Goal: Answer question/provide support: Share knowledge or assist other users

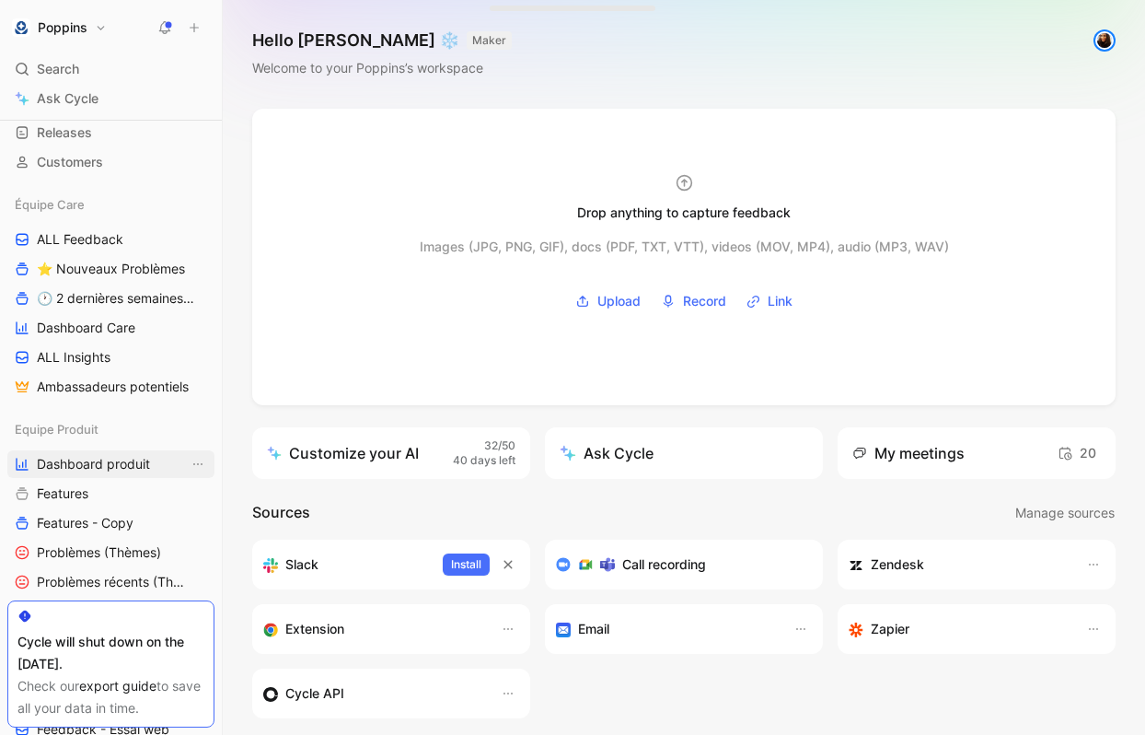
scroll to position [128, 0]
click at [122, 245] on span "ALL Feedback" at bounding box center [80, 238] width 87 height 18
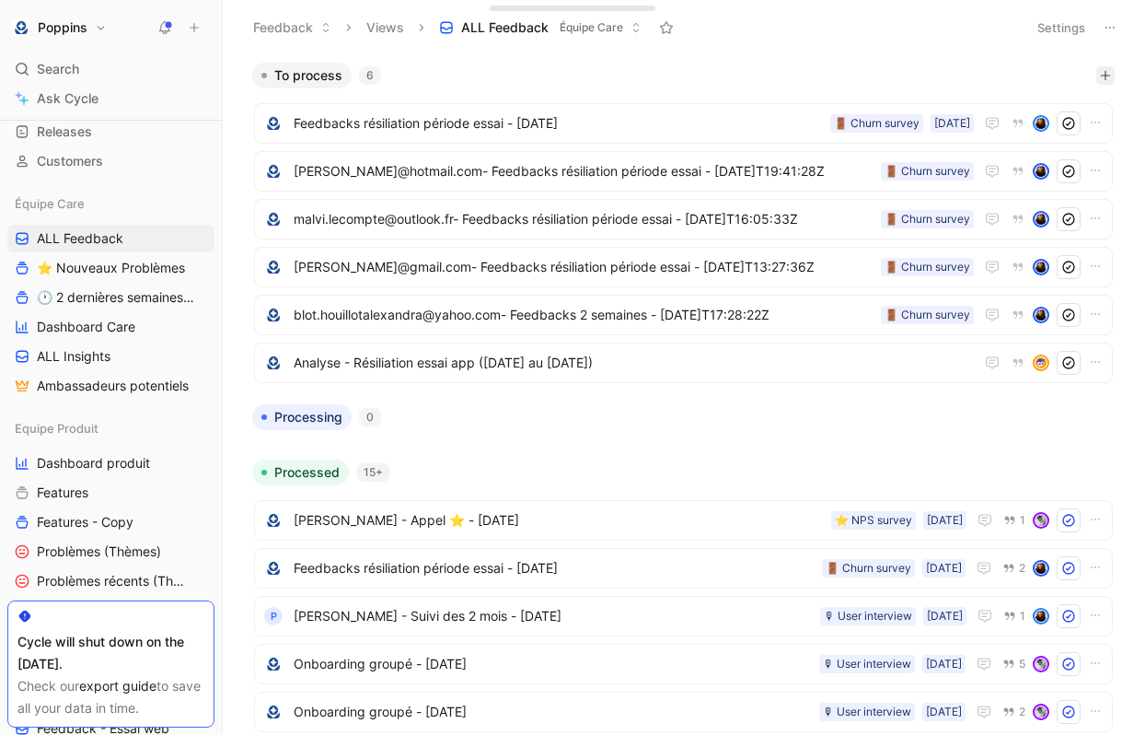
click at [1108, 70] on icon "button" at bounding box center [1105, 75] width 11 height 11
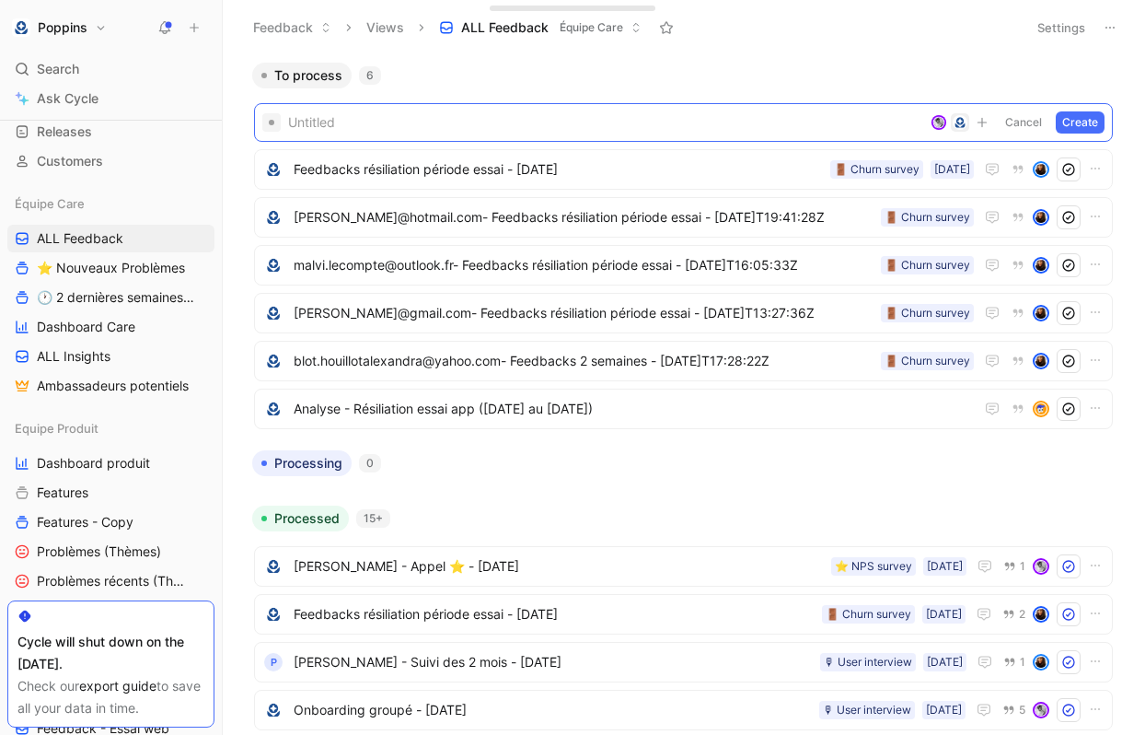
paste span
click at [351, 122] on span "claudia morelli" at bounding box center [605, 122] width 635 height 22
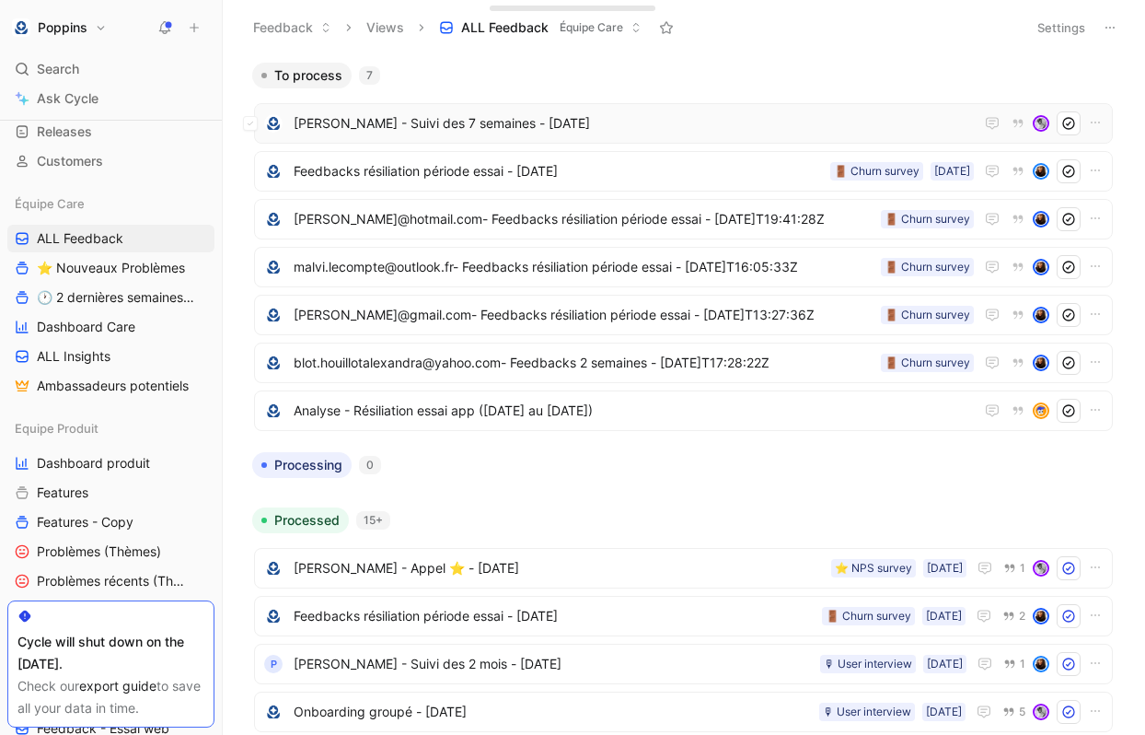
click at [614, 118] on span "[PERSON_NAME] - Suivi des 7 semaines - [DATE]" at bounding box center [634, 123] width 680 height 22
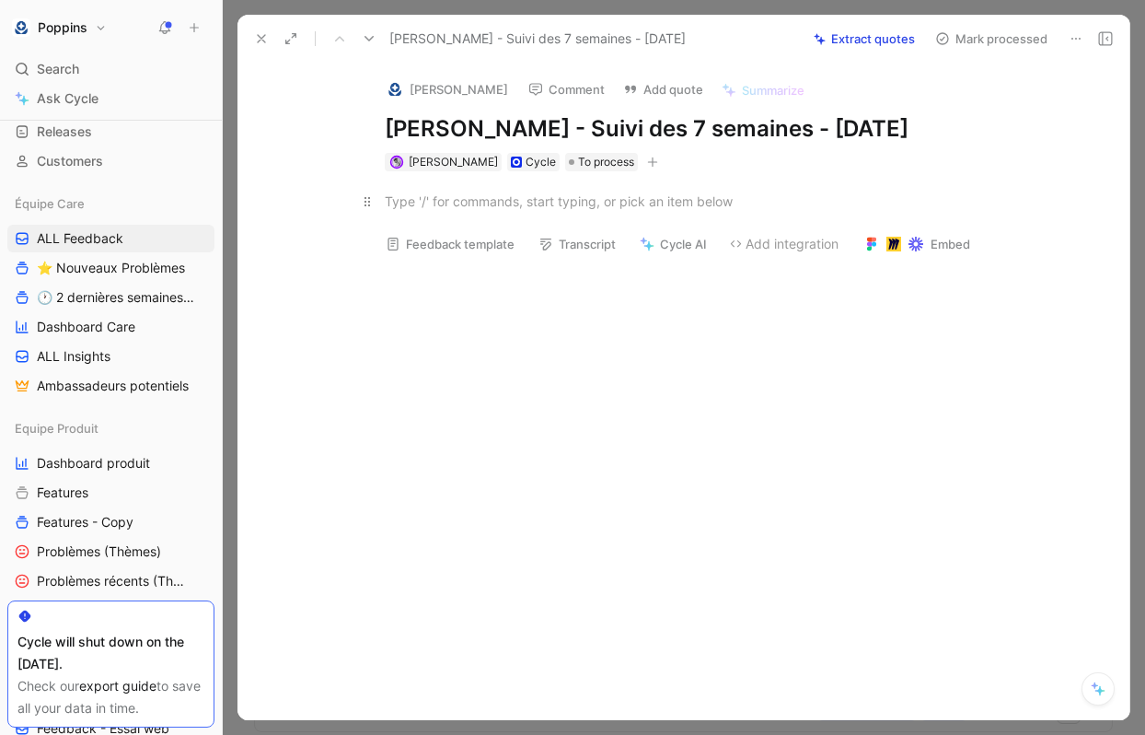
click at [688, 197] on div at bounding box center [703, 200] width 637 height 19
paste div
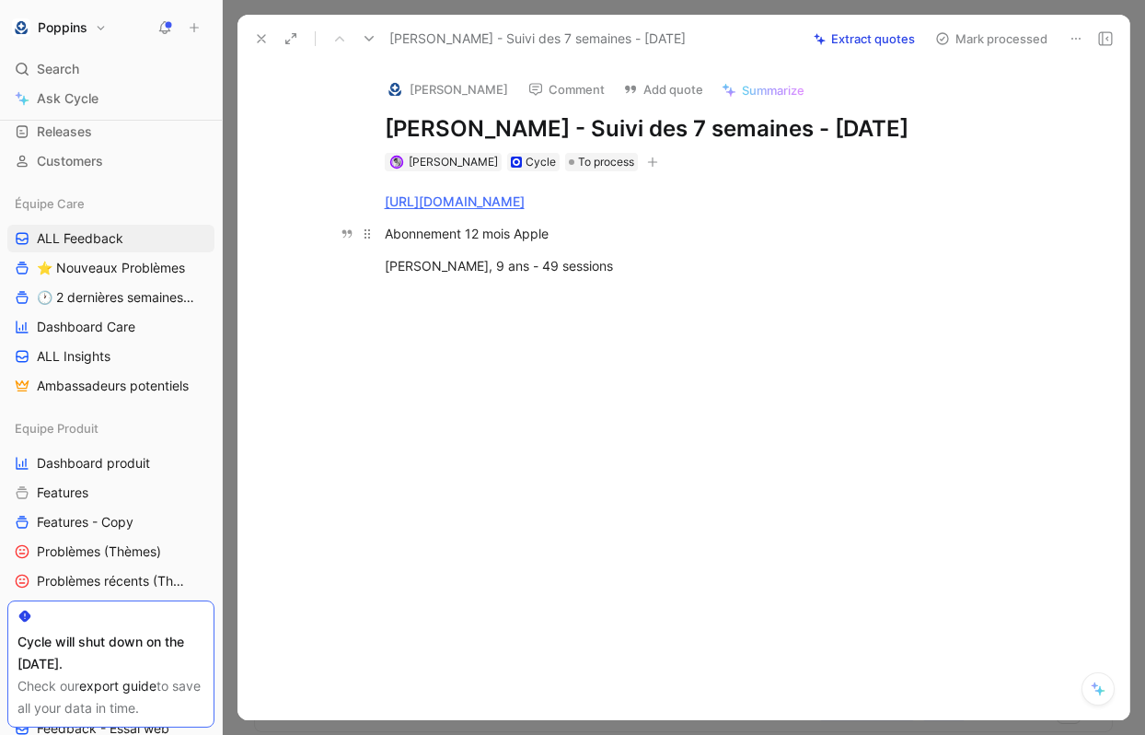
drag, startPoint x: 616, startPoint y: 268, endPoint x: 466, endPoint y: 227, distance: 155.4
click at [466, 227] on div "https://www.app.poppins.io/admin/users/20016659/general Abonnement 12 mois Appl…" at bounding box center [702, 233] width 853 height 124
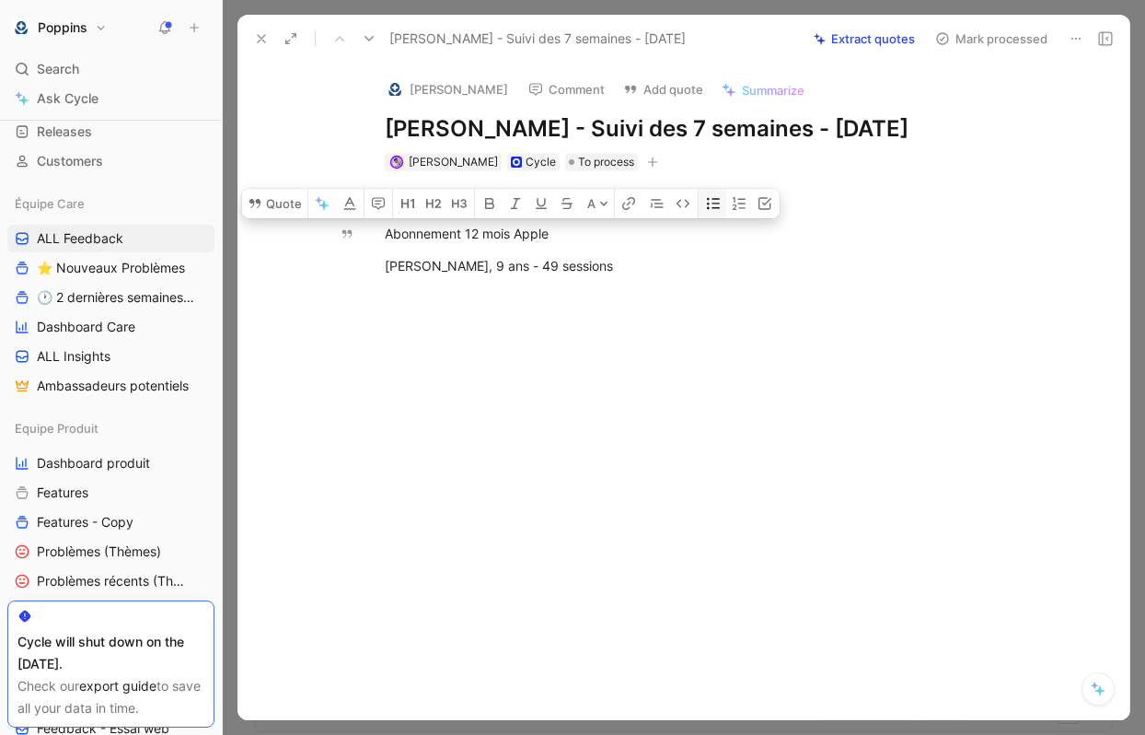
click at [714, 201] on icon "button" at bounding box center [713, 203] width 15 height 15
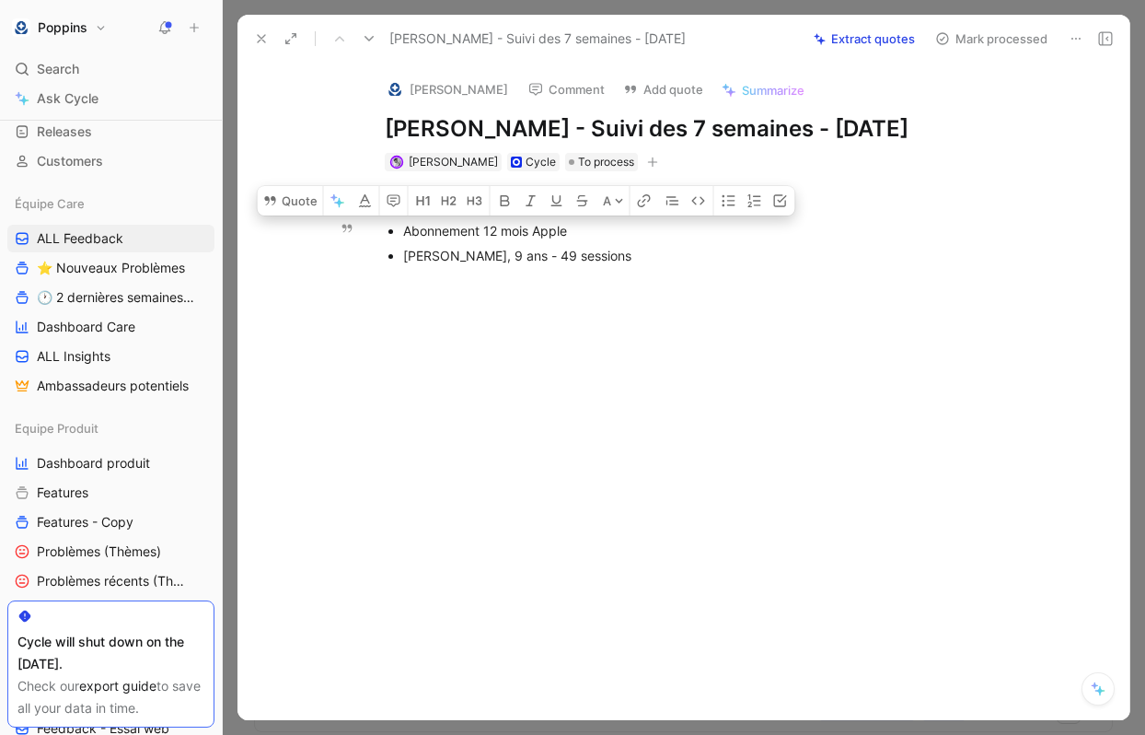
click at [644, 245] on p "[PERSON_NAME], 9 ans - 49 sessions" at bounding box center [712, 255] width 619 height 25
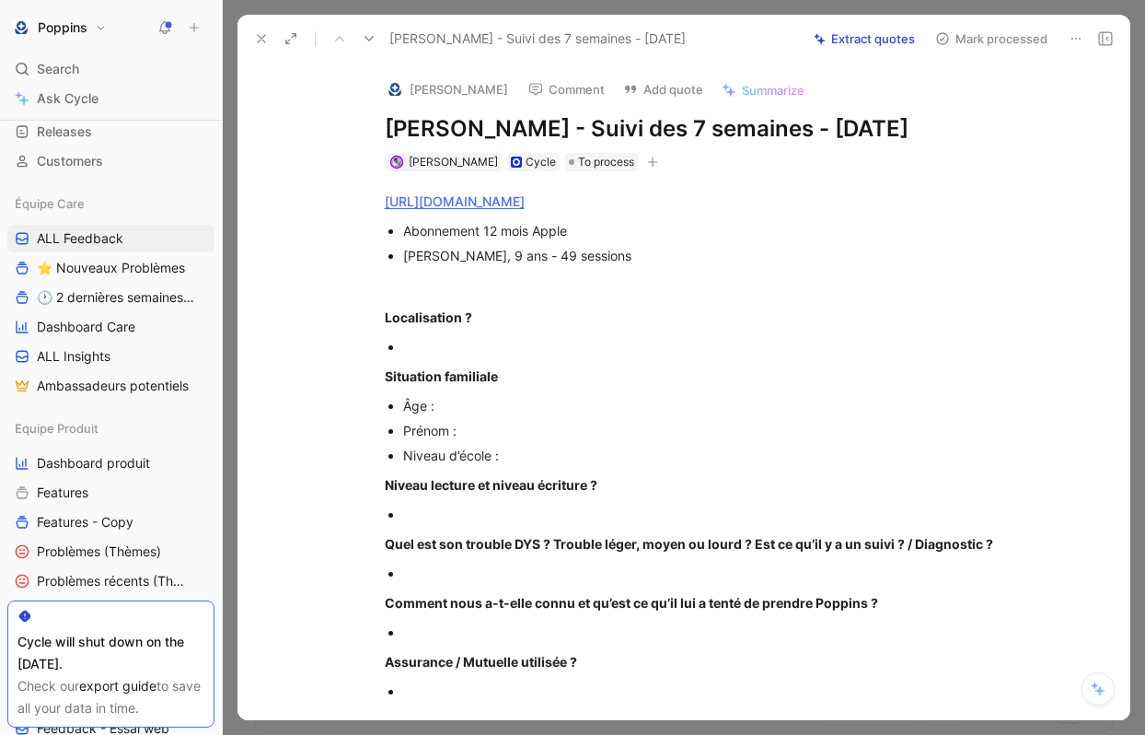
click at [644, 160] on button "button" at bounding box center [653, 162] width 18 height 18
click at [268, 41] on icon at bounding box center [261, 38] width 15 height 15
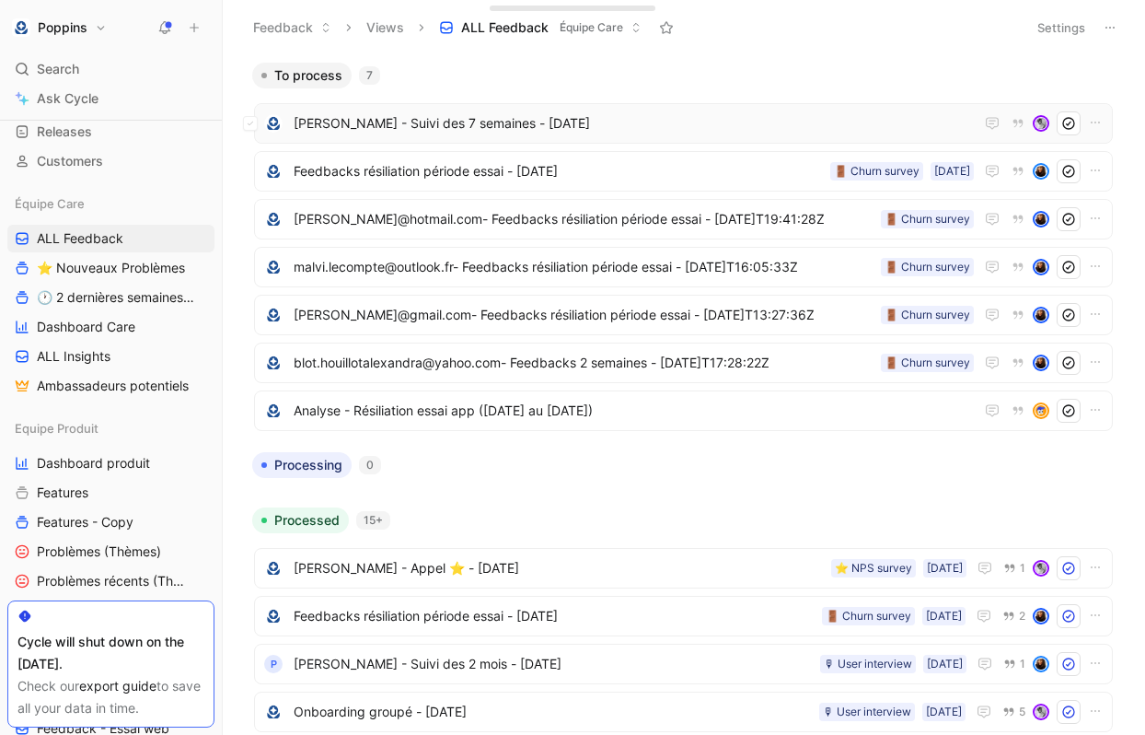
click at [544, 126] on span "[PERSON_NAME] - Suivi des 7 semaines - [DATE]" at bounding box center [634, 123] width 680 height 22
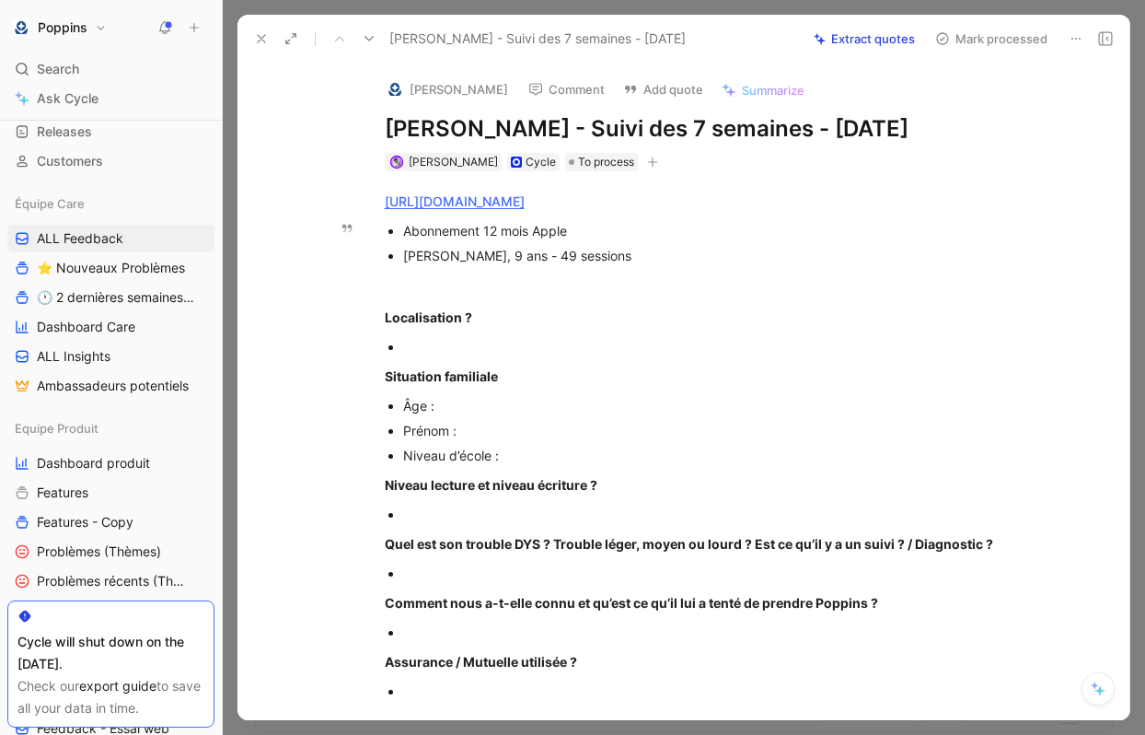
click at [611, 262] on div "[PERSON_NAME], 9 ans - 49 sessions" at bounding box center [712, 255] width 619 height 19
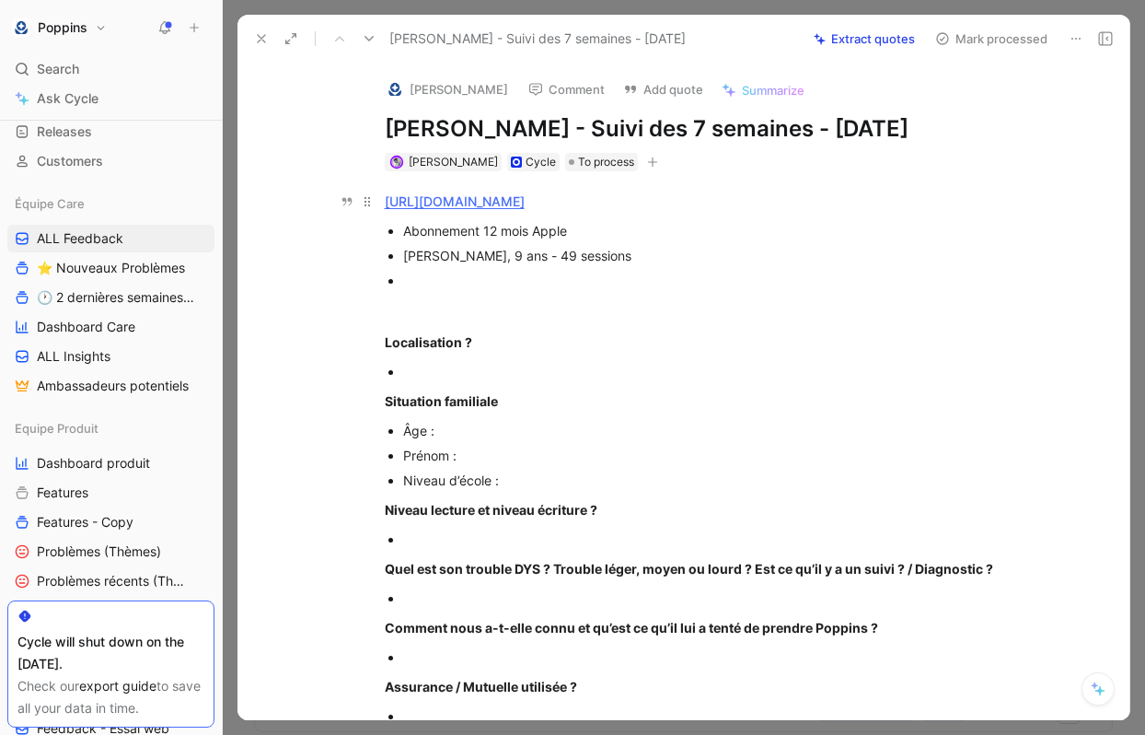
click at [525, 203] on link "[URL][DOMAIN_NAME]" at bounding box center [455, 201] width 140 height 16
click at [475, 282] on div at bounding box center [712, 280] width 619 height 19
paste div
click at [443, 277] on span "0681969957 -" at bounding box center [448, 281] width 90 height 16
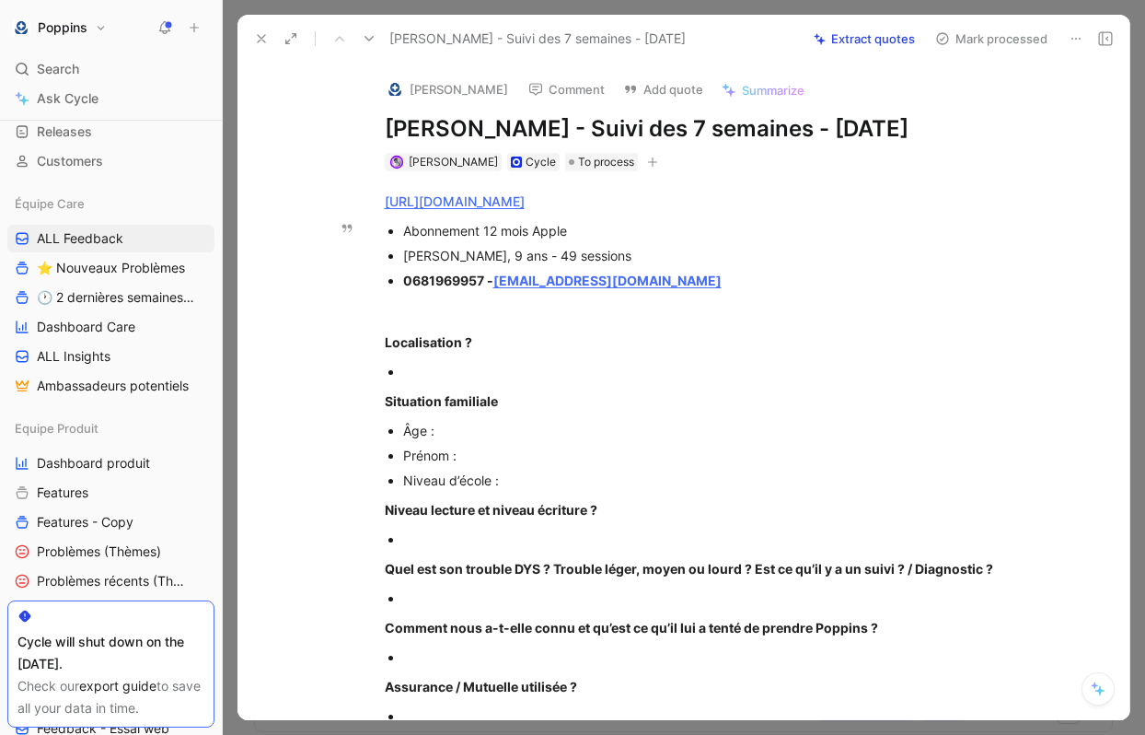
copy span "0681969957"
click at [564, 335] on div "Localisation ?" at bounding box center [703, 341] width 637 height 19
click at [647, 158] on icon "button" at bounding box center [652, 162] width 11 height 11
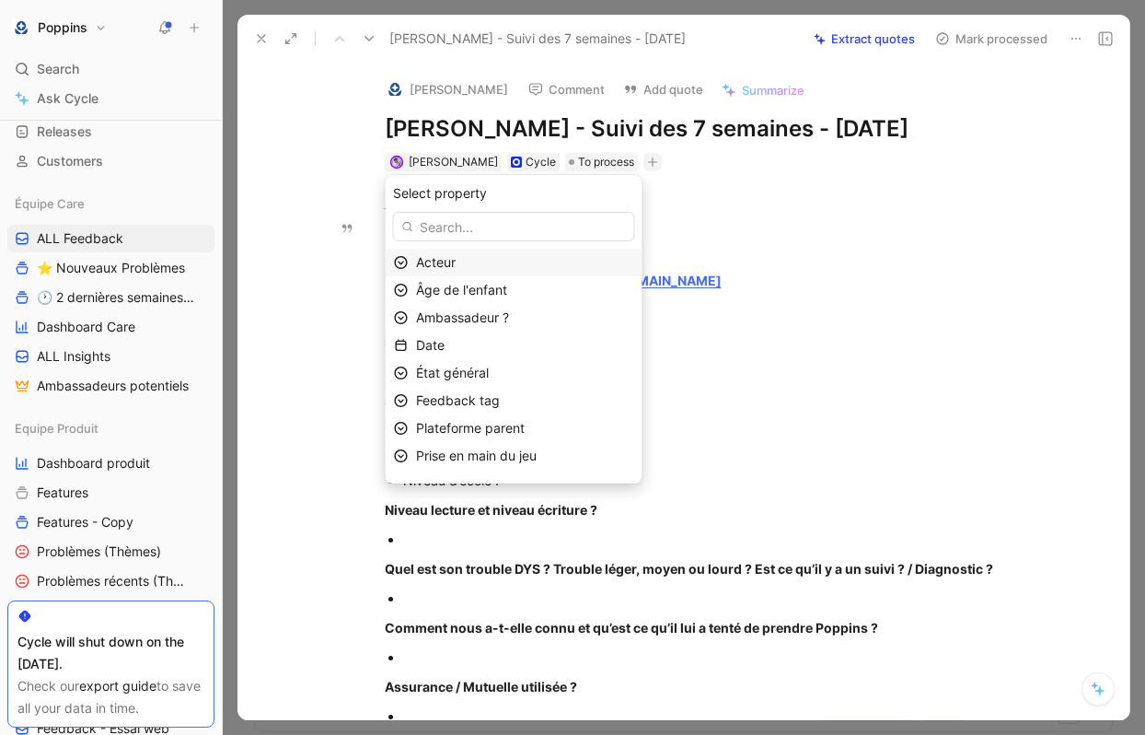
click at [563, 260] on div "Acteur" at bounding box center [525, 262] width 218 height 22
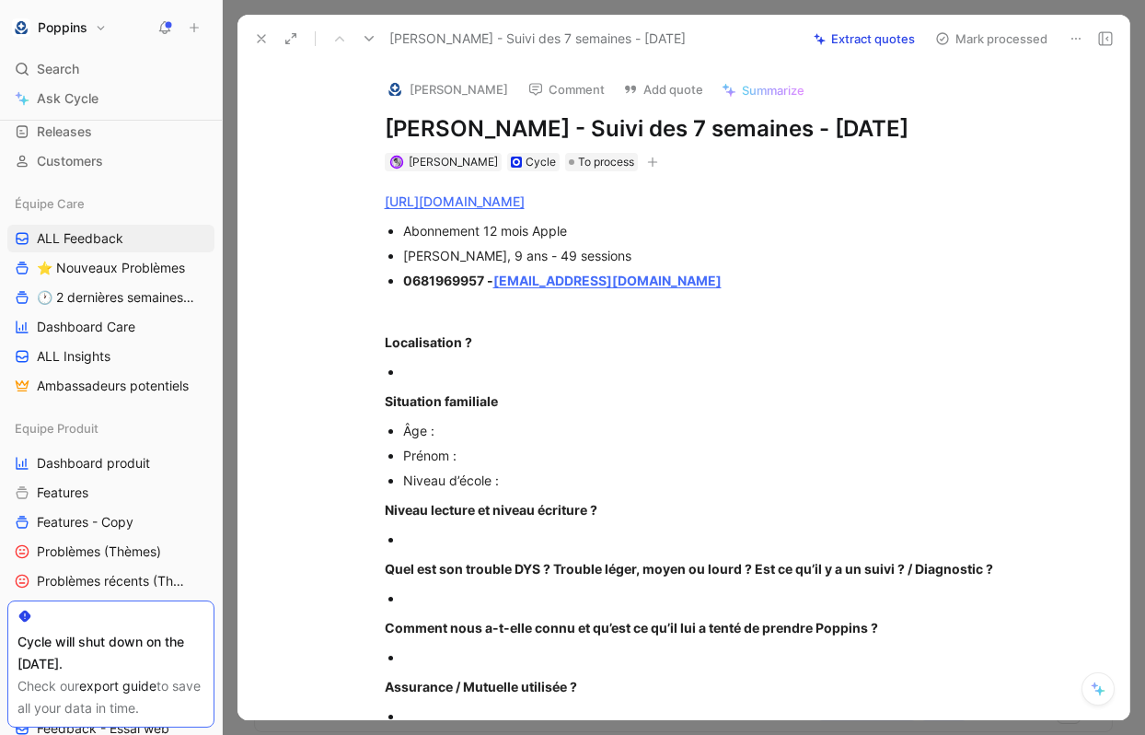
click at [647, 159] on icon "button" at bounding box center [652, 162] width 11 height 11
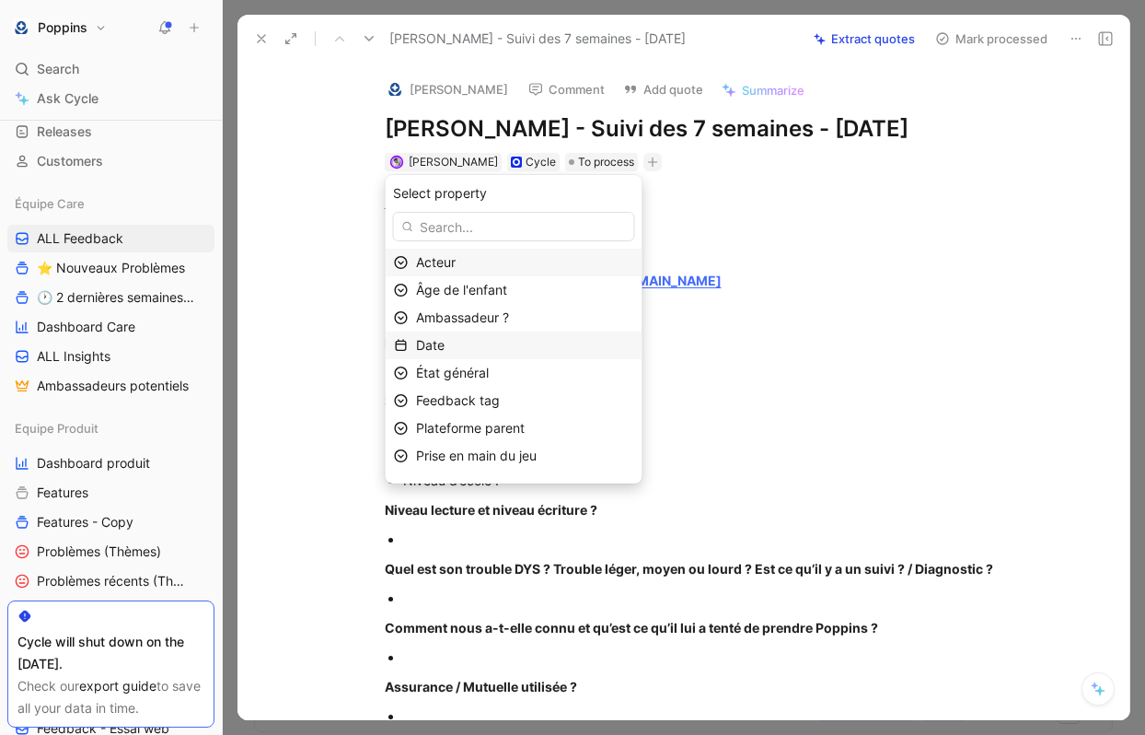
click at [542, 334] on div "Date" at bounding box center [525, 345] width 218 height 22
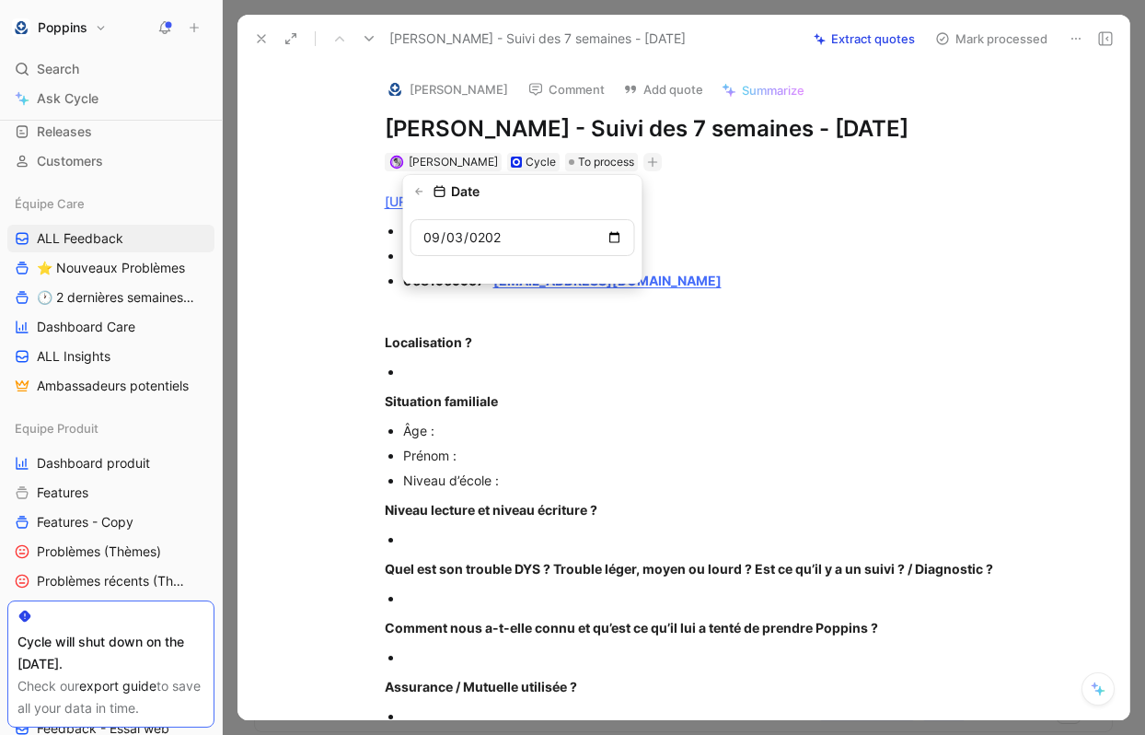
type input "2025-09-03"
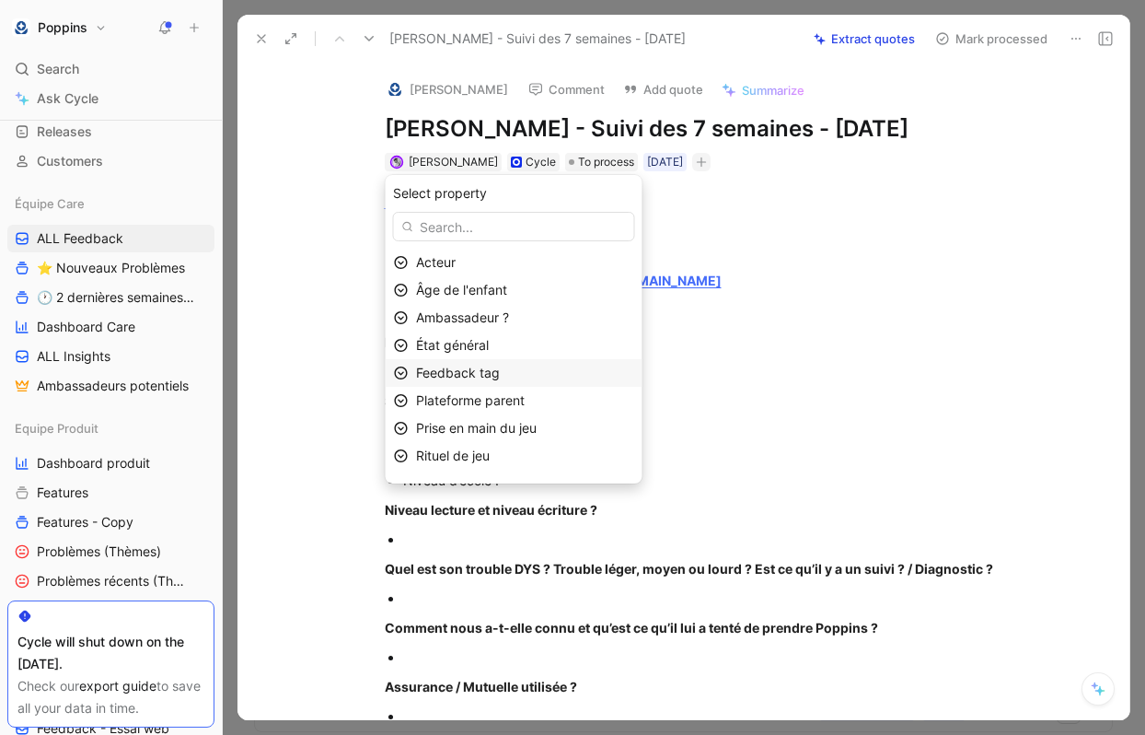
click at [538, 366] on div "Feedback tag" at bounding box center [525, 373] width 218 height 22
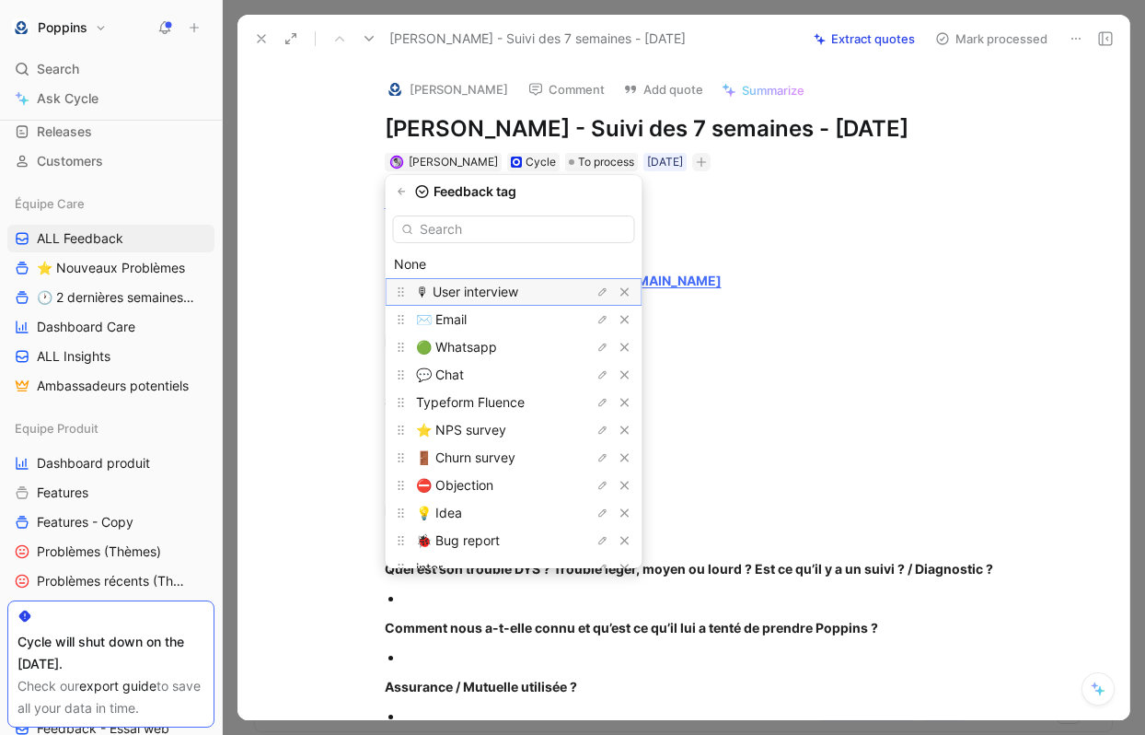
click at [518, 292] on span "🎙 User interview" at bounding box center [467, 292] width 102 height 16
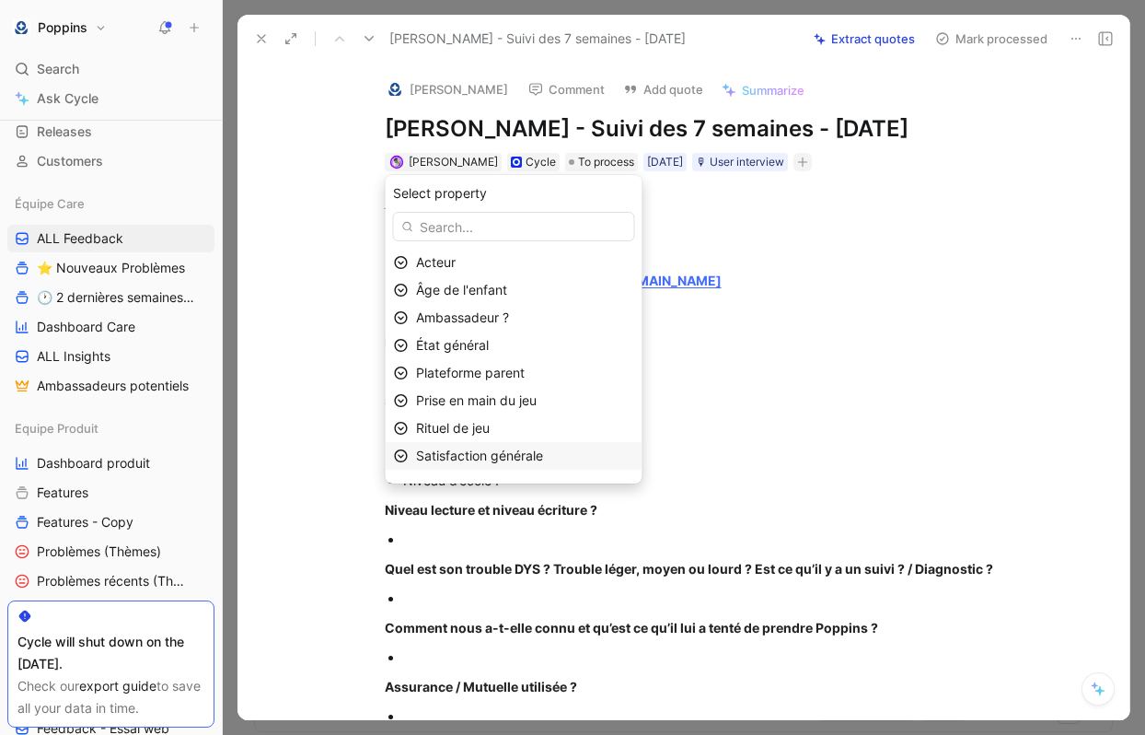
scroll to position [76, 0]
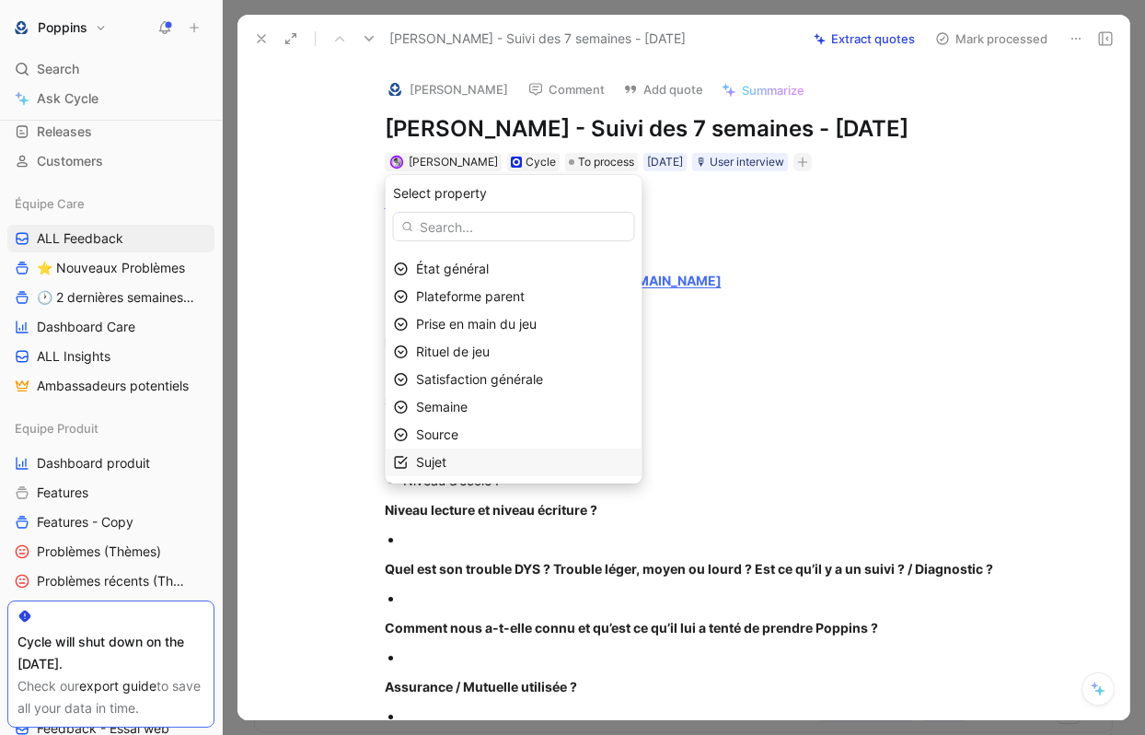
click at [506, 461] on div "Sujet" at bounding box center [525, 462] width 218 height 22
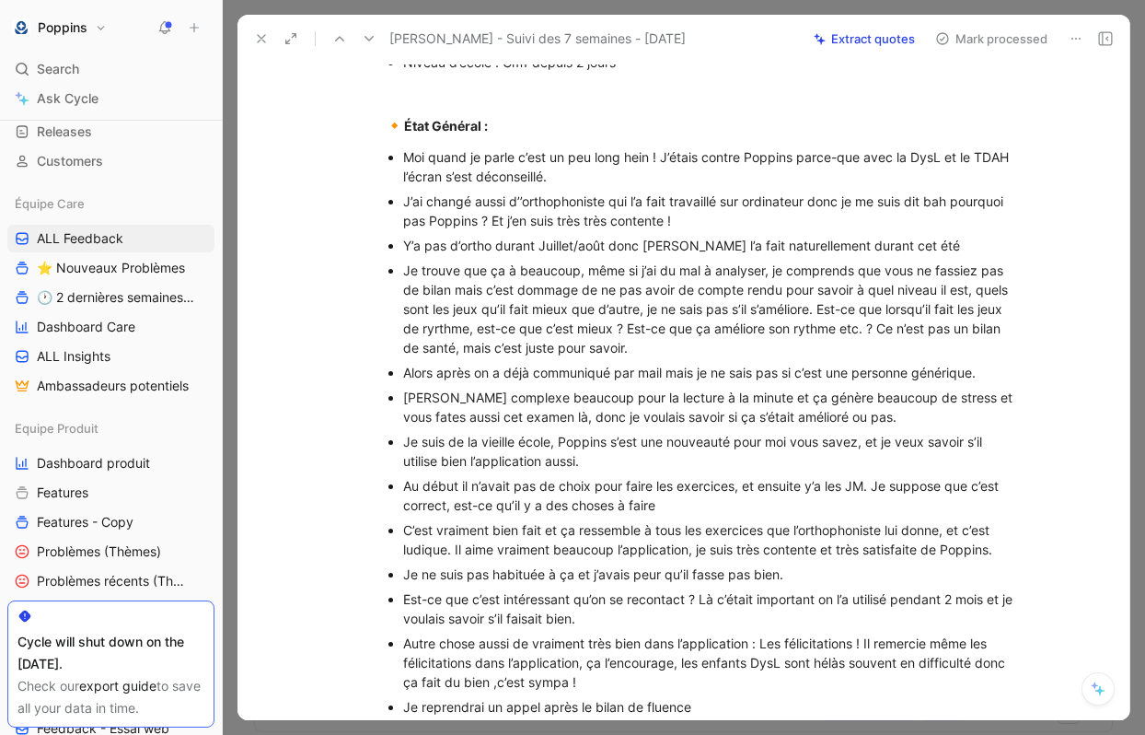
scroll to position [718, 0]
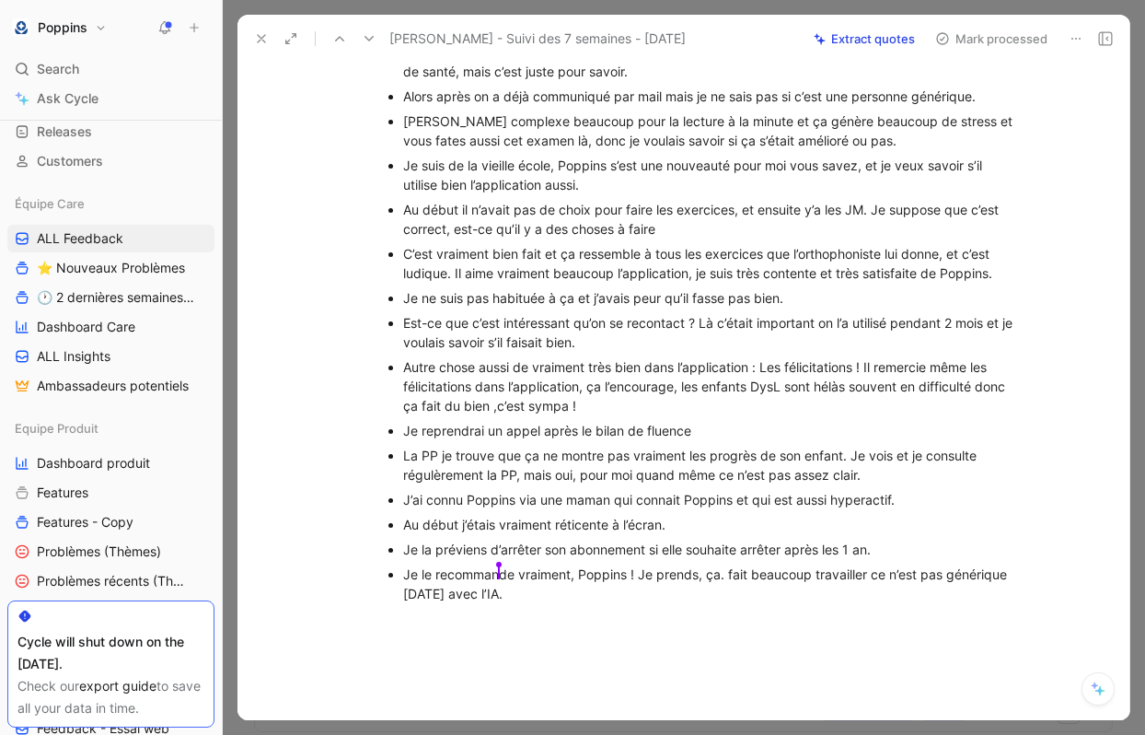
click at [544, 444] on p "La PP je trouve que ça ne montre pas vraiment les progrès de son enfant. Je voi…" at bounding box center [712, 465] width 619 height 44
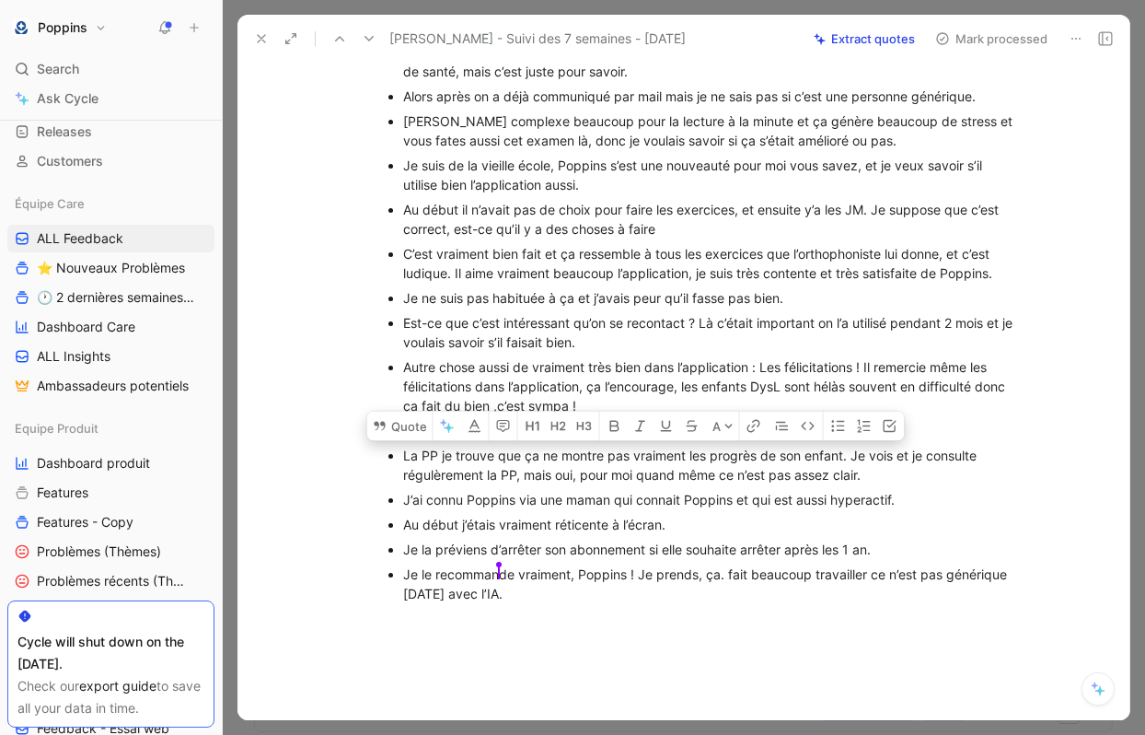
drag, startPoint x: 888, startPoint y: 466, endPoint x: 399, endPoint y: 458, distance: 489.8
click at [399, 458] on ul "Moi quand je parle c’est un peu long hein ! J’étais contre Poppins parce-que av…" at bounding box center [703, 236] width 707 height 737
click at [405, 435] on button "Quote" at bounding box center [399, 425] width 65 height 29
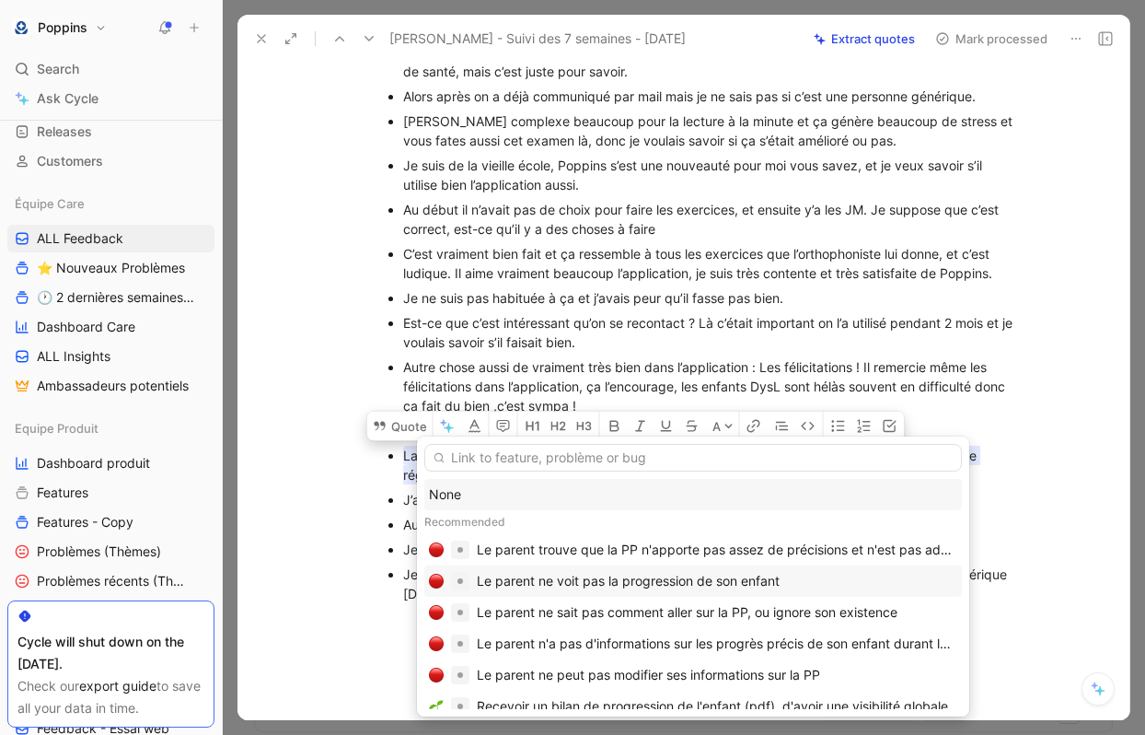
click at [660, 582] on div "Le parent ne voit pas la progression de son enfant" at bounding box center [628, 581] width 303 height 22
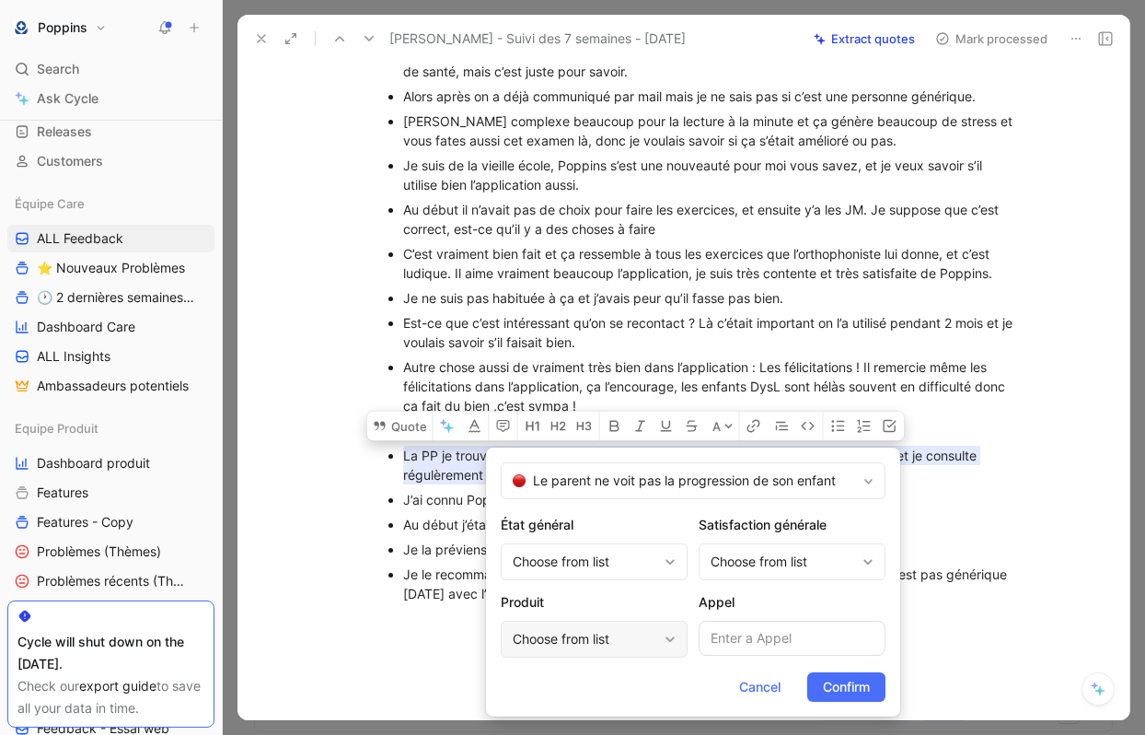
click at [626, 636] on div "Choose from list" at bounding box center [585, 639] width 145 height 22
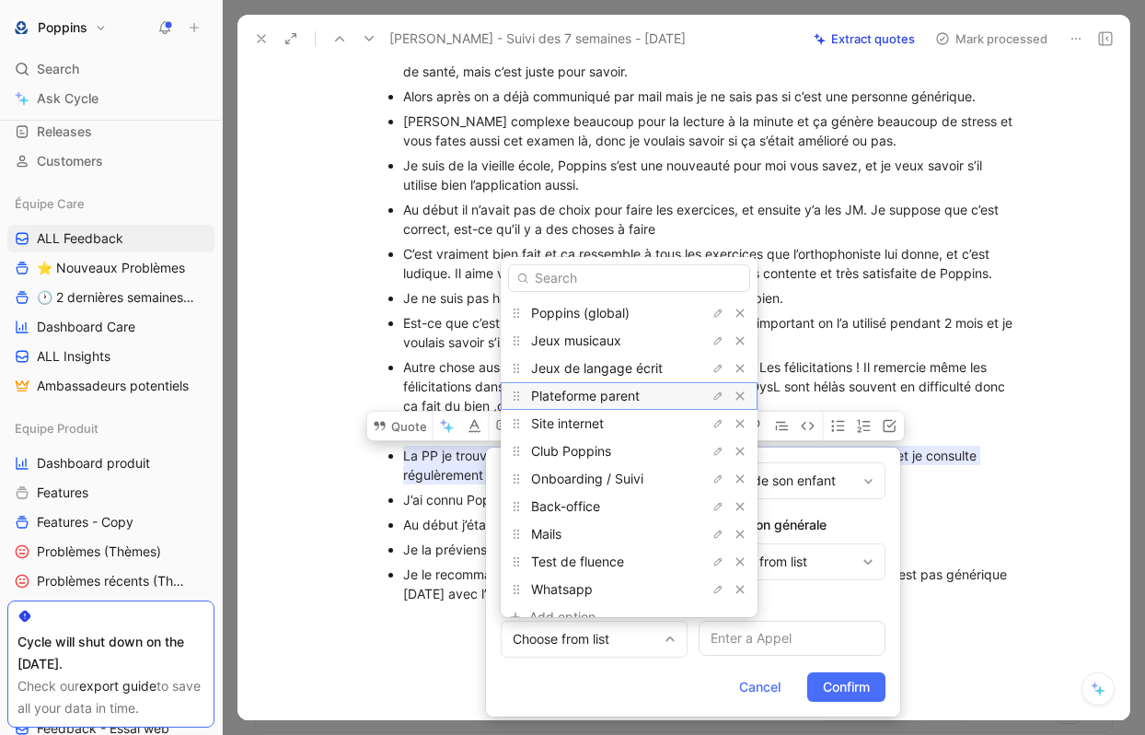
click at [605, 397] on span "Plateforme parent" at bounding box center [585, 396] width 109 height 16
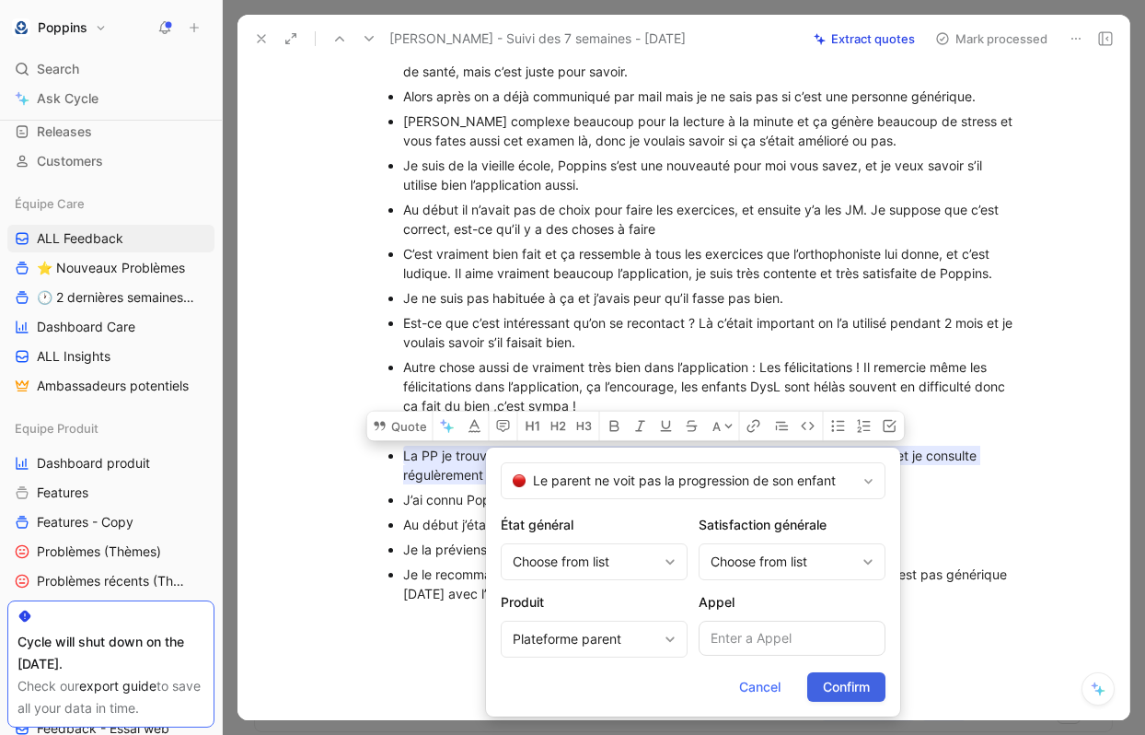
click at [864, 687] on span "Confirm" at bounding box center [846, 687] width 47 height 22
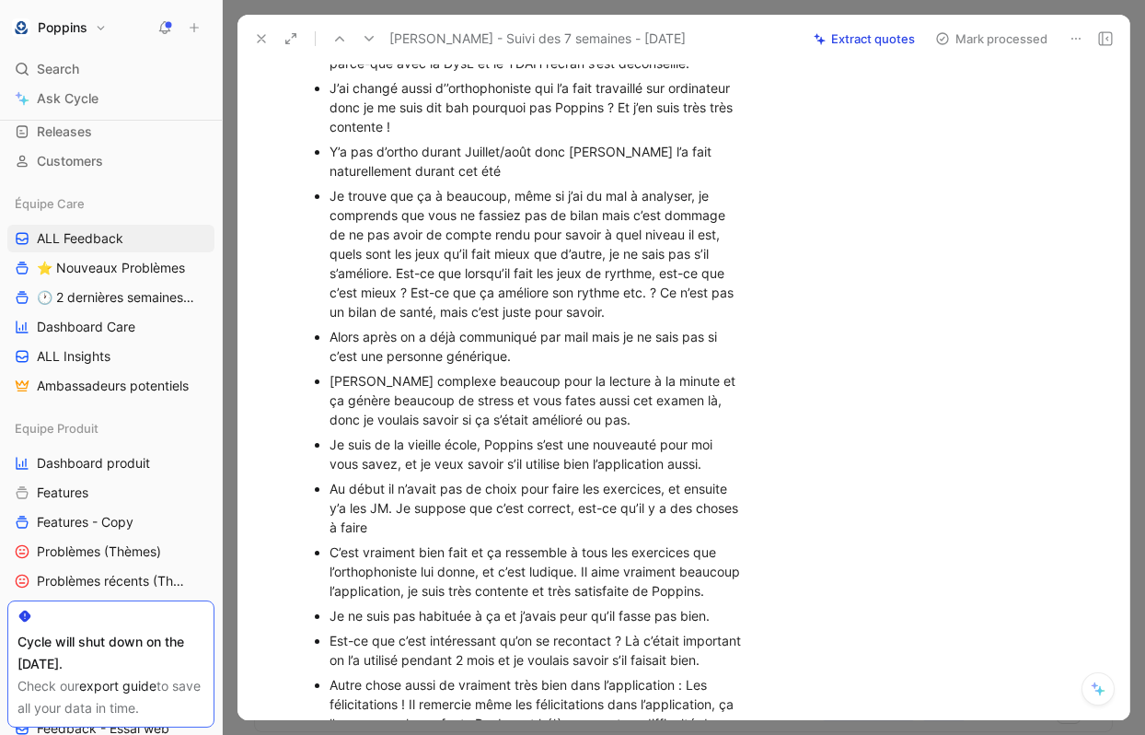
scroll to position [591, 0]
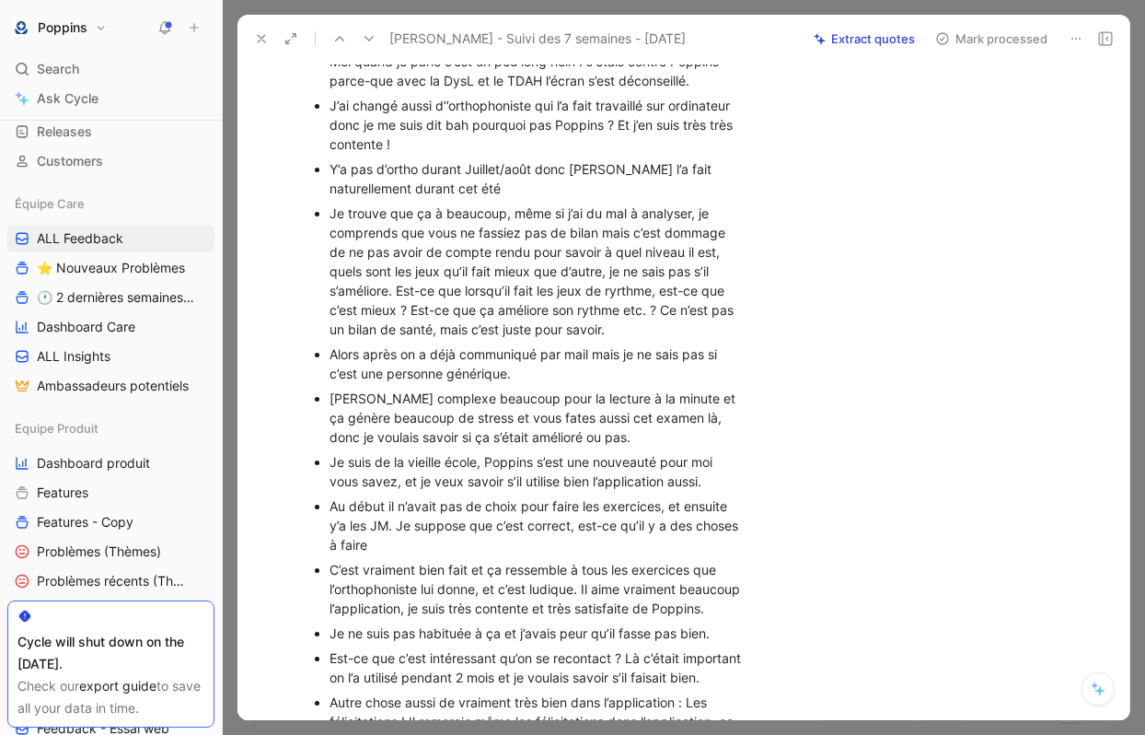
click at [516, 439] on div "[PERSON_NAME] complexe beaucoup pour la lecture à la minute et ça génère beauco…" at bounding box center [538, 418] width 417 height 58
click at [658, 441] on div "Marco complexe beaucoup pour la lecture à la minute et ça génère beaucoup de st…" at bounding box center [538, 418] width 417 height 58
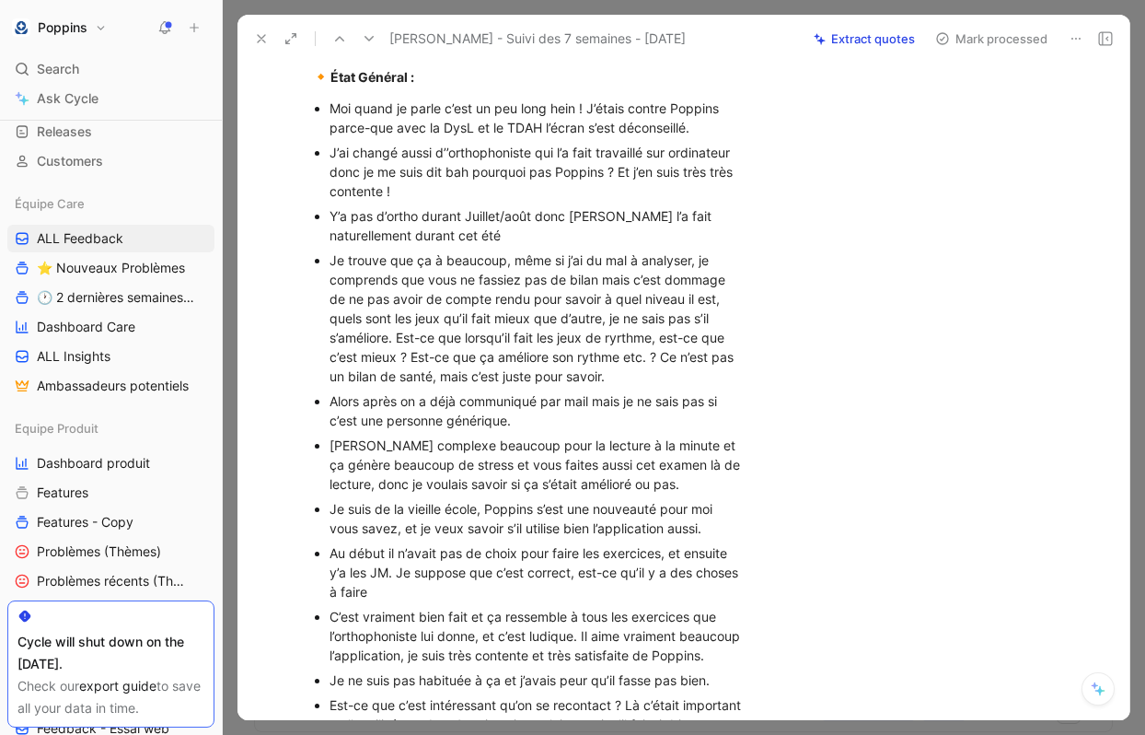
scroll to position [545, 0]
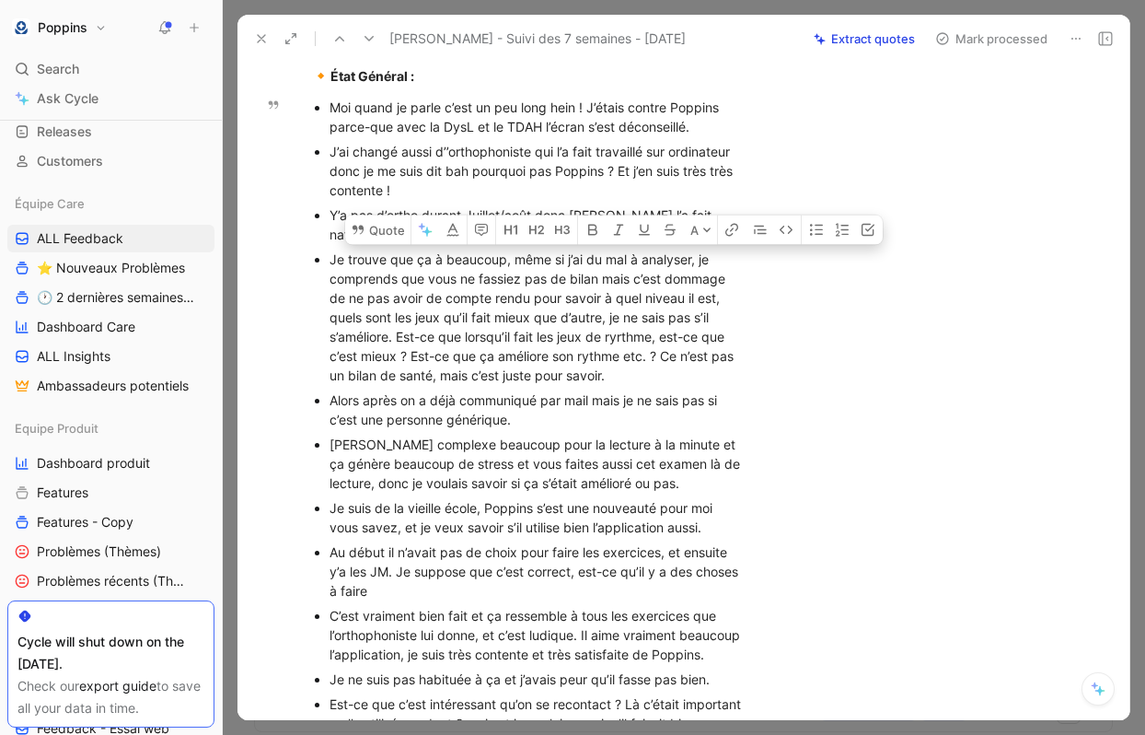
drag, startPoint x: 617, startPoint y: 322, endPoint x: 685, endPoint y: 395, distance: 99.7
click at [685, 385] on div "Je trouve que ça à beaucoup, même si j’ai du mal à analyser, je comprends que v…" at bounding box center [538, 316] width 417 height 135
click at [382, 244] on button "Quote" at bounding box center [377, 229] width 65 height 29
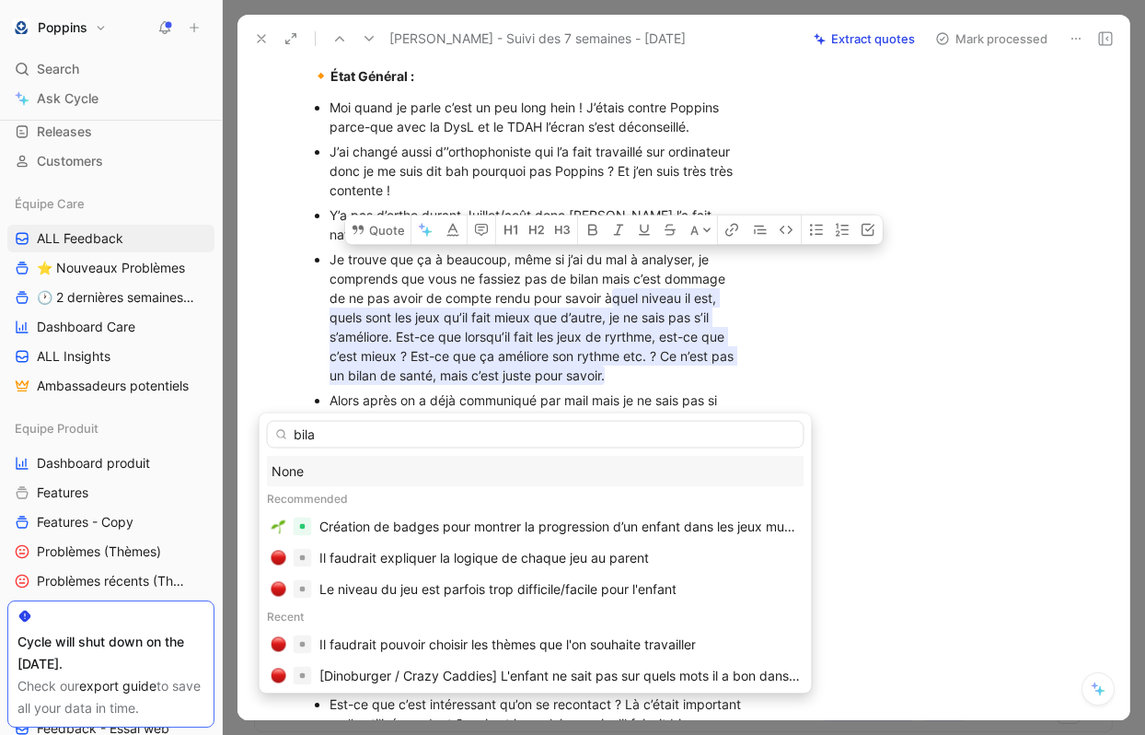
type input "bilan"
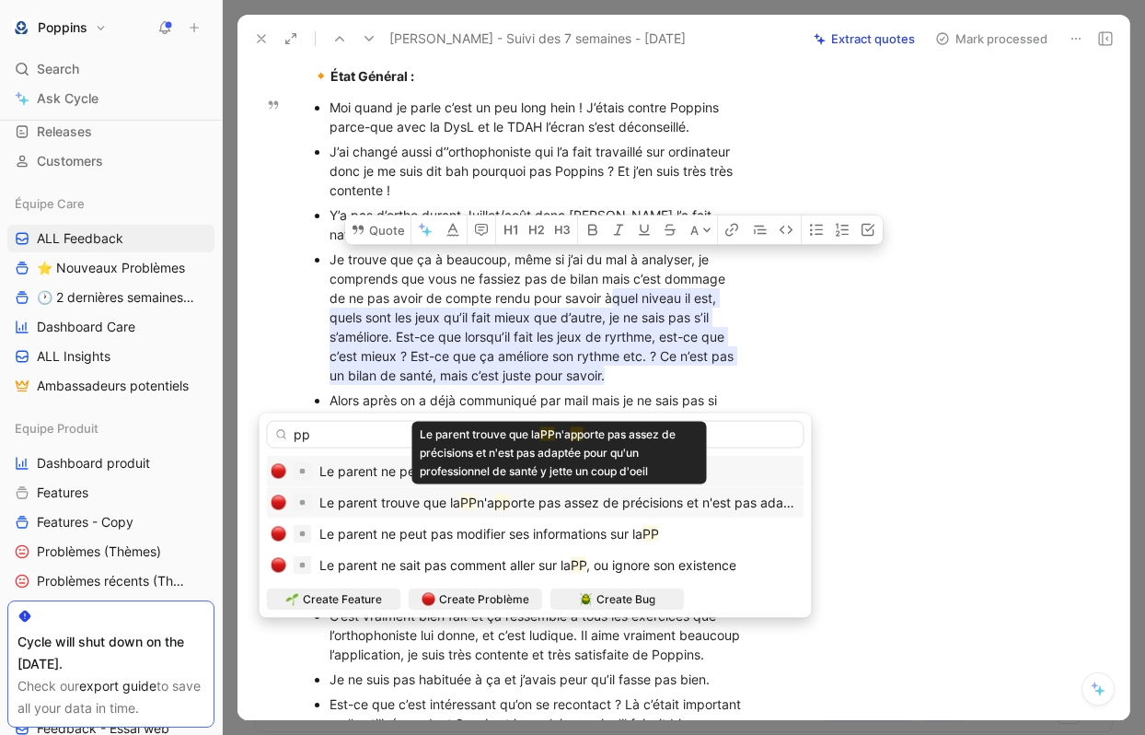
type input "pp"
click at [654, 507] on span "orte pas assez de précisions et n'est pas adaptée pour qu'un professionnel de s…" at bounding box center [829, 502] width 637 height 16
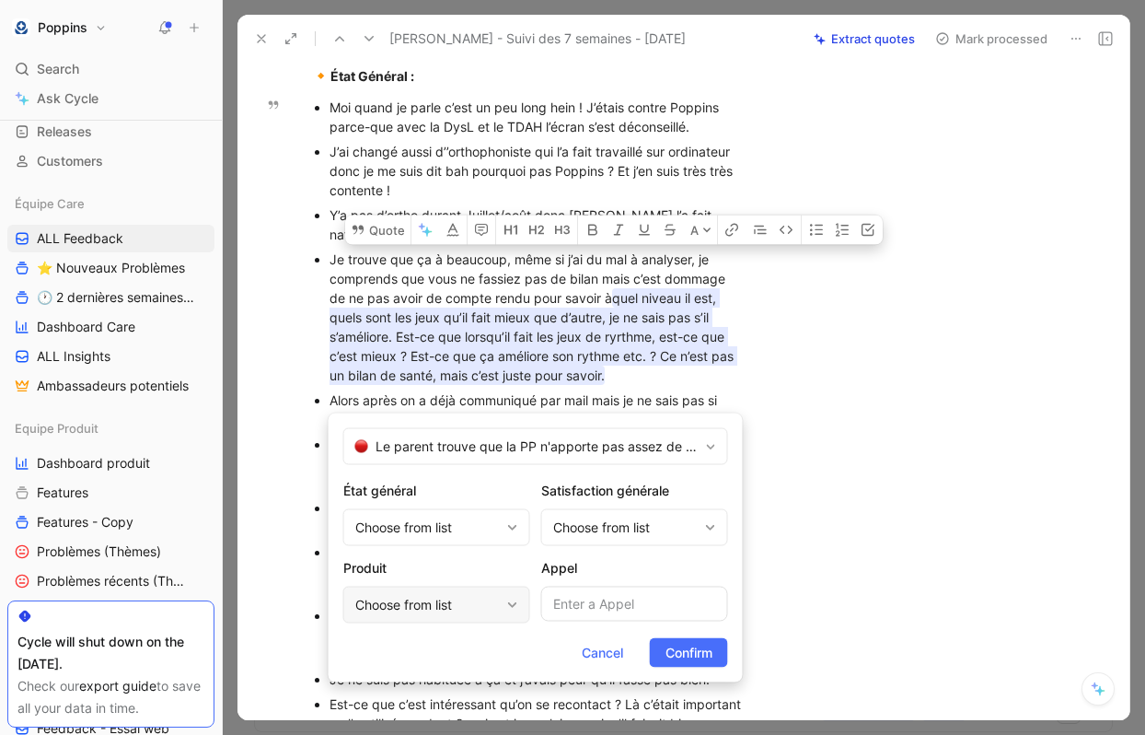
click at [445, 612] on div "Choose from list" at bounding box center [427, 605] width 145 height 22
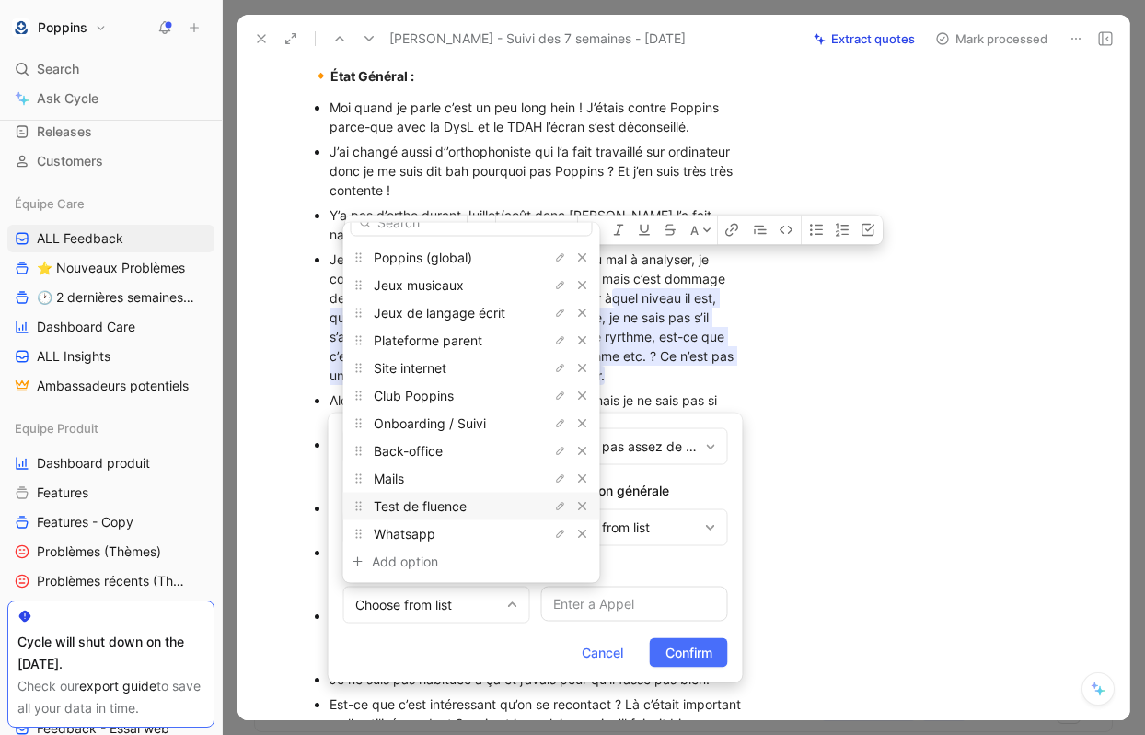
scroll to position [0, 0]
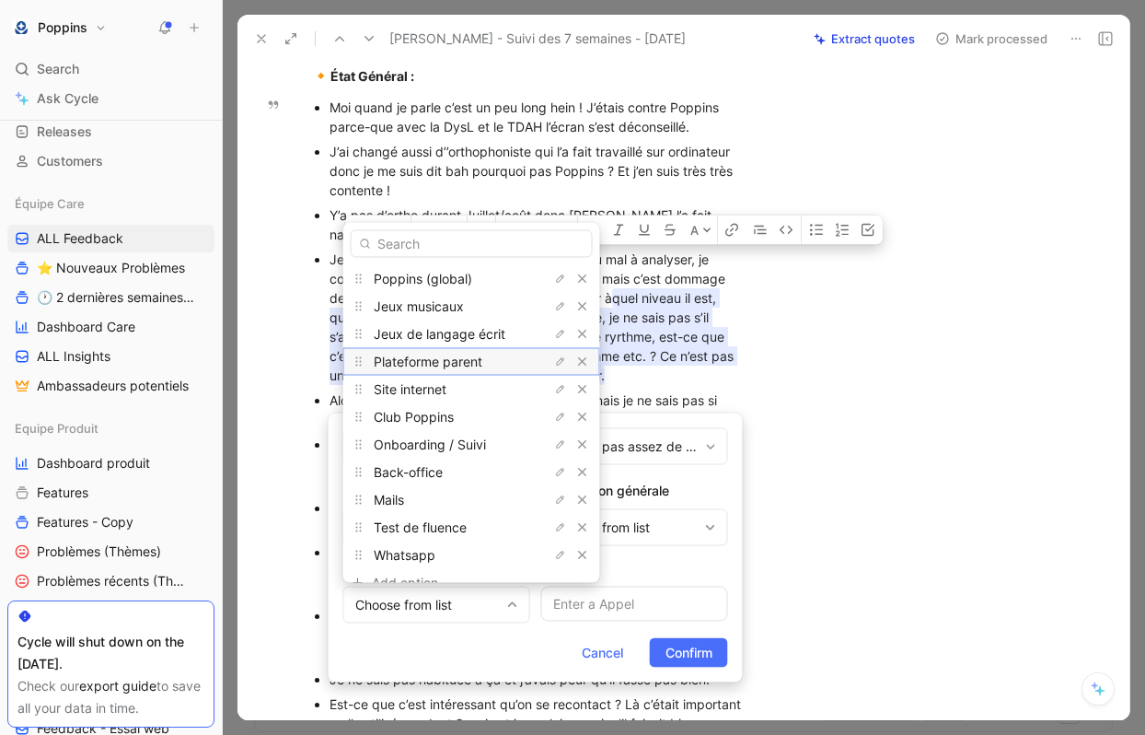
click at [449, 355] on span "Plateforme parent" at bounding box center [428, 361] width 109 height 16
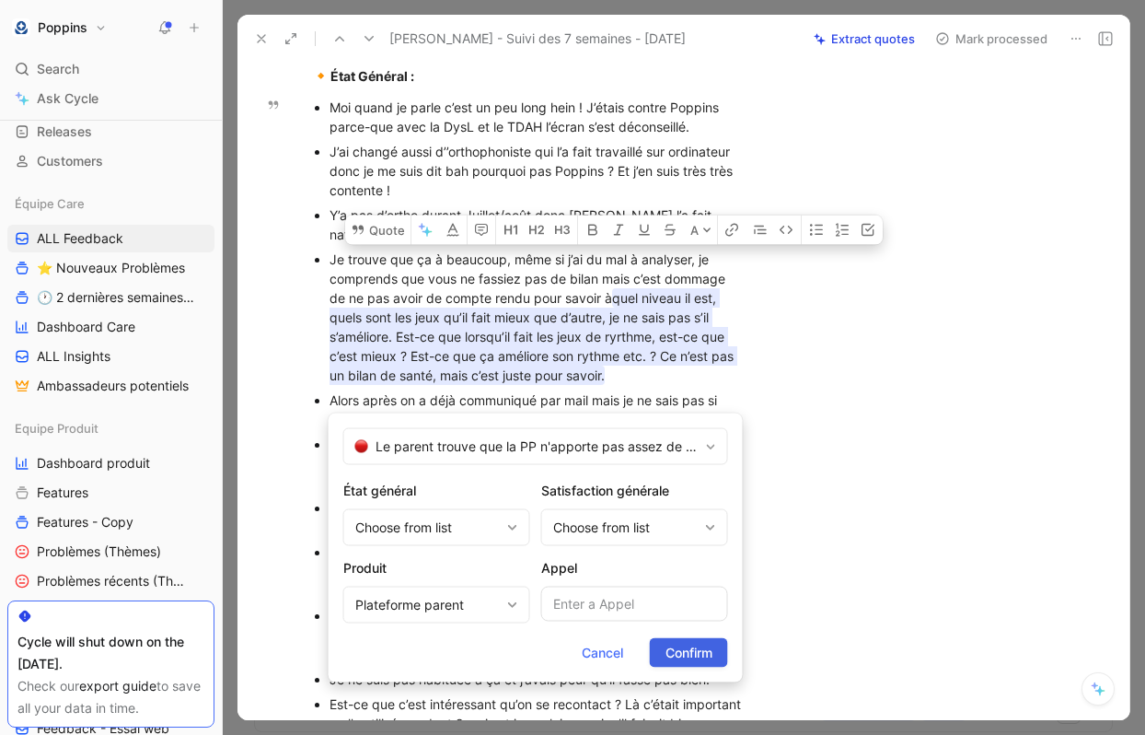
click at [679, 654] on span "Confirm" at bounding box center [689, 653] width 47 height 22
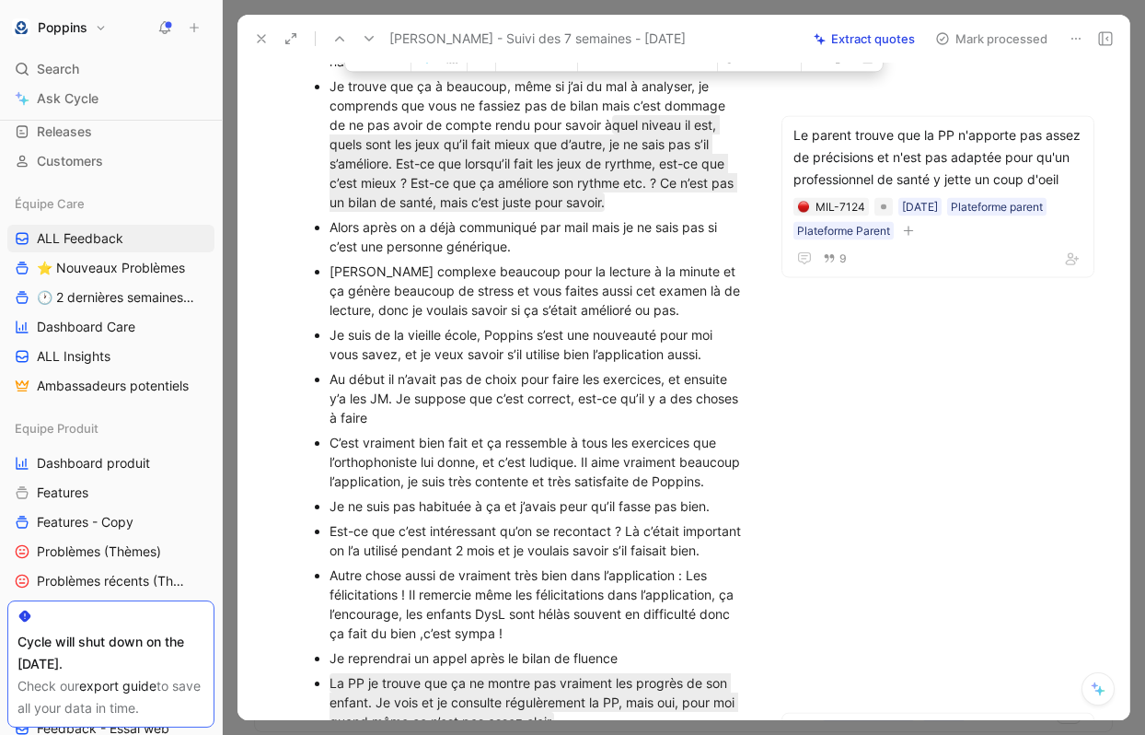
scroll to position [719, 0]
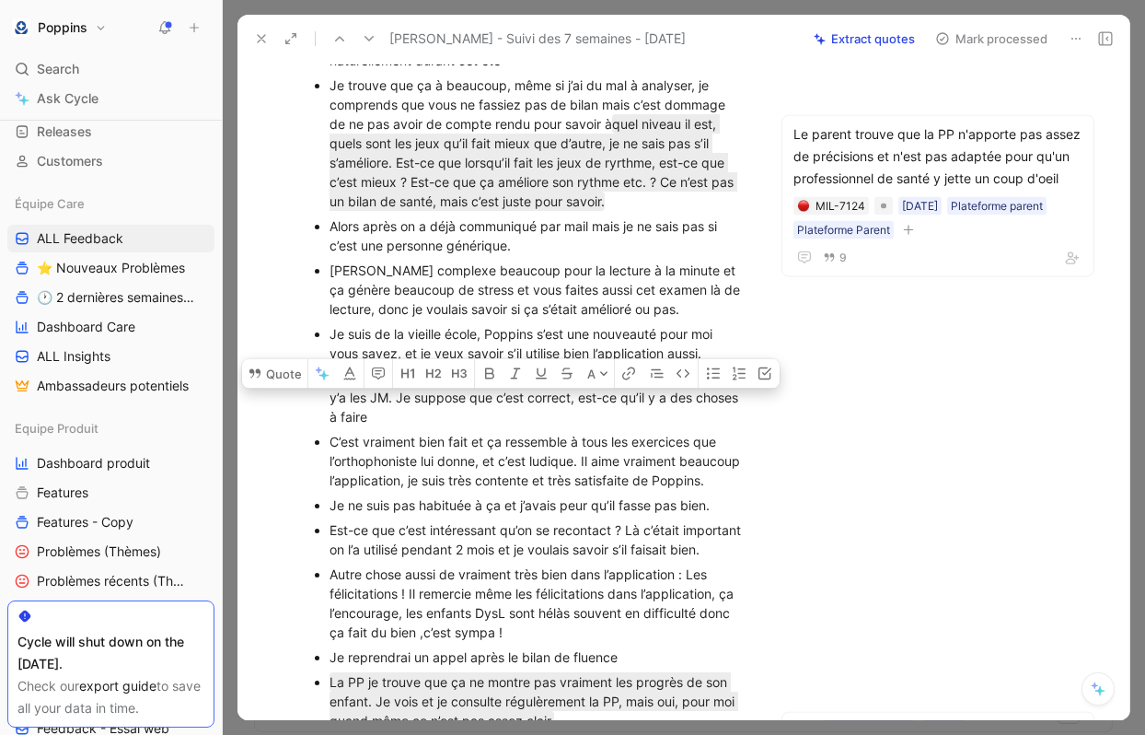
drag, startPoint x: 400, startPoint y: 528, endPoint x: 325, endPoint y: 464, distance: 98.7
click at [325, 464] on ul "Moi quand je parle c’est un peu long hein ! J’étais contre Poppins parce-que av…" at bounding box center [528, 405] width 505 height 969
click at [265, 388] on button "Quote" at bounding box center [274, 372] width 65 height 29
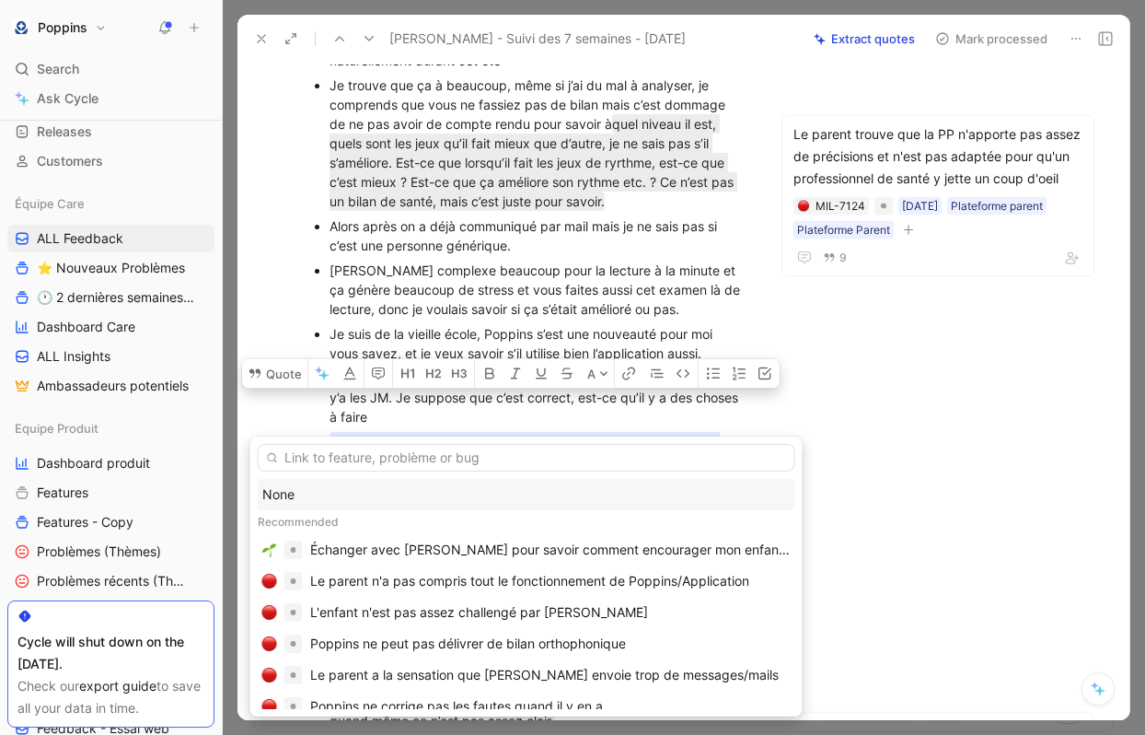
click at [334, 491] on div "None" at bounding box center [526, 494] width 528 height 22
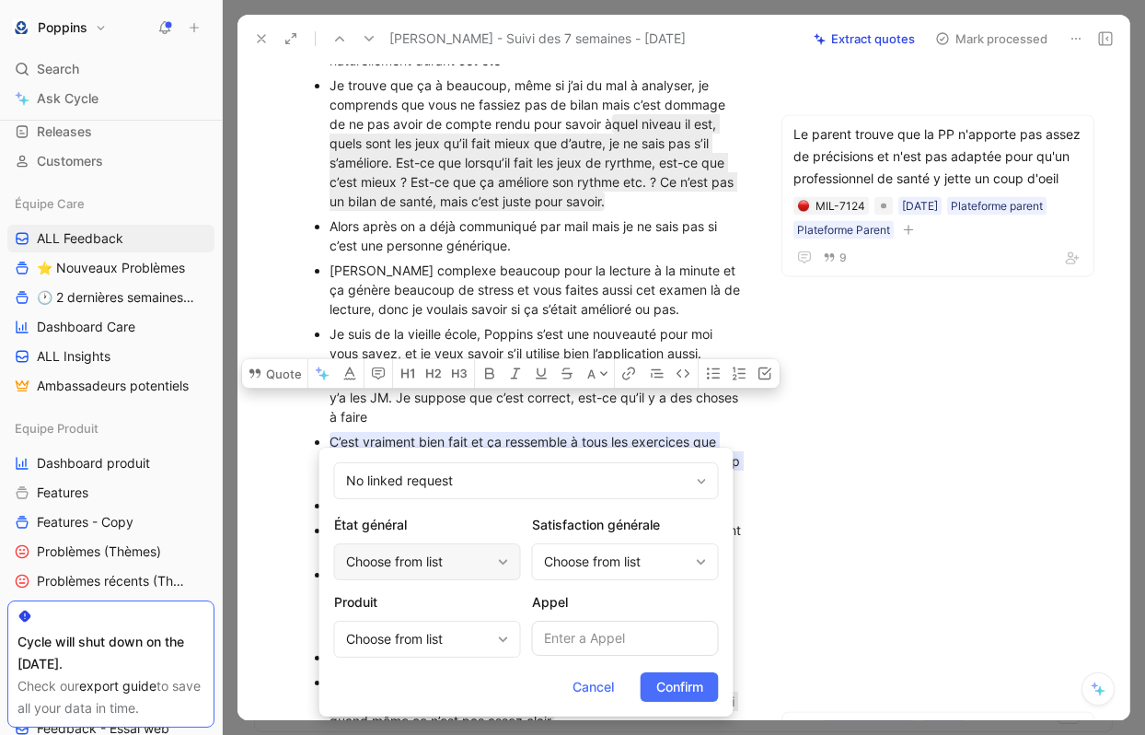
click at [483, 563] on div "Choose from list" at bounding box center [418, 562] width 145 height 22
click at [452, 630] on div "Choose from list" at bounding box center [418, 639] width 145 height 22
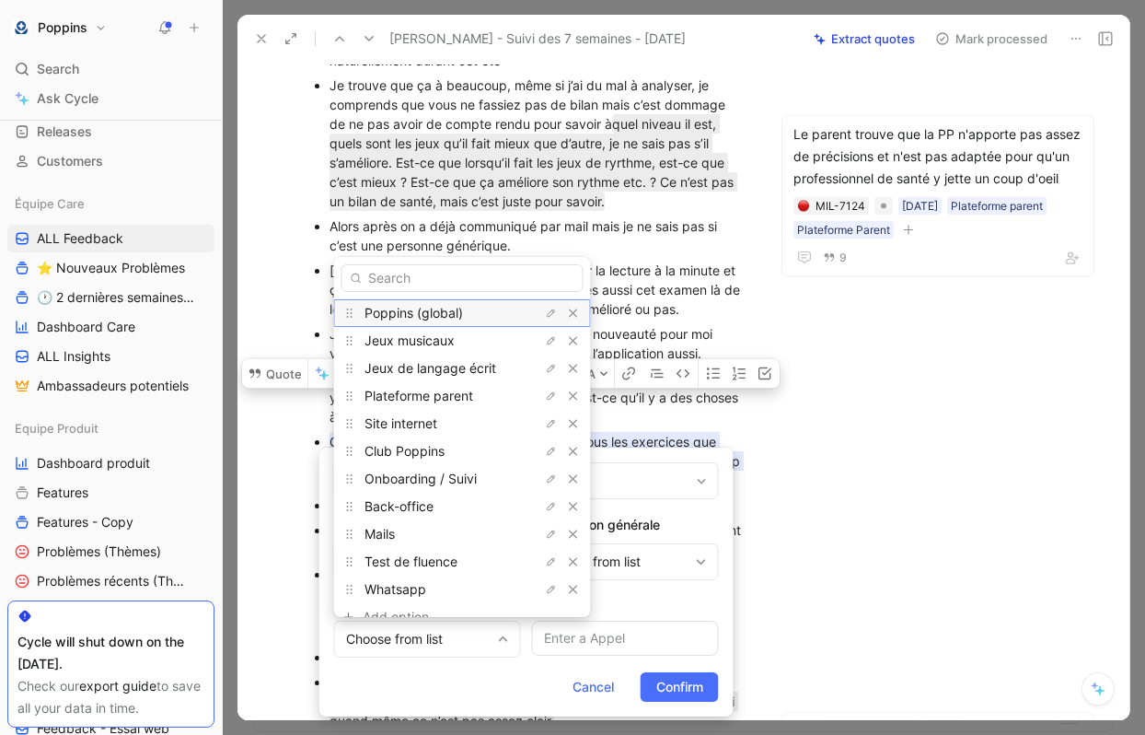
click at [447, 312] on span "Poppins (global)" at bounding box center [414, 313] width 99 height 16
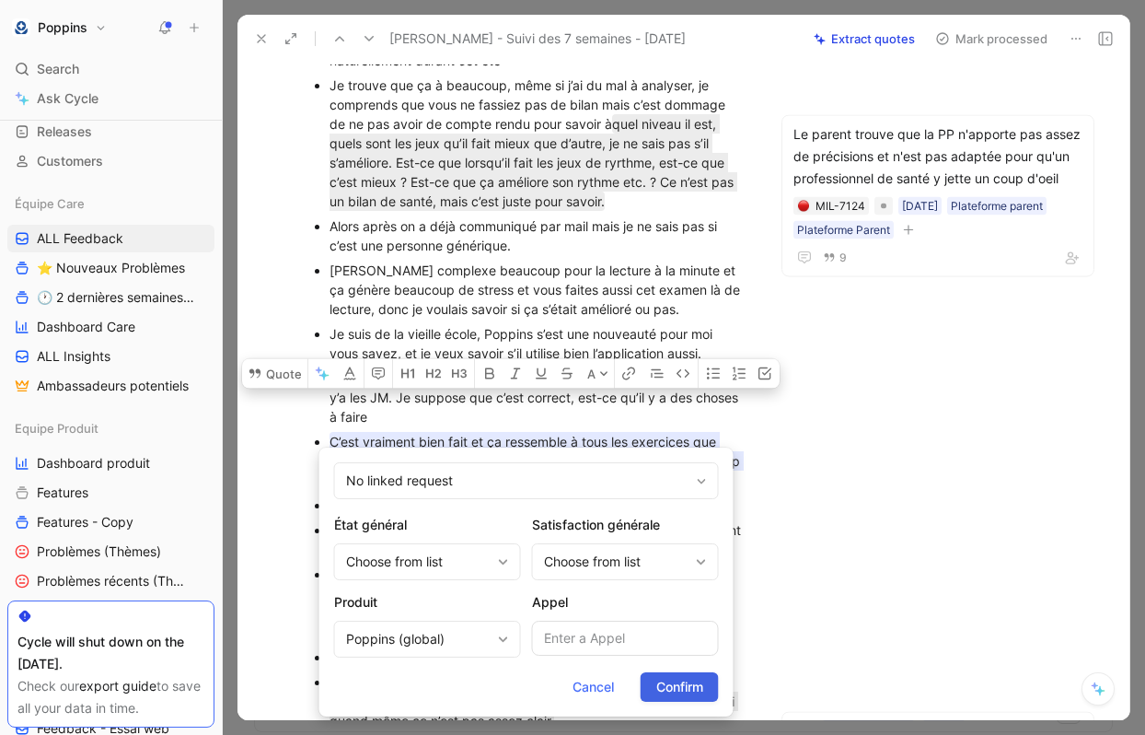
click at [684, 679] on span "Confirm" at bounding box center [679, 687] width 47 height 22
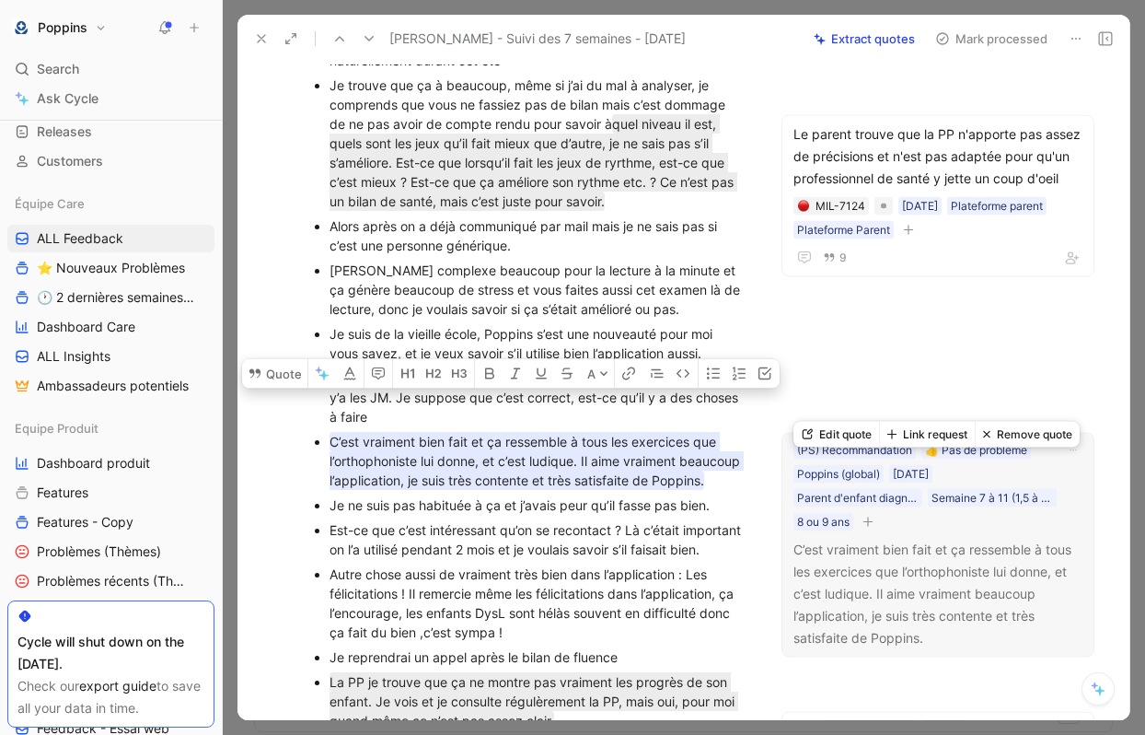
click at [867, 522] on icon "button" at bounding box center [869, 521] width 10 height 1
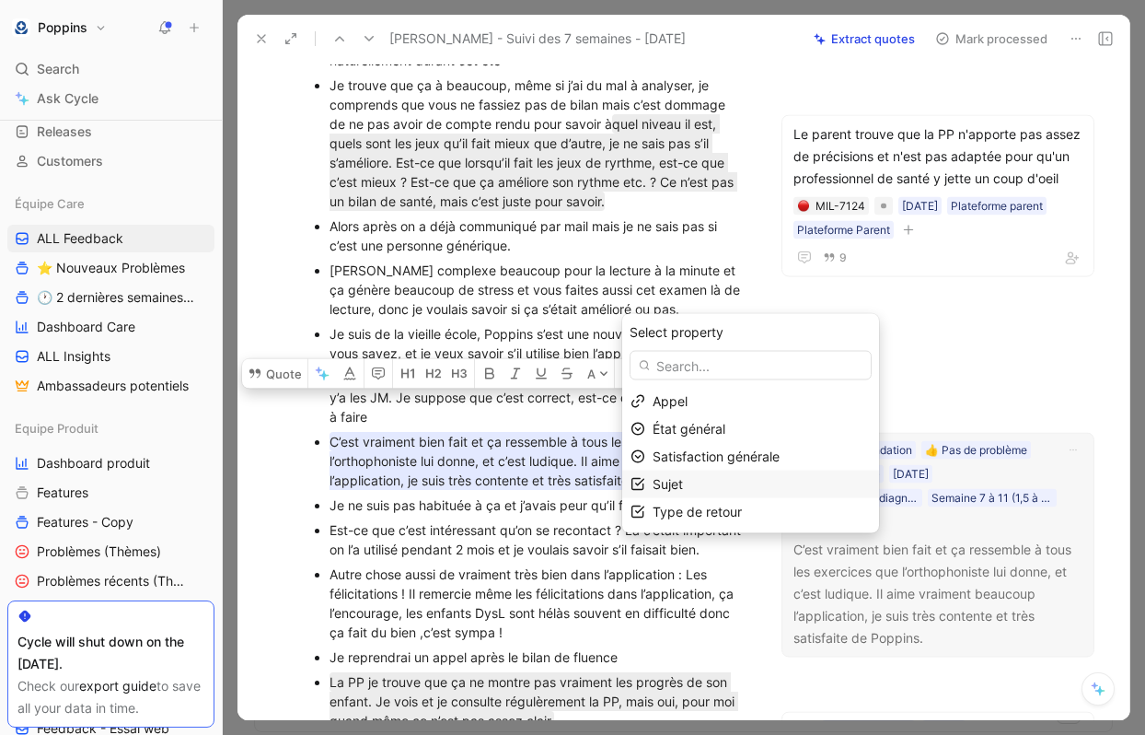
click at [766, 489] on div "Sujet" at bounding box center [762, 484] width 218 height 22
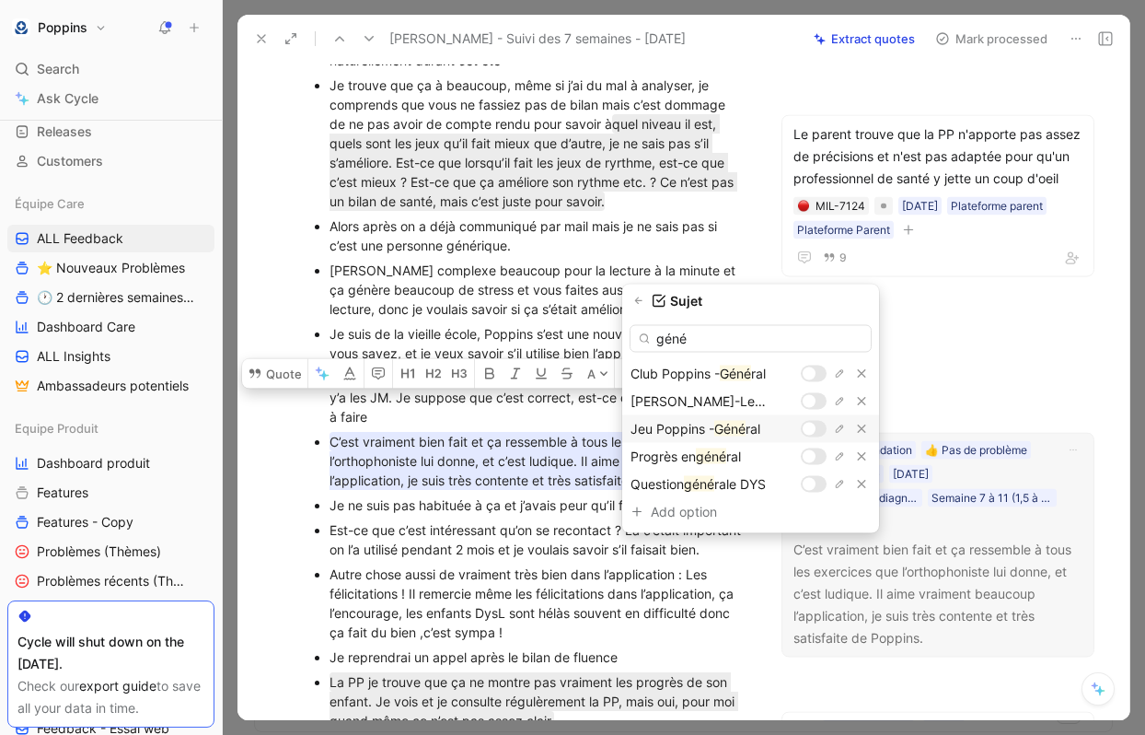
type input "géné"
click at [816, 424] on div at bounding box center [814, 429] width 26 height 17
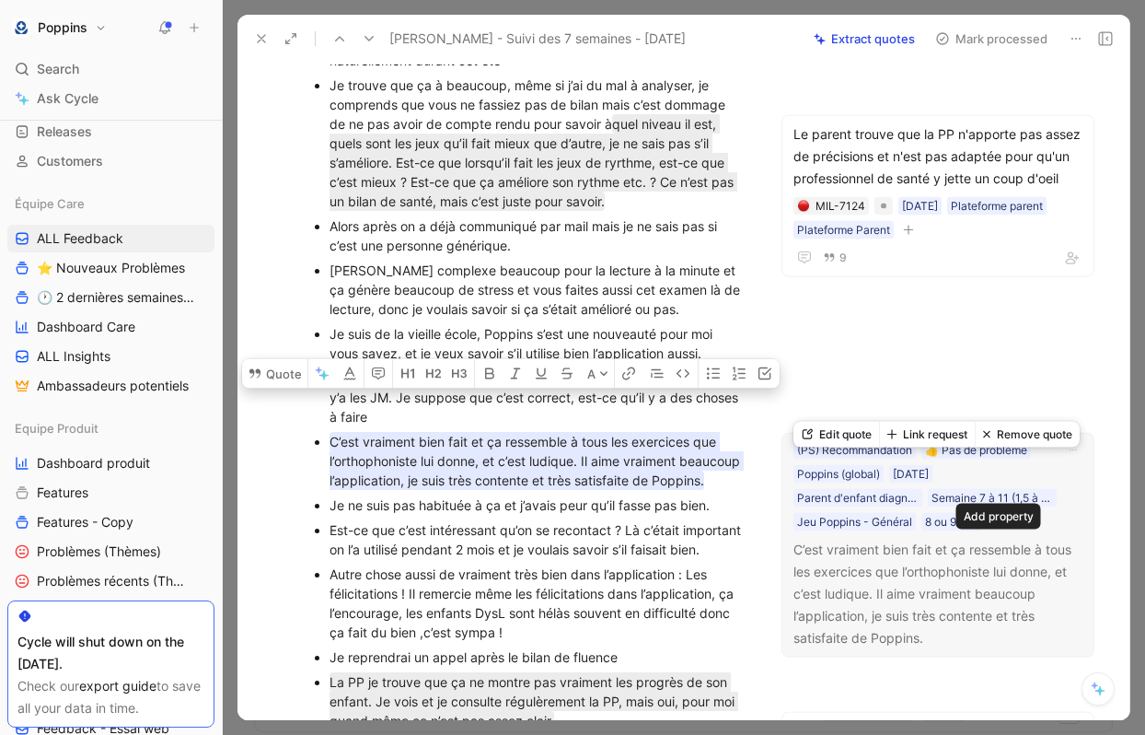
click at [1001, 522] on icon "button" at bounding box center [997, 521] width 10 height 1
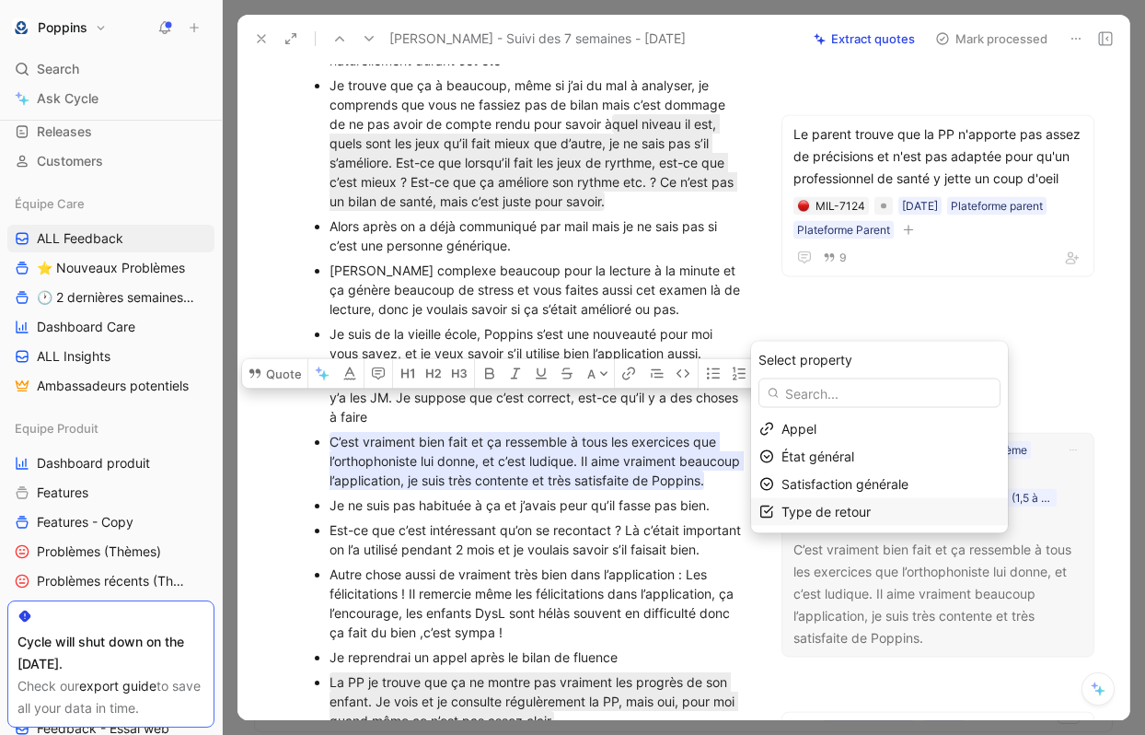
click at [924, 516] on div "Type de retour" at bounding box center [891, 512] width 218 height 22
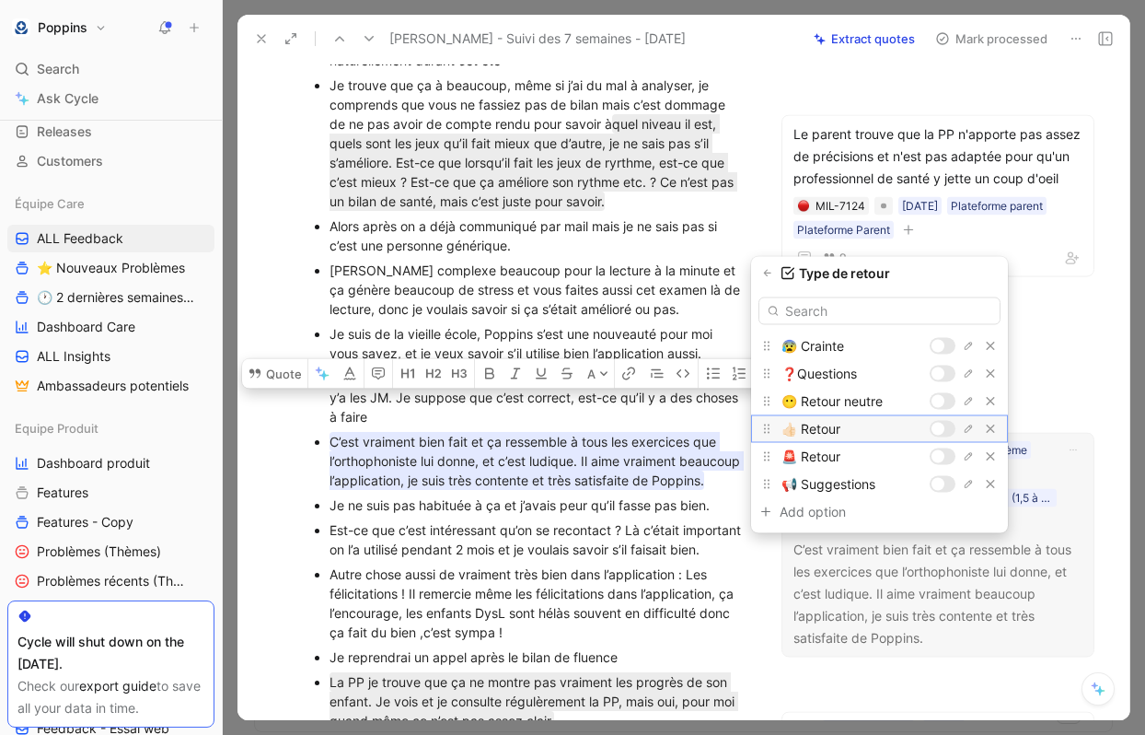
click at [943, 426] on div at bounding box center [938, 429] width 13 height 13
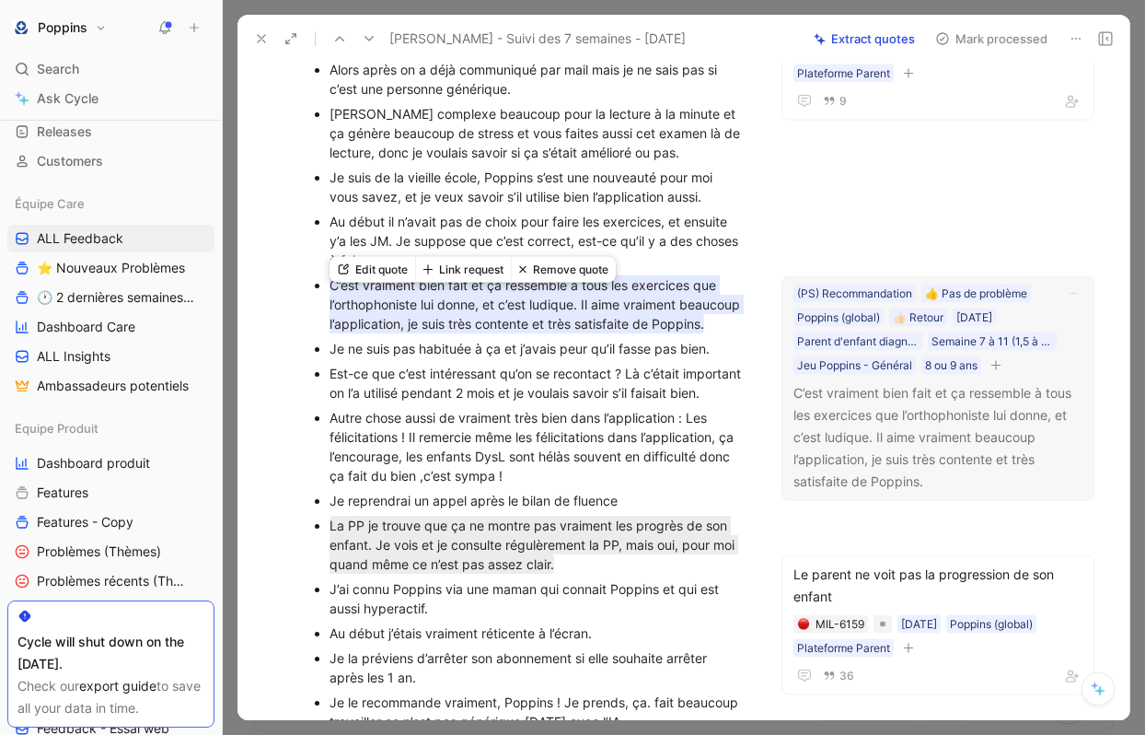
scroll to position [943, 0]
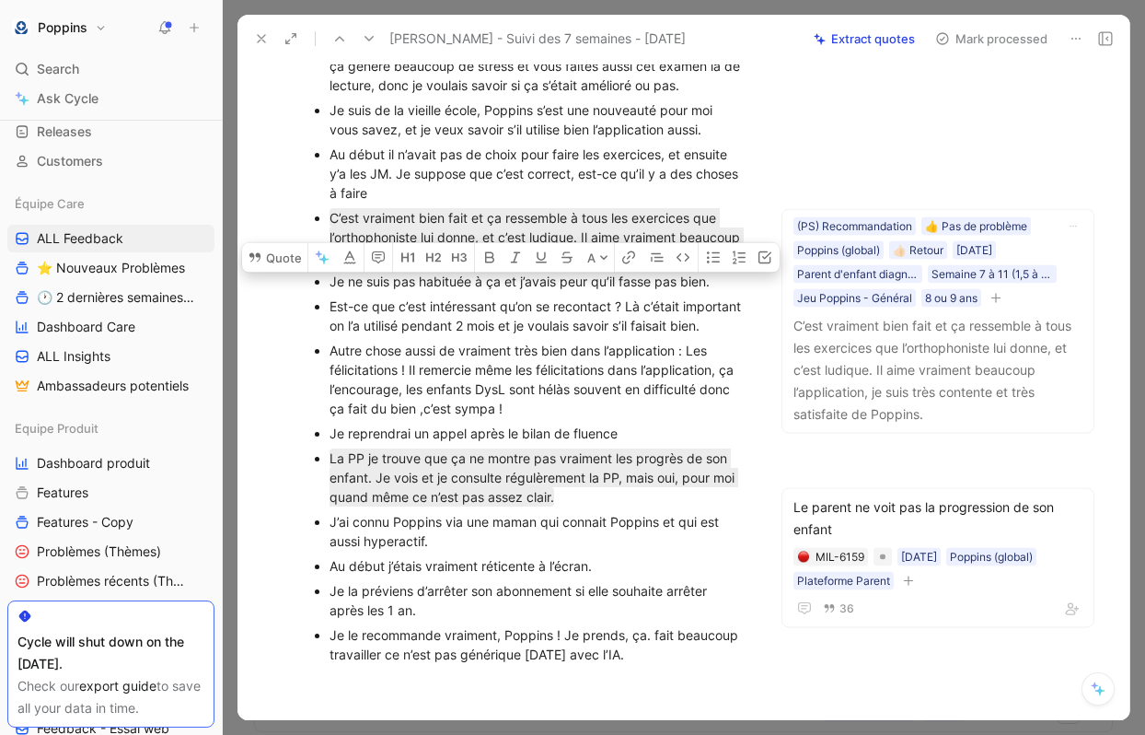
drag, startPoint x: 327, startPoint y: 346, endPoint x: 538, endPoint y: 397, distance: 216.8
click at [538, 397] on ul "Moi quand je parle c’est un peu long hein ! J’étais contre Poppins parce-que av…" at bounding box center [528, 181] width 505 height 969
click at [266, 272] on button "Quote" at bounding box center [274, 256] width 65 height 29
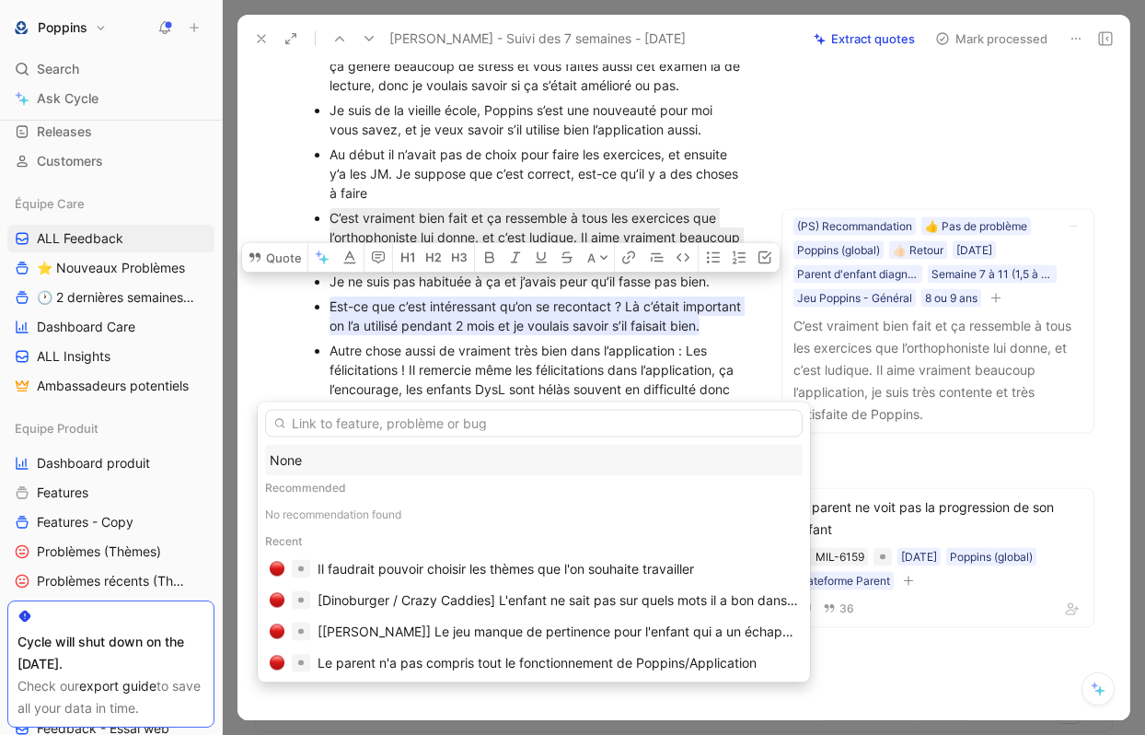
click at [343, 457] on div "None" at bounding box center [534, 460] width 528 height 22
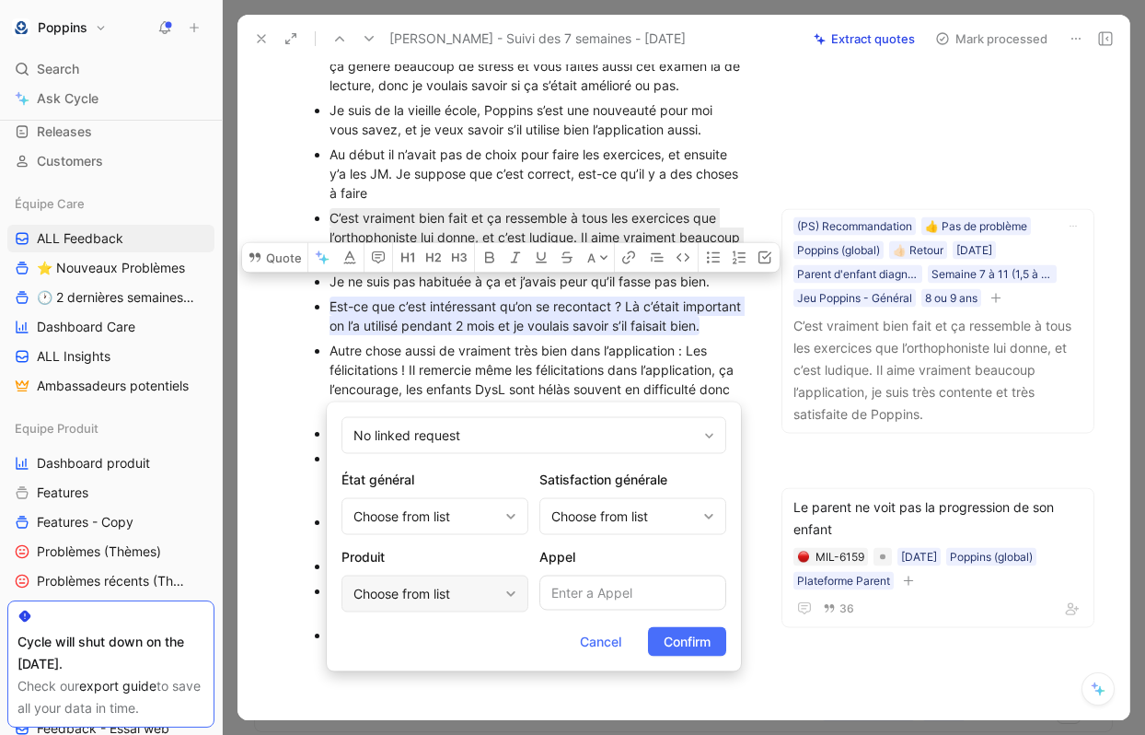
click at [459, 594] on div "Choose from list" at bounding box center [426, 594] width 145 height 22
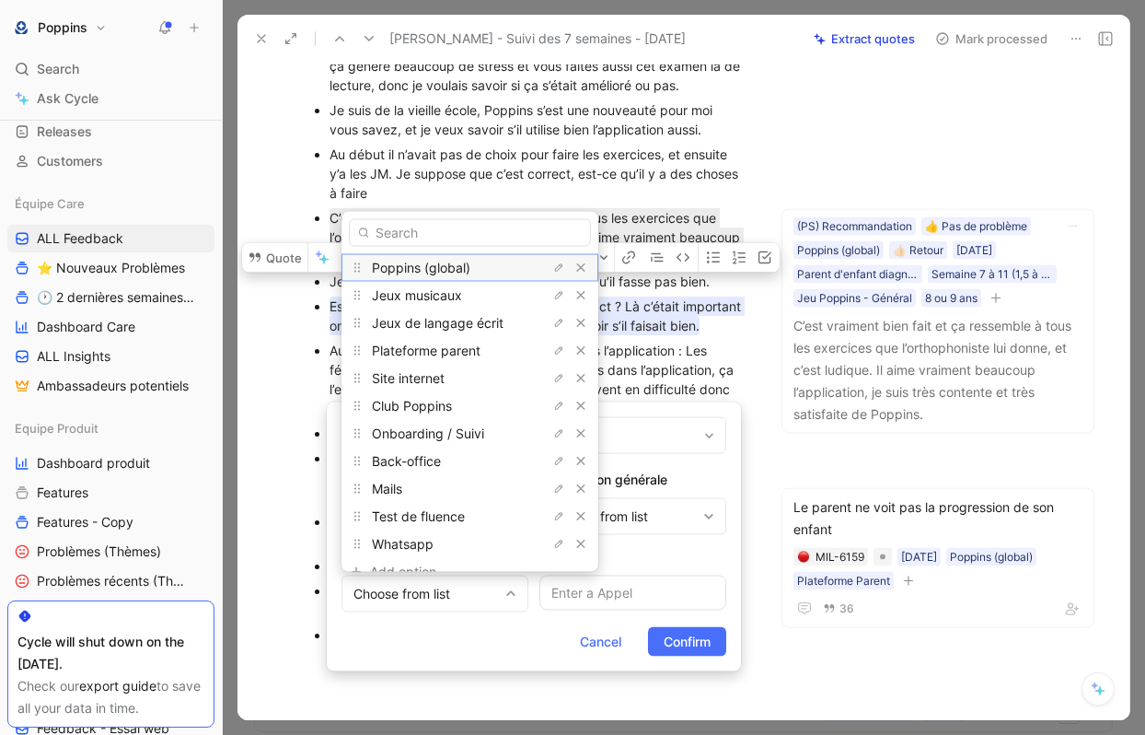
click at [447, 260] on span "Poppins (global)" at bounding box center [421, 267] width 99 height 16
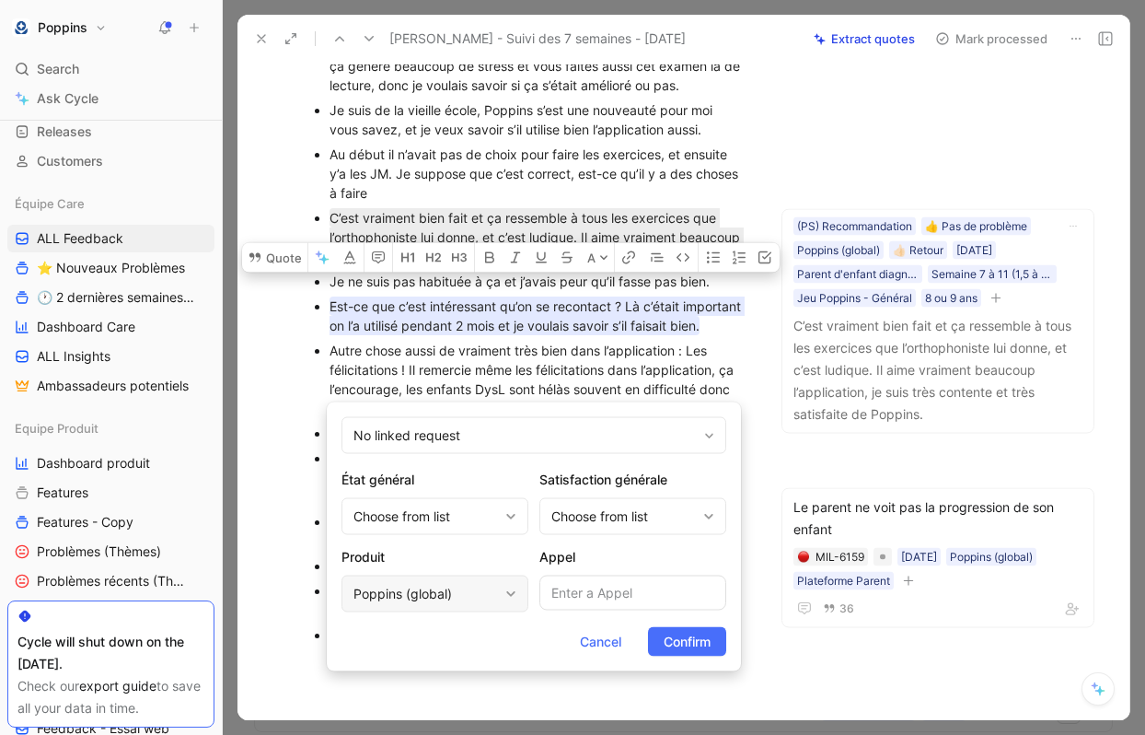
click at [437, 594] on div "Poppins (global)" at bounding box center [426, 594] width 145 height 22
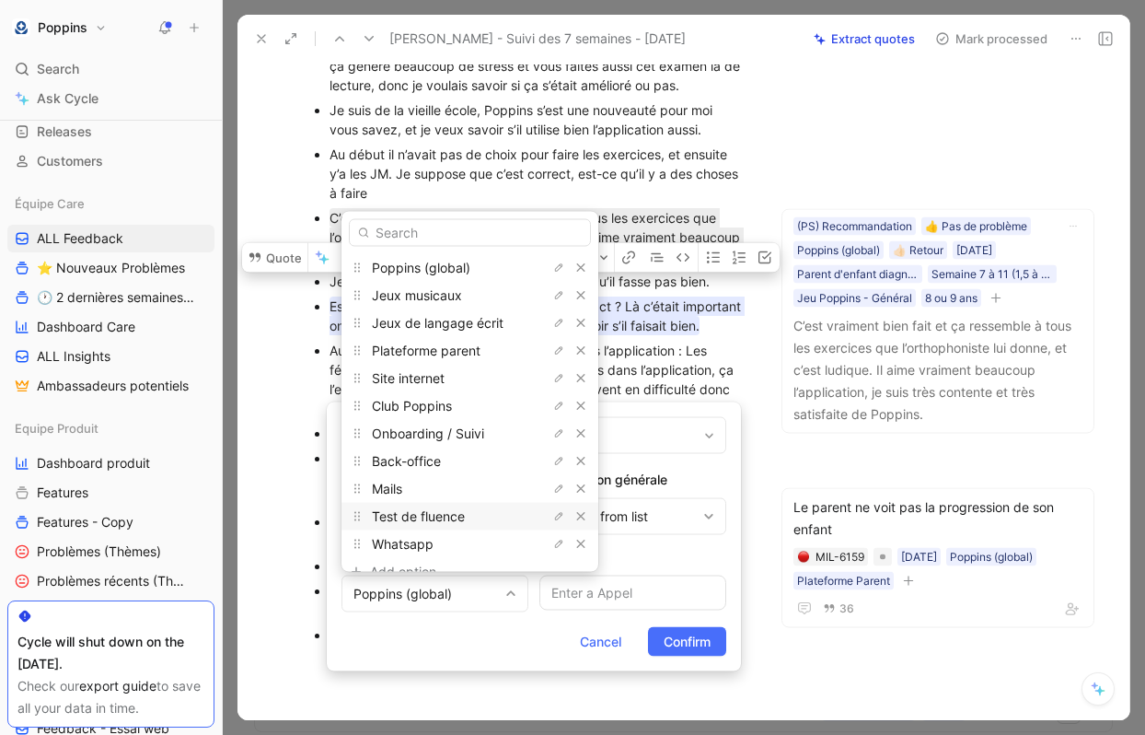
scroll to position [21, 0]
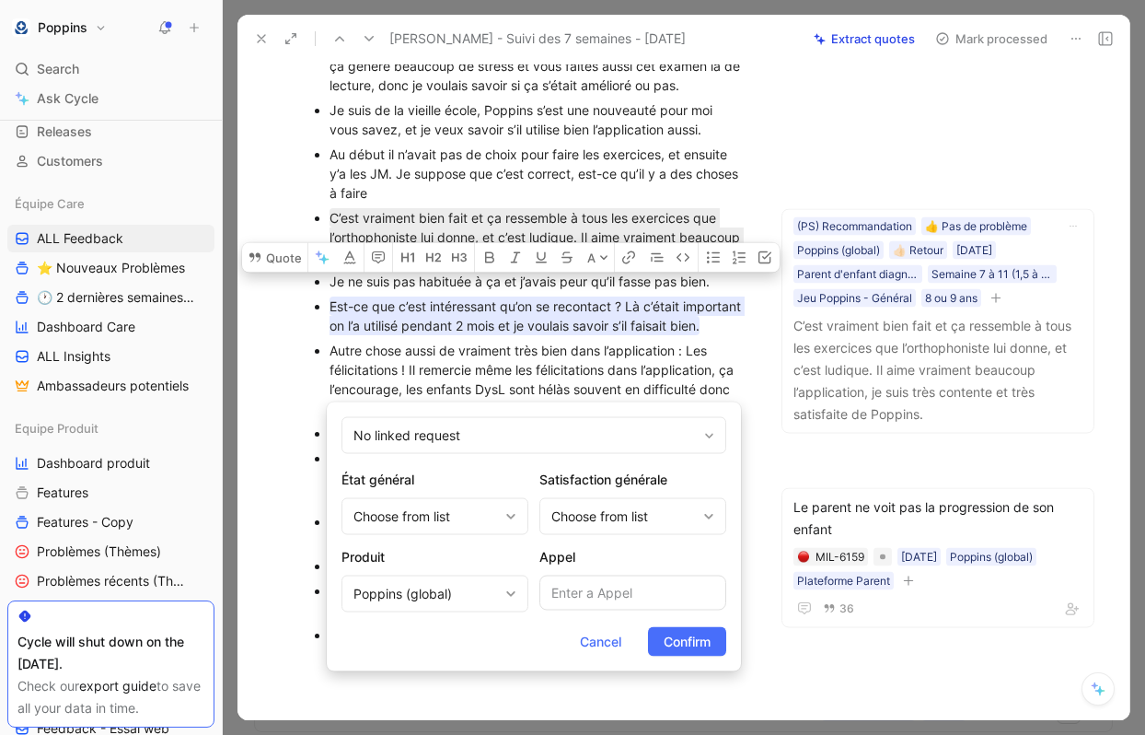
click at [691, 636] on span "Confirm" at bounding box center [687, 642] width 47 height 22
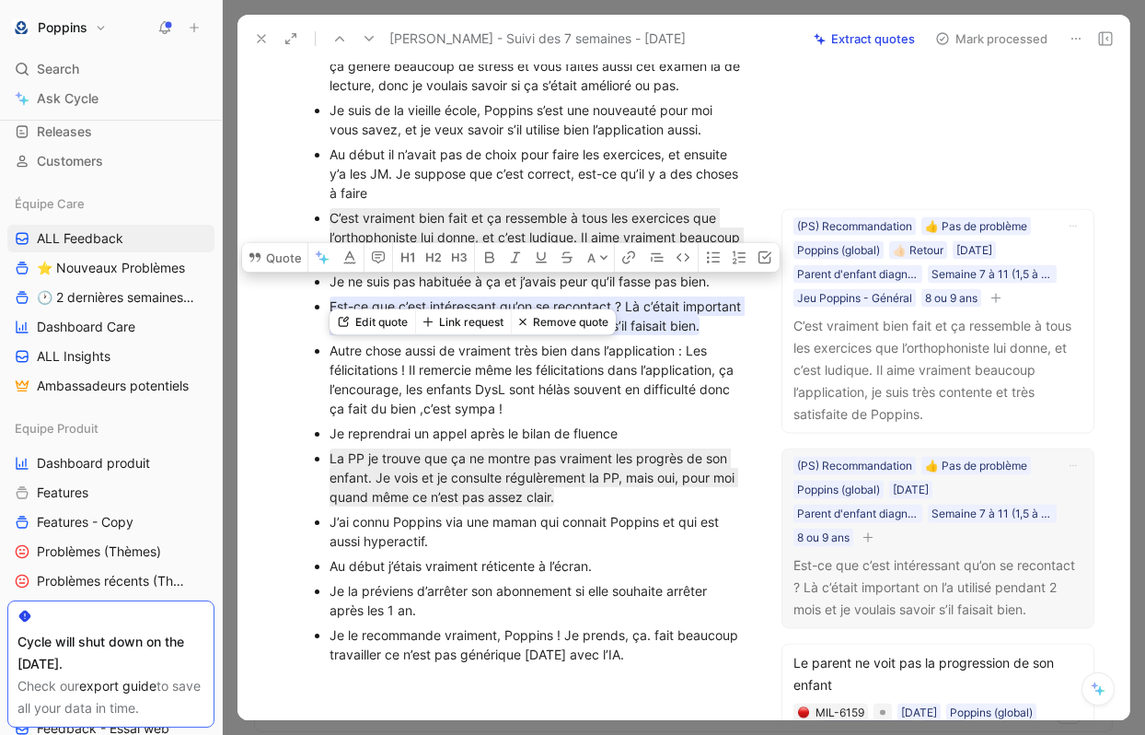
click at [616, 335] on mark "Est-ce que c’est intéressant qu’on se recontact ? Là c’était important on l’a u…" at bounding box center [537, 315] width 415 height 39
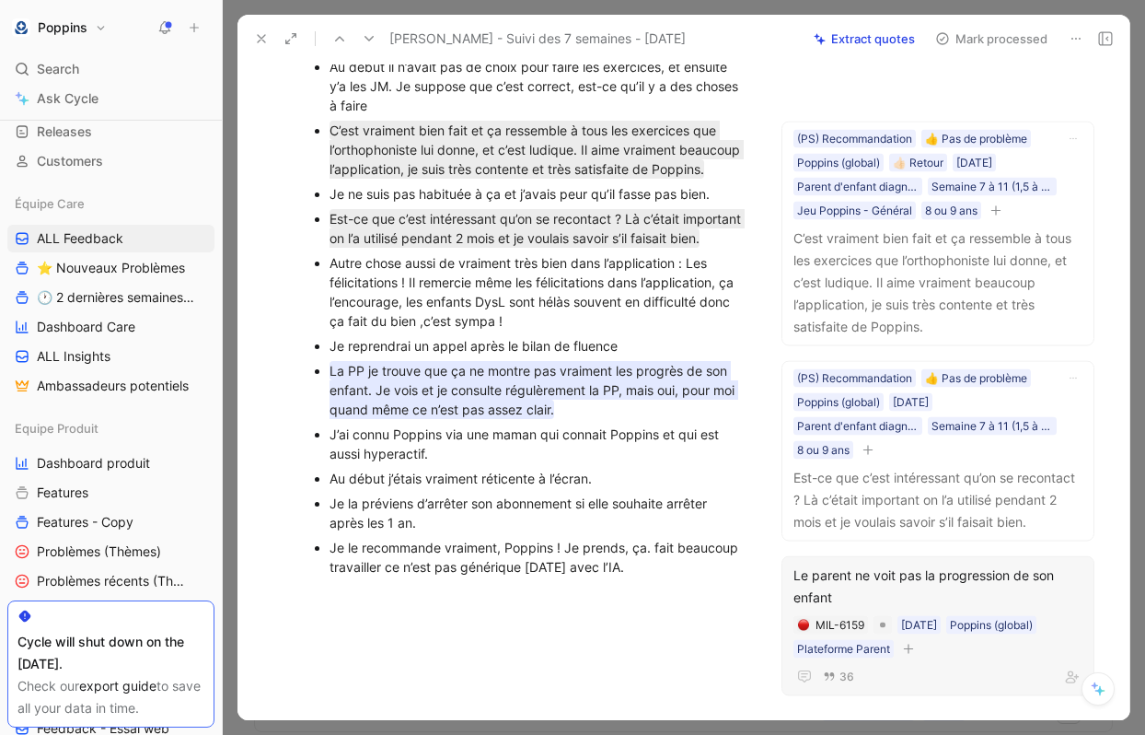
scroll to position [1027, 0]
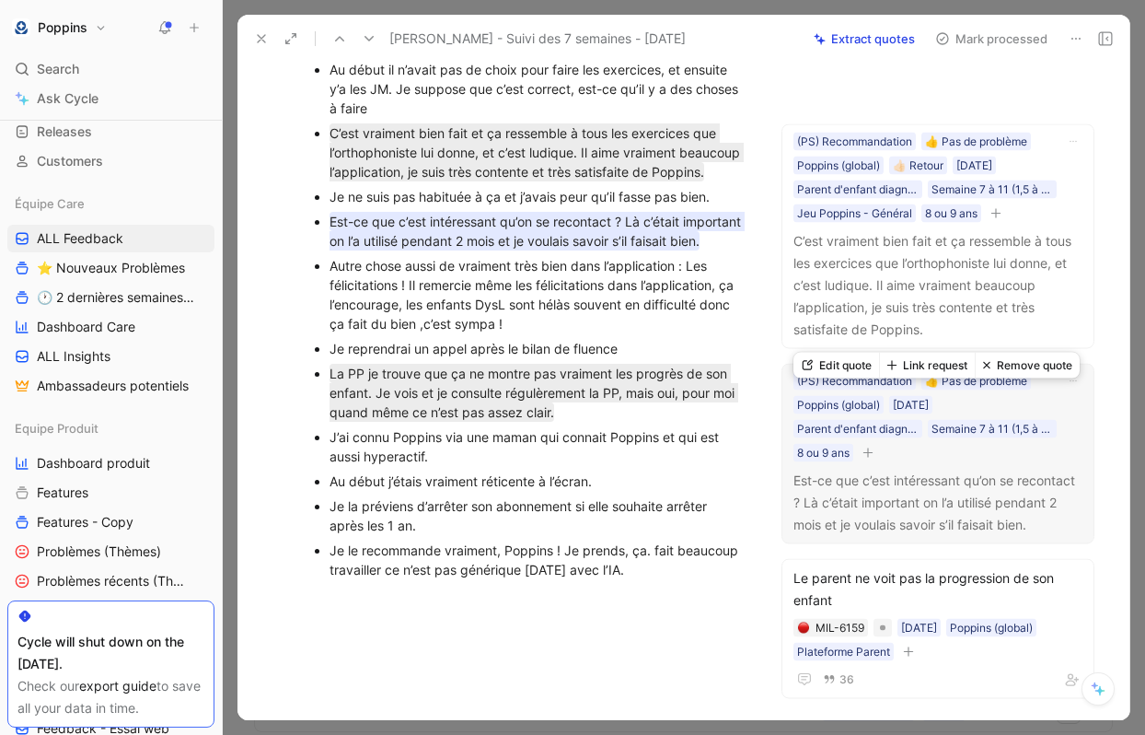
click at [864, 461] on button "button" at bounding box center [868, 452] width 18 height 18
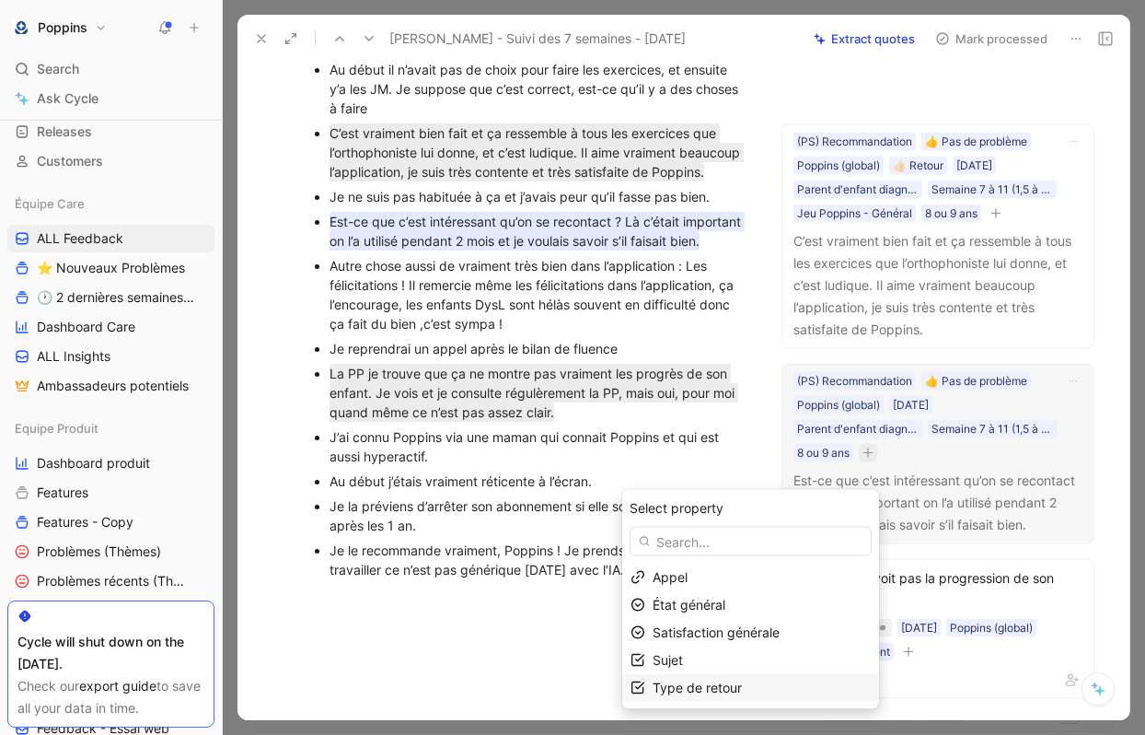
click at [725, 686] on span "Type de retour" at bounding box center [697, 687] width 89 height 16
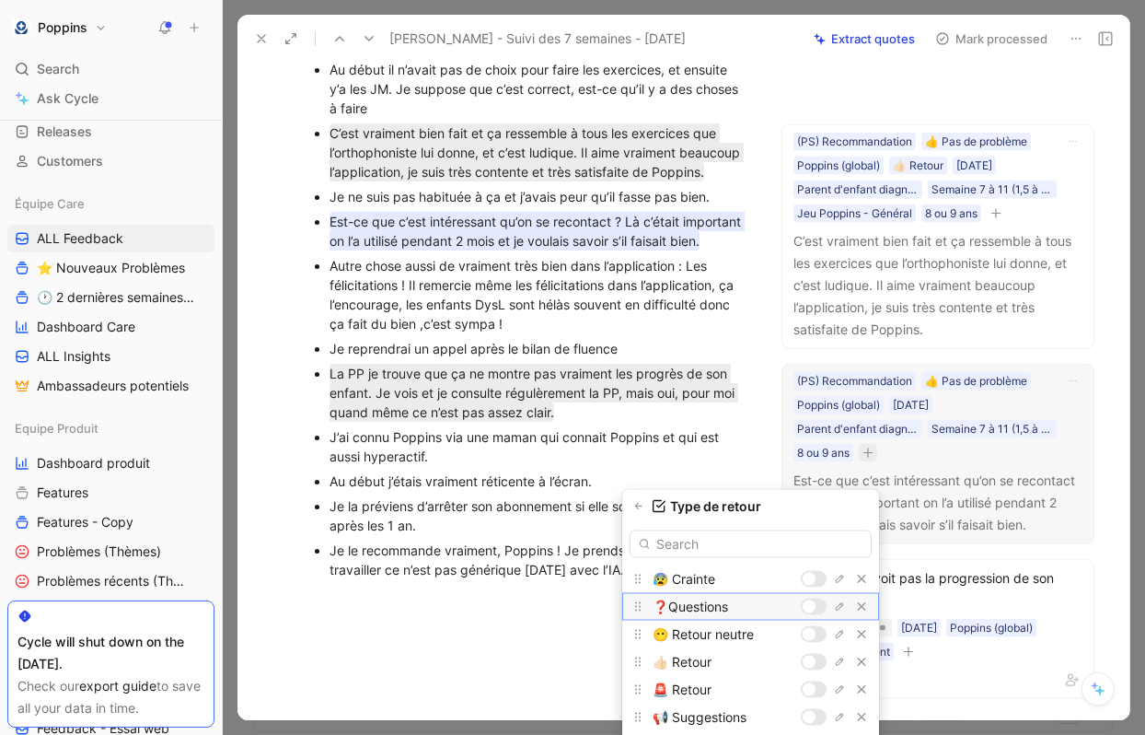
click at [811, 610] on div at bounding box center [809, 606] width 13 height 13
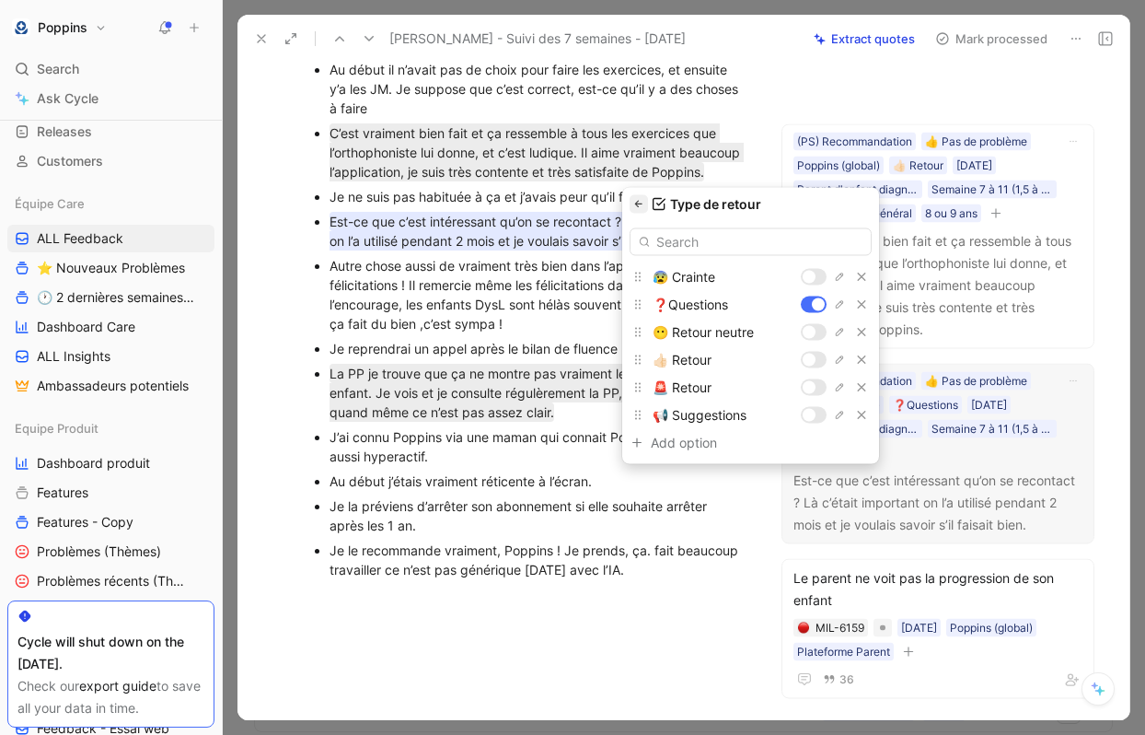
click at [644, 204] on icon "button" at bounding box center [638, 204] width 11 height 11
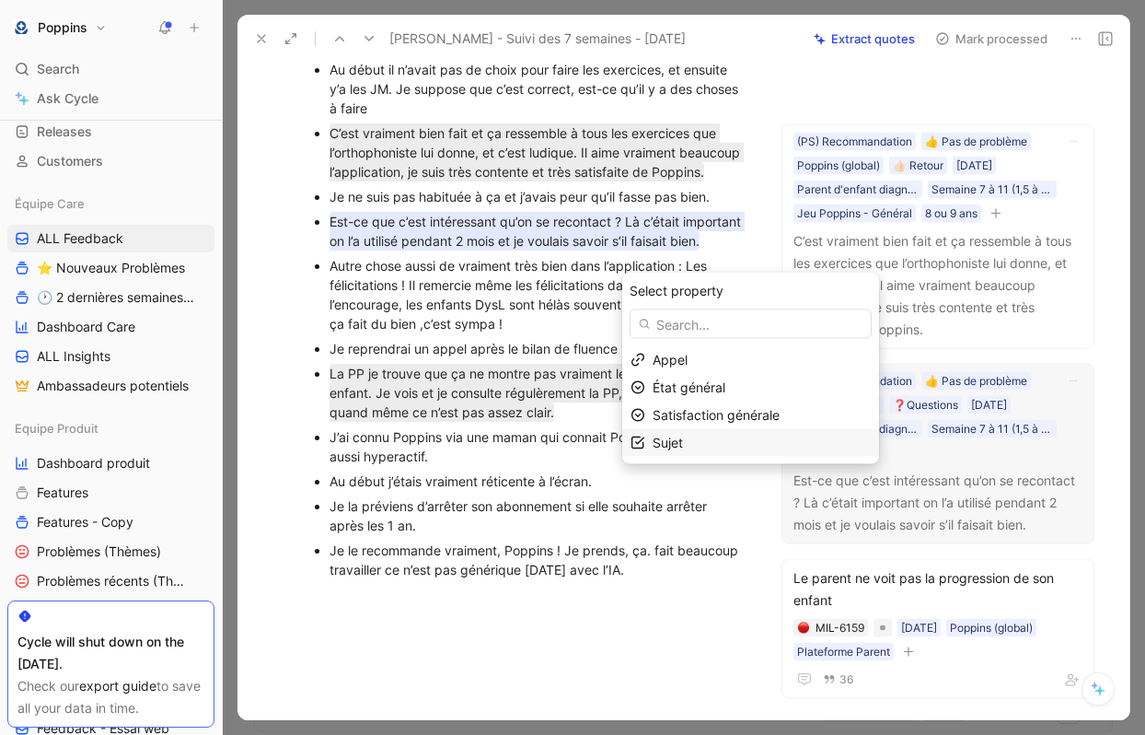
click at [783, 453] on div "Sujet" at bounding box center [762, 443] width 218 height 22
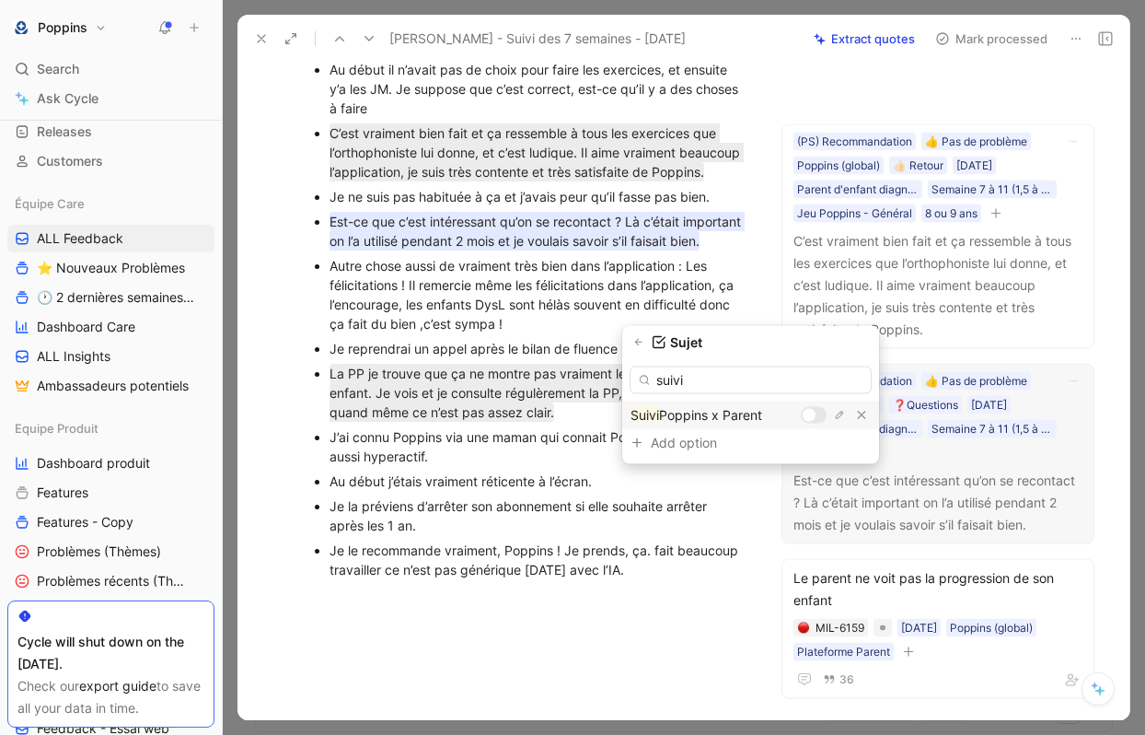
type input "suivi"
click at [809, 412] on div at bounding box center [809, 415] width 13 height 13
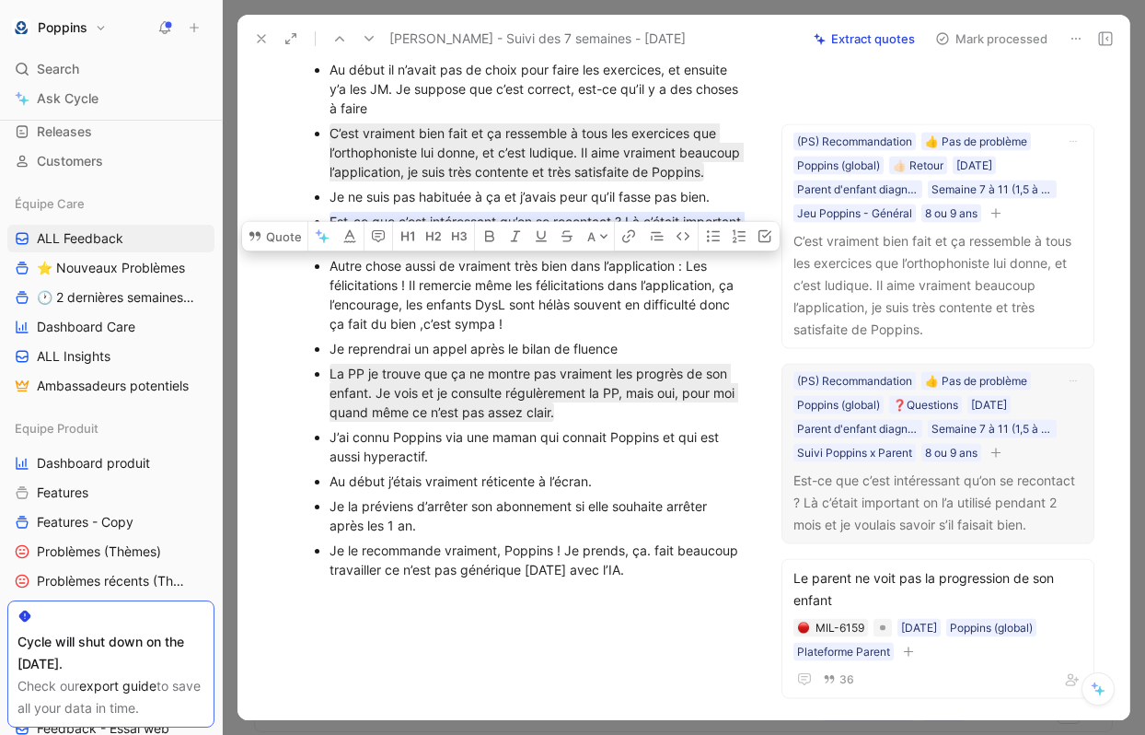
drag, startPoint x: 529, startPoint y: 383, endPoint x: 323, endPoint y: 318, distance: 216.3
click at [323, 318] on ul "Moi quand je parle c’est un peu long hein ! J’étais contre Poppins parce-que av…" at bounding box center [528, 96] width 505 height 969
click at [267, 250] on button "Quote" at bounding box center [274, 235] width 65 height 29
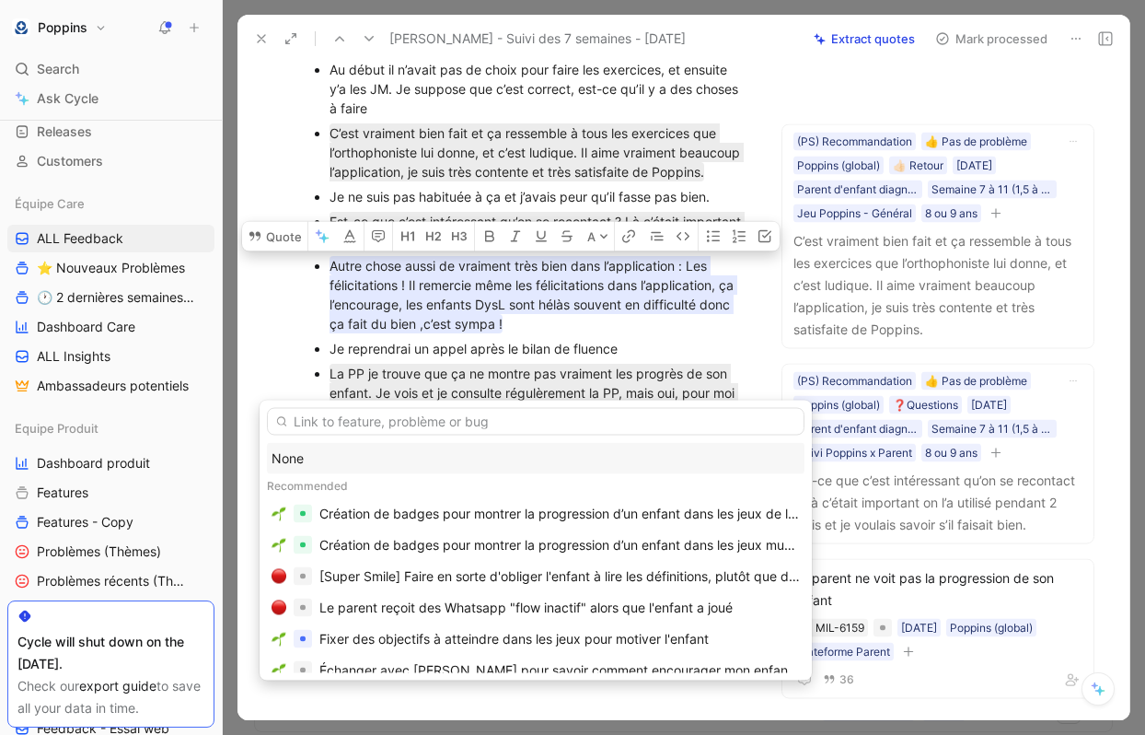
click at [394, 451] on div "None" at bounding box center [536, 458] width 528 height 22
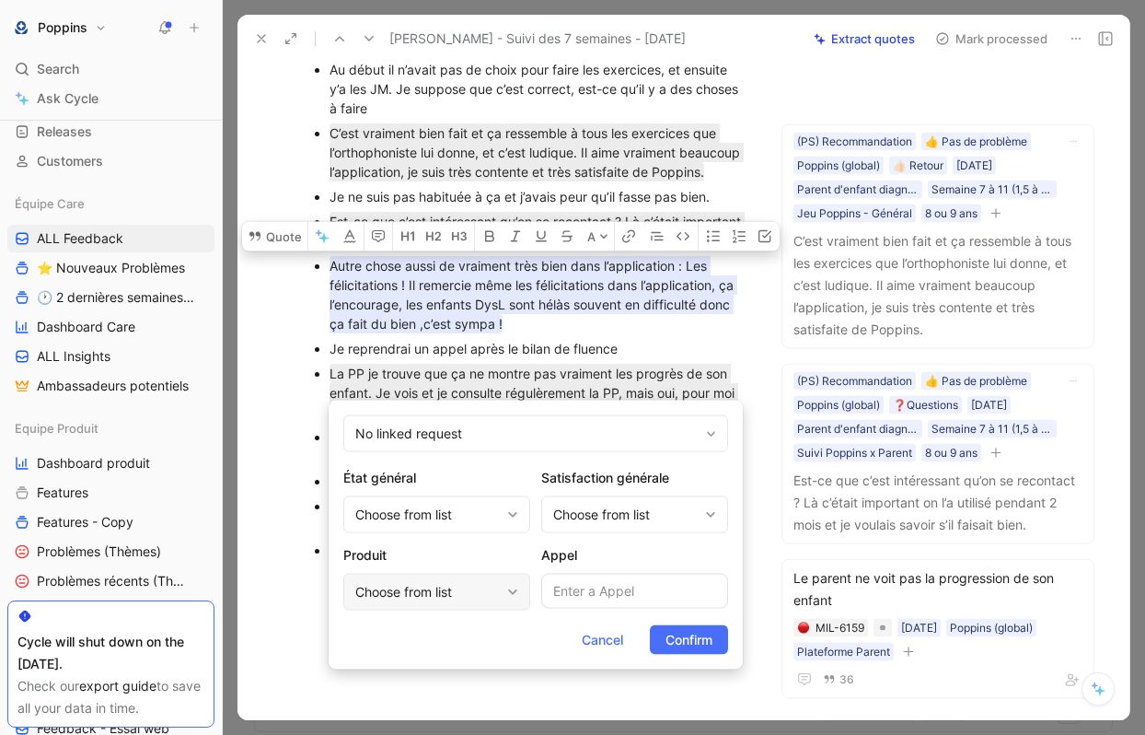
click at [492, 574] on div "Choose from list" at bounding box center [436, 592] width 187 height 37
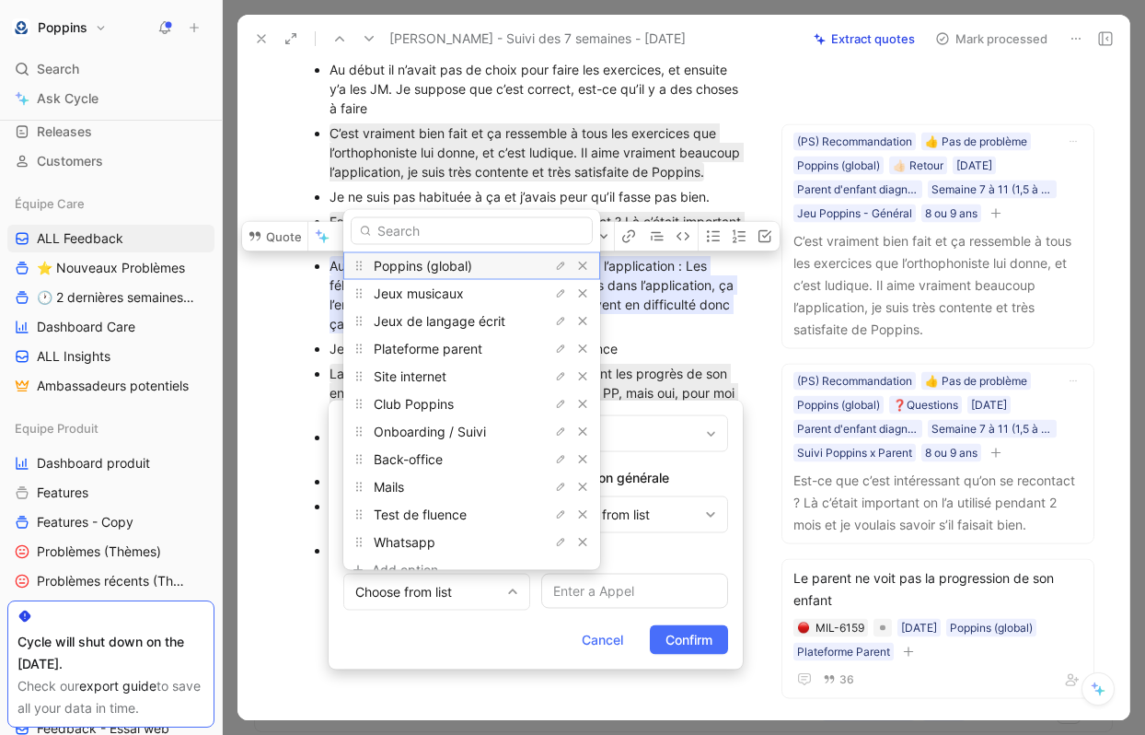
click at [464, 268] on span "Poppins (global)" at bounding box center [423, 265] width 99 height 16
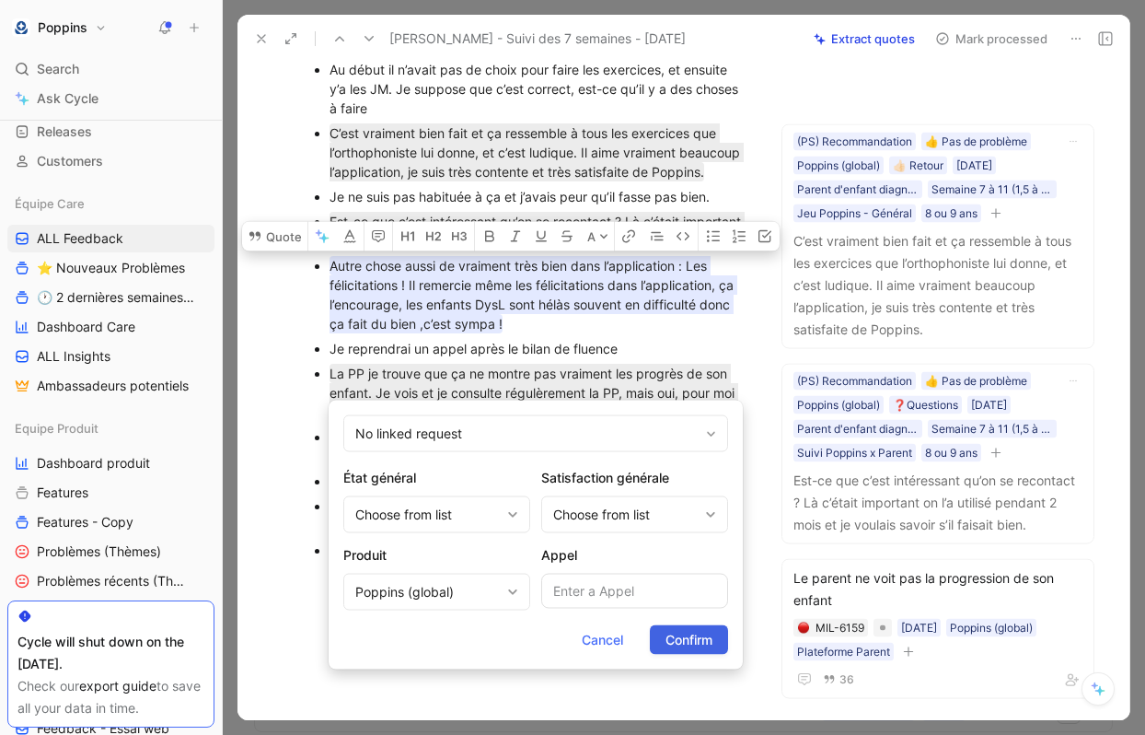
click at [682, 638] on span "Confirm" at bounding box center [689, 640] width 47 height 22
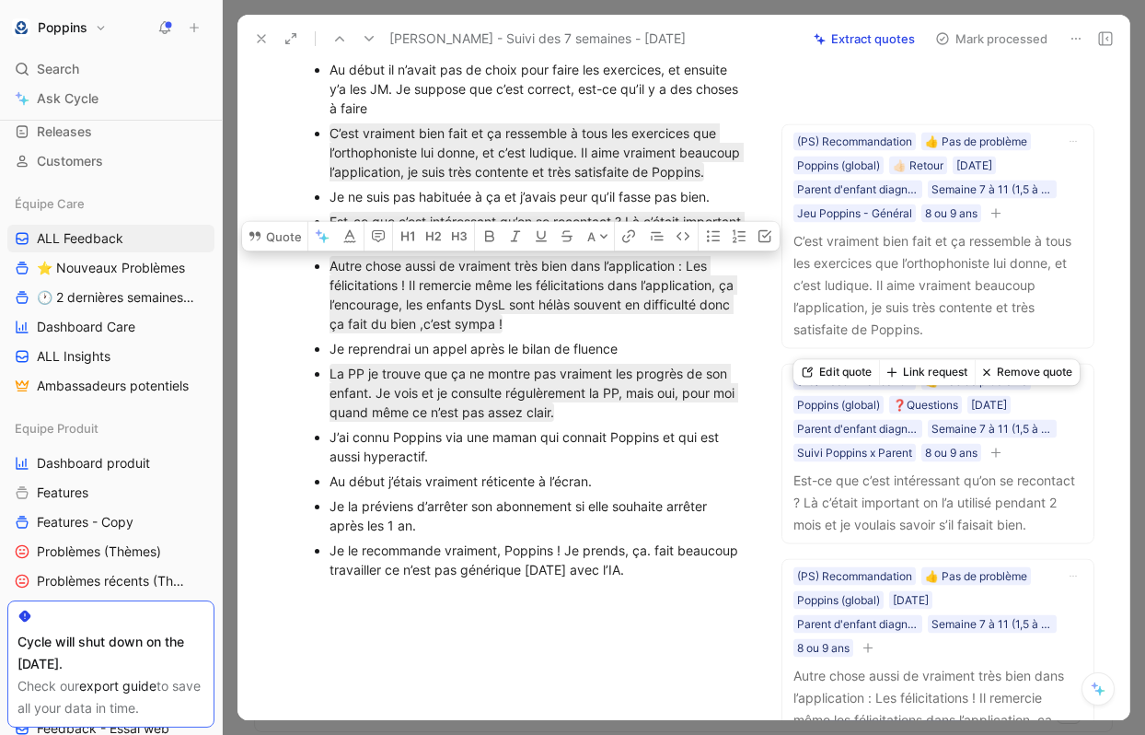
scroll to position [1164, 0]
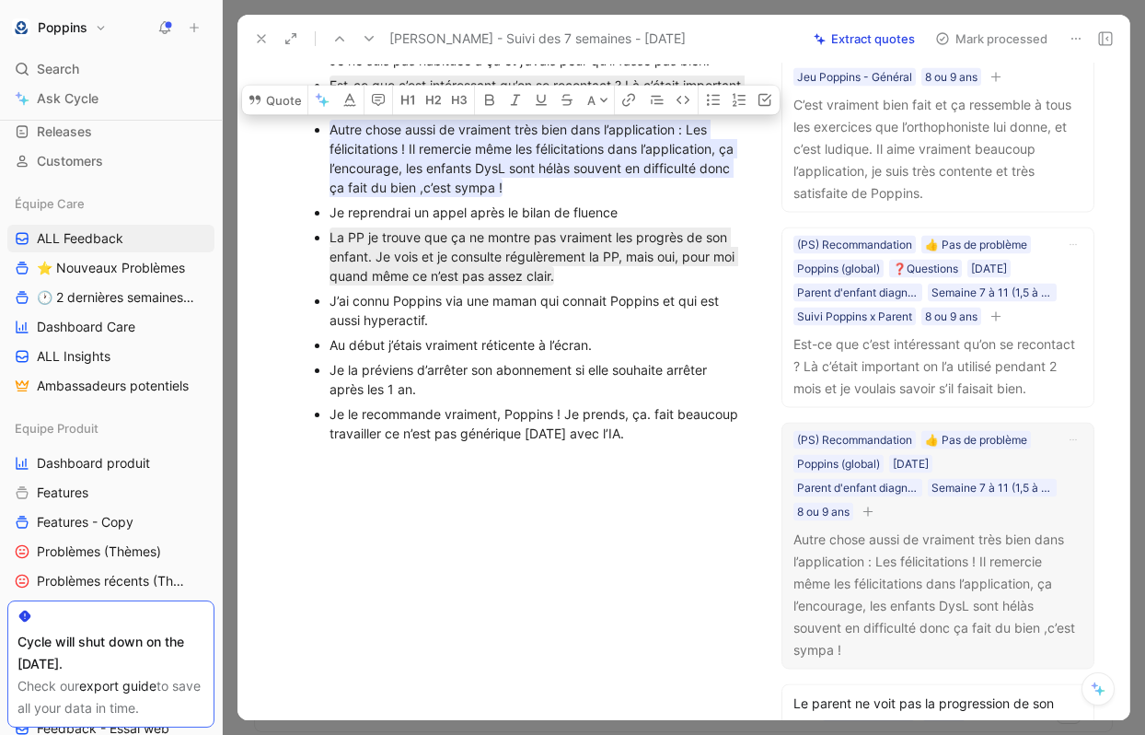
click at [881, 522] on div "(PS) Recommandation 👍 Pas de problème Poppins (global) 03/09/2025 Parent d'enfa…" at bounding box center [925, 475] width 267 height 94
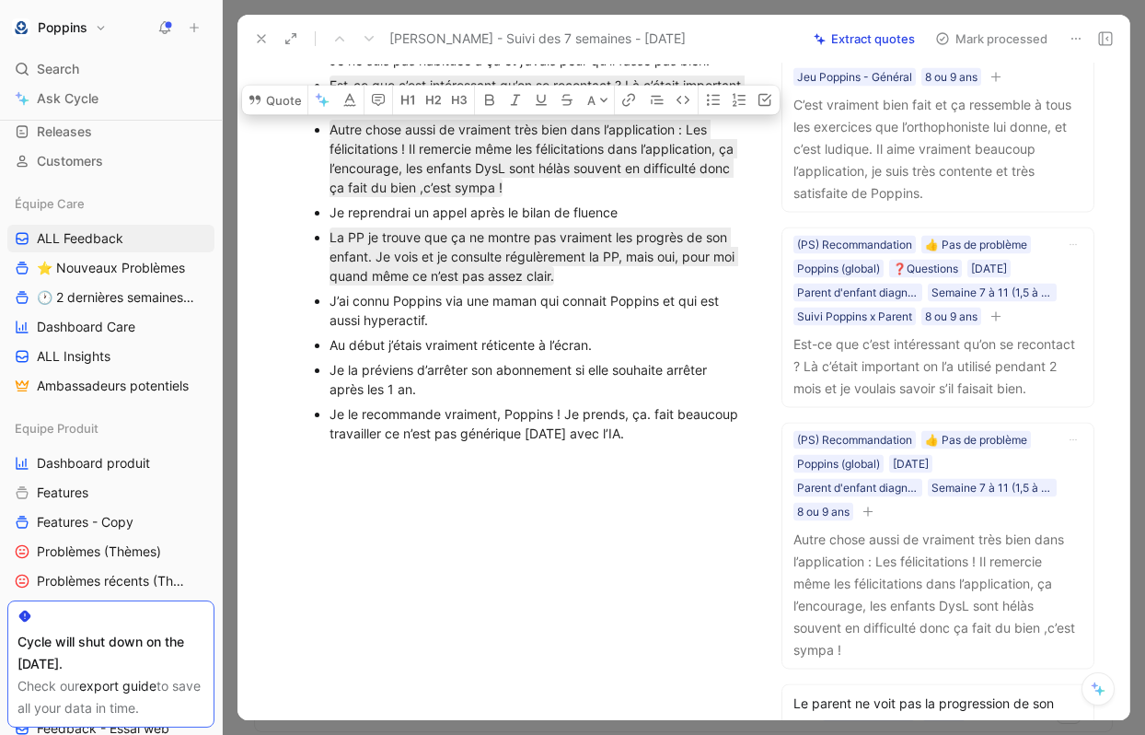
click at [873, 531] on div "Autre chose aussi de vraiment très bien dans l’application : Les félicitations …" at bounding box center [799, 515] width 614 height 58
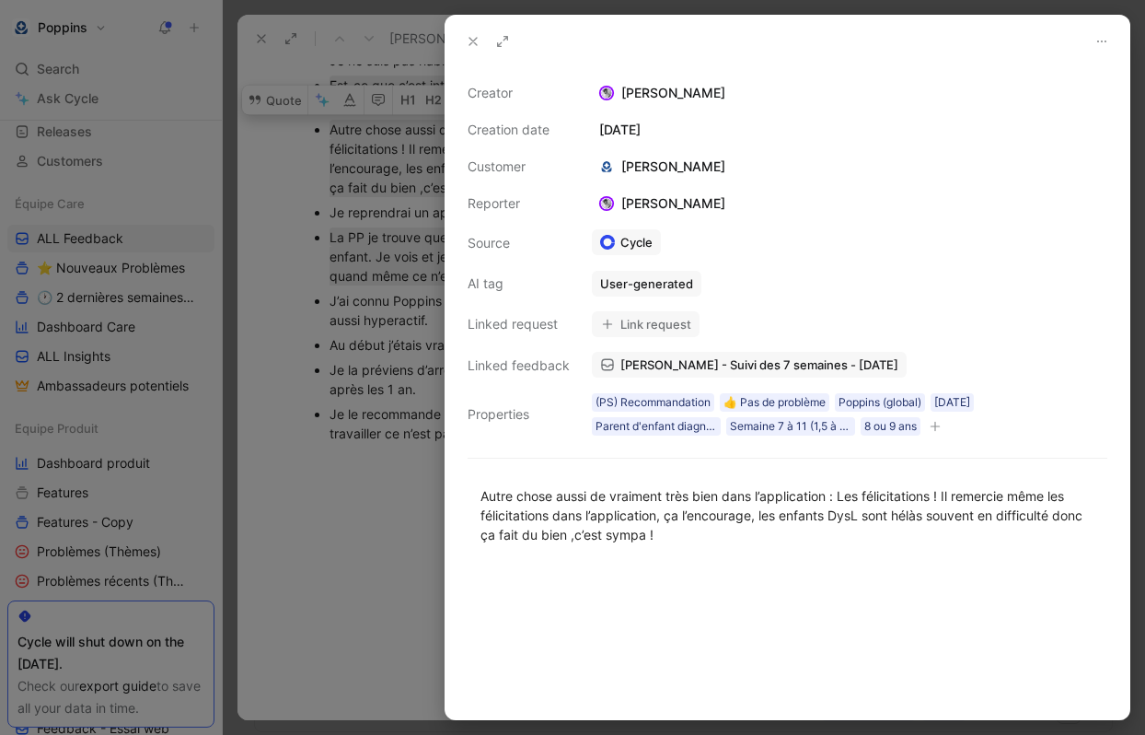
click at [323, 543] on div at bounding box center [572, 367] width 1145 height 735
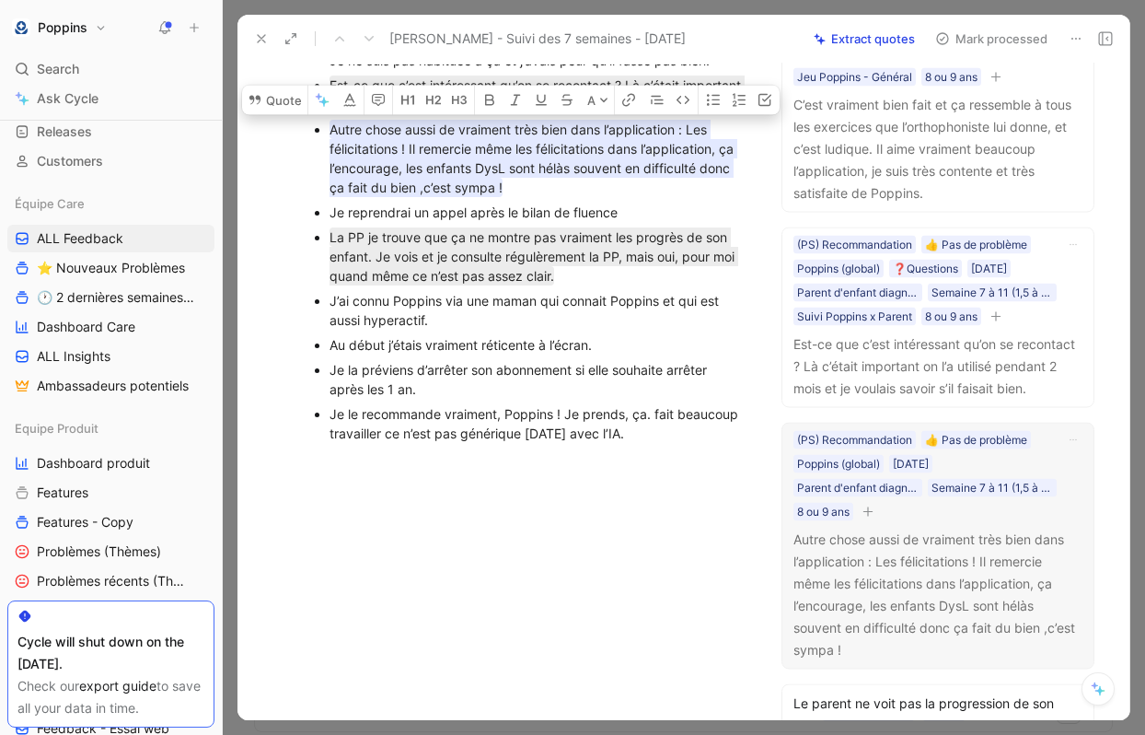
click at [866, 516] on icon "button" at bounding box center [868, 510] width 11 height 11
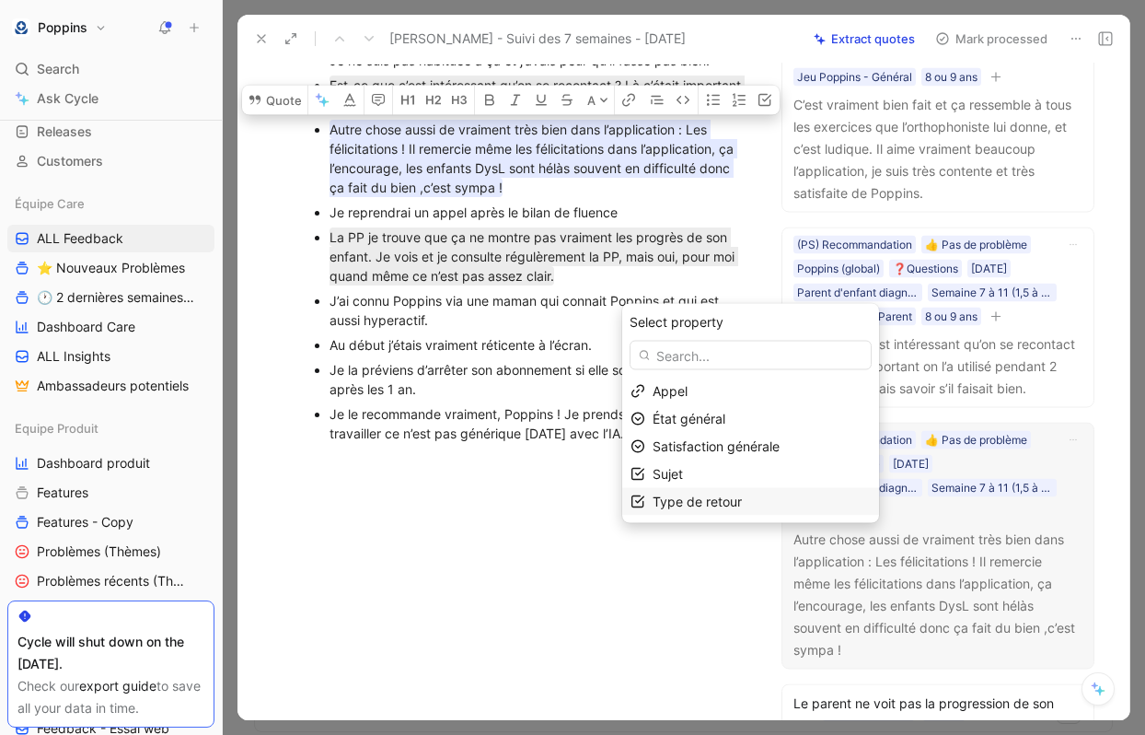
click at [798, 491] on div "Type de retour" at bounding box center [762, 502] width 218 height 22
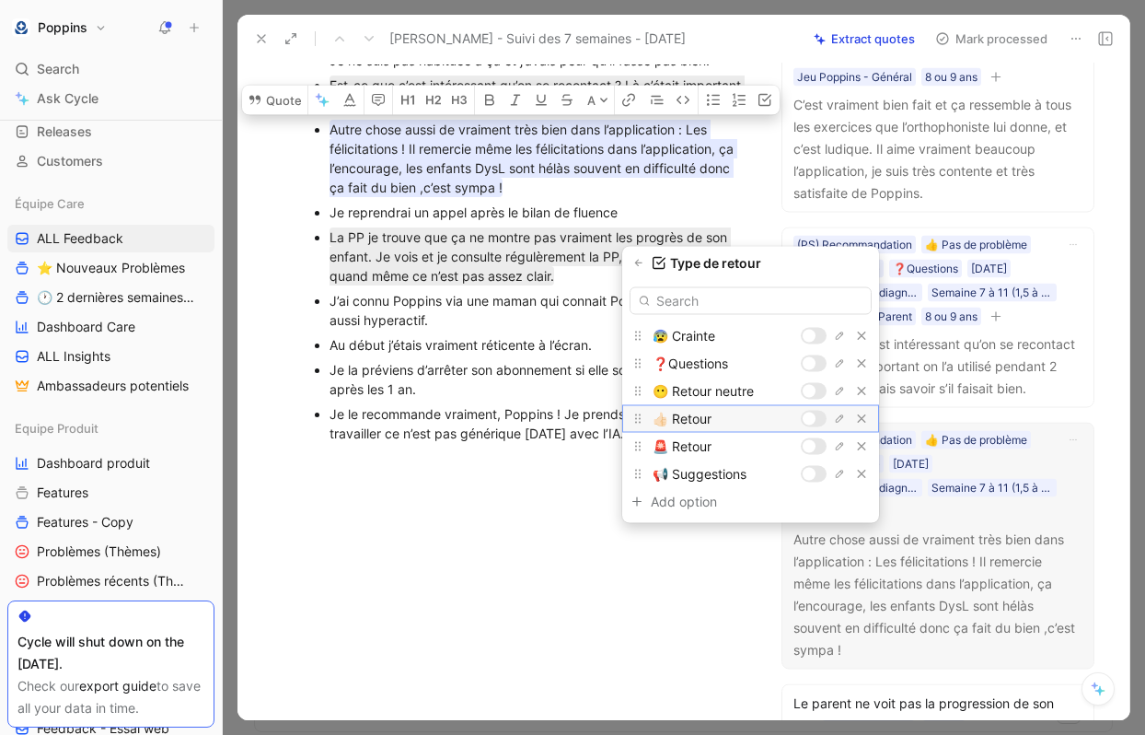
click at [809, 416] on div at bounding box center [809, 418] width 13 height 13
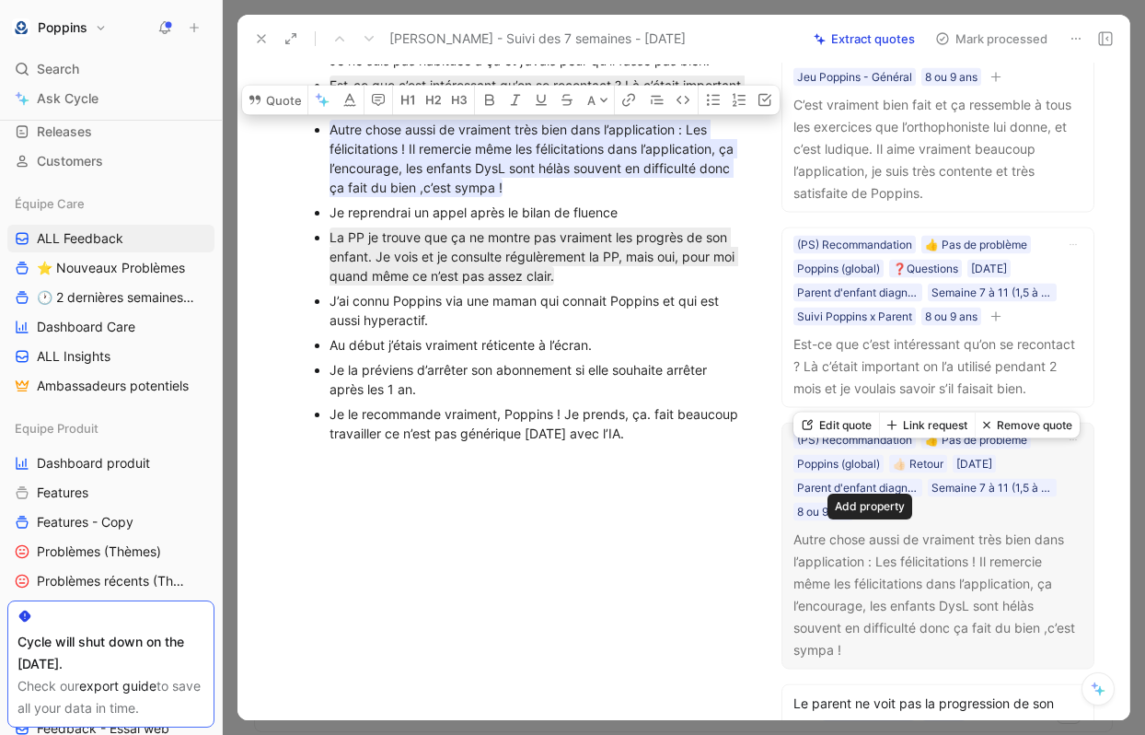
click at [871, 516] on icon "button" at bounding box center [868, 510] width 11 height 11
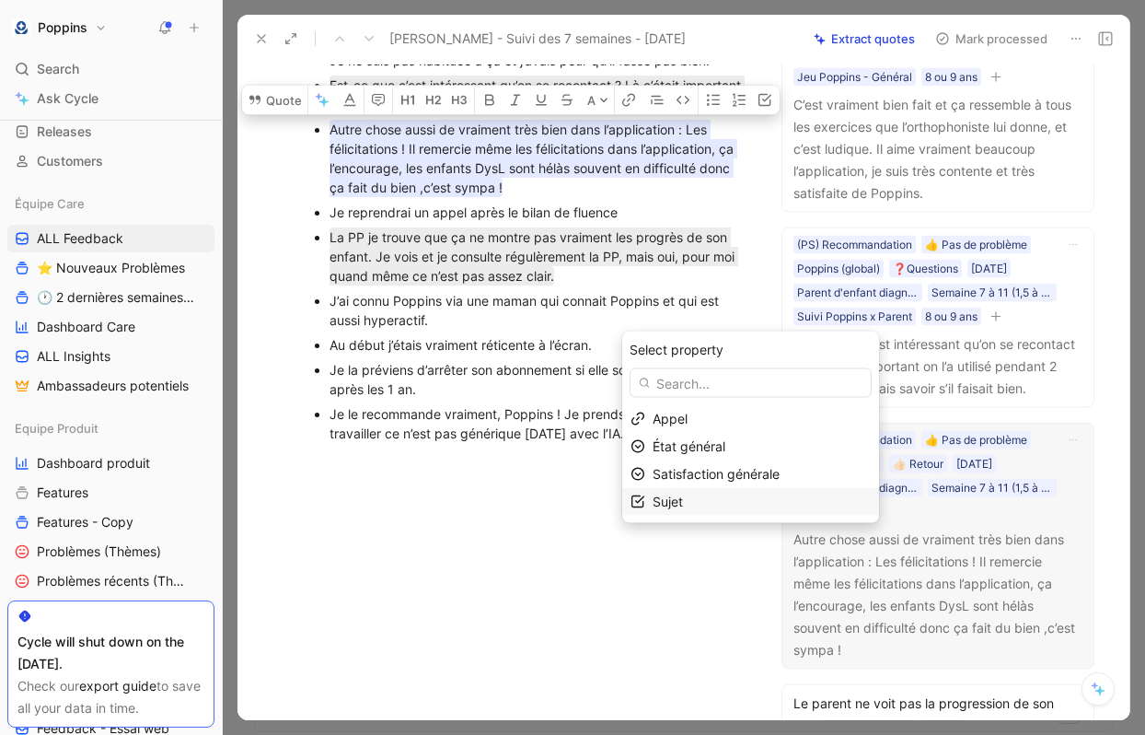
click at [792, 508] on div "Sujet" at bounding box center [762, 502] width 218 height 22
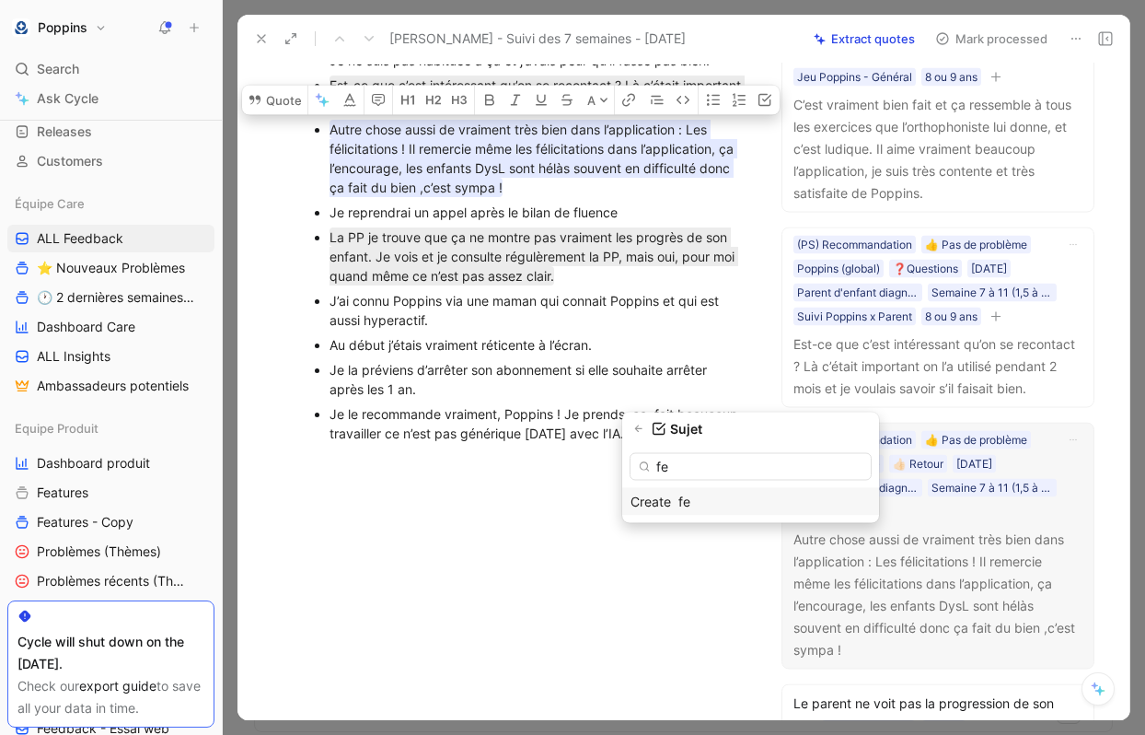
type input "f"
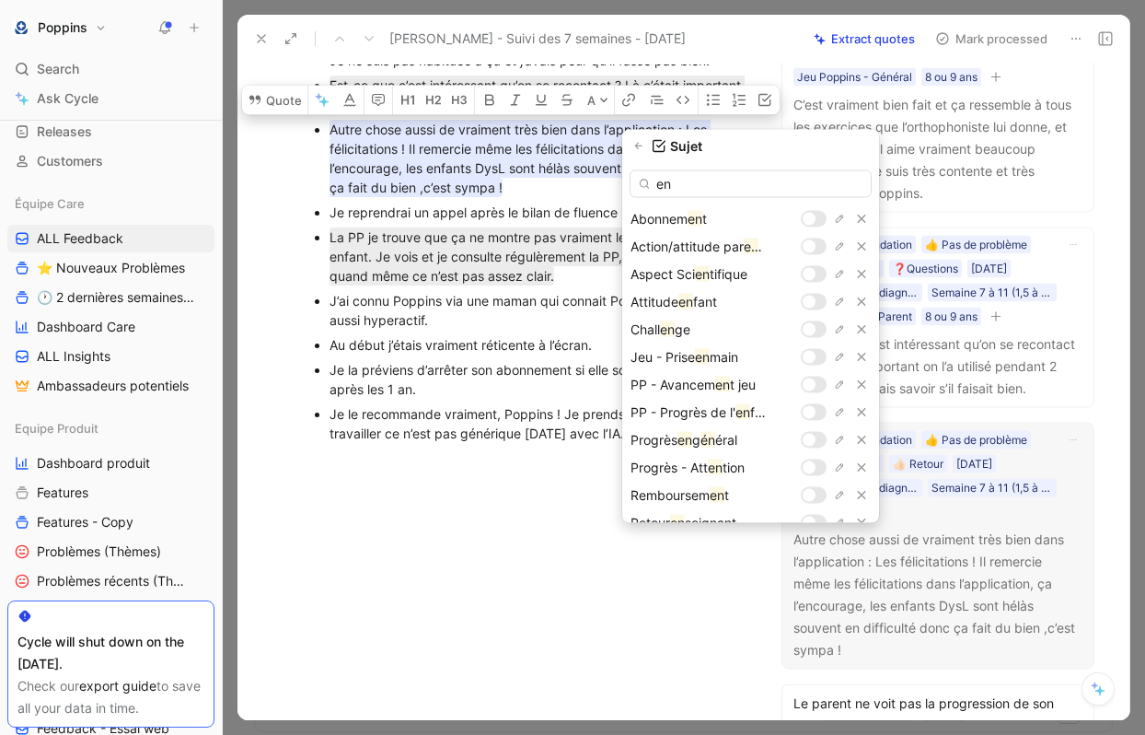
type input "e"
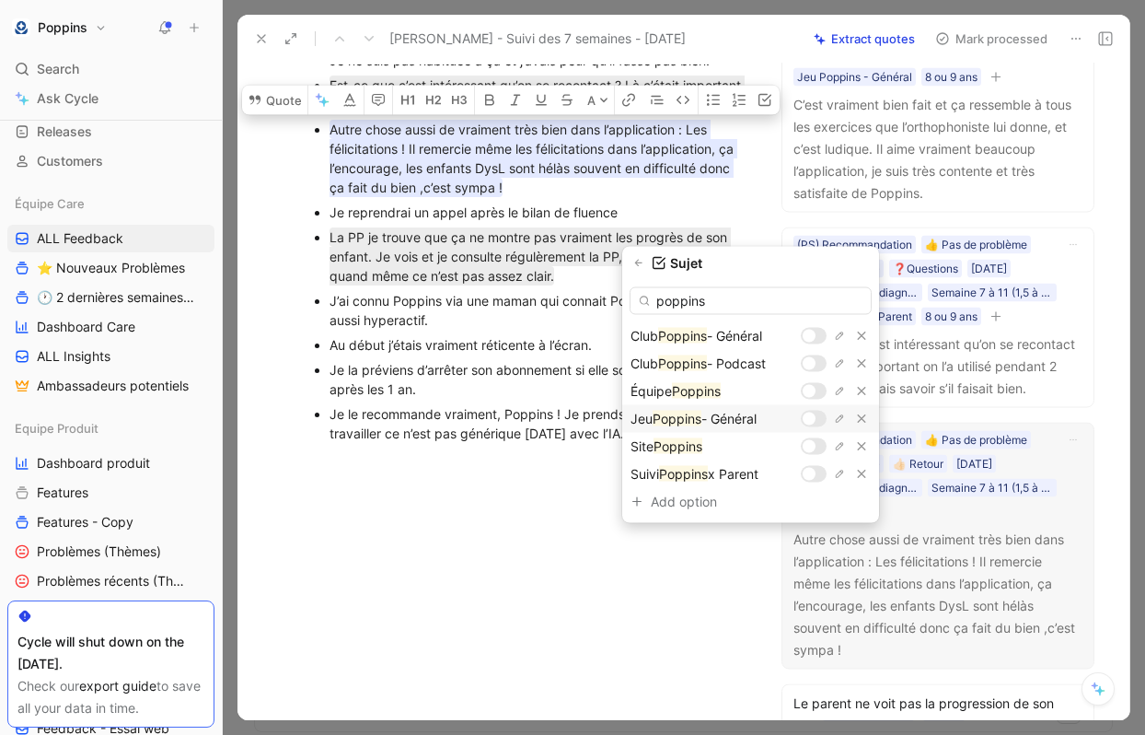
type input "poppins"
click at [808, 419] on div at bounding box center [809, 418] width 13 height 13
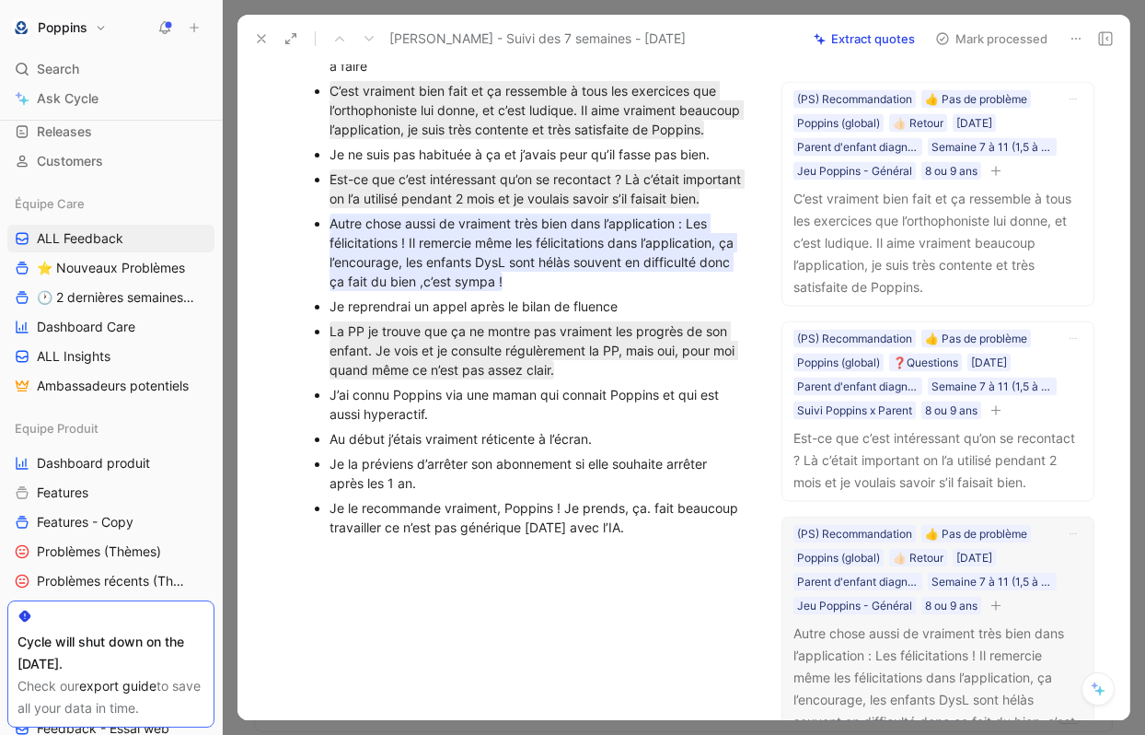
scroll to position [1025, 0]
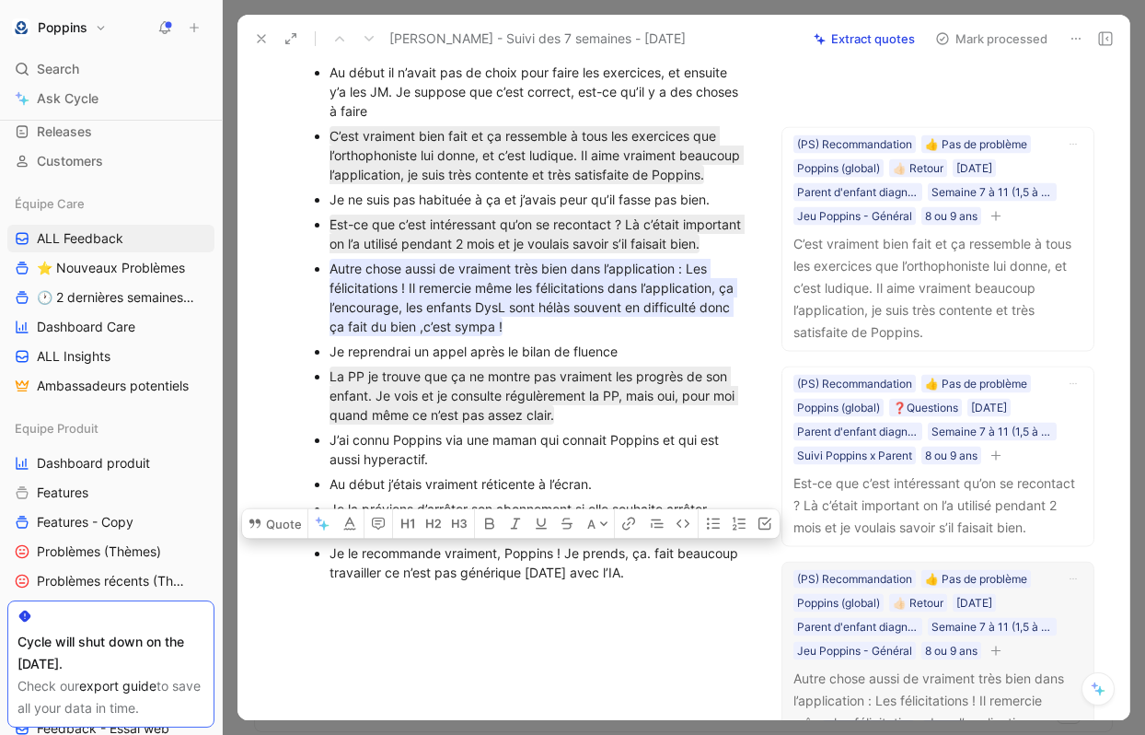
drag, startPoint x: 669, startPoint y: 636, endPoint x: 314, endPoint y: 614, distance: 356.1
click at [314, 585] on ul "Moi quand je parle c’est un peu long hein ! J’étais contre Poppins parce-que av…" at bounding box center [528, 99] width 505 height 969
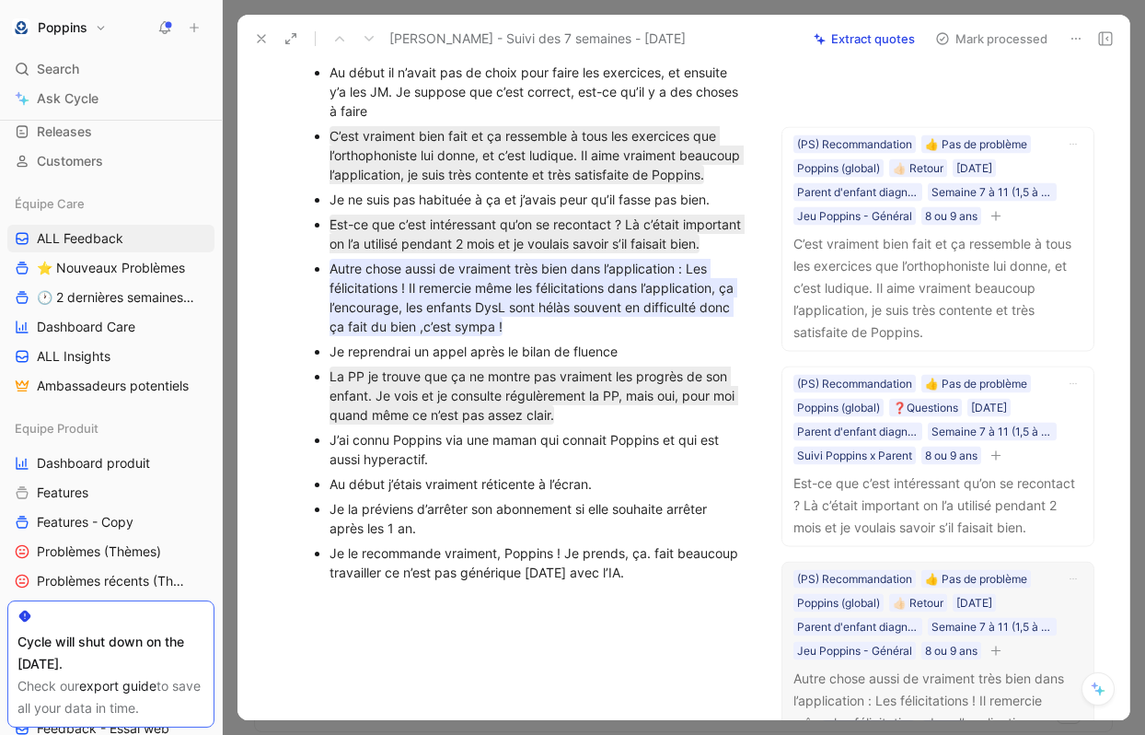
click at [411, 679] on div at bounding box center [528, 709] width 505 height 220
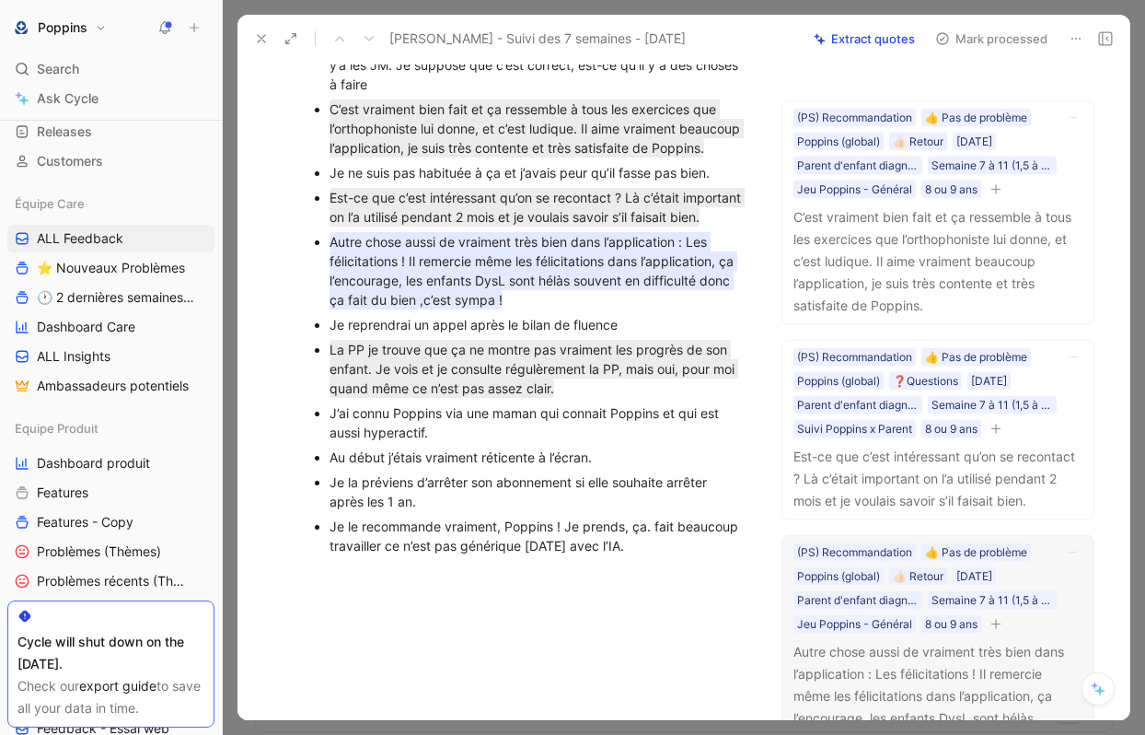
scroll to position [1078, 0]
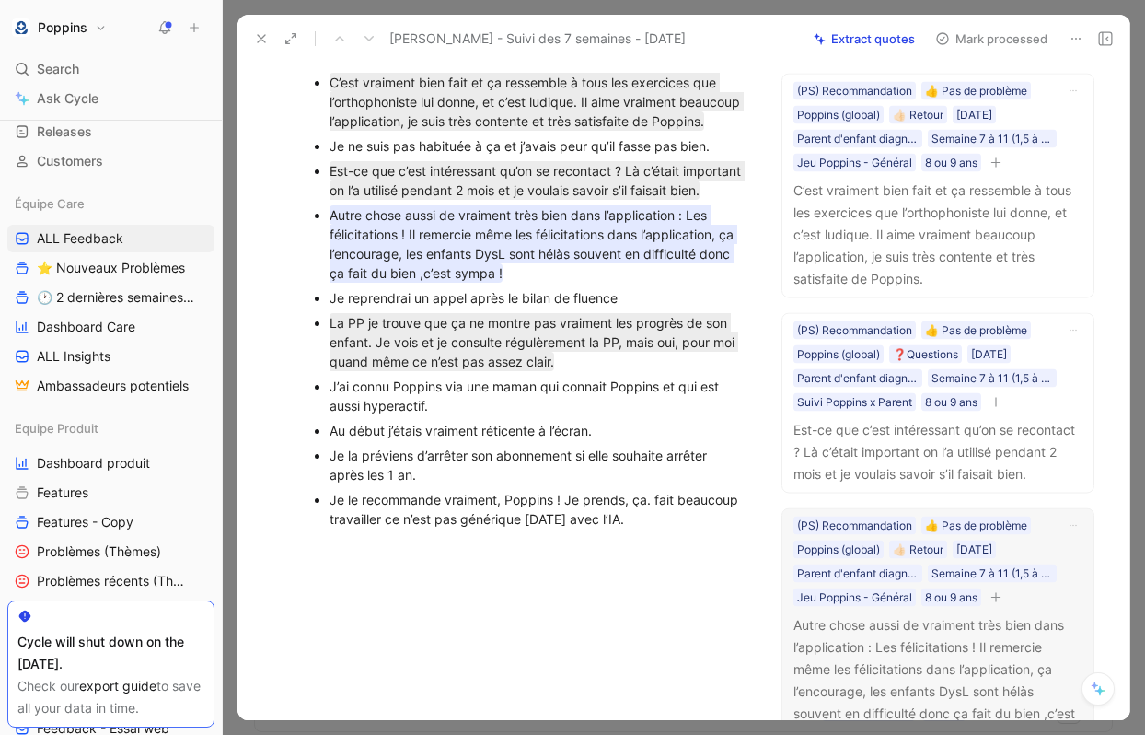
click at [651, 528] on div "Je le recommande vraiment, Poppins ! Je prends, ça. fait beaucoup travailler ce…" at bounding box center [538, 509] width 417 height 39
click at [525, 528] on div "Je le recommande vraiment, Poppins ! Je prends, ça fait beaucoup travailler ce …" at bounding box center [538, 509] width 417 height 39
click at [501, 567] on div "Je le recommande vraiment, Poppins ! Je prends, ça fait beaucoup travailler ce …" at bounding box center [538, 528] width 417 height 77
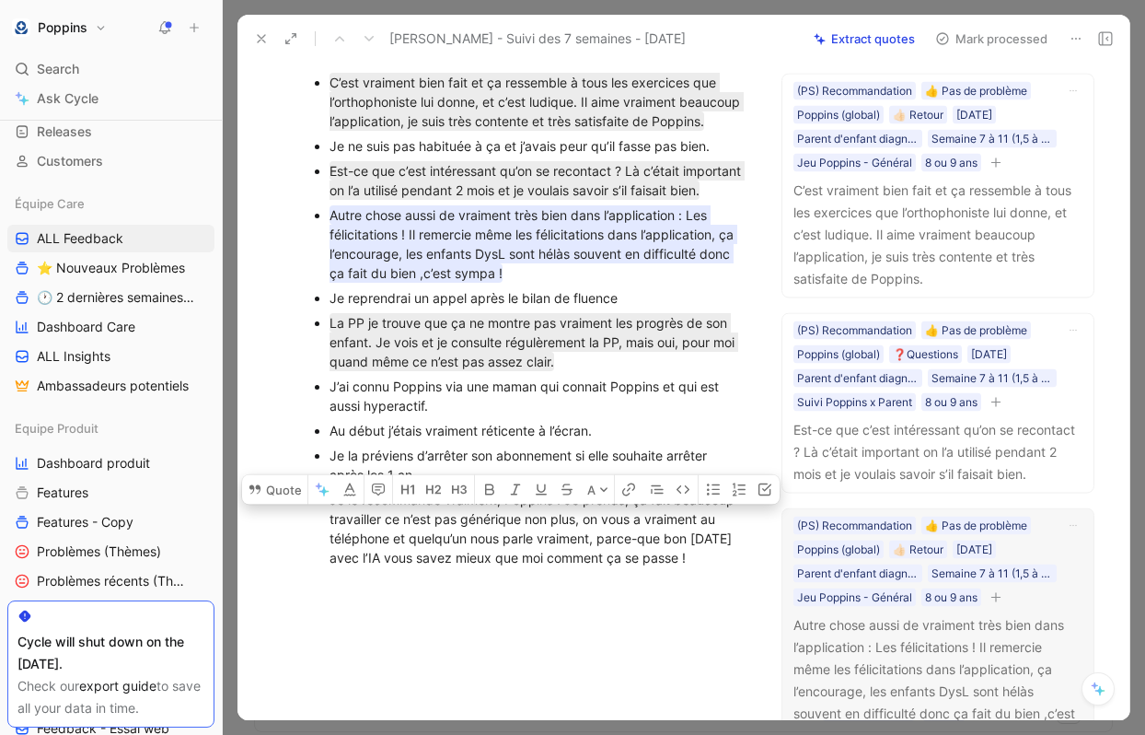
drag, startPoint x: 391, startPoint y: 639, endPoint x: 321, endPoint y: 595, distance: 82.8
click at [321, 570] on ul "Moi quand je parle c’est un peu long hein ! J’étais contre Poppins parce-que av…" at bounding box center [528, 66] width 505 height 1008
click at [388, 567] on div "Je le recommande vraiment, Poppins ! Je prends, ça fait beaucoup travailler ce …" at bounding box center [538, 528] width 417 height 77
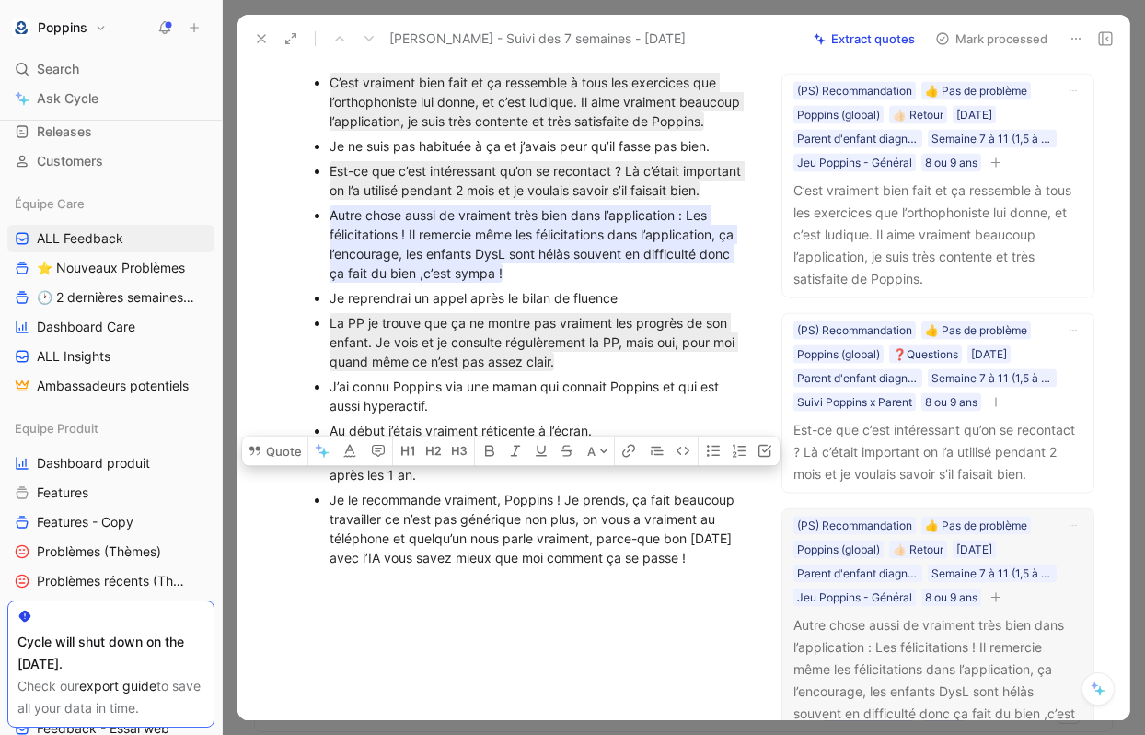
drag, startPoint x: 393, startPoint y: 641, endPoint x: 322, endPoint y: 564, distance: 104.2
click at [322, 564] on ul "Moi quand je parle c’est un peu long hein ! J’étais contre Poppins parce-que av…" at bounding box center [528, 66] width 505 height 1008
click at [280, 465] on button "Quote" at bounding box center [274, 449] width 65 height 29
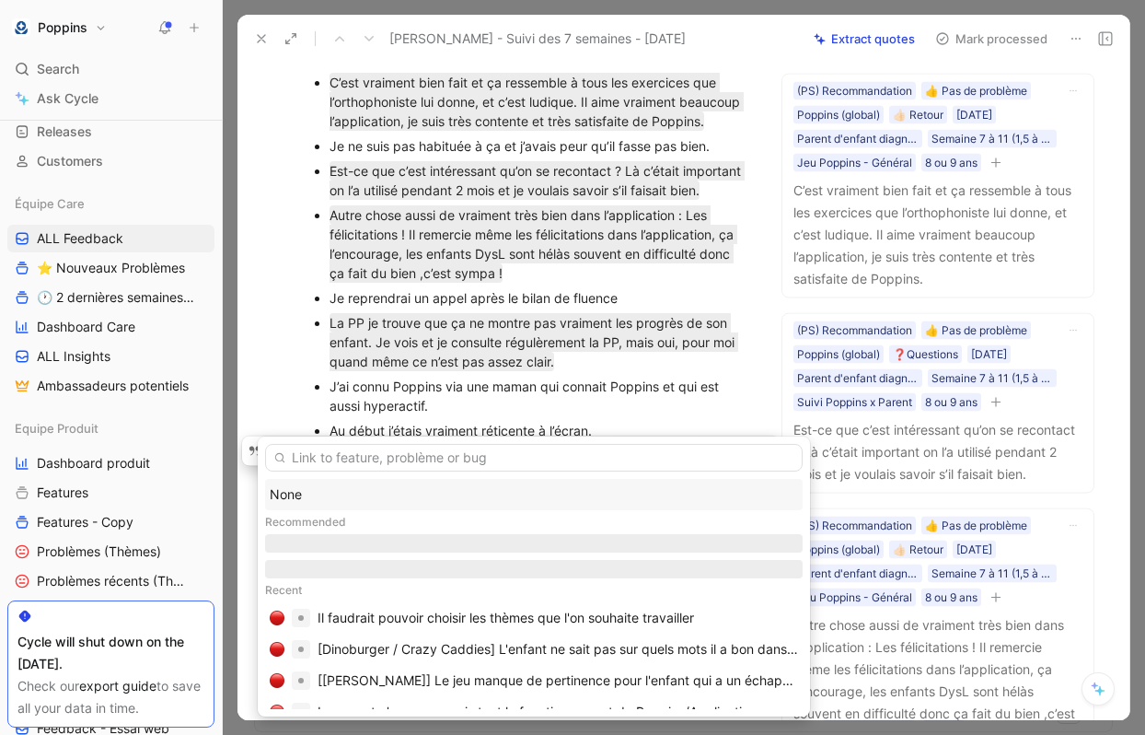
click at [373, 493] on div "None" at bounding box center [534, 494] width 528 height 22
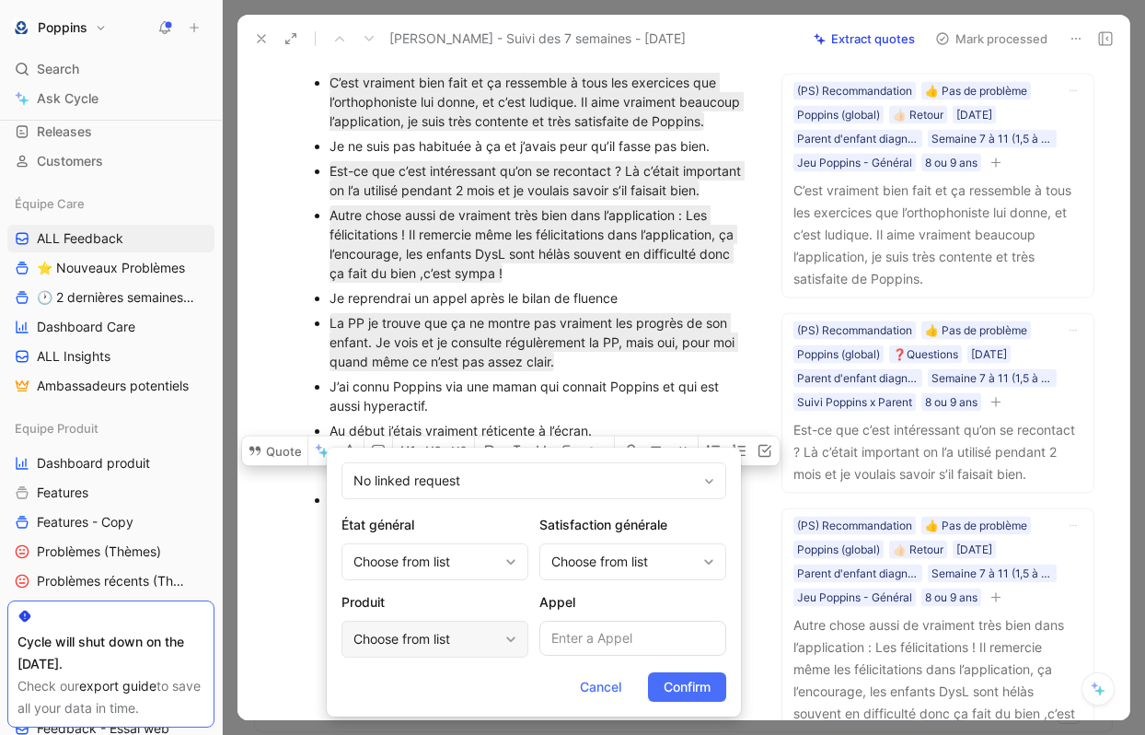
click at [443, 632] on div "Choose from list" at bounding box center [426, 639] width 145 height 22
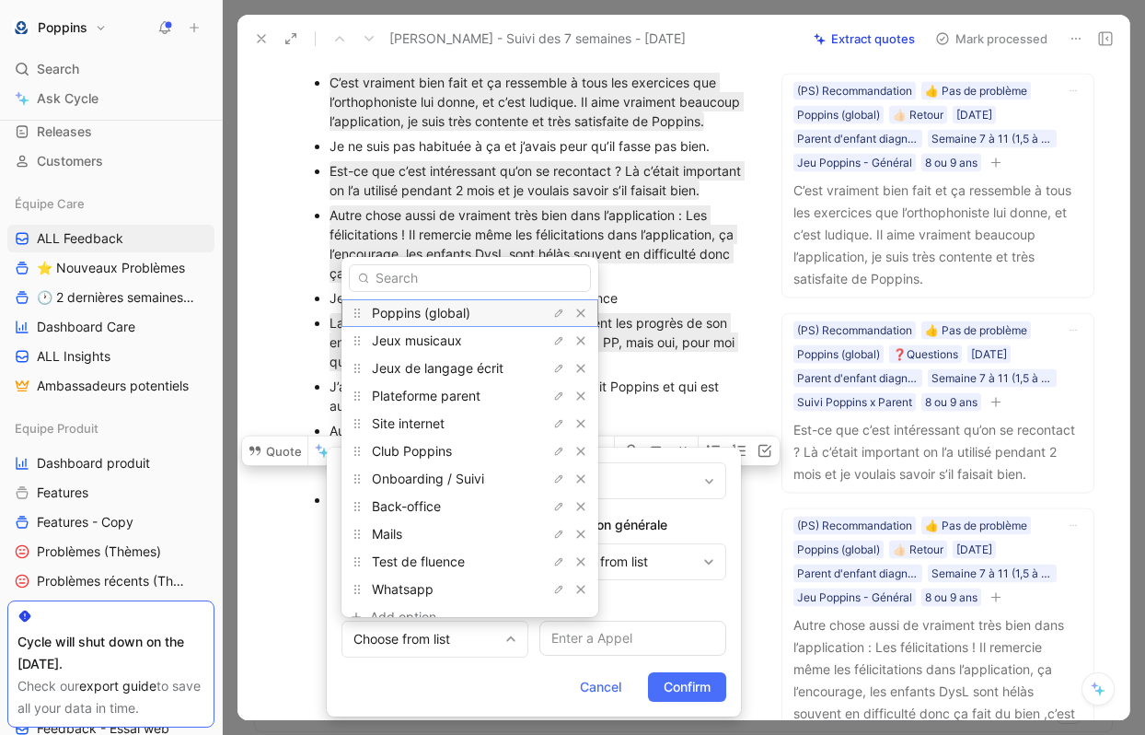
click at [478, 315] on div "Poppins (global)" at bounding box center [441, 313] width 138 height 22
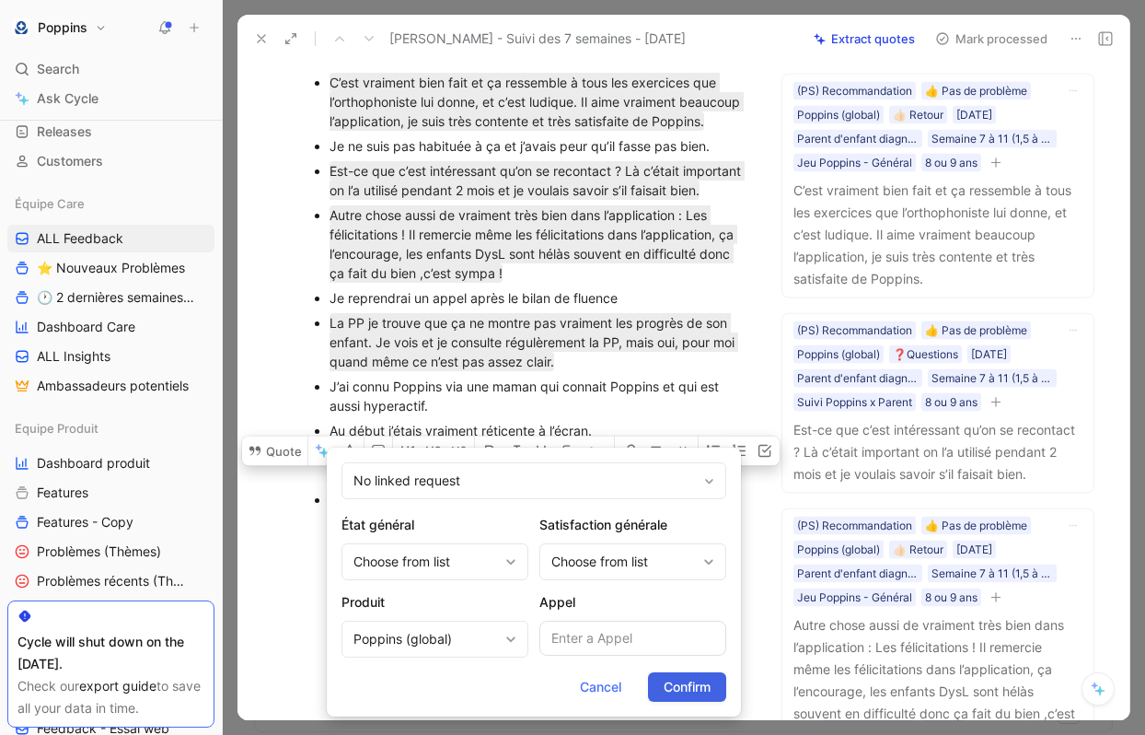
click at [673, 681] on span "Confirm" at bounding box center [687, 687] width 47 height 22
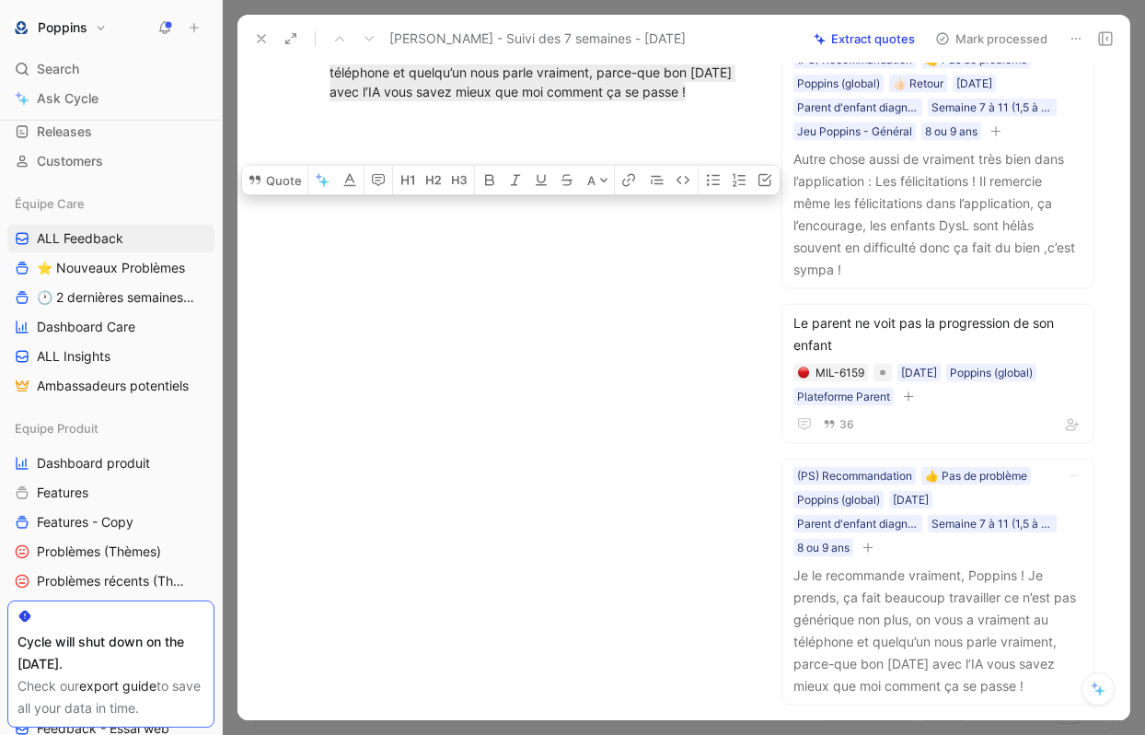
scroll to position [1567, 0]
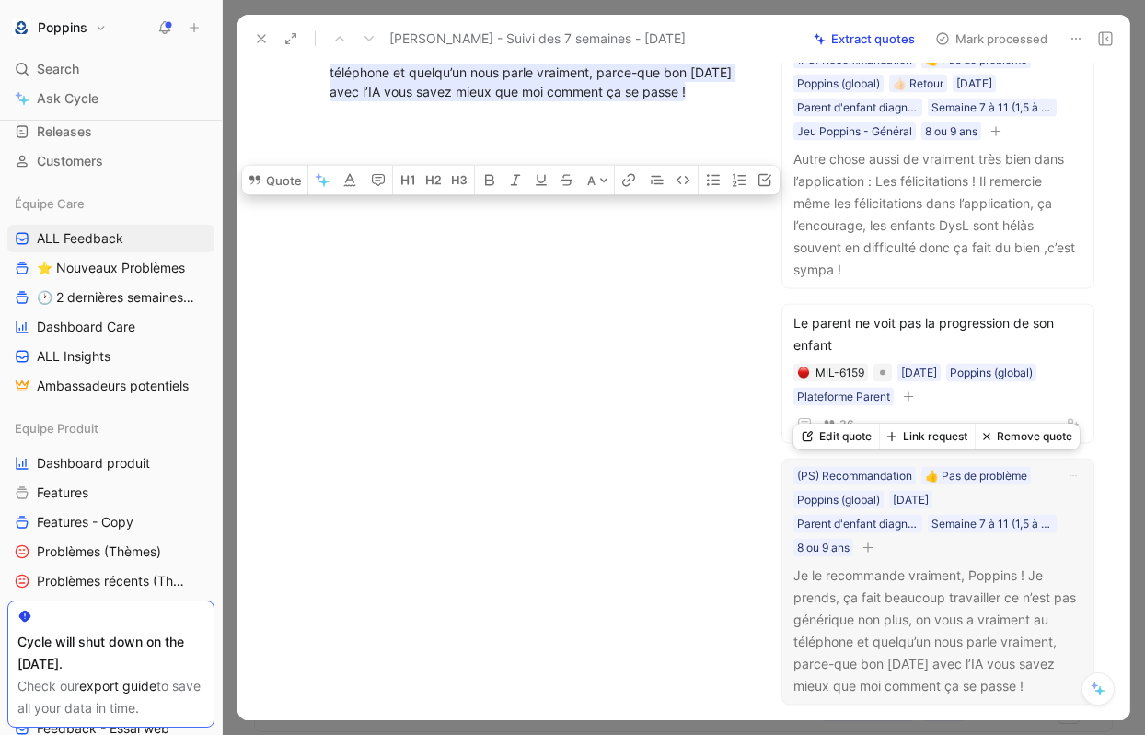
click at [876, 548] on button "button" at bounding box center [868, 547] width 18 height 18
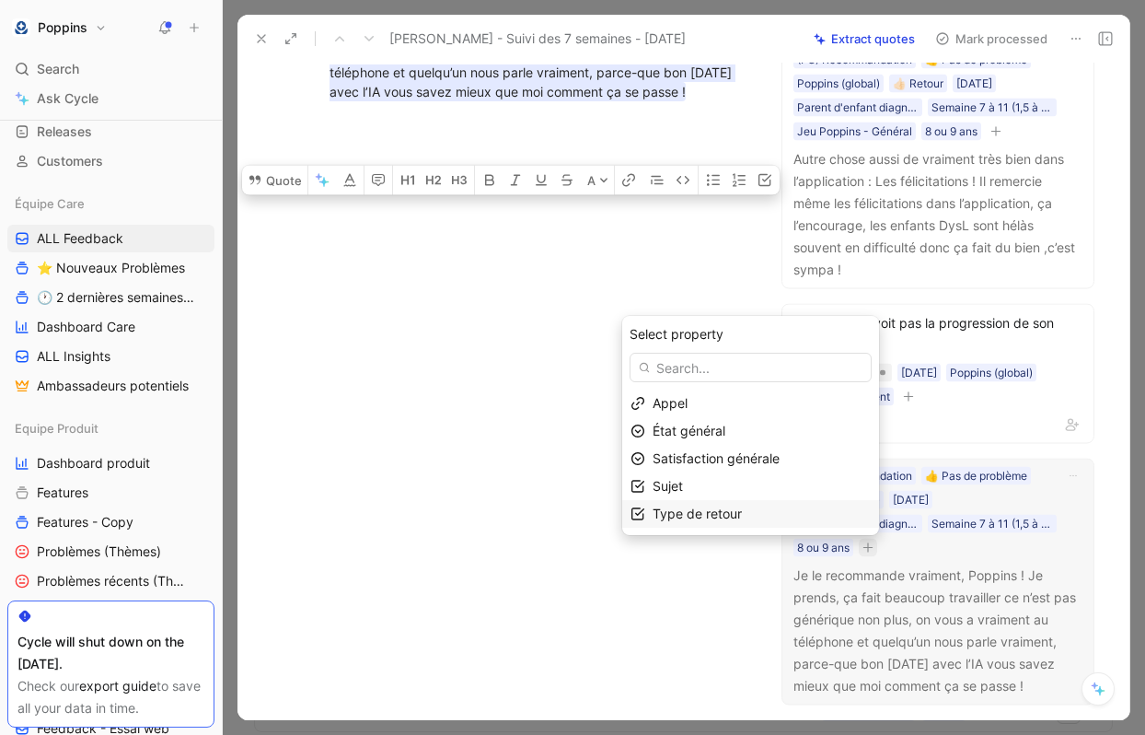
click at [786, 518] on div "Type de retour" at bounding box center [762, 514] width 218 height 22
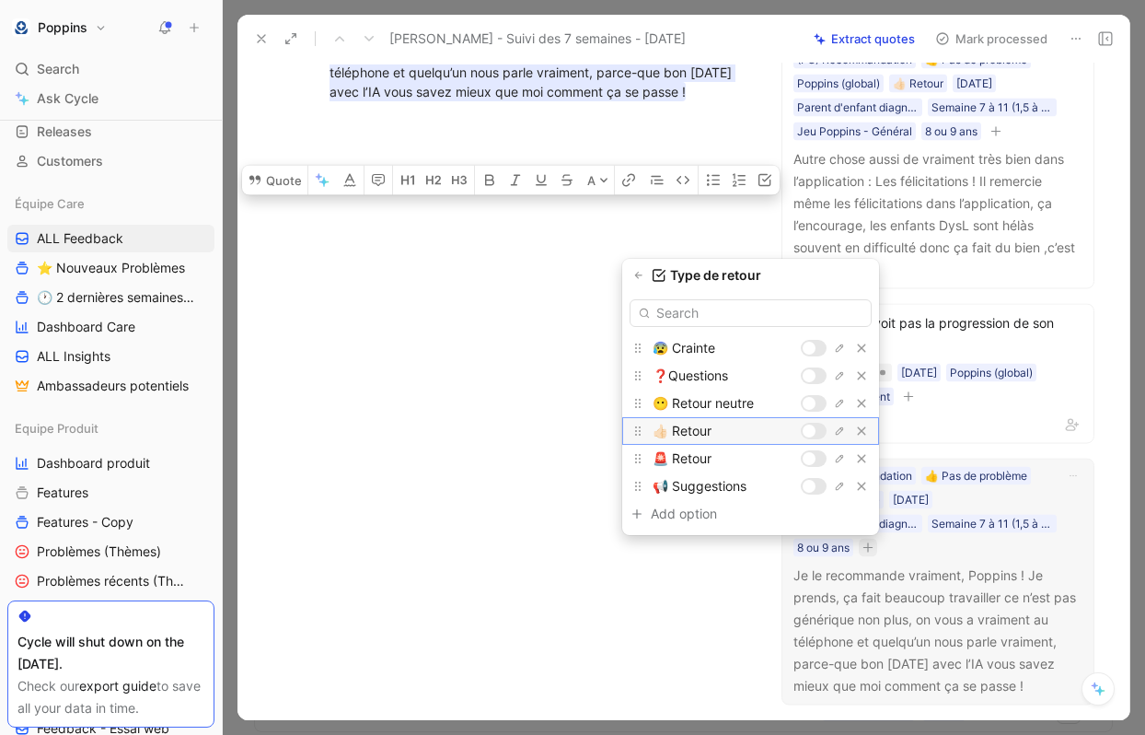
click at [817, 430] on div at bounding box center [814, 431] width 26 height 17
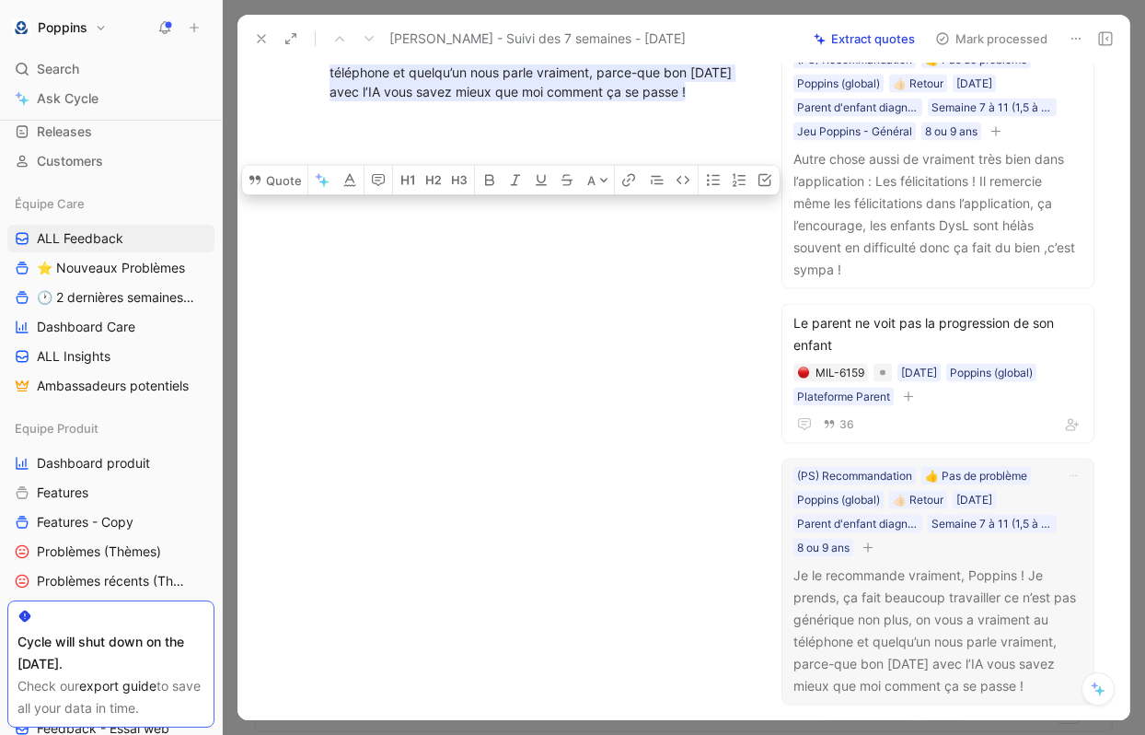
click at [875, 552] on button "button" at bounding box center [868, 547] width 18 height 18
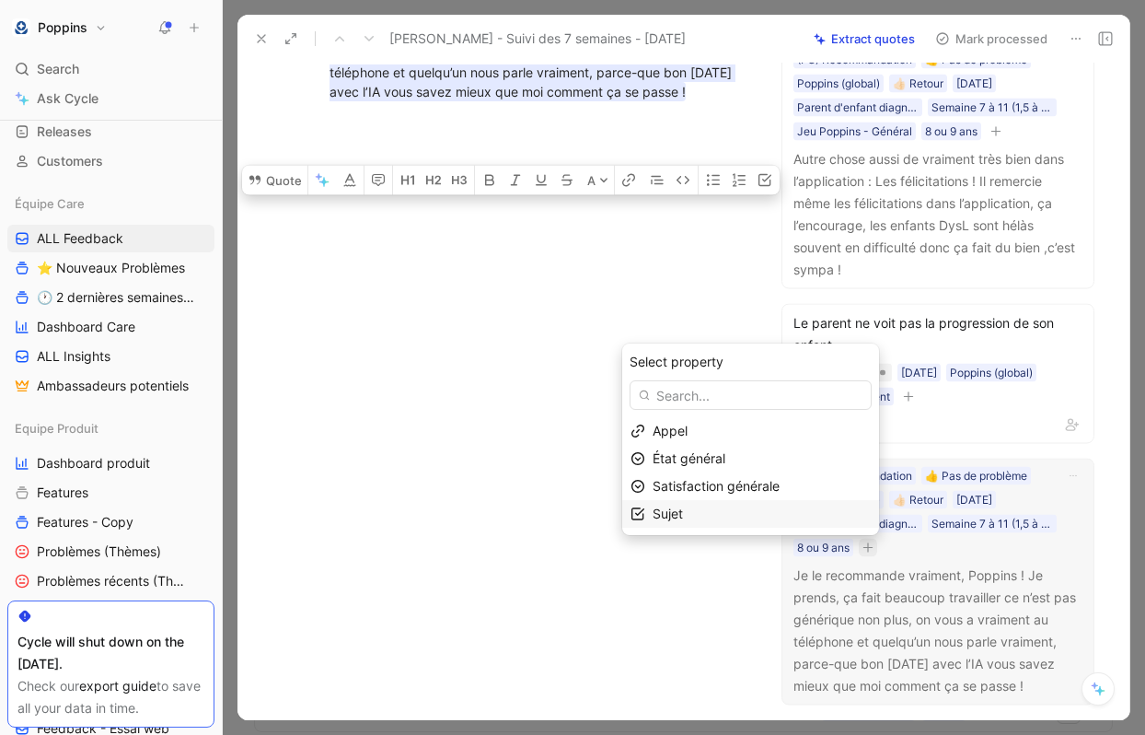
click at [792, 517] on div "Sujet" at bounding box center [762, 514] width 218 height 22
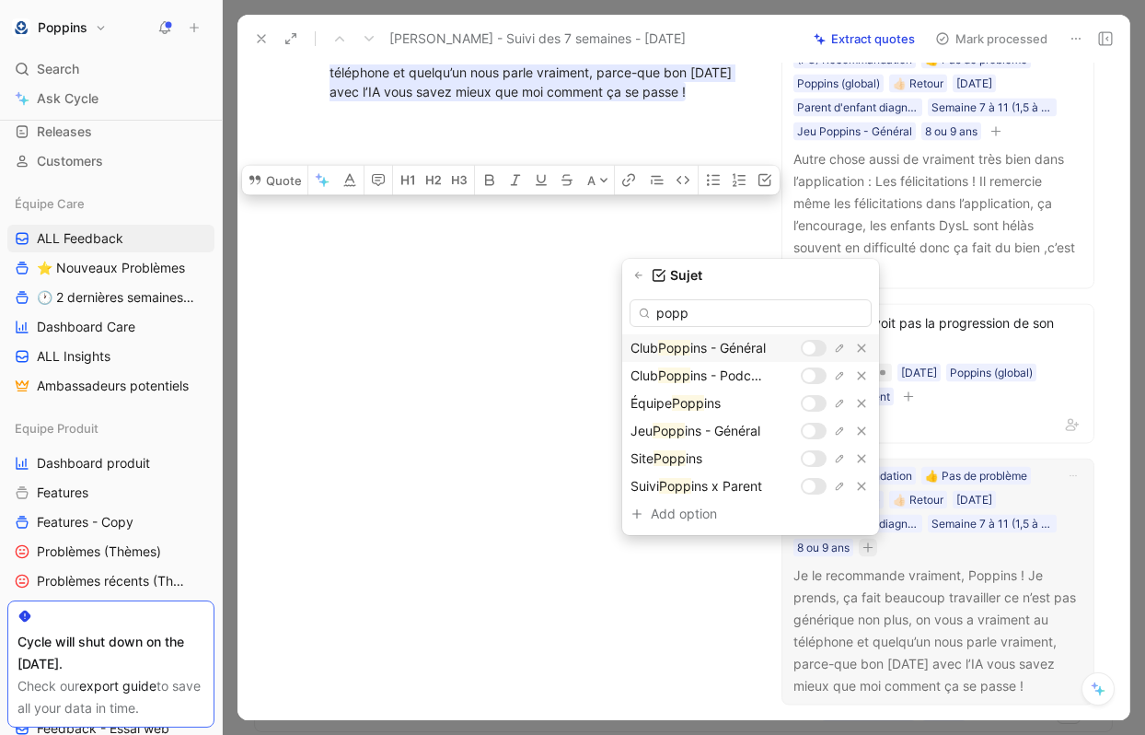
type input "popp"
click at [813, 354] on div at bounding box center [814, 348] width 26 height 17
click at [810, 349] on div at bounding box center [814, 348] width 26 height 17
click at [813, 432] on div at bounding box center [809, 430] width 13 height 13
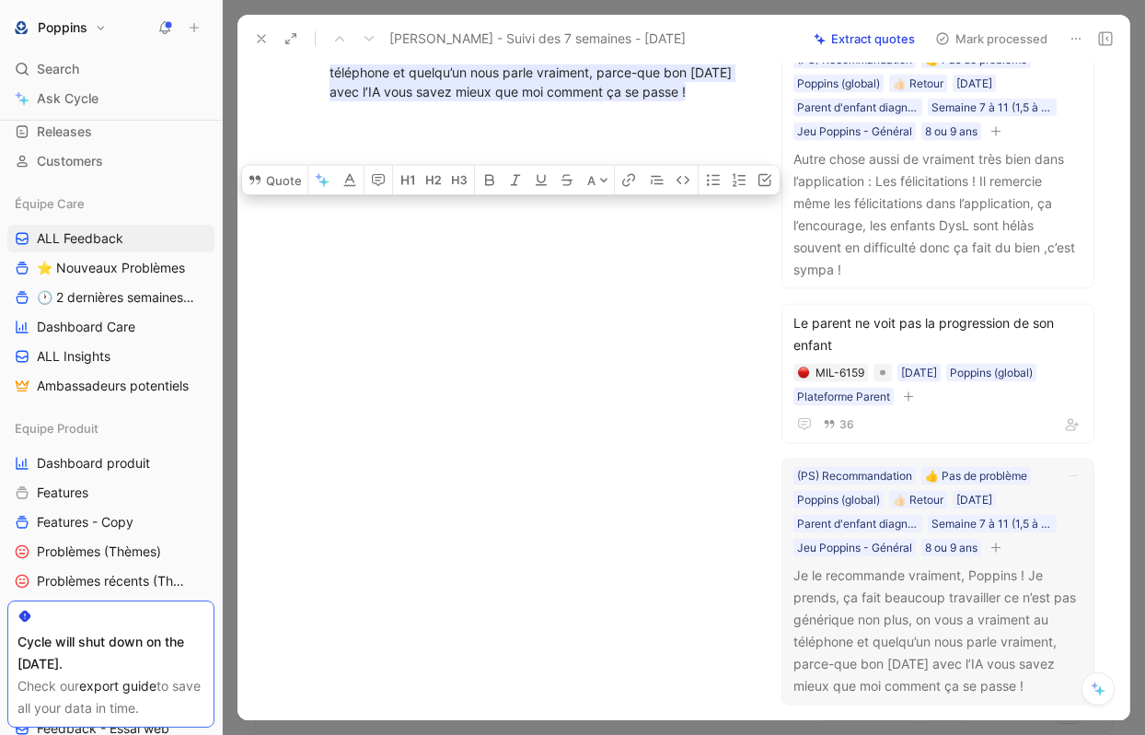
click at [654, 543] on div "Anne Comment Add quote Summarize Claudia Morelli - Suivi des 7 semaines - 03 se…" at bounding box center [684, 391] width 892 height 657
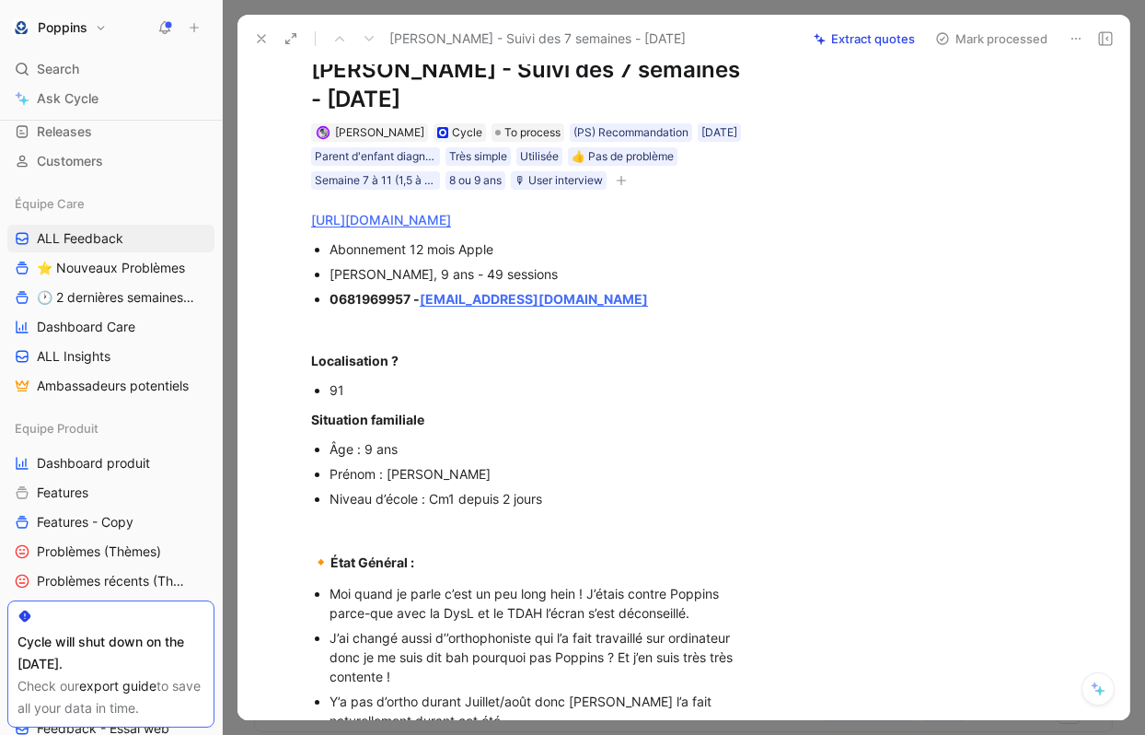
scroll to position [0, 0]
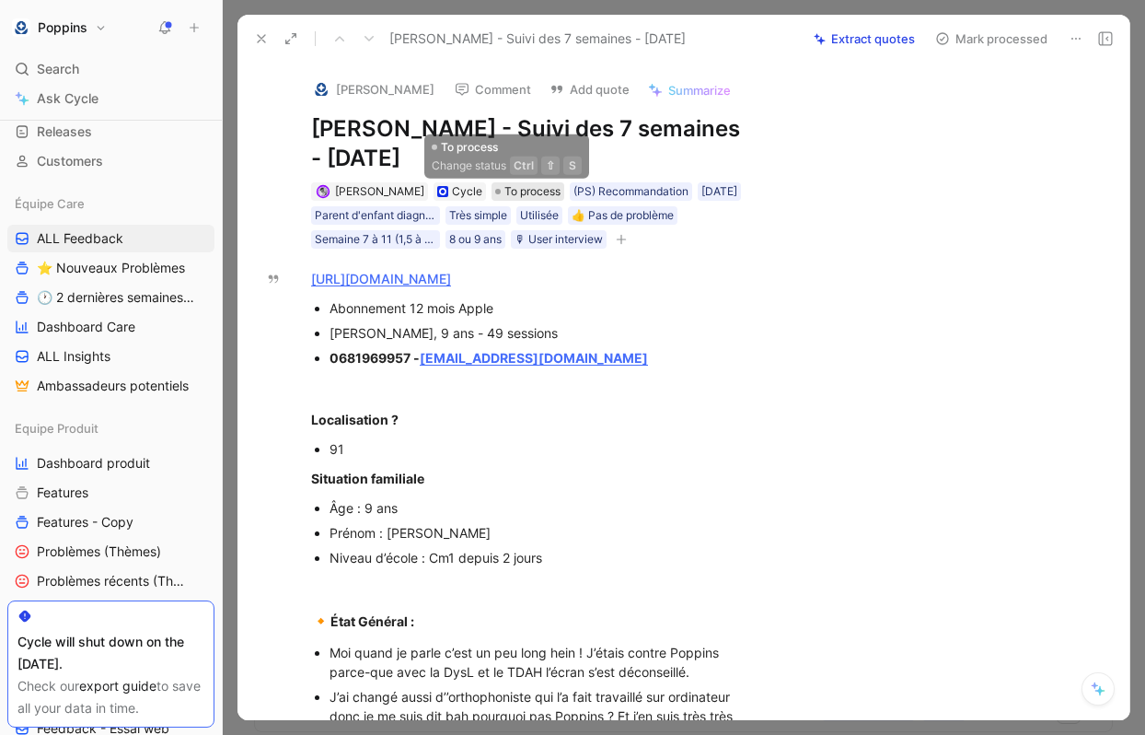
click at [523, 190] on span "To process" at bounding box center [533, 191] width 56 height 18
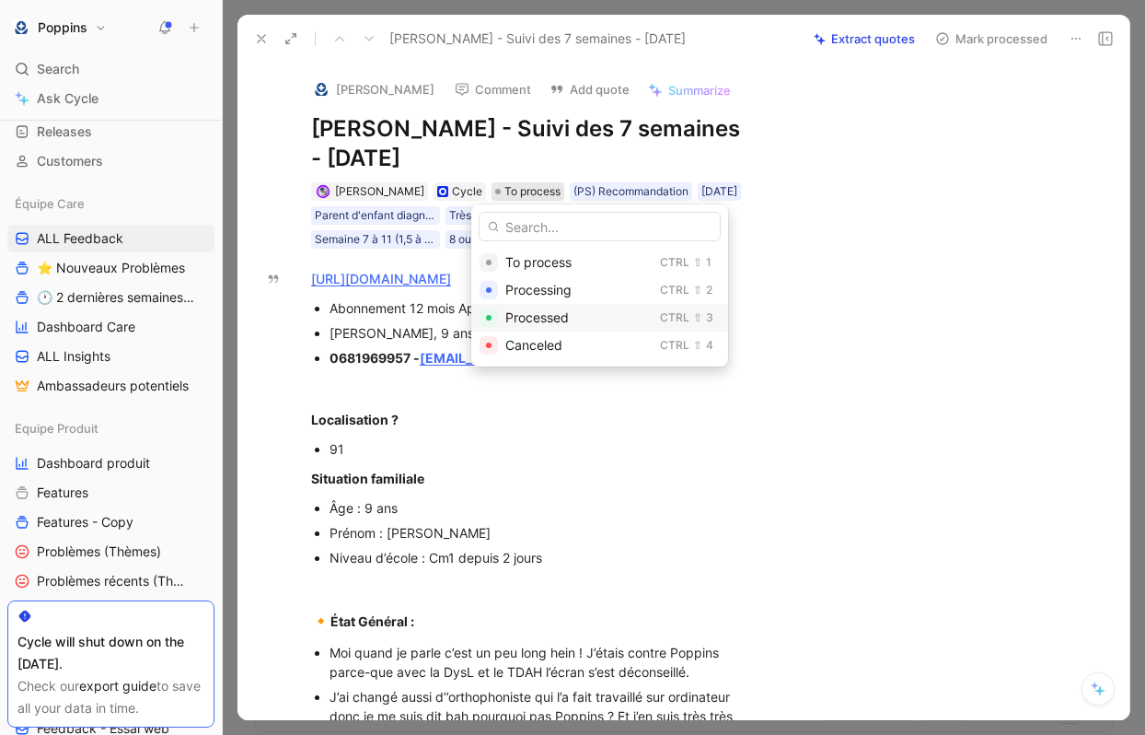
click at [549, 321] on span "Processed" at bounding box center [537, 317] width 64 height 16
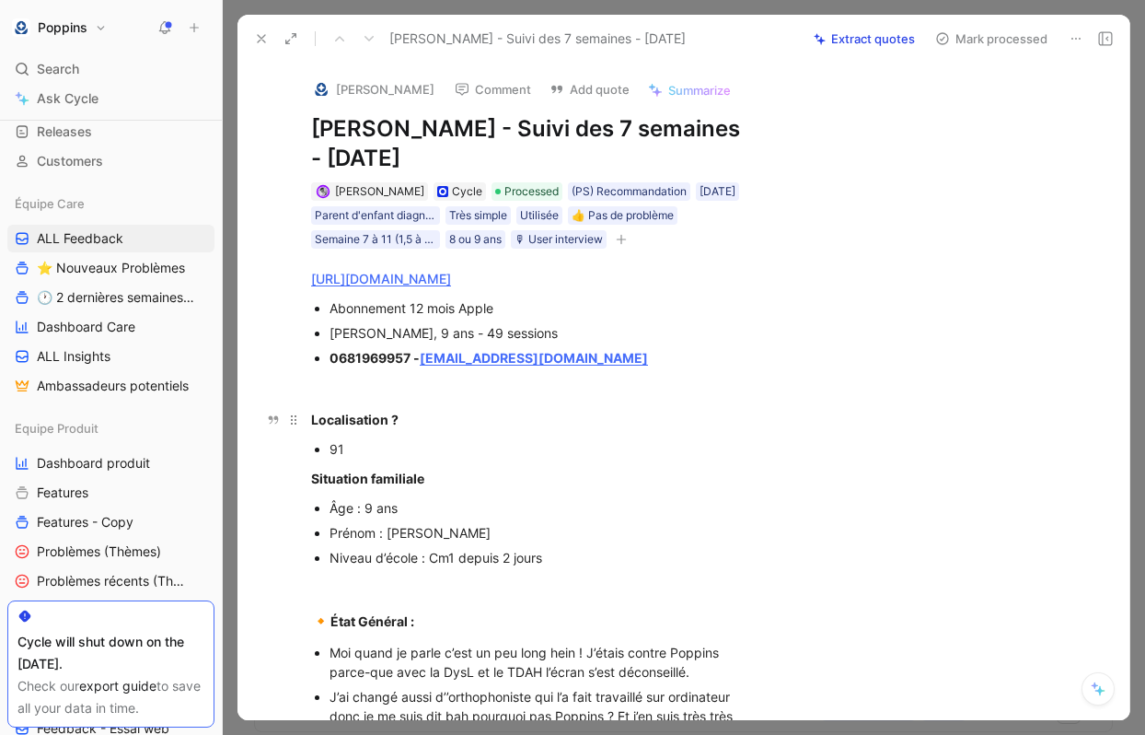
click at [655, 429] on div "Localisation ?" at bounding box center [528, 419] width 435 height 19
click at [261, 40] on icon at bounding box center [261, 38] width 15 height 15
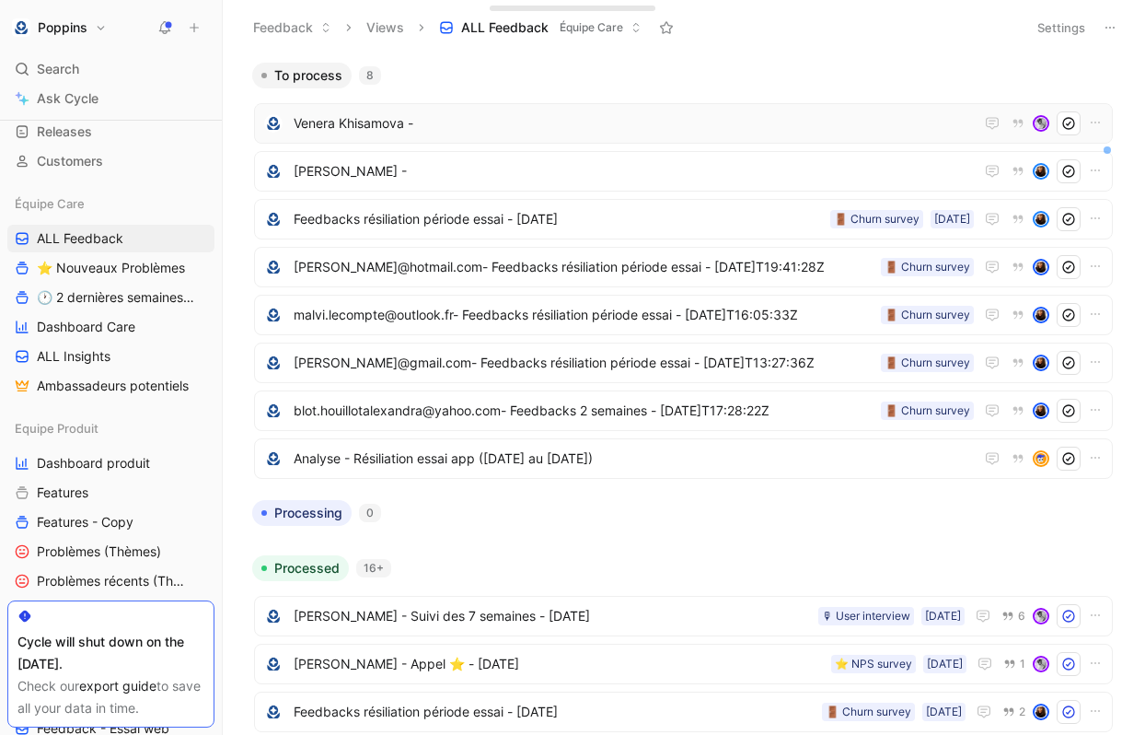
click at [517, 129] on span "Venera Khisamova -" at bounding box center [634, 123] width 680 height 22
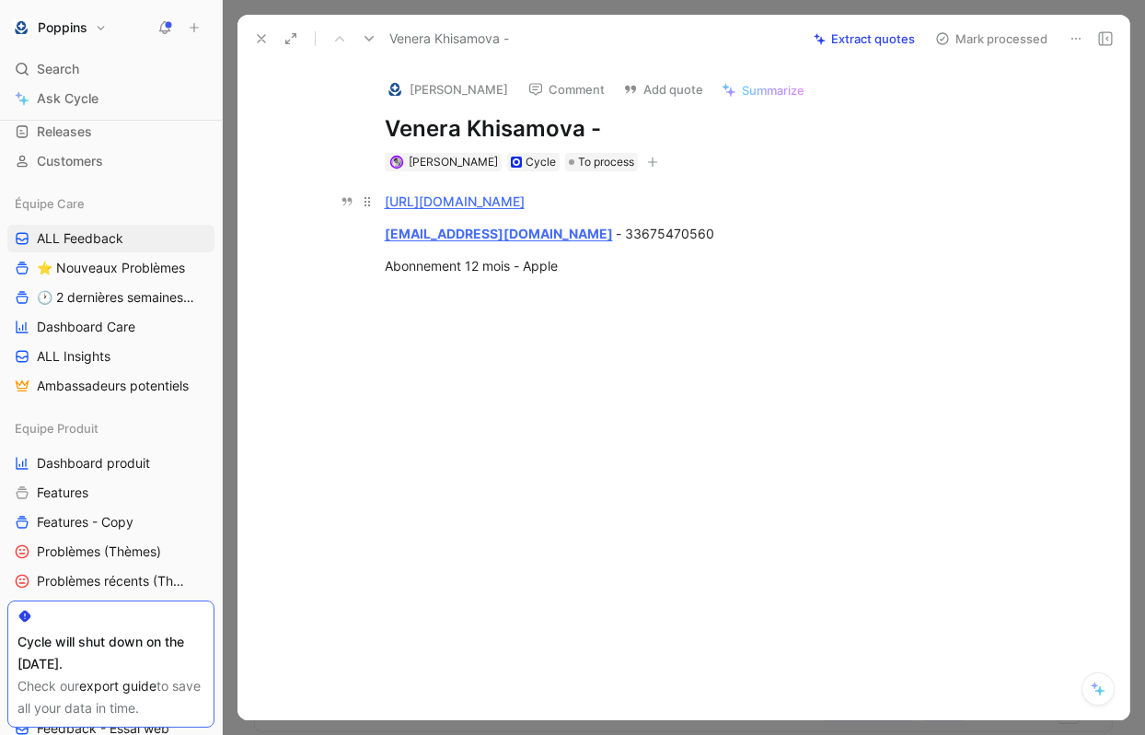
click at [525, 203] on link "[URL][DOMAIN_NAME]" at bounding box center [455, 201] width 140 height 16
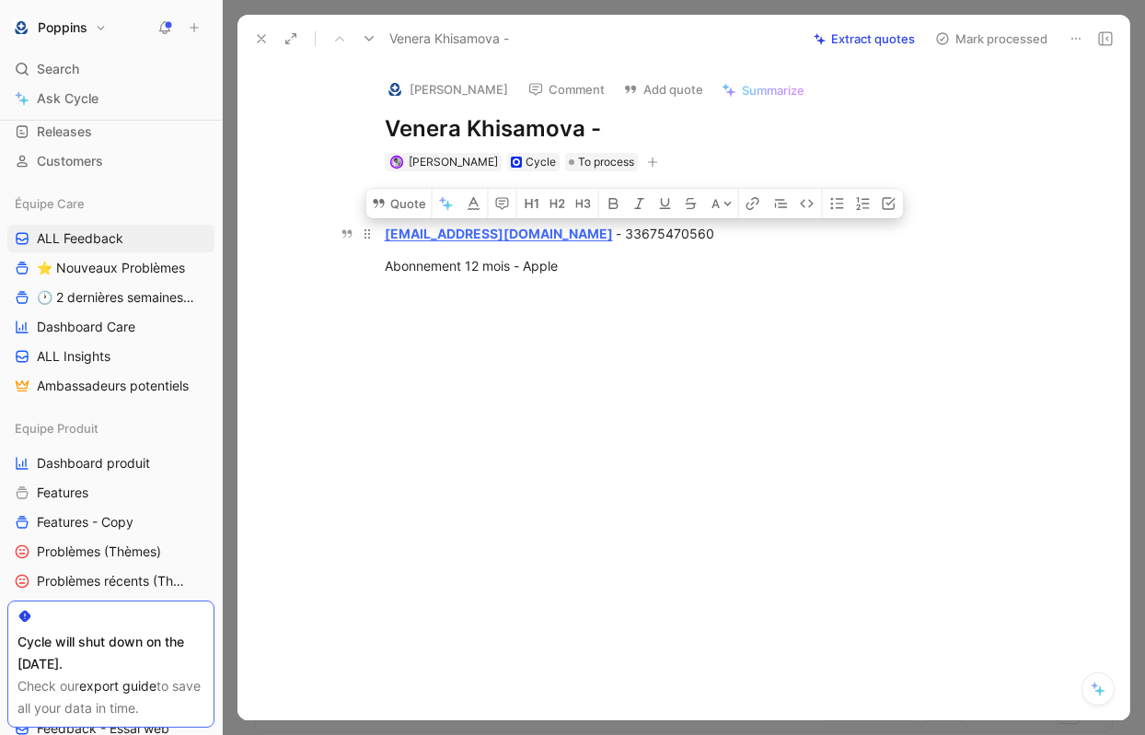
drag, startPoint x: 691, startPoint y: 227, endPoint x: 592, endPoint y: 229, distance: 99.4
click at [592, 229] on div "[EMAIL_ADDRESS][DOMAIN_NAME] - 33675470560" at bounding box center [703, 233] width 637 height 19
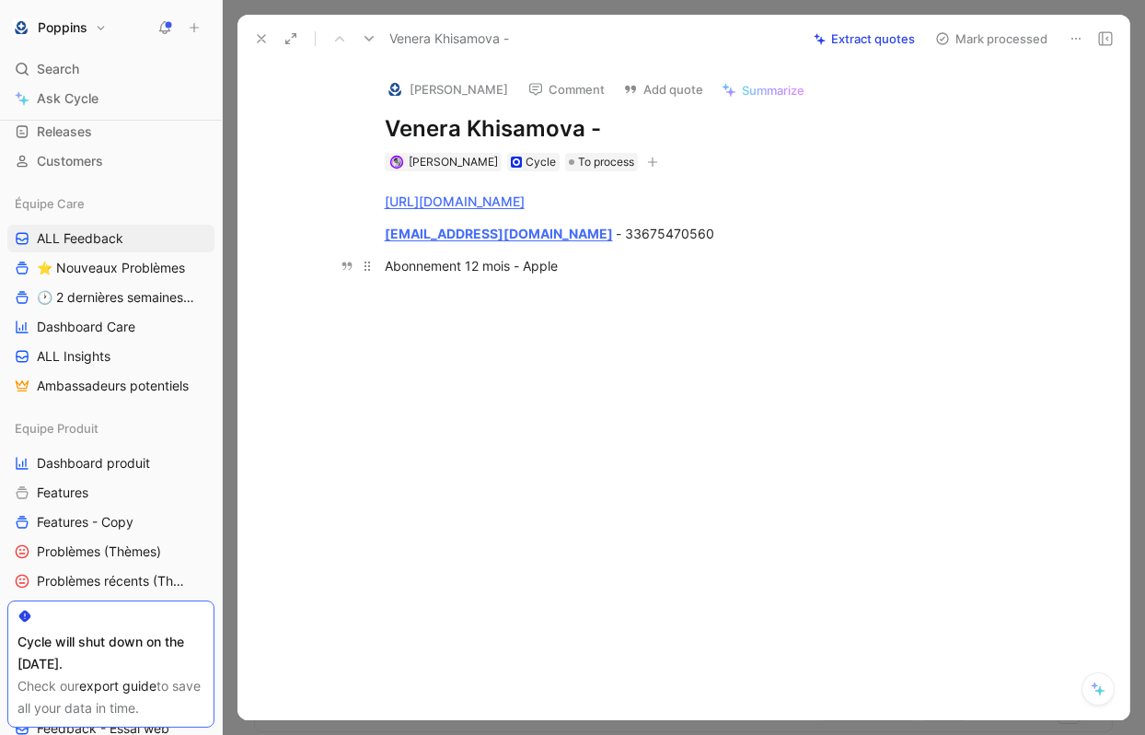
click at [606, 272] on div "Abonnement 12 mois - Apple" at bounding box center [703, 265] width 637 height 19
drag, startPoint x: 592, startPoint y: 262, endPoint x: 406, endPoint y: 231, distance: 188.6
click at [406, 231] on div "[URL][DOMAIN_NAME] [EMAIL_ADDRESS][DOMAIN_NAME] - 33675470560 Abonnement 12 moi…" at bounding box center [702, 281] width 853 height 221
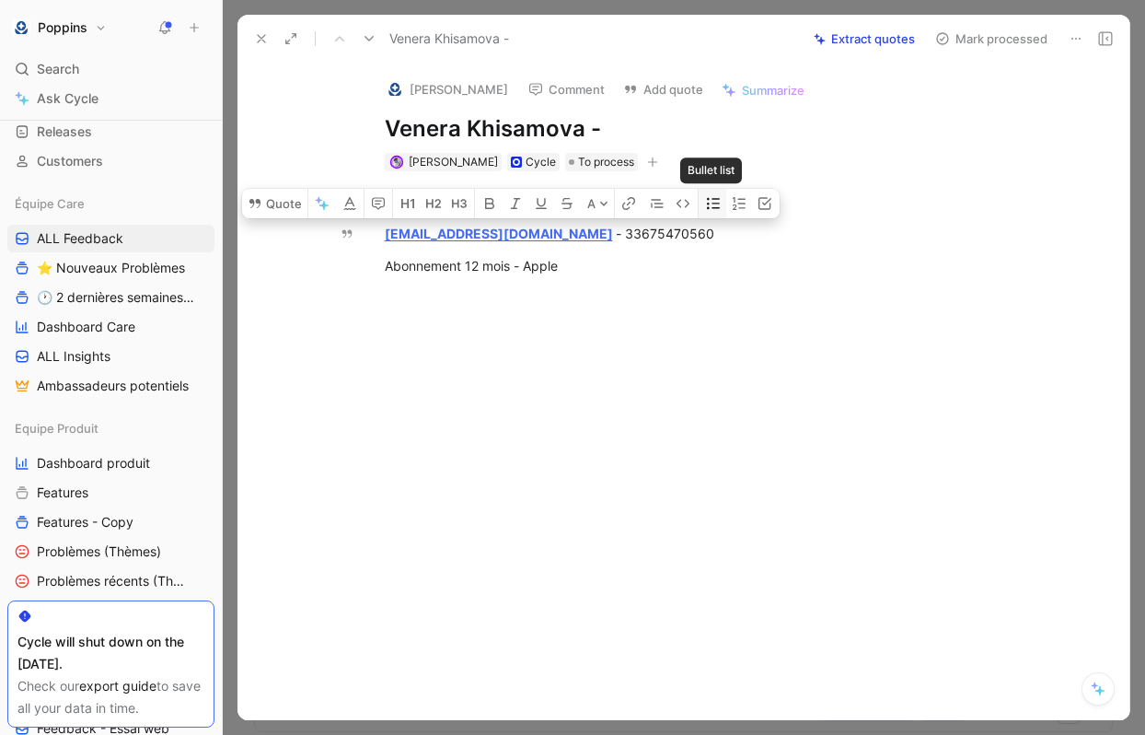
click at [713, 204] on icon "button" at bounding box center [713, 203] width 13 height 11
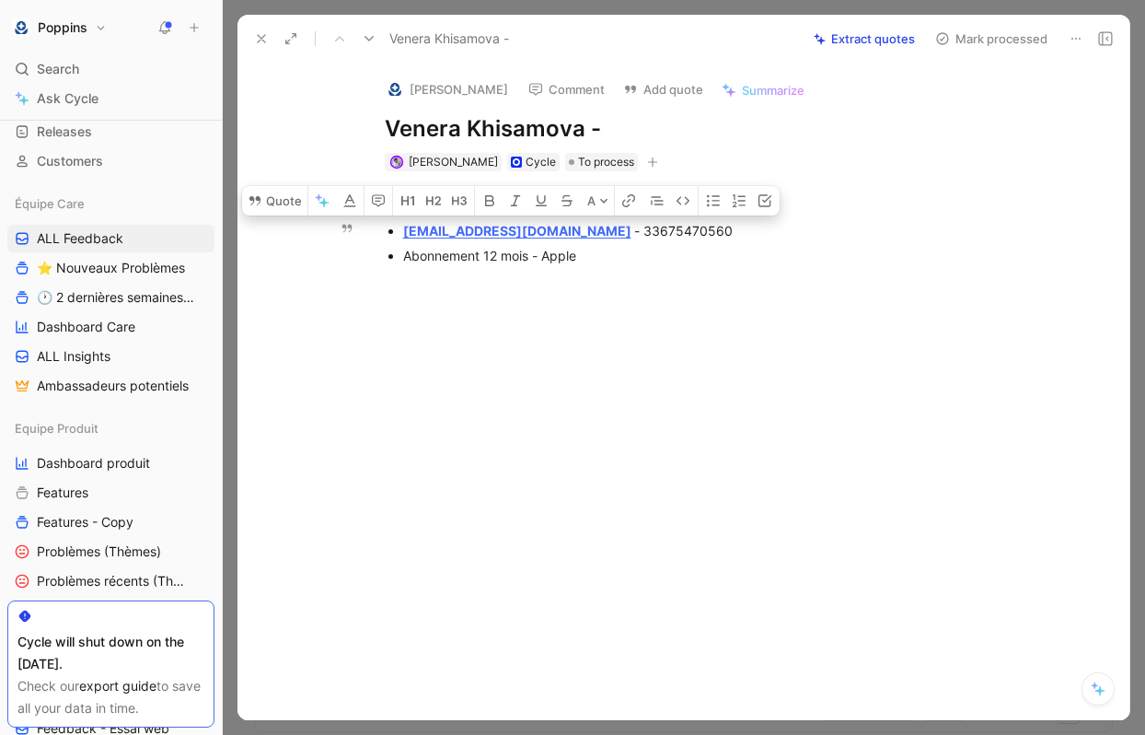
click at [627, 261] on div "Abonnement 12 mois - Apple" at bounding box center [712, 255] width 619 height 19
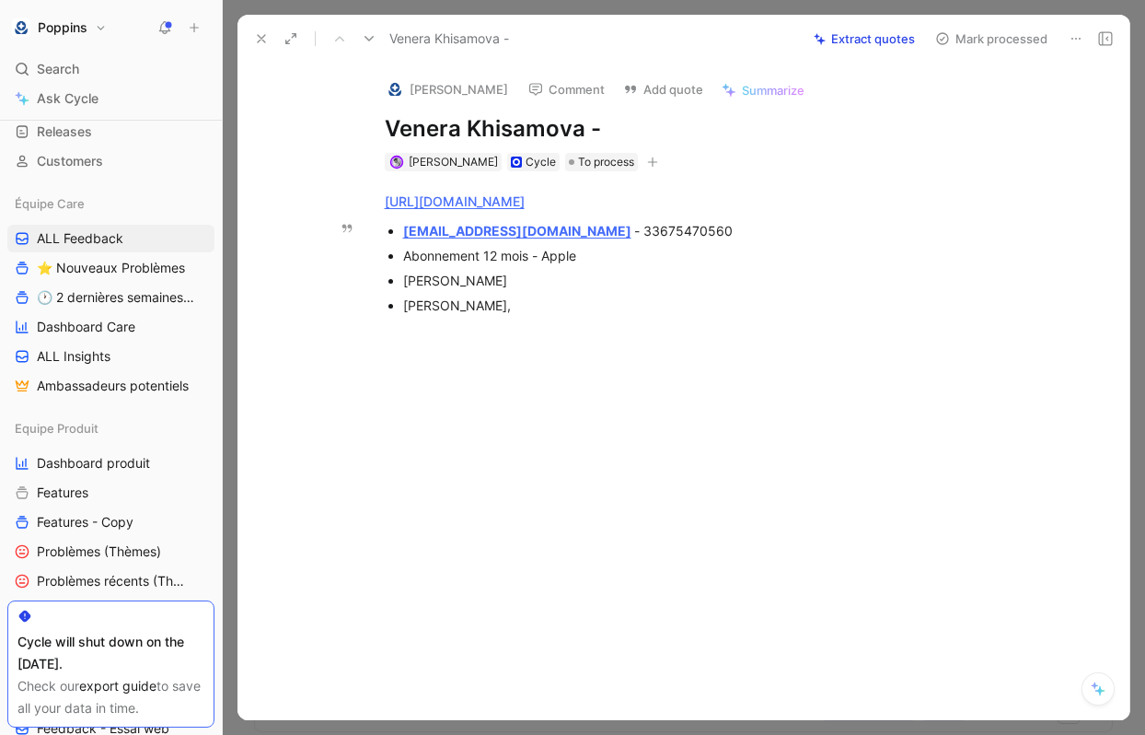
click at [516, 286] on div "Marc" at bounding box center [712, 280] width 619 height 19
click at [505, 307] on div "Antoine," at bounding box center [712, 305] width 619 height 19
click at [545, 286] on div "Marc, 10 ans" at bounding box center [712, 280] width 619 height 19
click at [557, 319] on p at bounding box center [703, 334] width 707 height 30
click at [550, 310] on div "Antoine, 8 ans -" at bounding box center [712, 305] width 619 height 19
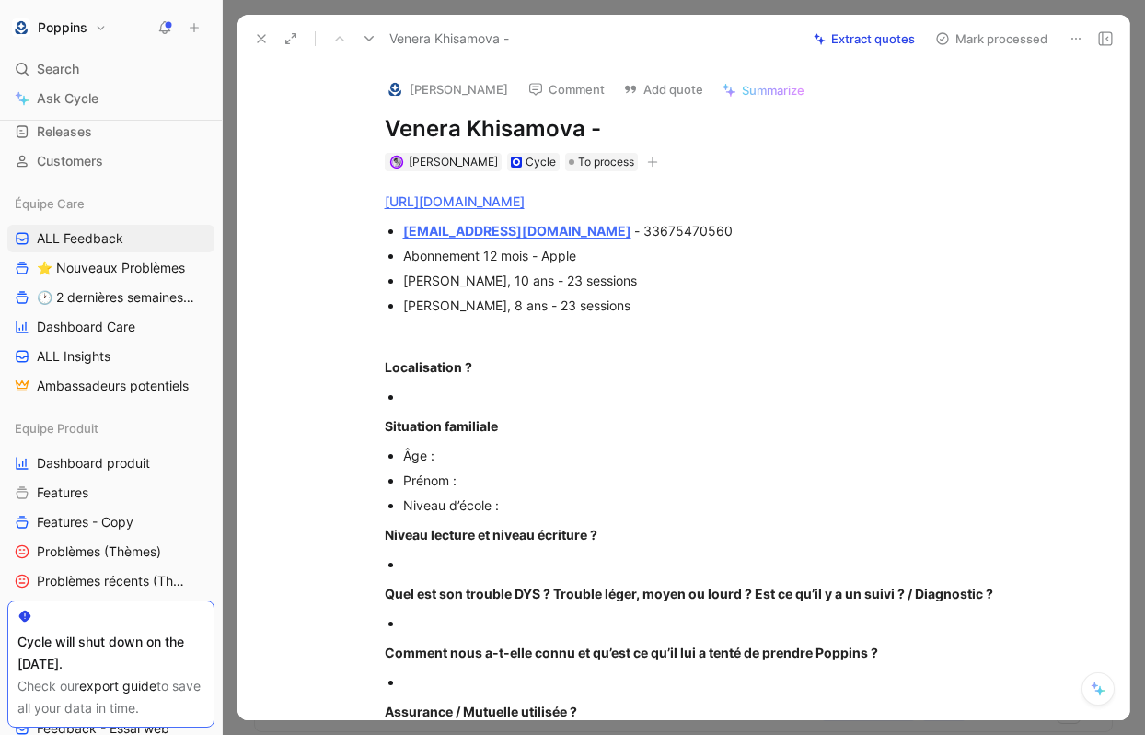
click at [647, 166] on icon "button" at bounding box center [652, 162] width 11 height 11
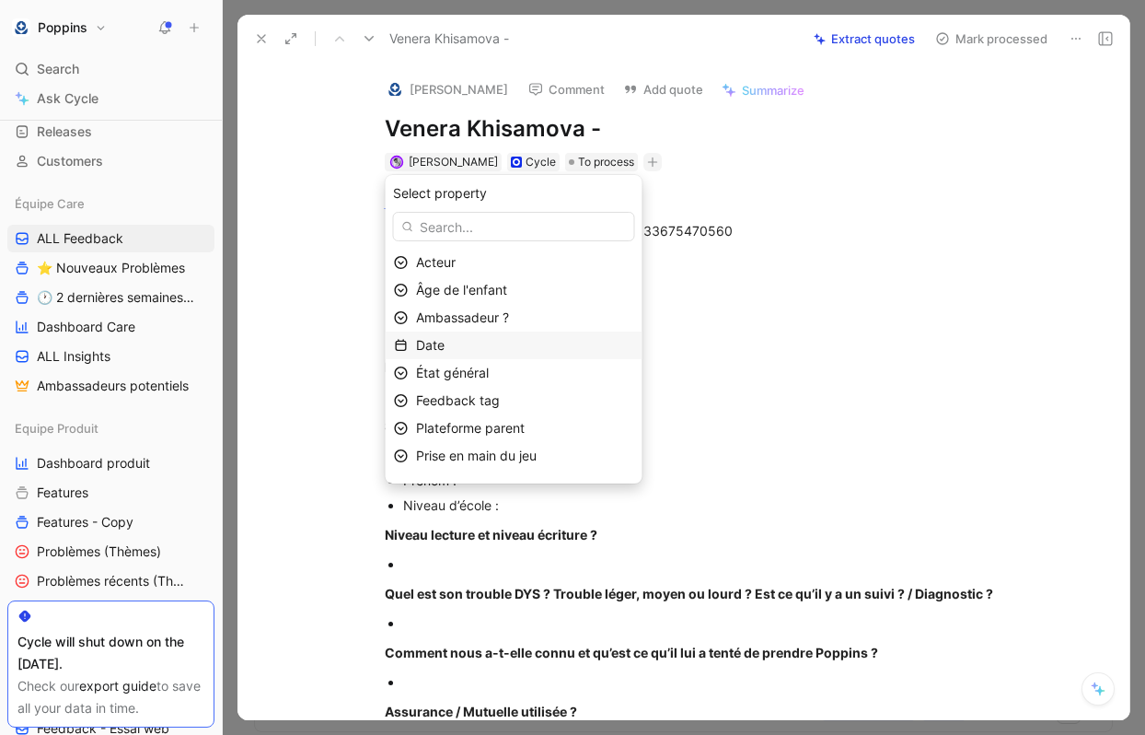
click at [533, 347] on div "Date" at bounding box center [525, 345] width 218 height 22
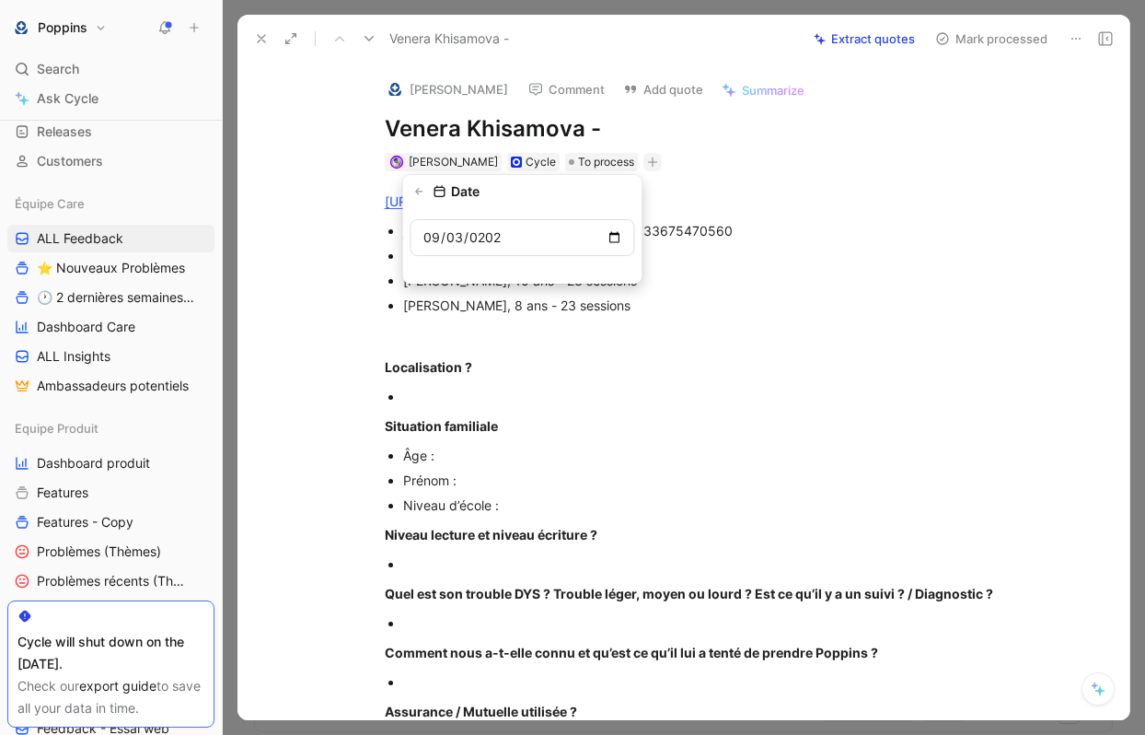
type input "2025-09-03"
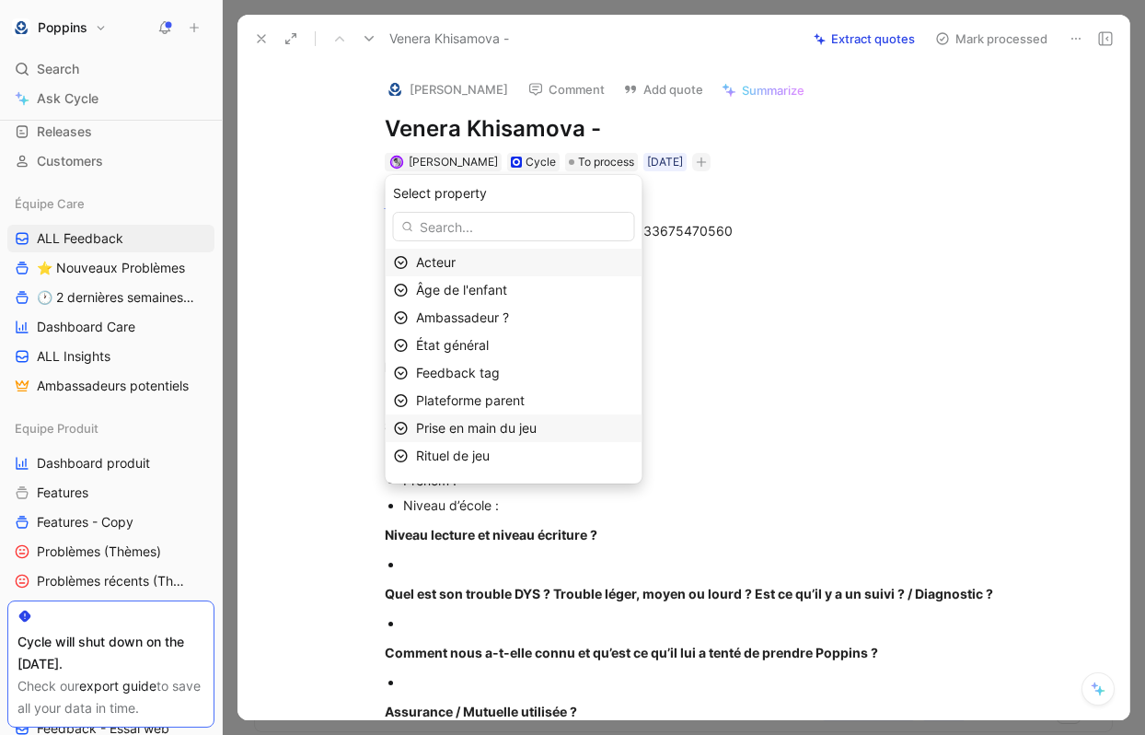
scroll to position [87, 0]
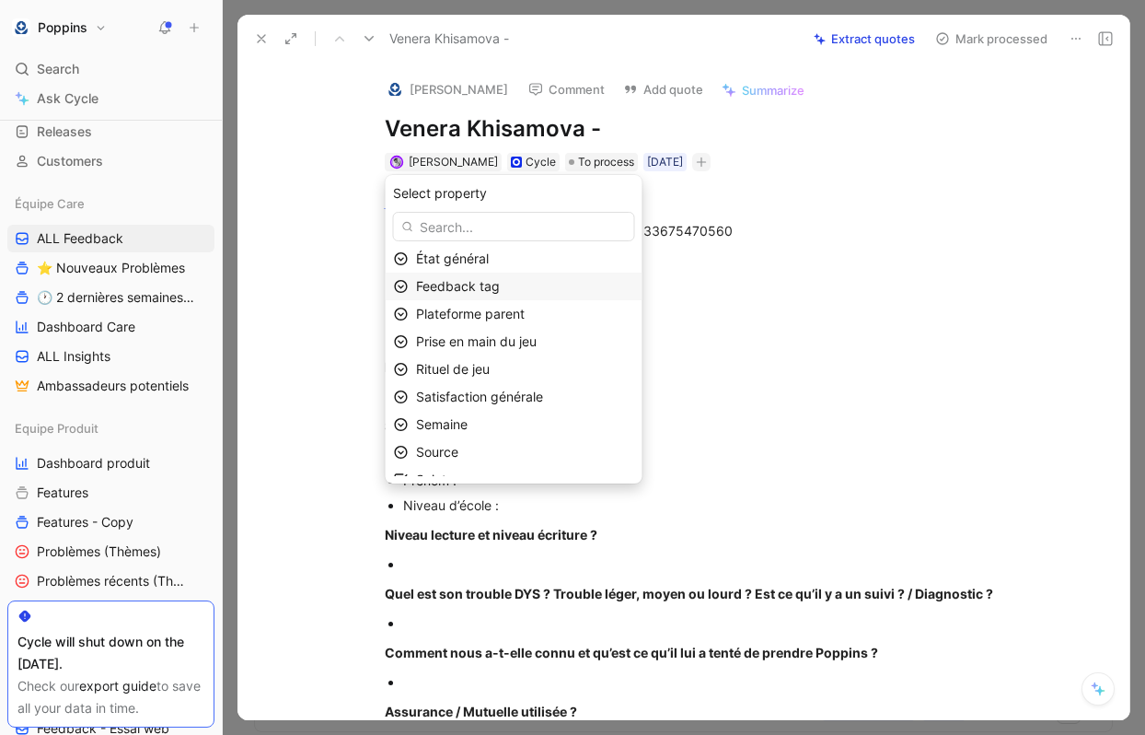
click at [532, 288] on div "Feedback tag" at bounding box center [525, 286] width 218 height 22
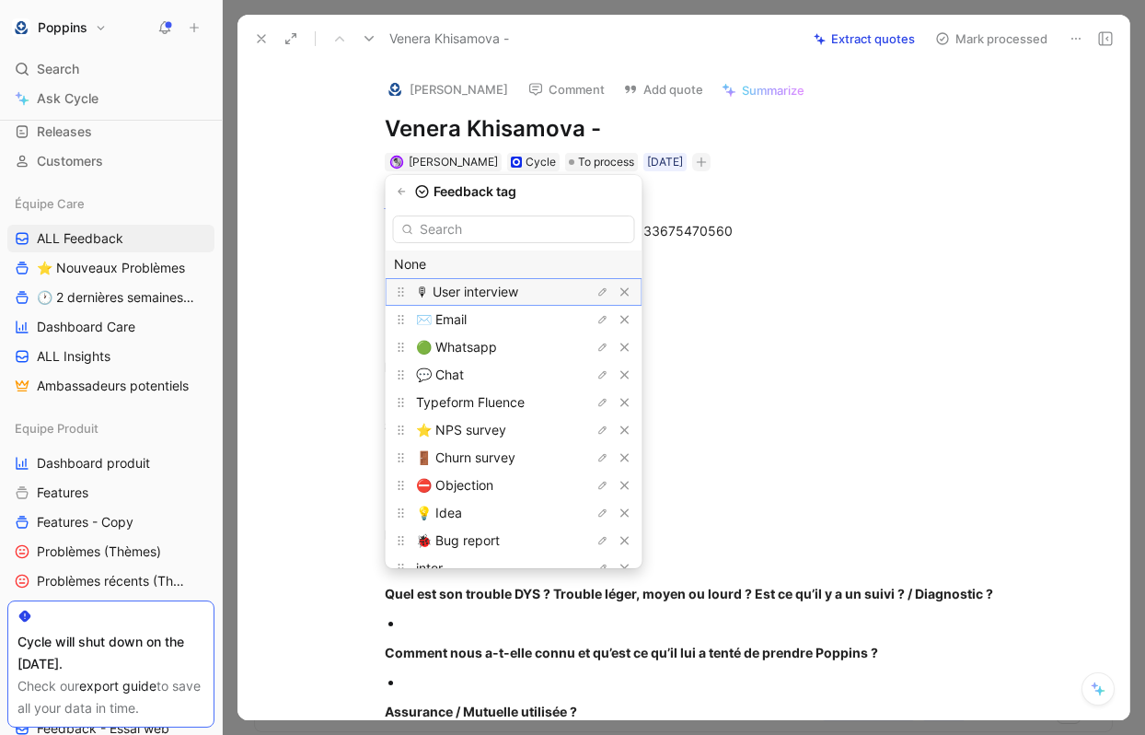
click at [518, 295] on span "🎙 User interview" at bounding box center [467, 292] width 102 height 16
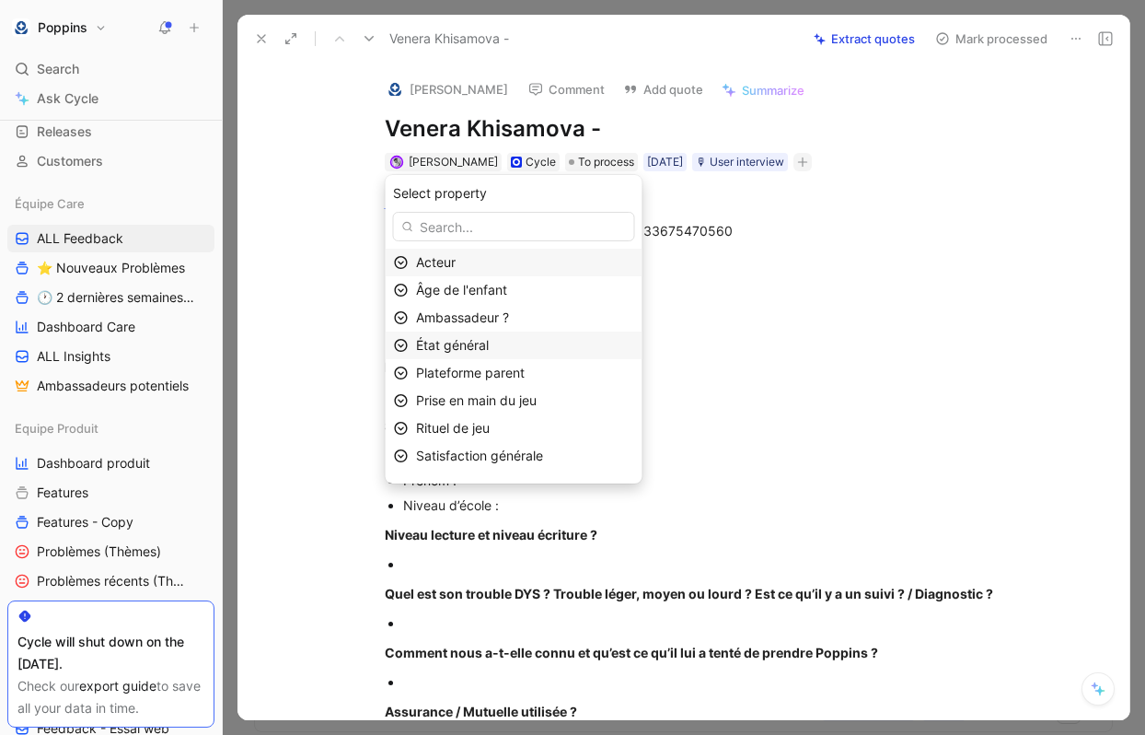
scroll to position [76, 0]
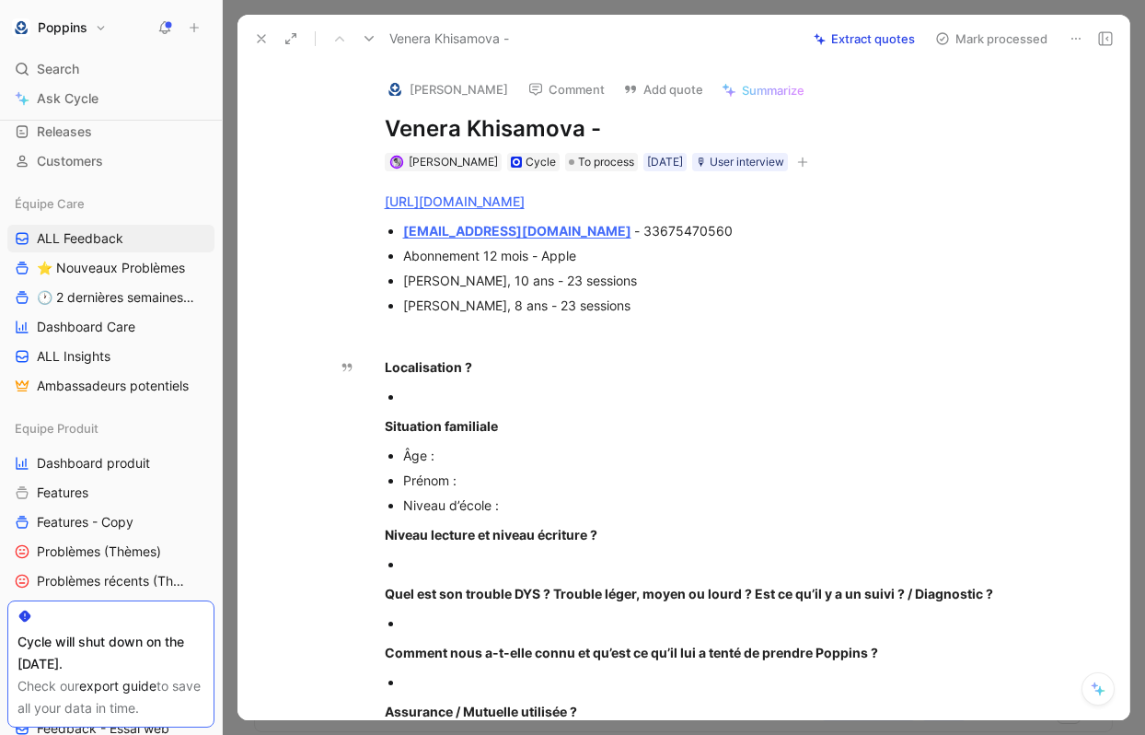
click at [612, 125] on h1 "Venera Khisamova -" at bounding box center [703, 128] width 637 height 29
click at [249, 32] on button at bounding box center [262, 39] width 26 height 26
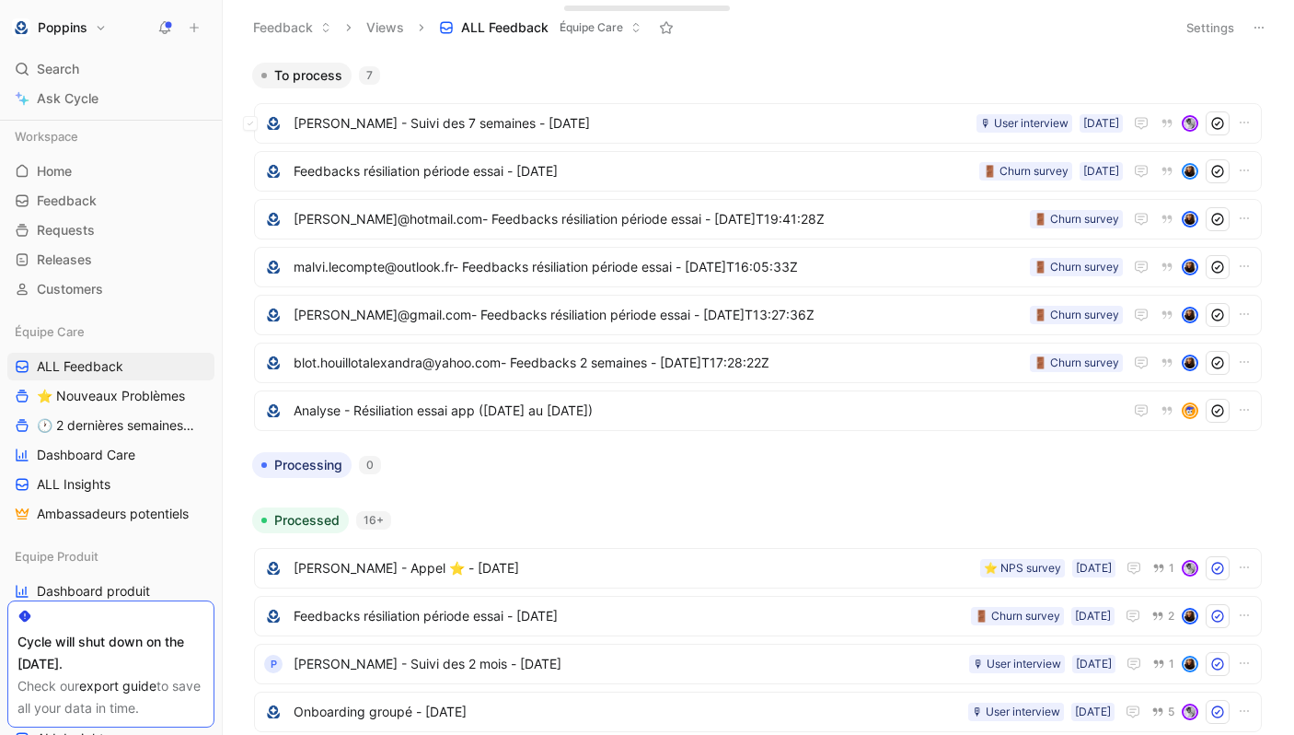
click at [477, 130] on span "[PERSON_NAME] - Suivi des 7 semaines - [DATE]" at bounding box center [632, 123] width 676 height 22
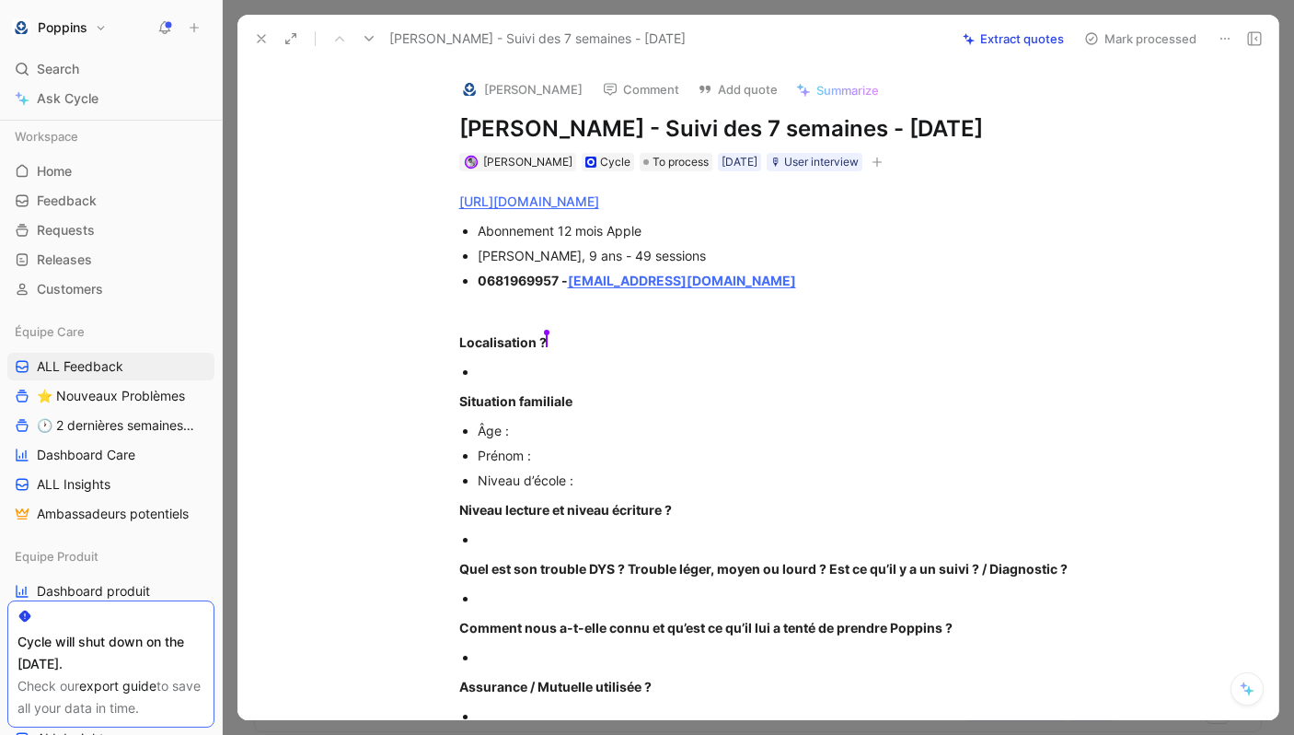
scroll to position [111, 0]
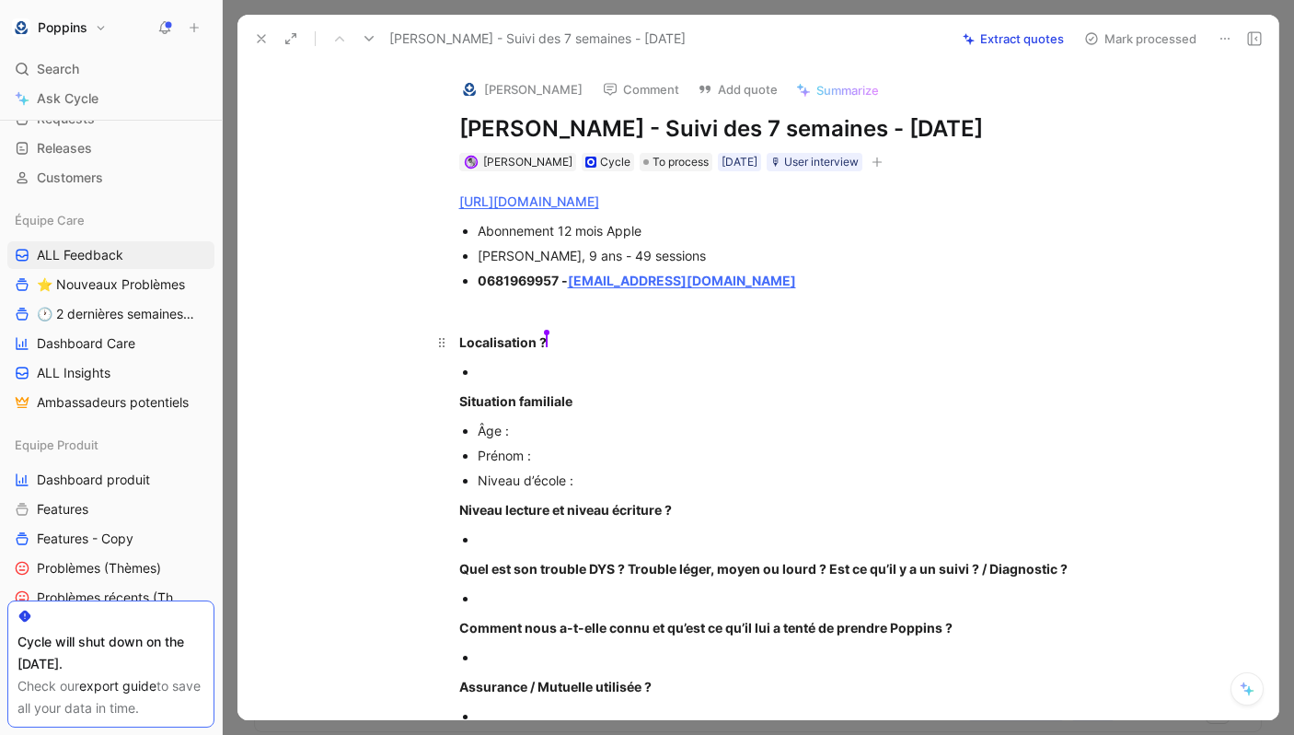
click at [667, 340] on div "Localisation ? [PERSON_NAME]" at bounding box center [777, 341] width 637 height 19
click at [887, 158] on button "button" at bounding box center [877, 162] width 18 height 18
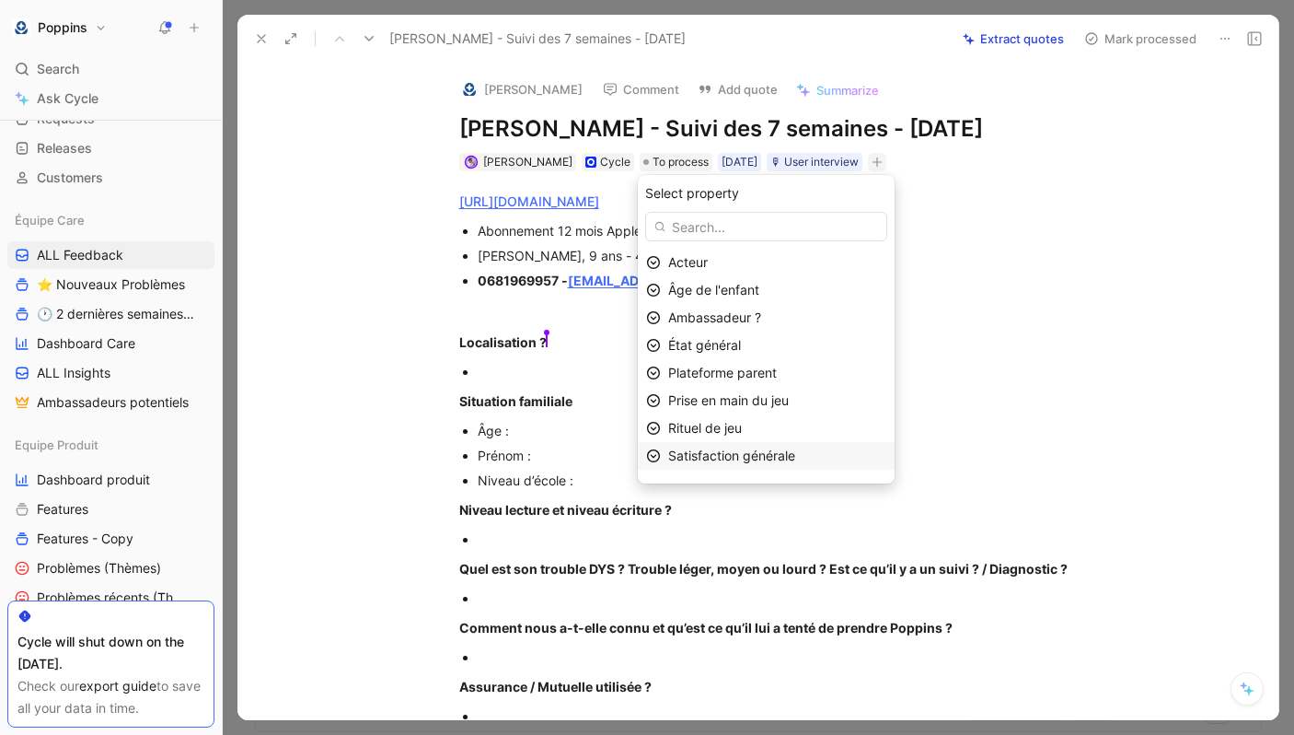
scroll to position [76, 0]
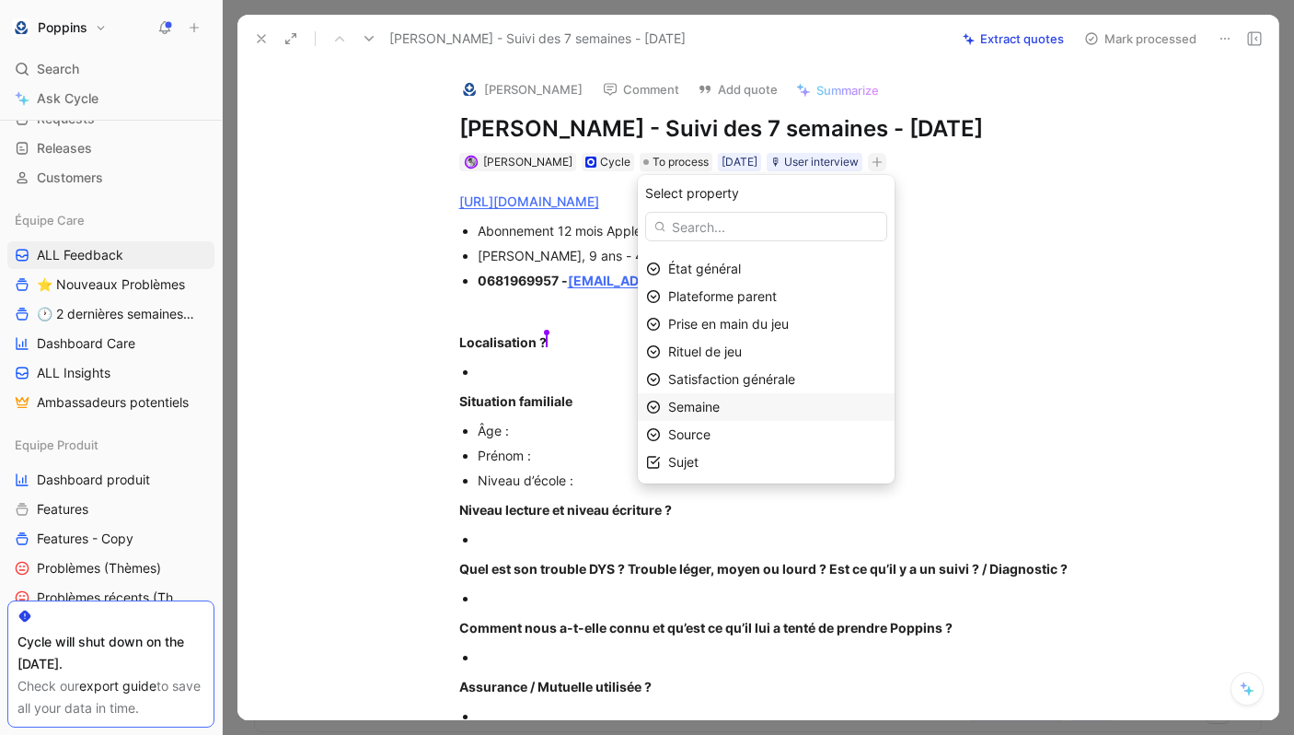
click at [773, 408] on div "Semaine" at bounding box center [777, 407] width 218 height 22
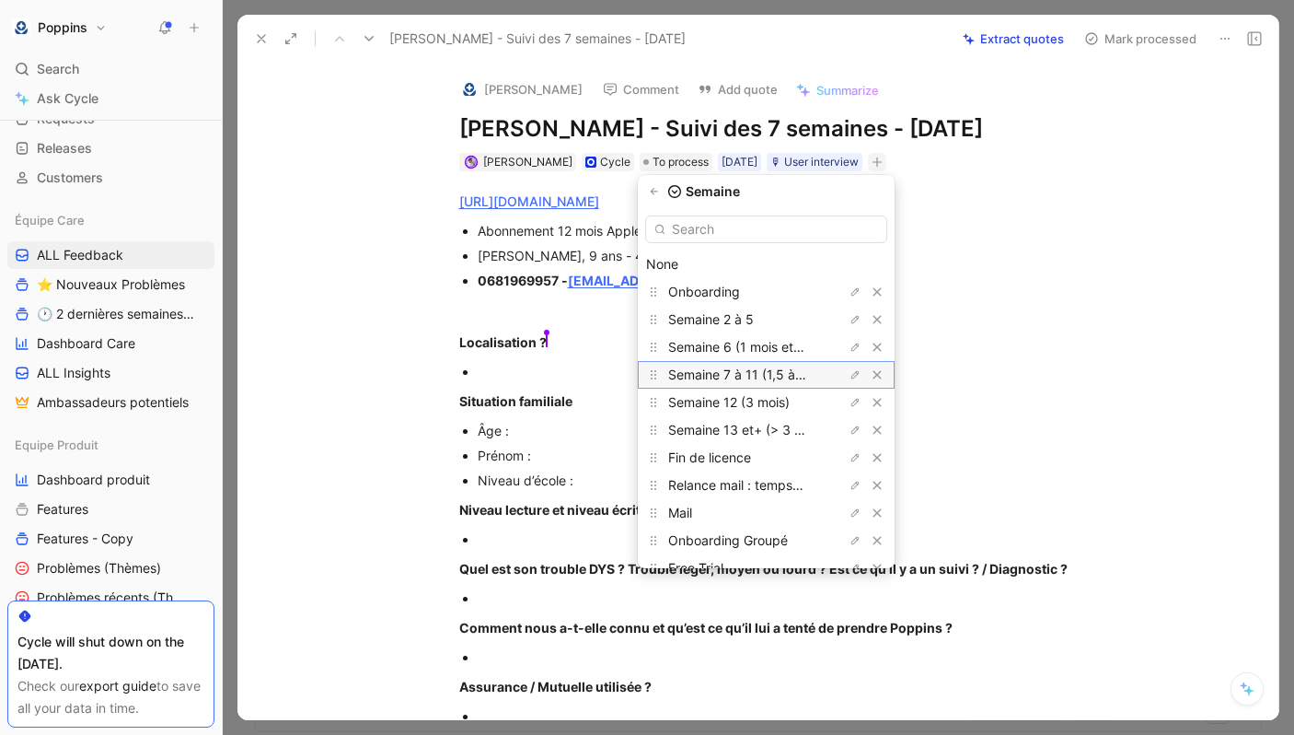
click at [787, 366] on span "Semaine 7 à 11 (1,5 à 3 mois)" at bounding box center [755, 374] width 175 height 16
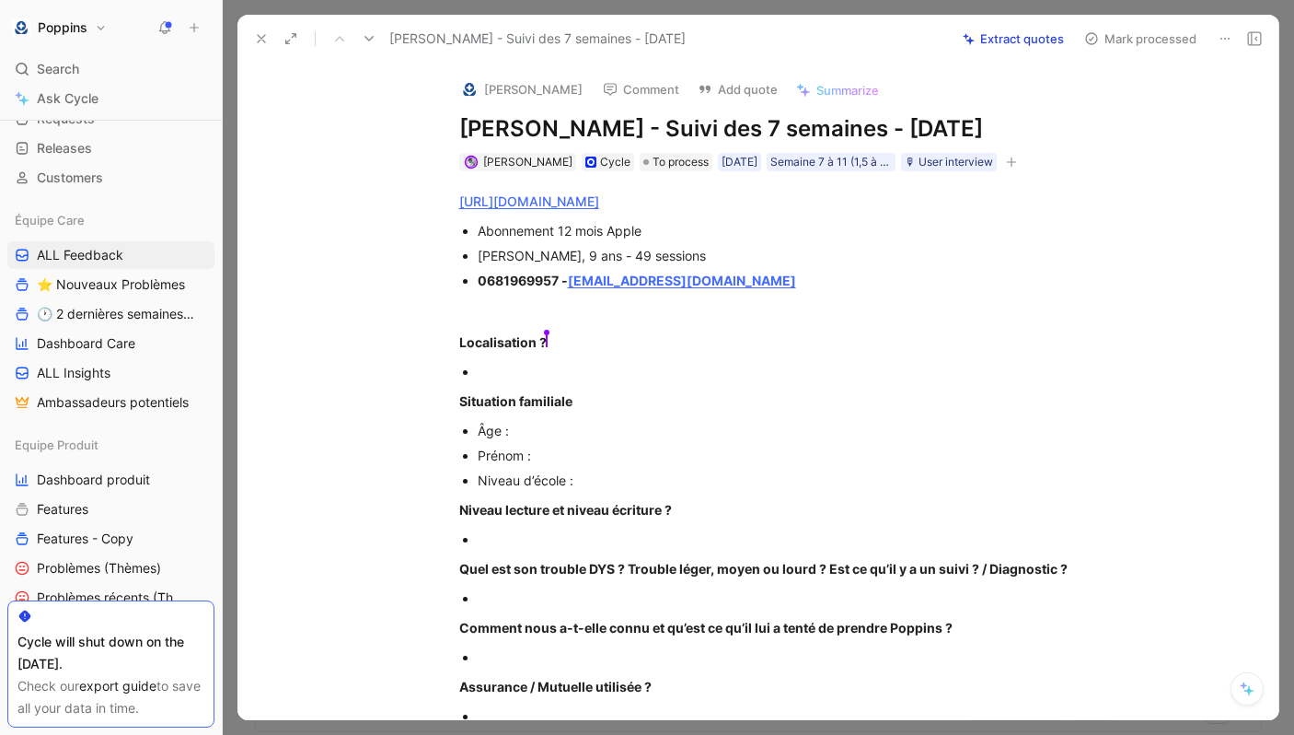
click at [1017, 160] on icon "button" at bounding box center [1011, 162] width 11 height 11
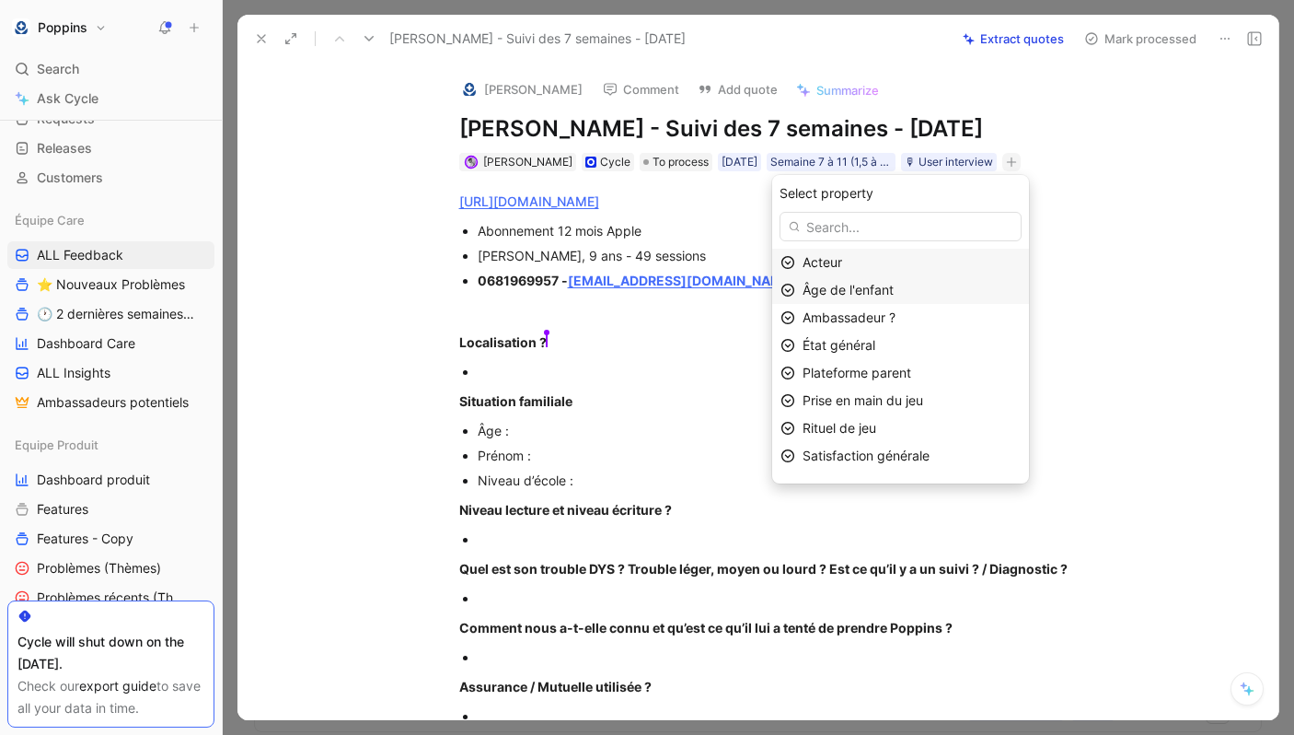
click at [920, 300] on div "Âge de l'enfant" at bounding box center [912, 290] width 218 height 22
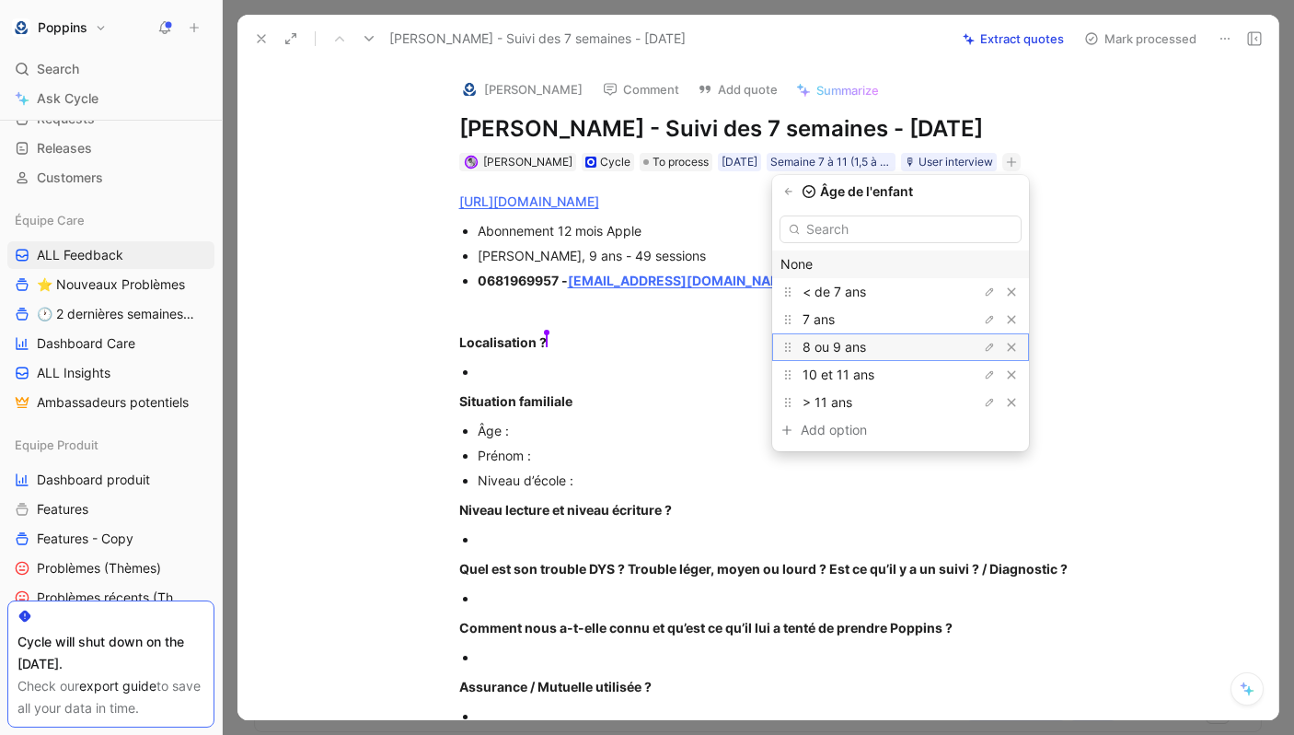
click at [909, 336] on div "8 ou 9 ans" at bounding box center [872, 347] width 138 height 22
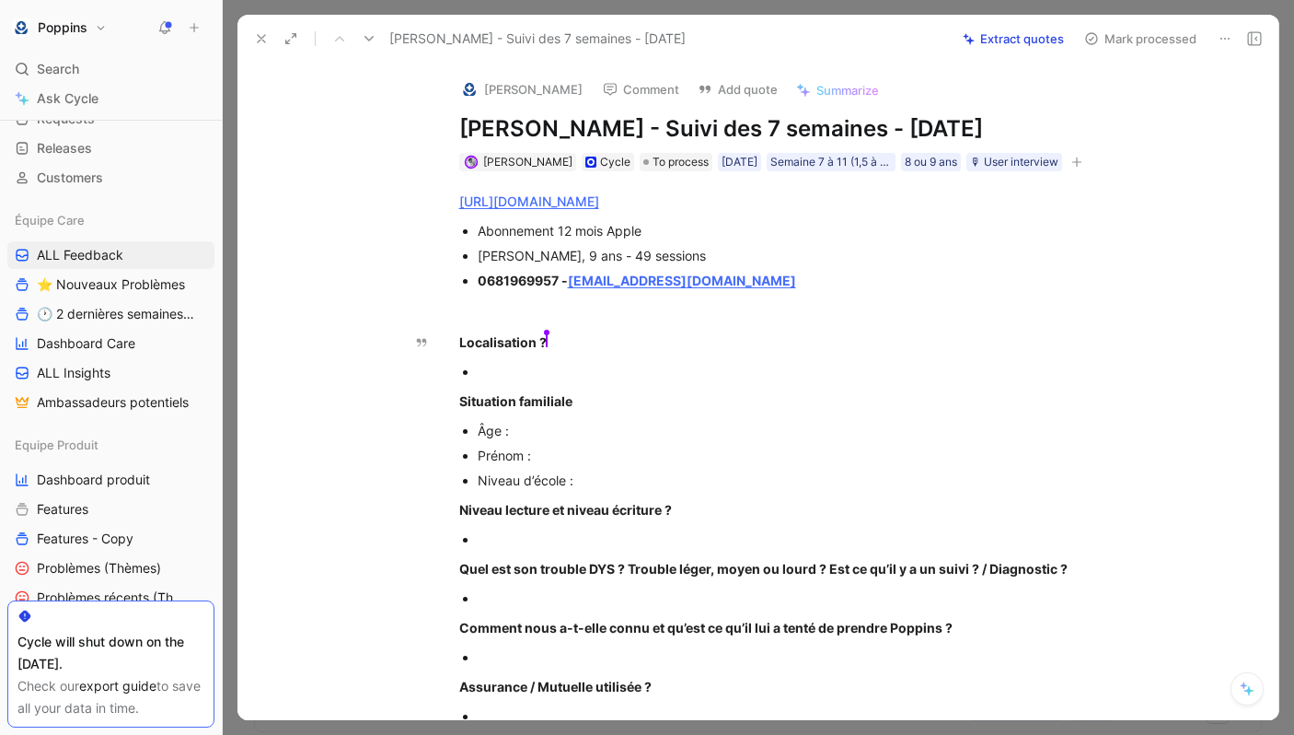
click at [571, 382] on div "[URL][DOMAIN_NAME] Abonnement 12 mois Apple [PERSON_NAME], 9 ans - 49 sessions …" at bounding box center [777, 717] width 1003 height 1092
click at [558, 381] on div at bounding box center [787, 371] width 619 height 19
click at [533, 265] on div "[PERSON_NAME], 9 ans - 49 sessions" at bounding box center [787, 255] width 619 height 19
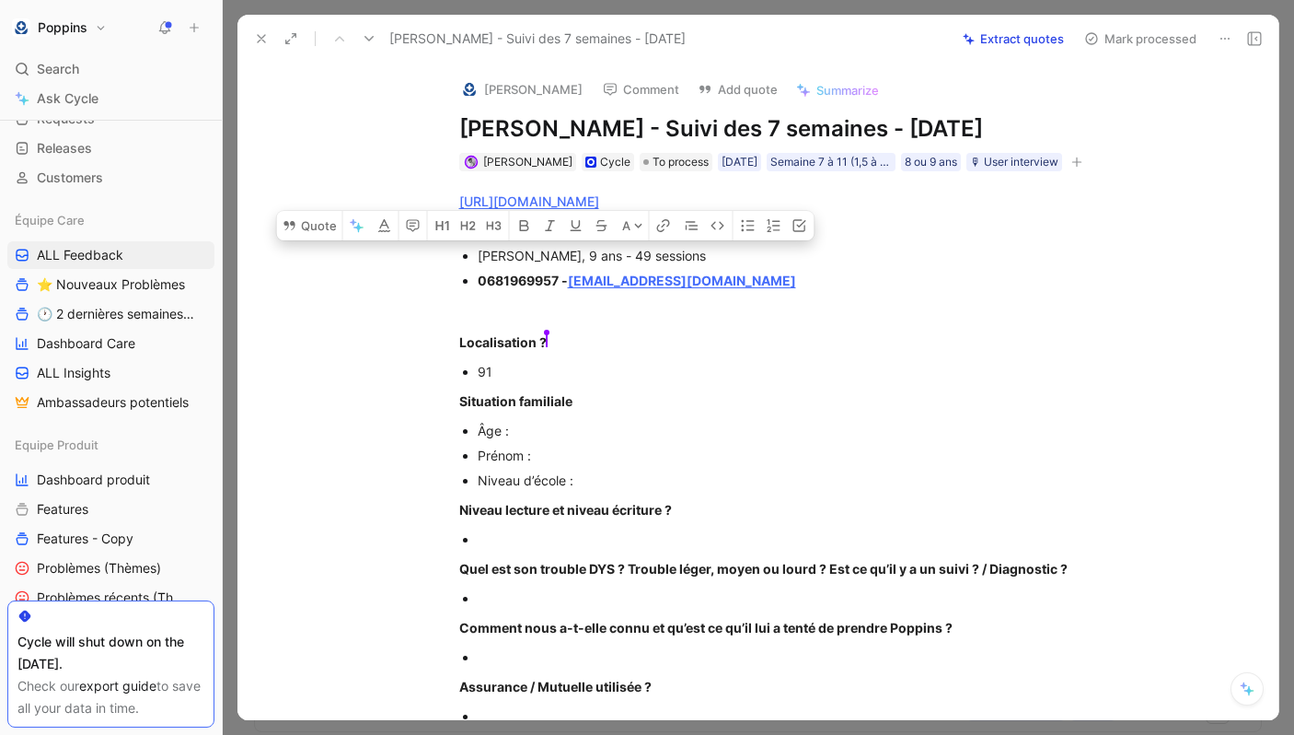
click at [490, 265] on div "[PERSON_NAME], 9 ans - 49 sessions" at bounding box center [787, 255] width 619 height 19
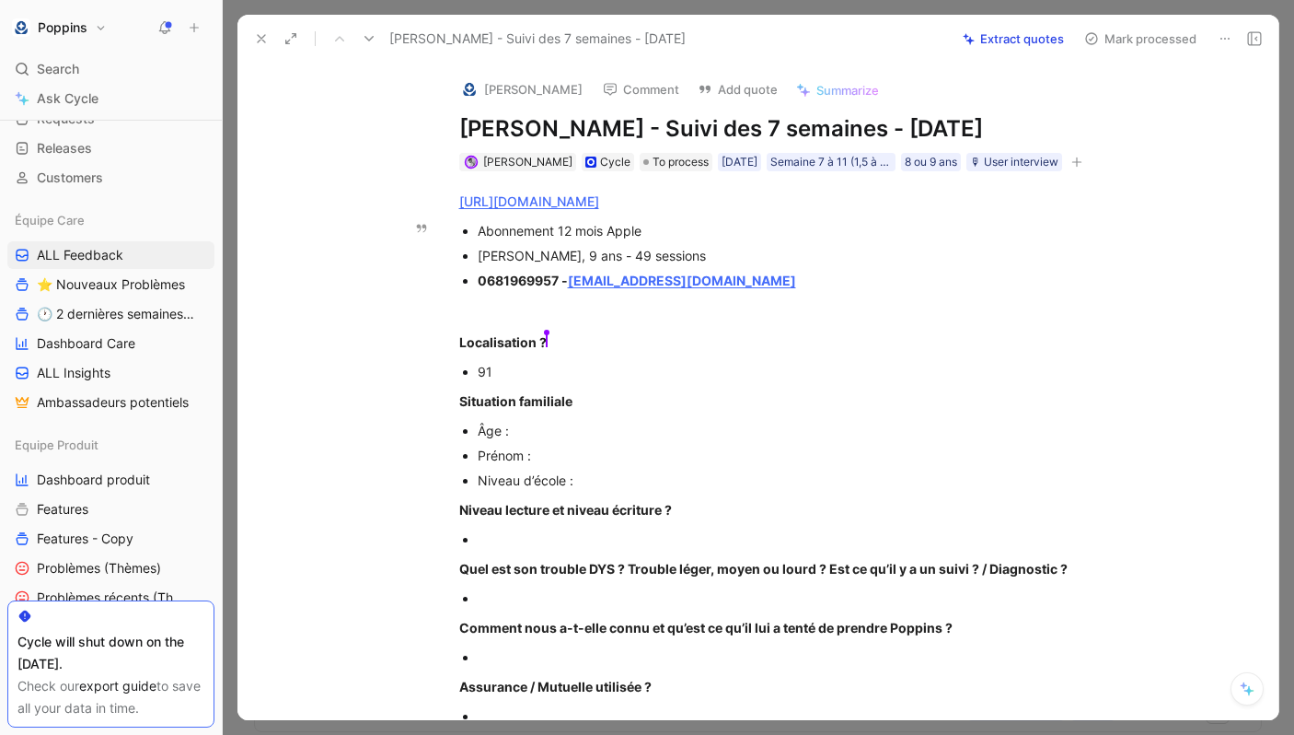
click at [490, 265] on div "[PERSON_NAME], 9 ans - 49 sessions" at bounding box center [787, 255] width 619 height 19
copy div "[PERSON_NAME]"
click at [530, 440] on div "Âge :" at bounding box center [787, 430] width 619 height 19
click at [551, 490] on div "Niveau d’école :" at bounding box center [787, 479] width 619 height 19
click at [552, 465] on div "Prénom :" at bounding box center [787, 455] width 619 height 19
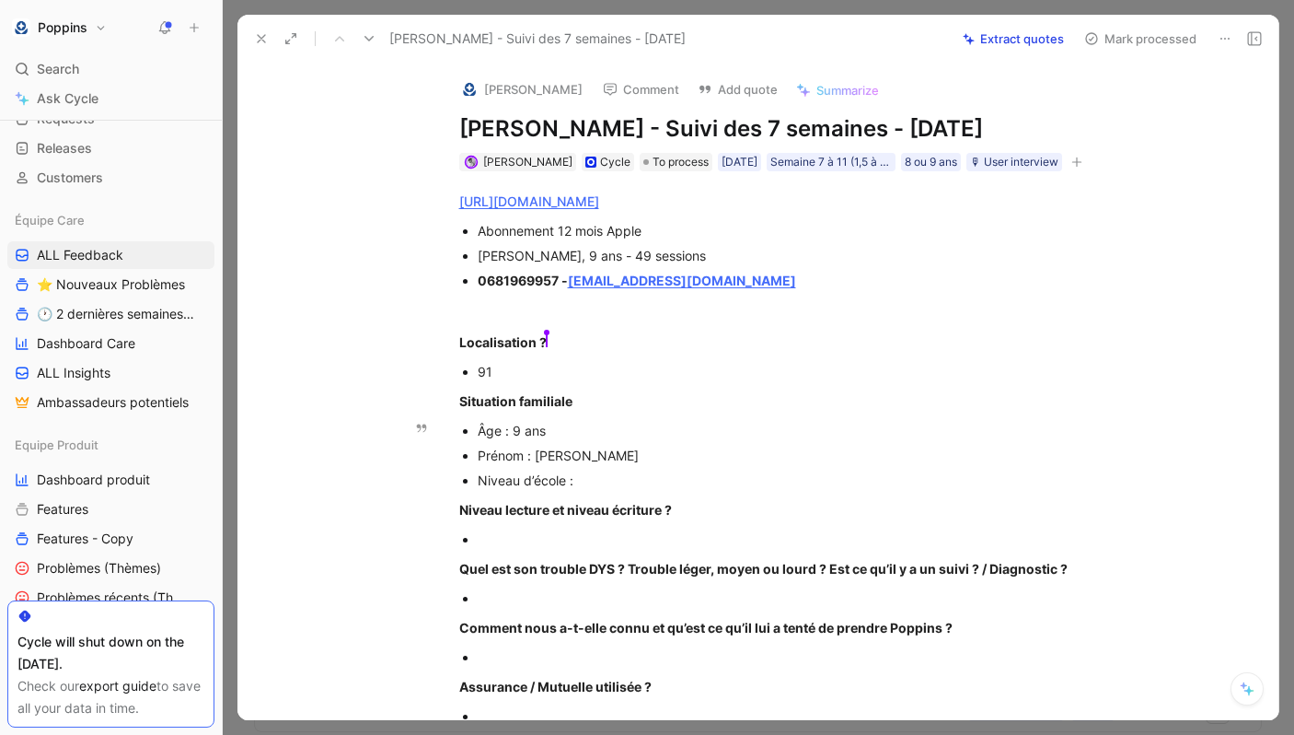
click at [603, 490] on div "Niveau d’école :" at bounding box center [787, 479] width 619 height 19
click at [695, 549] on div at bounding box center [787, 538] width 619 height 19
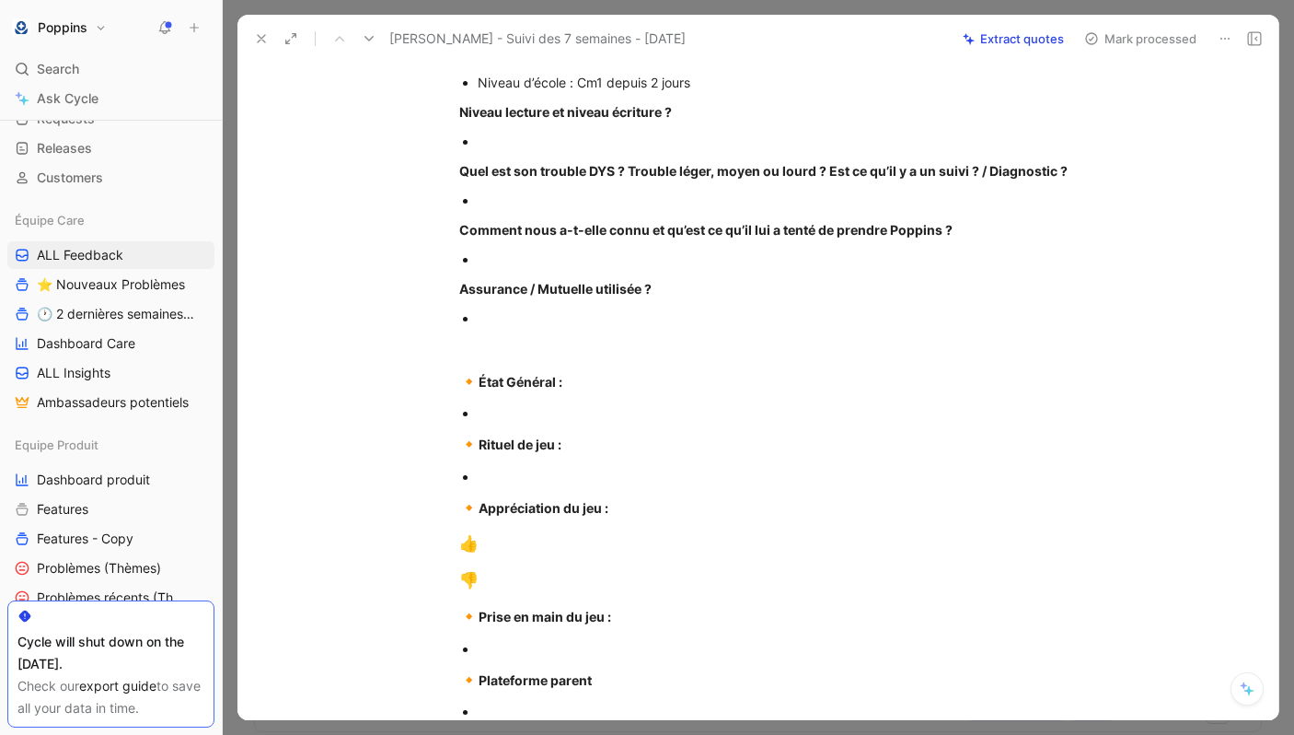
scroll to position [412, 0]
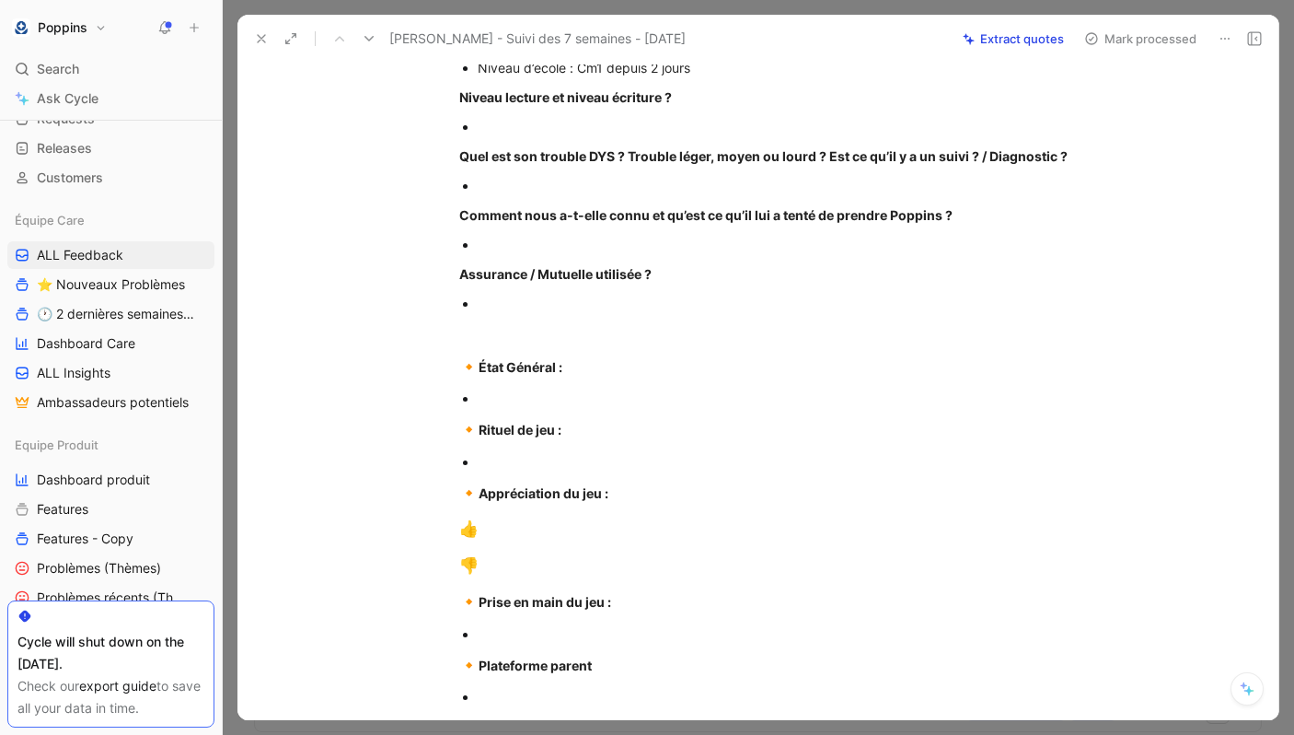
click at [604, 418] on div "[URL][DOMAIN_NAME] Abonnement 12 mois Apple [PERSON_NAME], 9 ans - 49 sessions …" at bounding box center [777, 305] width 1003 height 1092
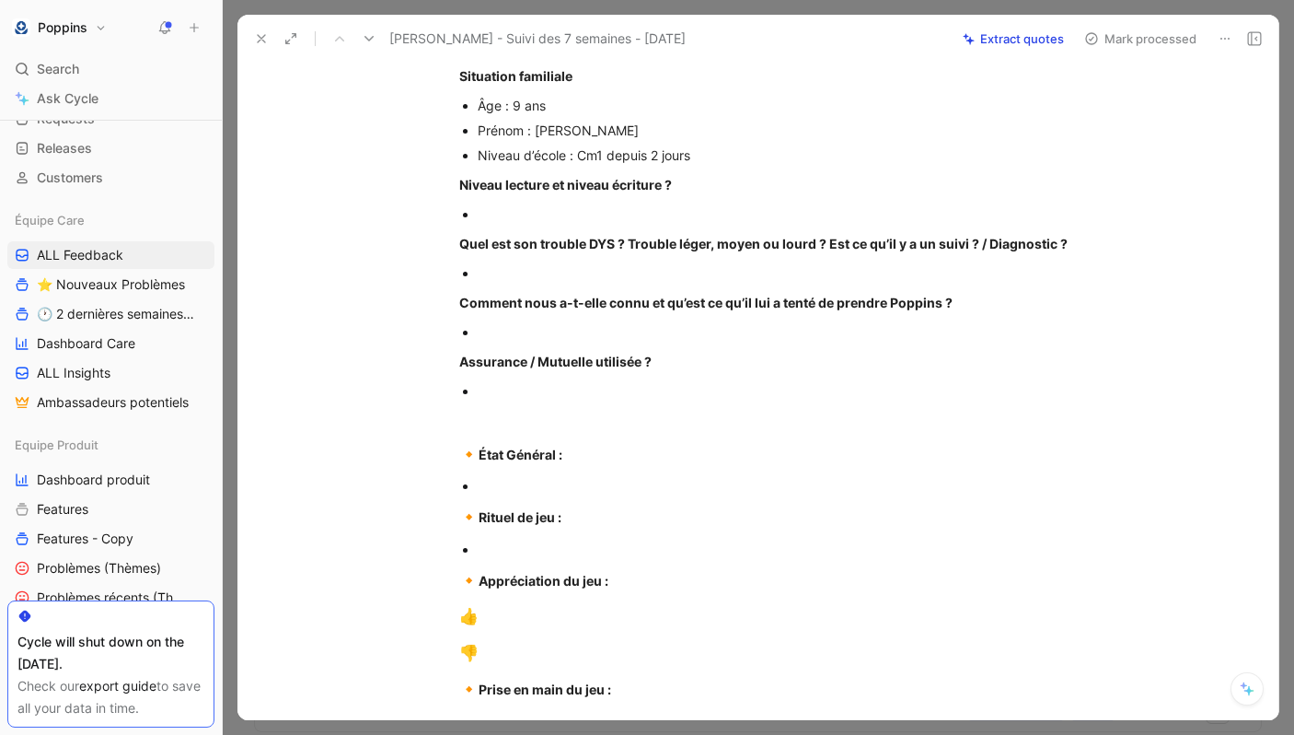
scroll to position [325, 0]
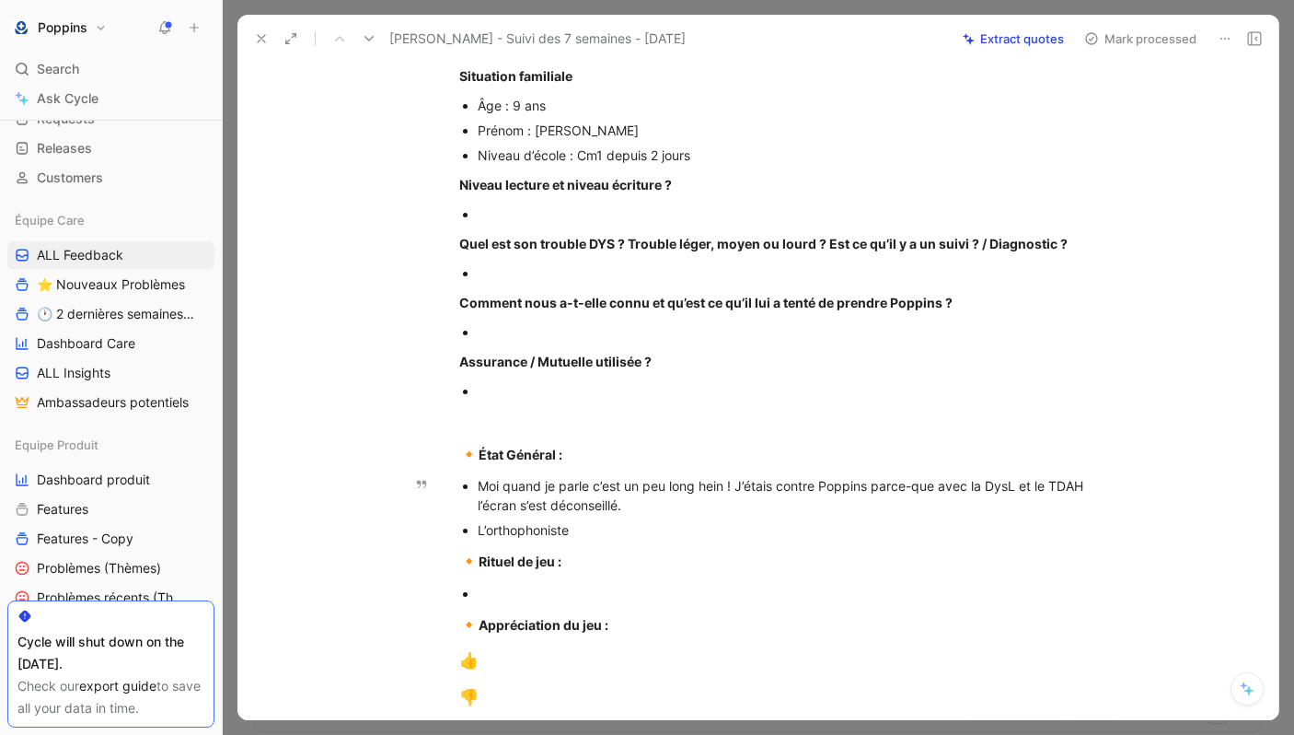
click at [482, 540] on div "L’orthophoniste" at bounding box center [787, 529] width 619 height 19
click at [722, 540] on div "J’ai changé aussi d’’orthophoniste" at bounding box center [787, 529] width 619 height 19
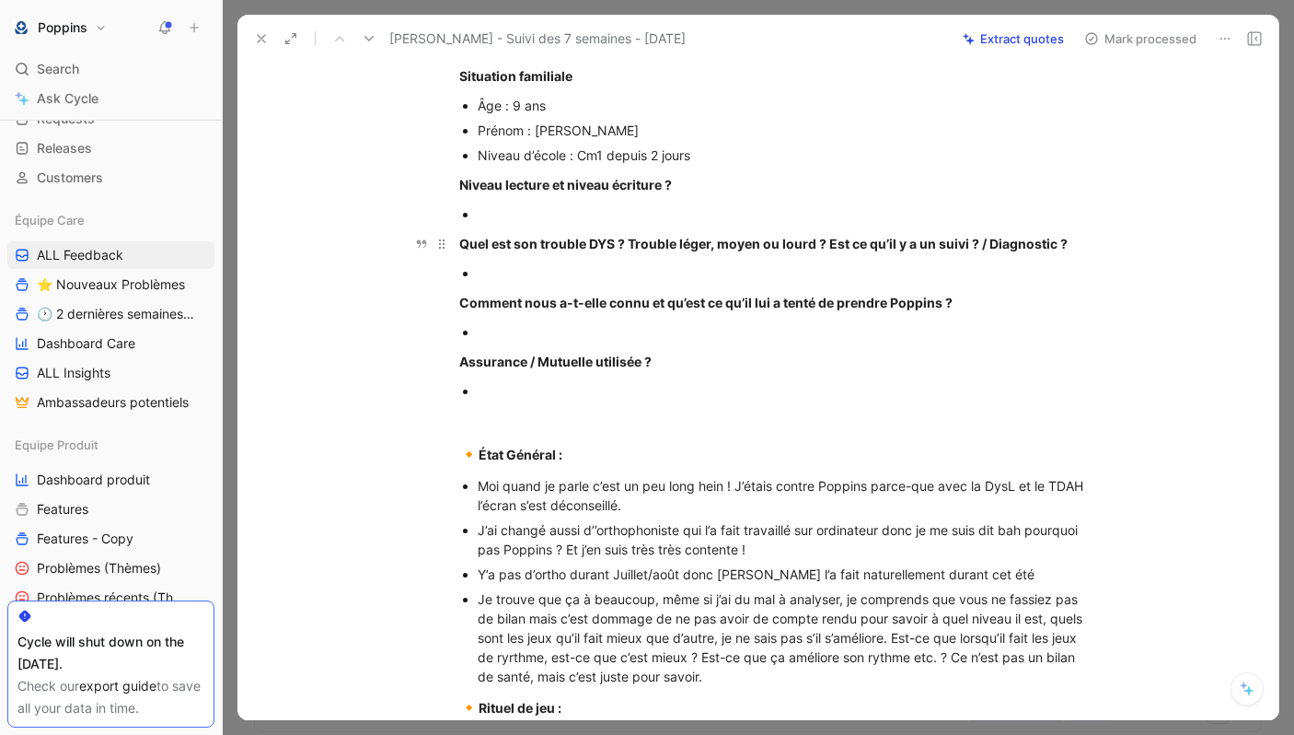
scroll to position [0, 0]
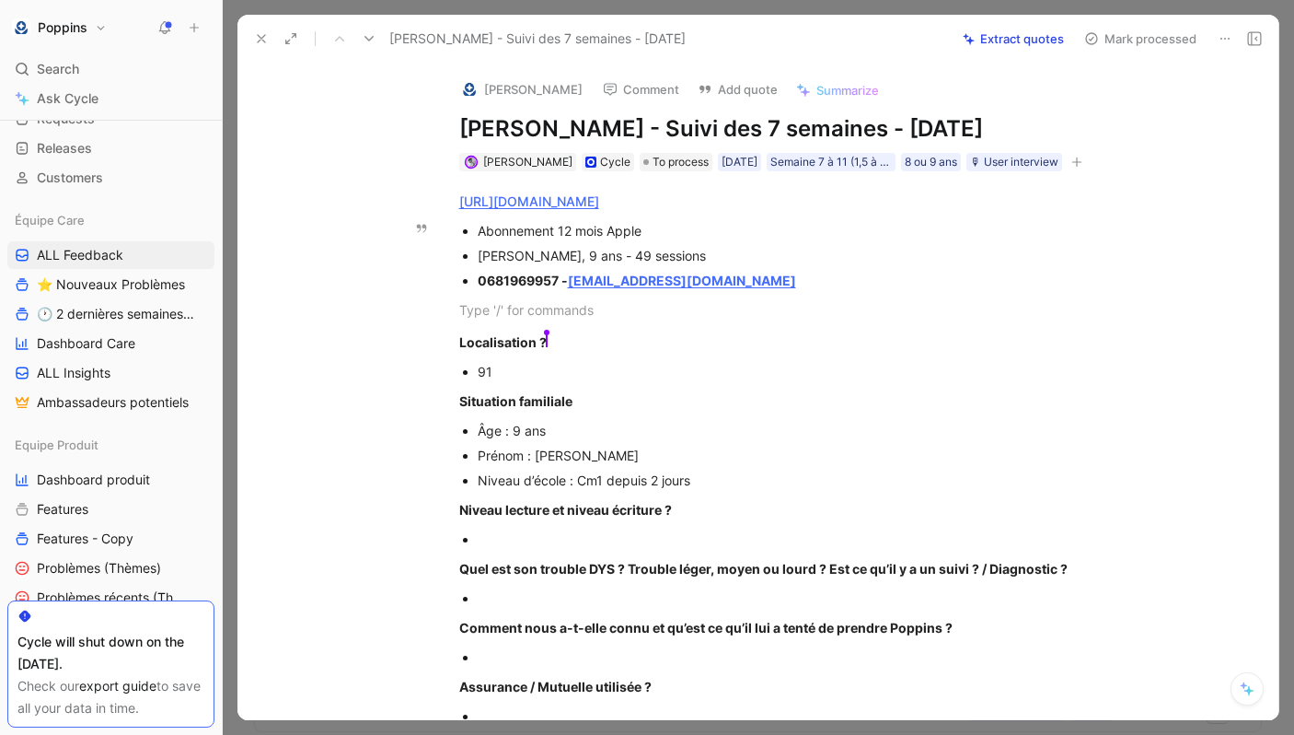
drag, startPoint x: 769, startPoint y: 319, endPoint x: 626, endPoint y: 295, distance: 144.9
click at [771, 290] on div "0681969957 - [EMAIL_ADDRESS][DOMAIN_NAME]" at bounding box center [787, 280] width 619 height 19
drag, startPoint x: 748, startPoint y: 300, endPoint x: 574, endPoint y: 309, distance: 174.2
click at [574, 290] on div "0681969957 - [EMAIL_ADDRESS][DOMAIN_NAME]" at bounding box center [787, 280] width 619 height 19
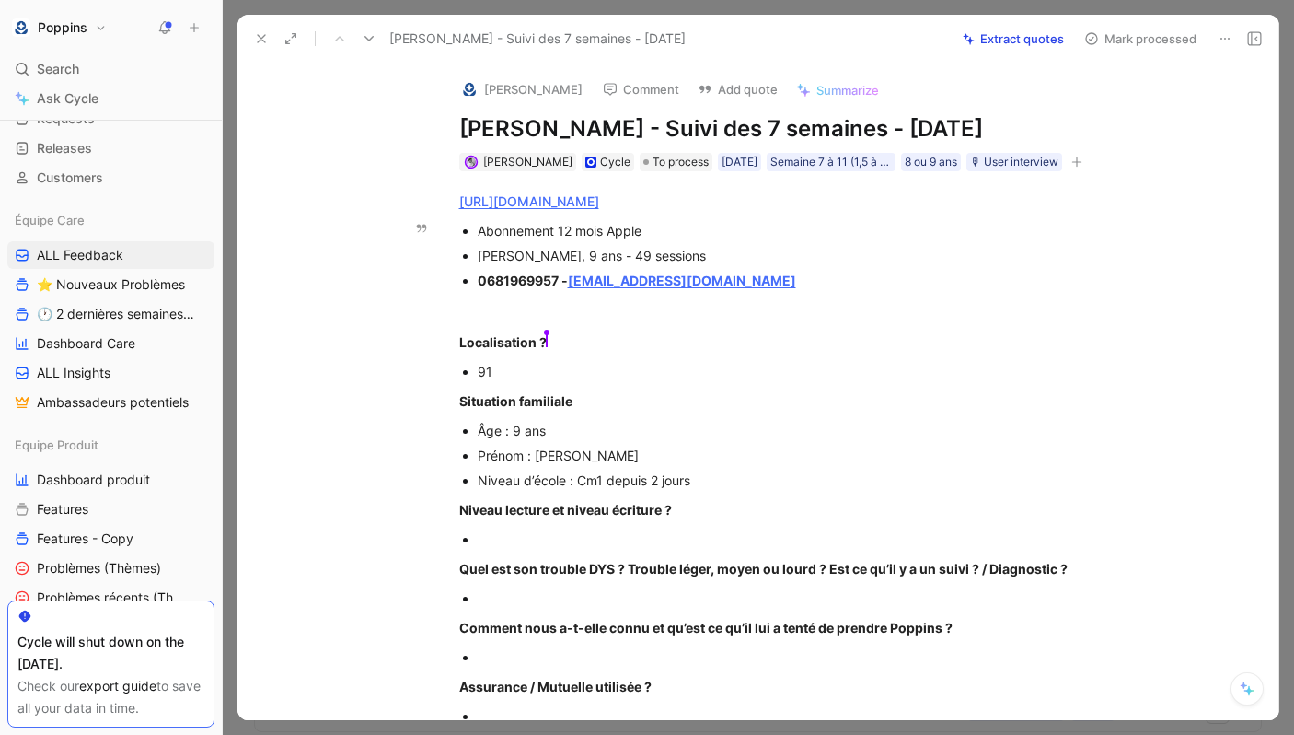
copy strong "[EMAIL_ADDRESS][DOMAIN_NAME]"
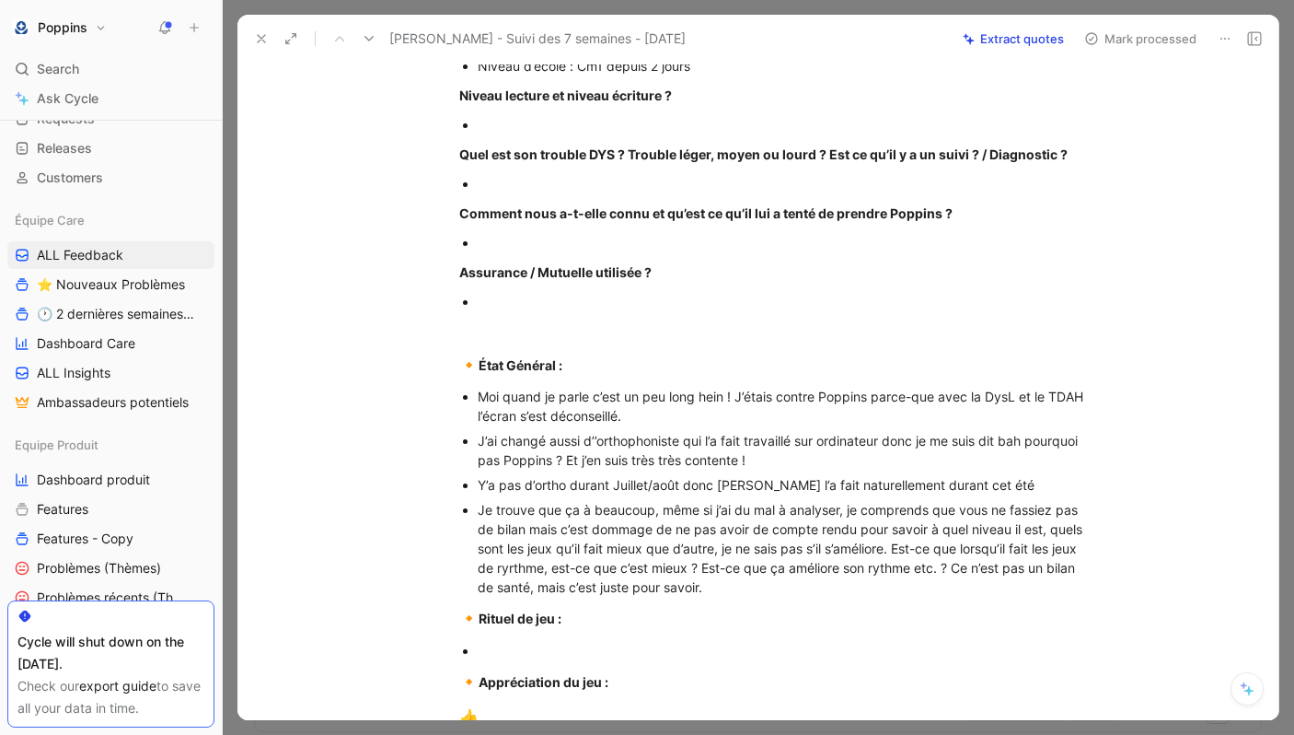
scroll to position [425, 0]
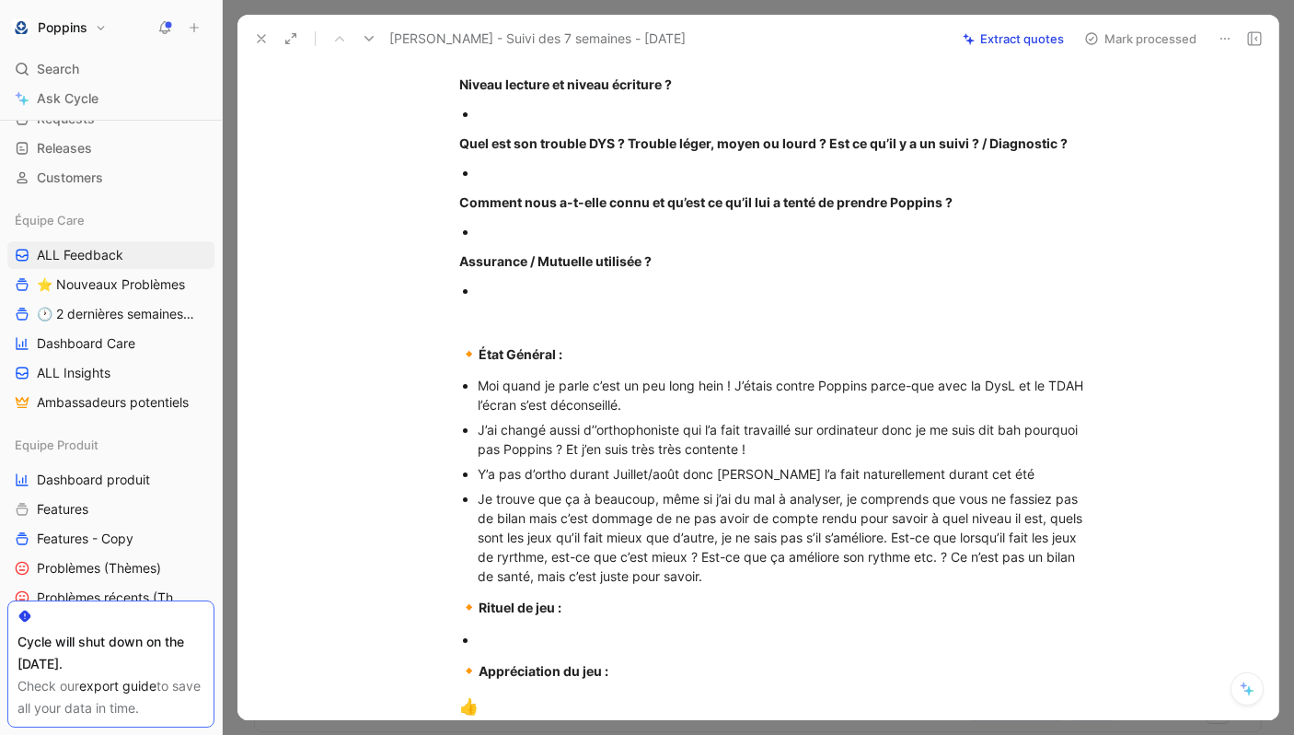
click at [747, 586] on div "Je trouve que ça à beaucoup, même si j’ai du mal à analyser, je comprends que v…" at bounding box center [787, 537] width 619 height 97
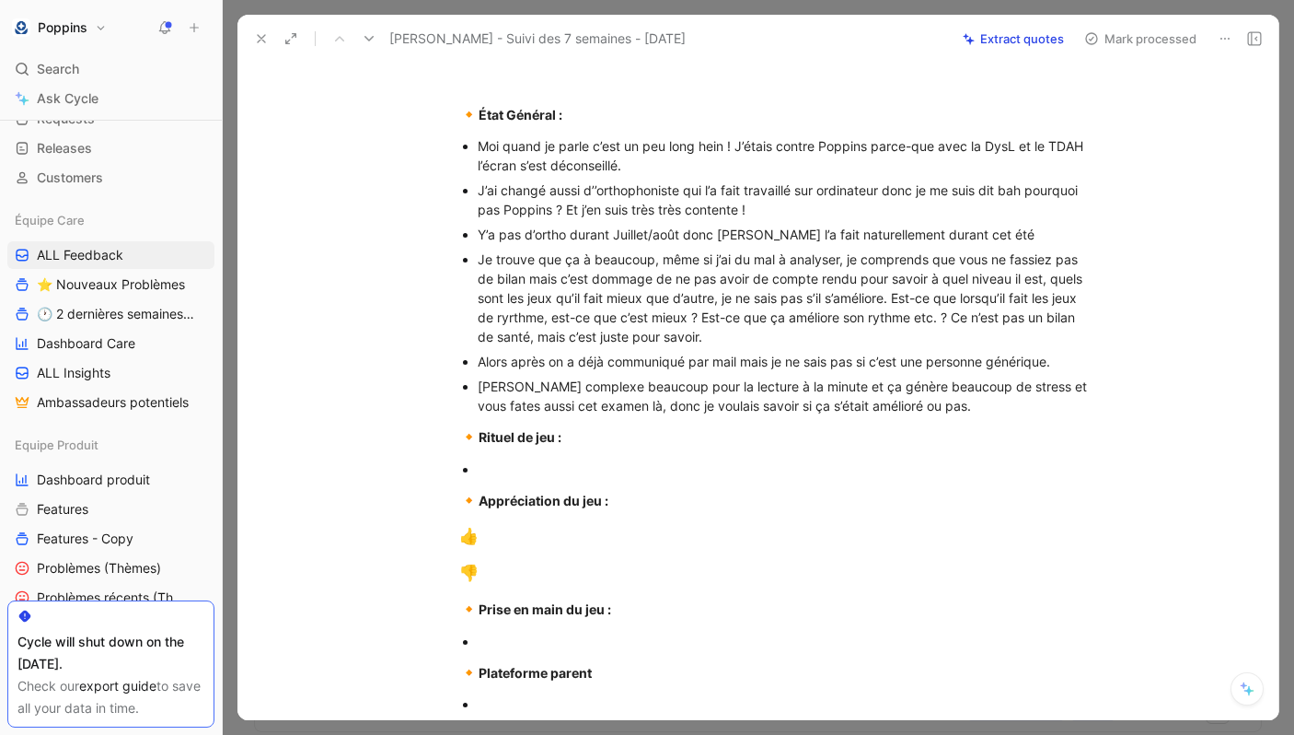
scroll to position [731, 0]
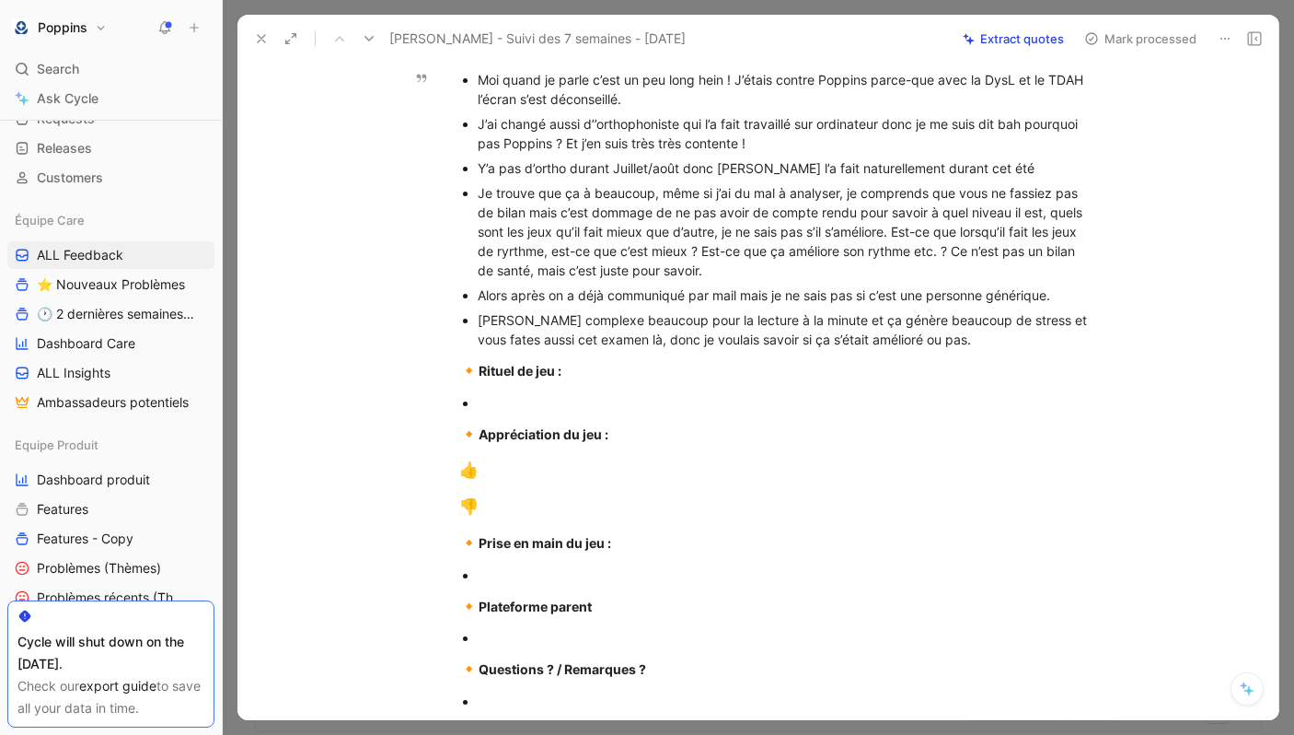
click at [549, 349] on div "[PERSON_NAME] complexe beaucoup pour la lecture à la minute et ça génère beauco…" at bounding box center [787, 329] width 619 height 39
click at [460, 379] on span "🔸" at bounding box center [468, 370] width 19 height 18
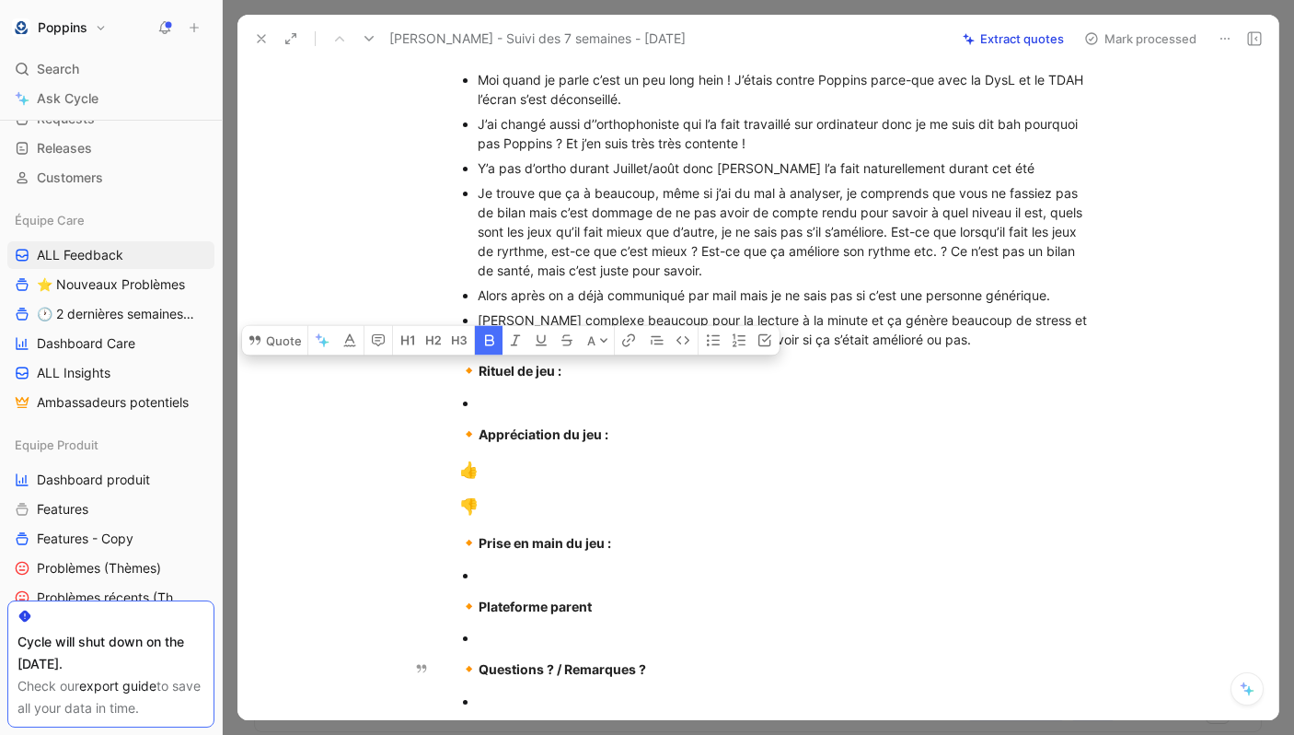
scroll to position [1047, 0]
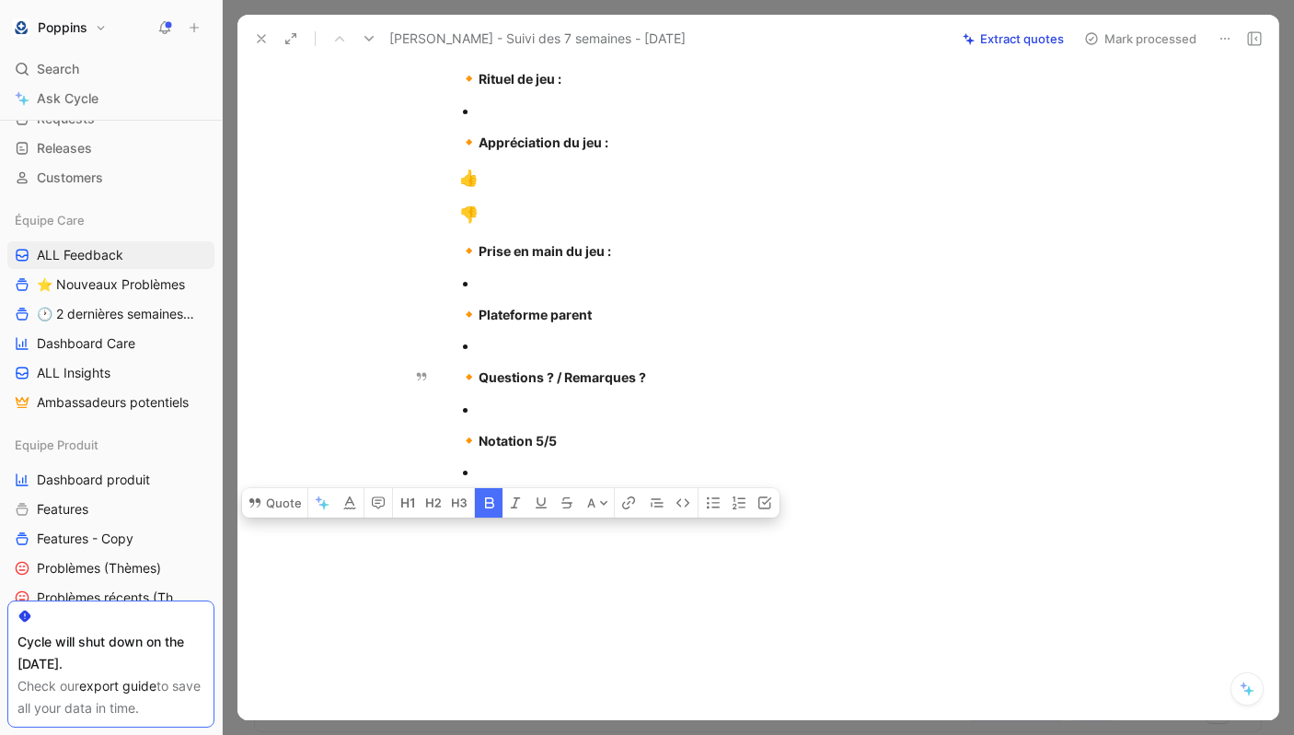
drag, startPoint x: 460, startPoint y: 392, endPoint x: 583, endPoint y: 734, distance: 362.8
click at [583, 734] on div "Feedback Views ALL Feedback Équipe Care Settings To process 7 [PERSON_NAME] - S…" at bounding box center [759, 367] width 1072 height 735
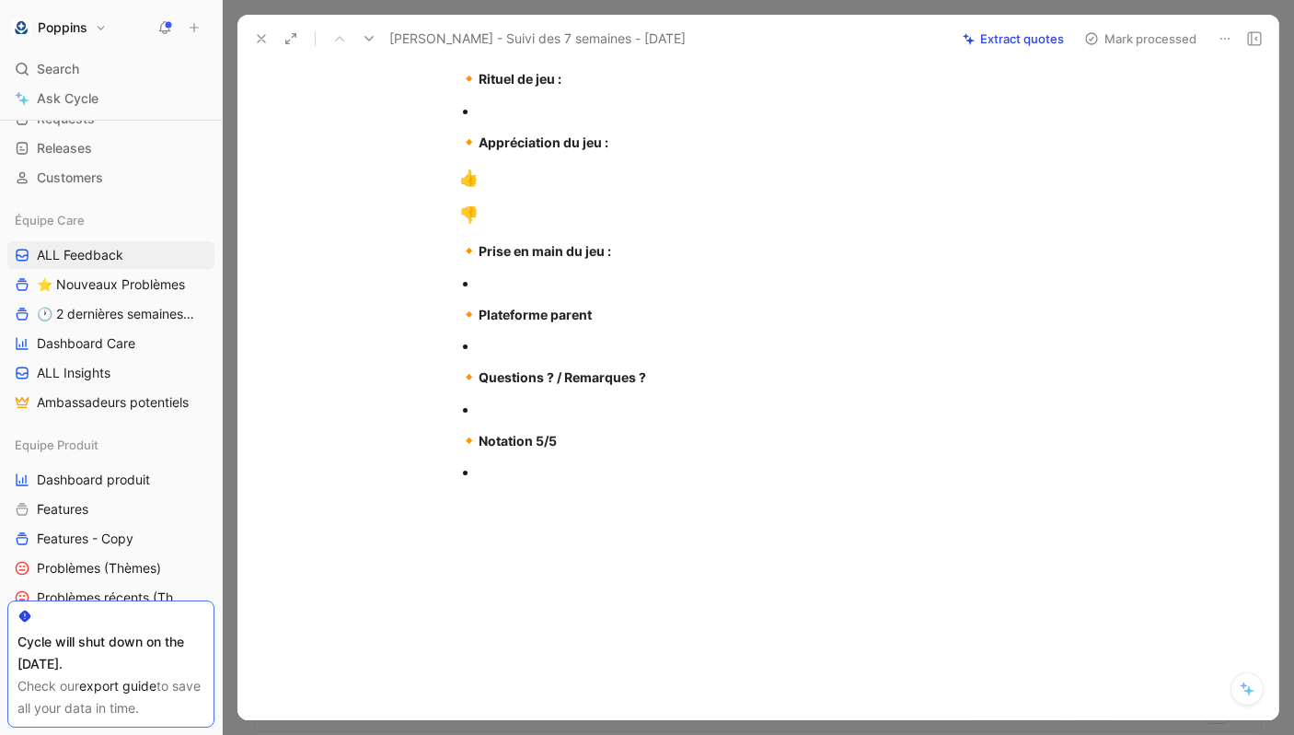
click at [609, 402] on div at bounding box center [787, 409] width 619 height 19
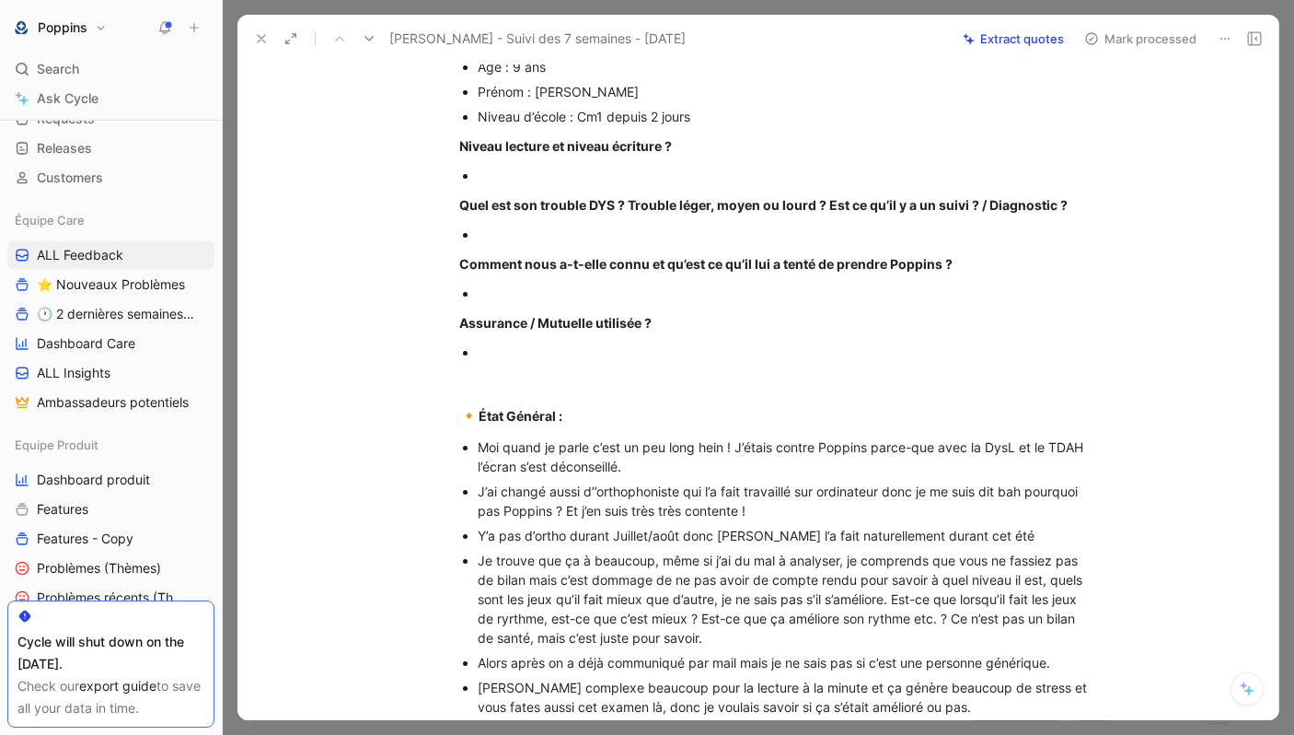
scroll to position [362, 0]
click at [545, 187] on div at bounding box center [787, 177] width 619 height 19
click at [522, 248] on div "[URL][DOMAIN_NAME] Abonnement 12 mois Apple [PERSON_NAME], 9 ans - 49 sessions …" at bounding box center [777, 485] width 1003 height 1352
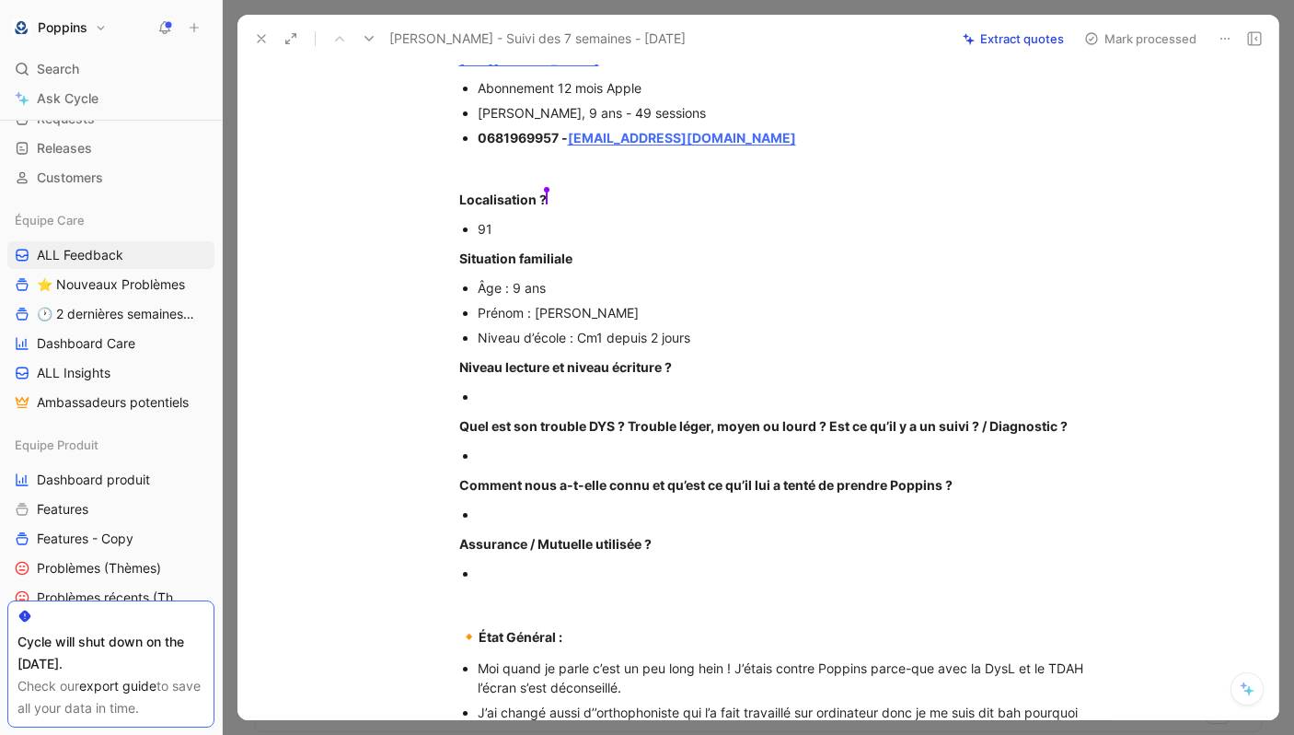
scroll to position [114, 0]
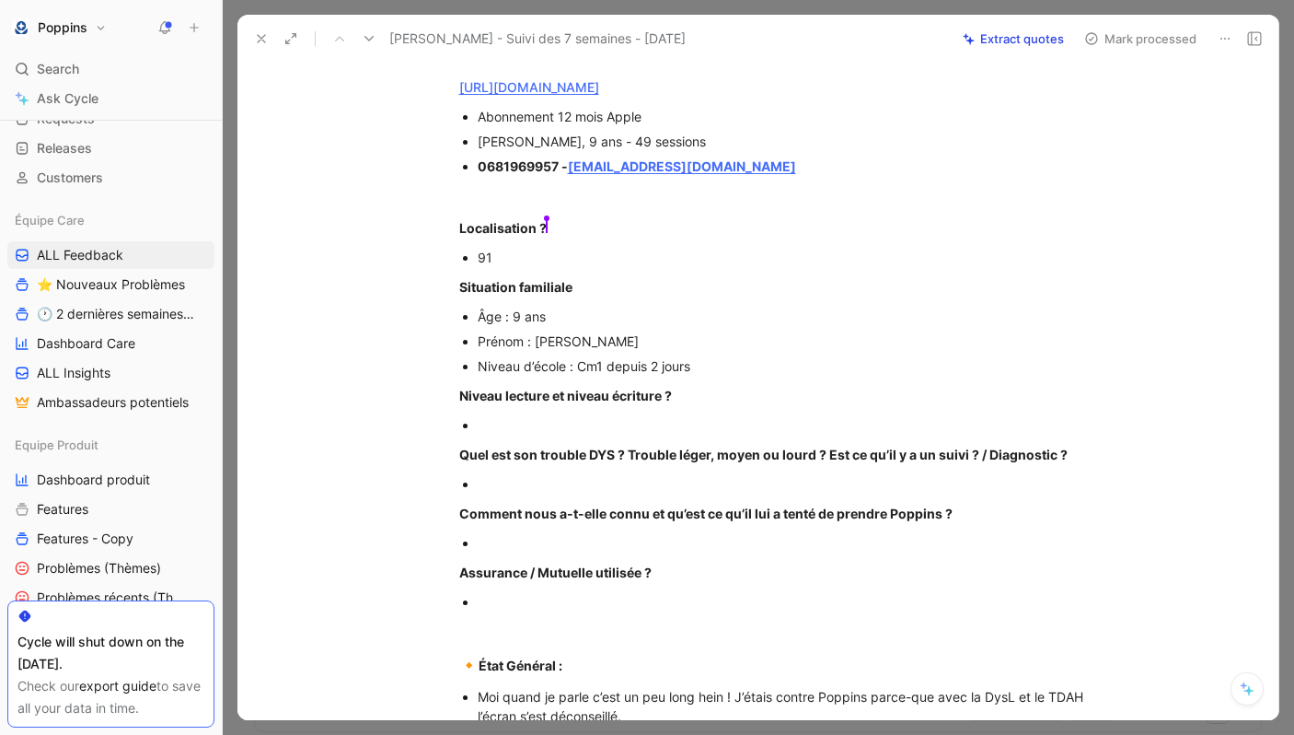
click at [551, 611] on div at bounding box center [787, 601] width 619 height 19
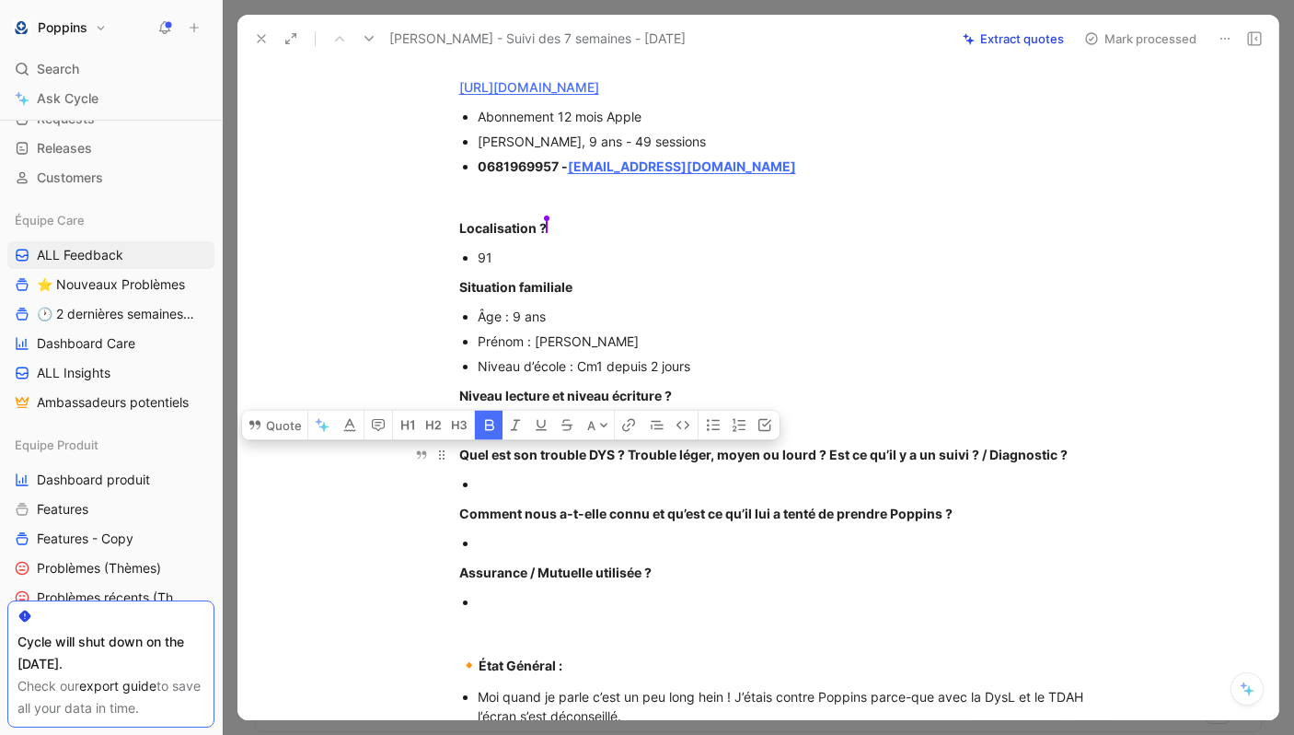
drag, startPoint x: 551, startPoint y: 632, endPoint x: 450, endPoint y: 469, distance: 191.9
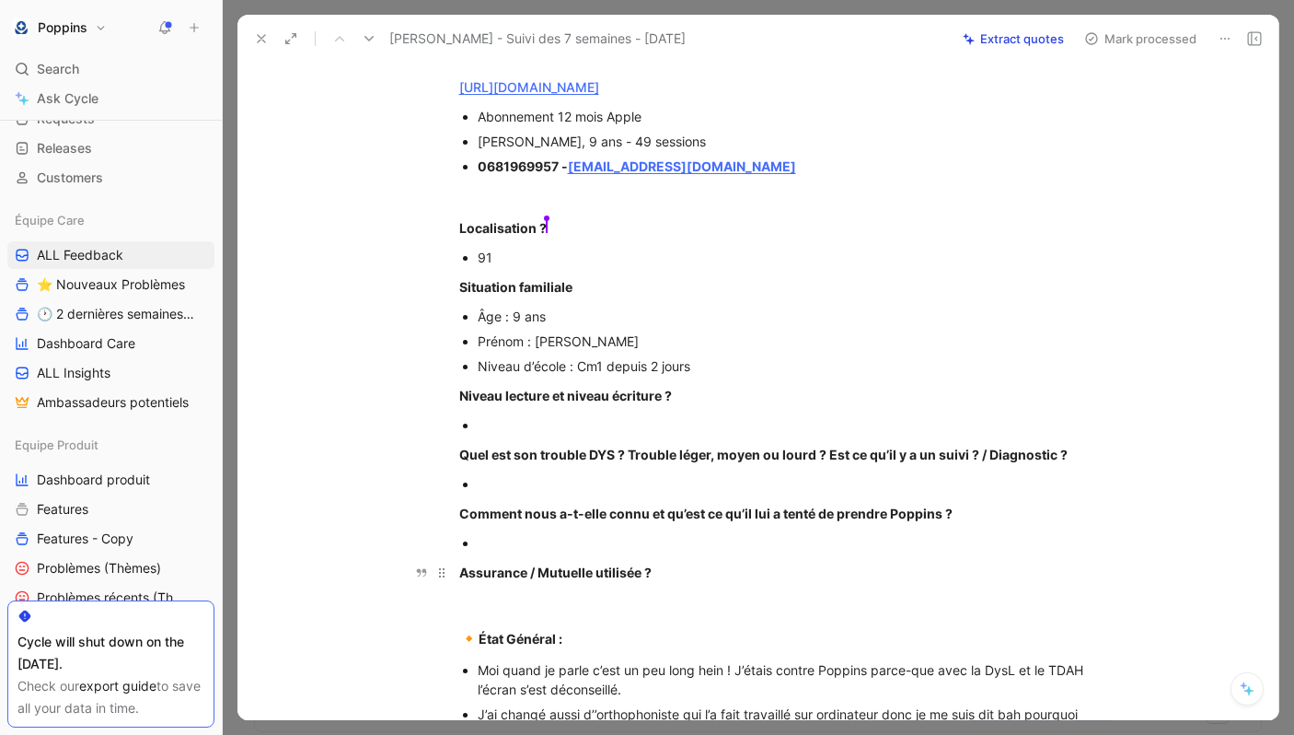
drag, startPoint x: 462, startPoint y: 419, endPoint x: 733, endPoint y: 604, distance: 327.9
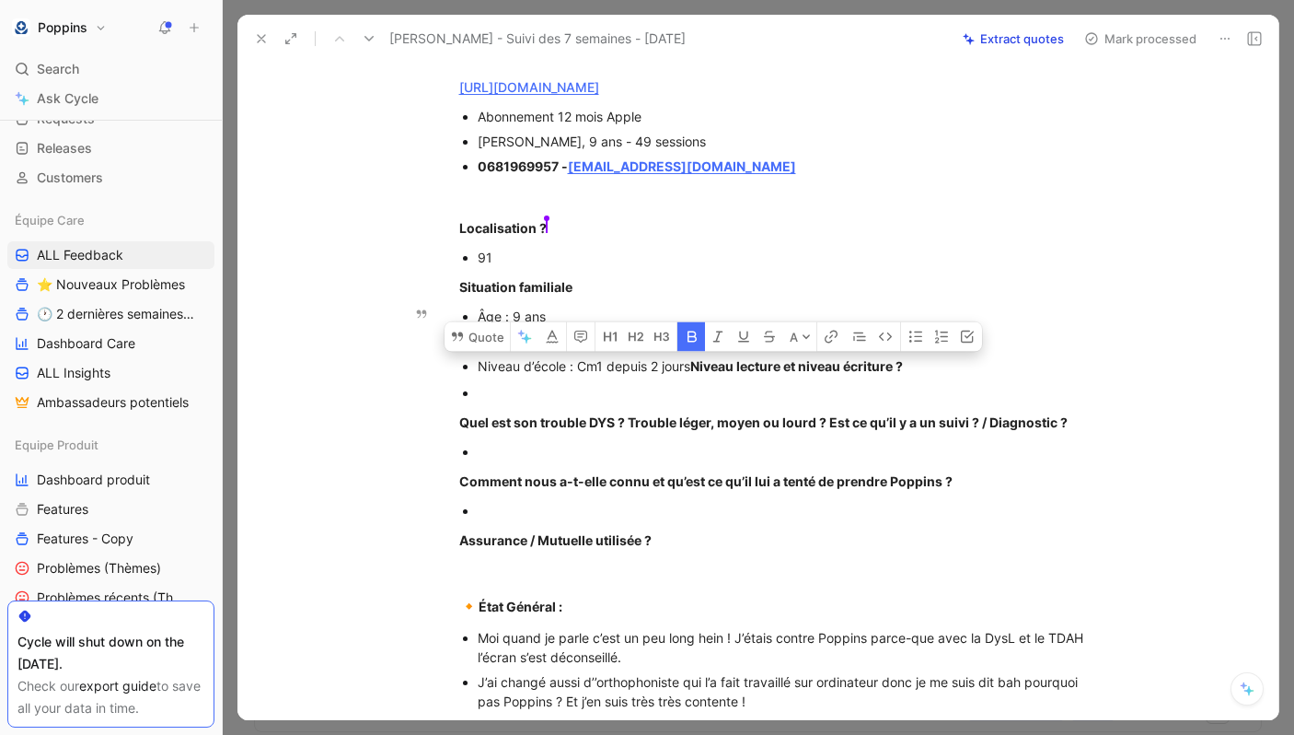
drag, startPoint x: 731, startPoint y: 578, endPoint x: 775, endPoint y: 391, distance: 192.0
click at [775, 391] on div "[URL][DOMAIN_NAME] Abonnement 12 mois Apple [PERSON_NAME], 9 ans - 49 sessions …" at bounding box center [777, 747] width 1003 height 1381
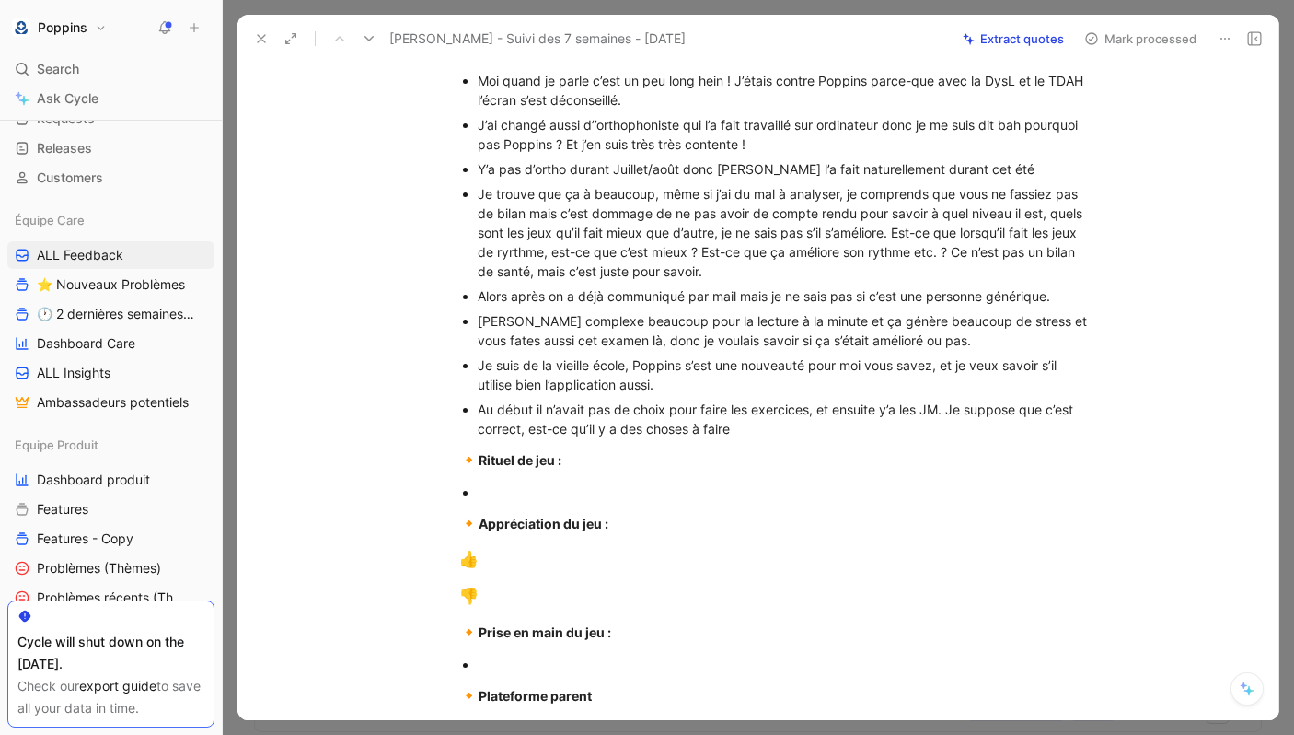
scroll to position [512, 0]
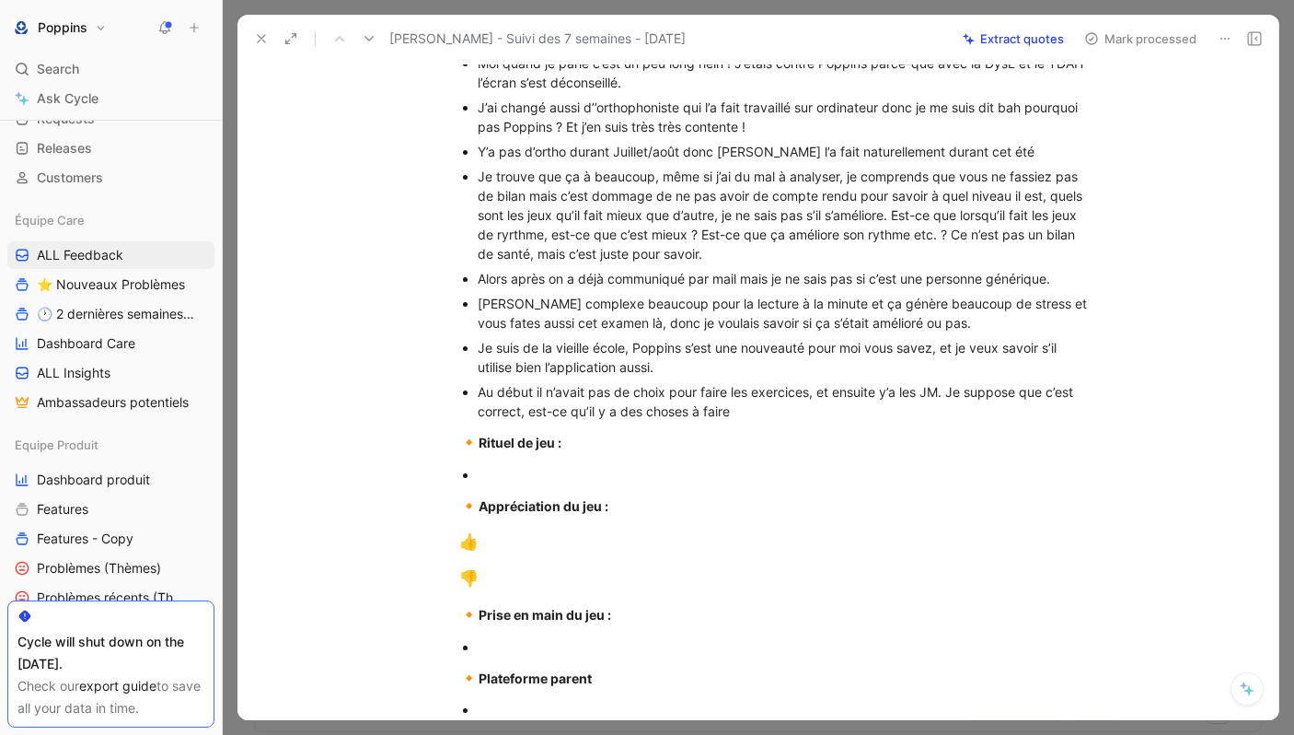
click at [763, 421] on div "Au début il n’avait pas de choix pour faire les exercices, et ensuite y’a les J…" at bounding box center [787, 401] width 619 height 39
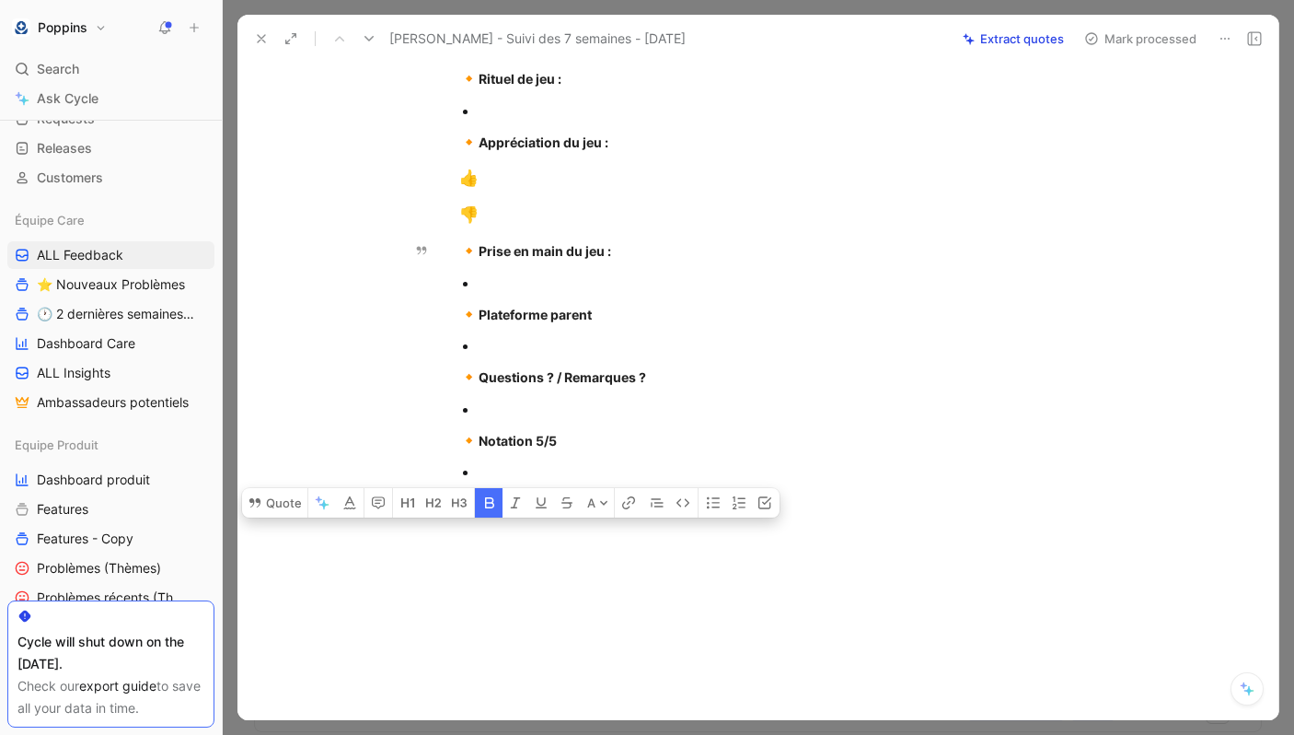
drag, startPoint x: 458, startPoint y: 468, endPoint x: 591, endPoint y: 734, distance: 297.3
click at [591, 734] on div "Feedback Views ALL Feedback Équipe Care Settings To process 7 [PERSON_NAME] - S…" at bounding box center [759, 367] width 1072 height 735
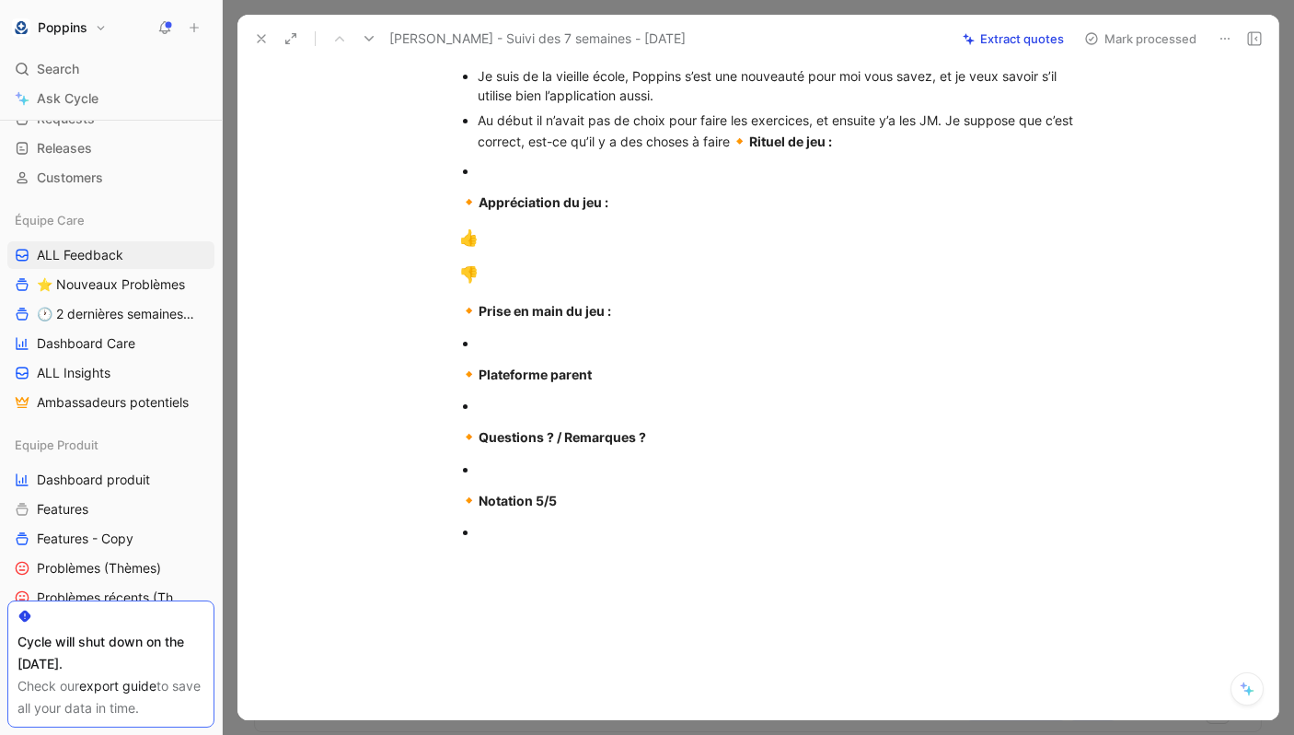
scroll to position [779, 0]
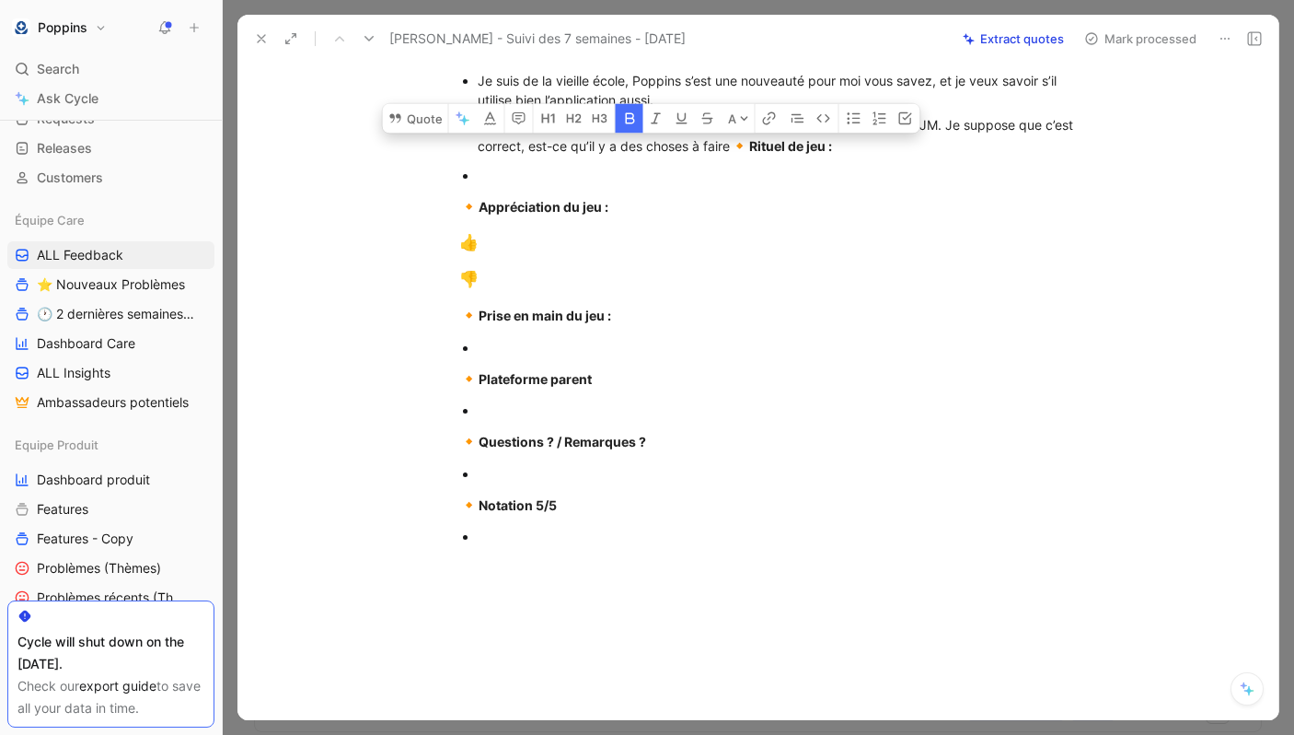
drag, startPoint x: 629, startPoint y: 570, endPoint x: 819, endPoint y: 163, distance: 449.3
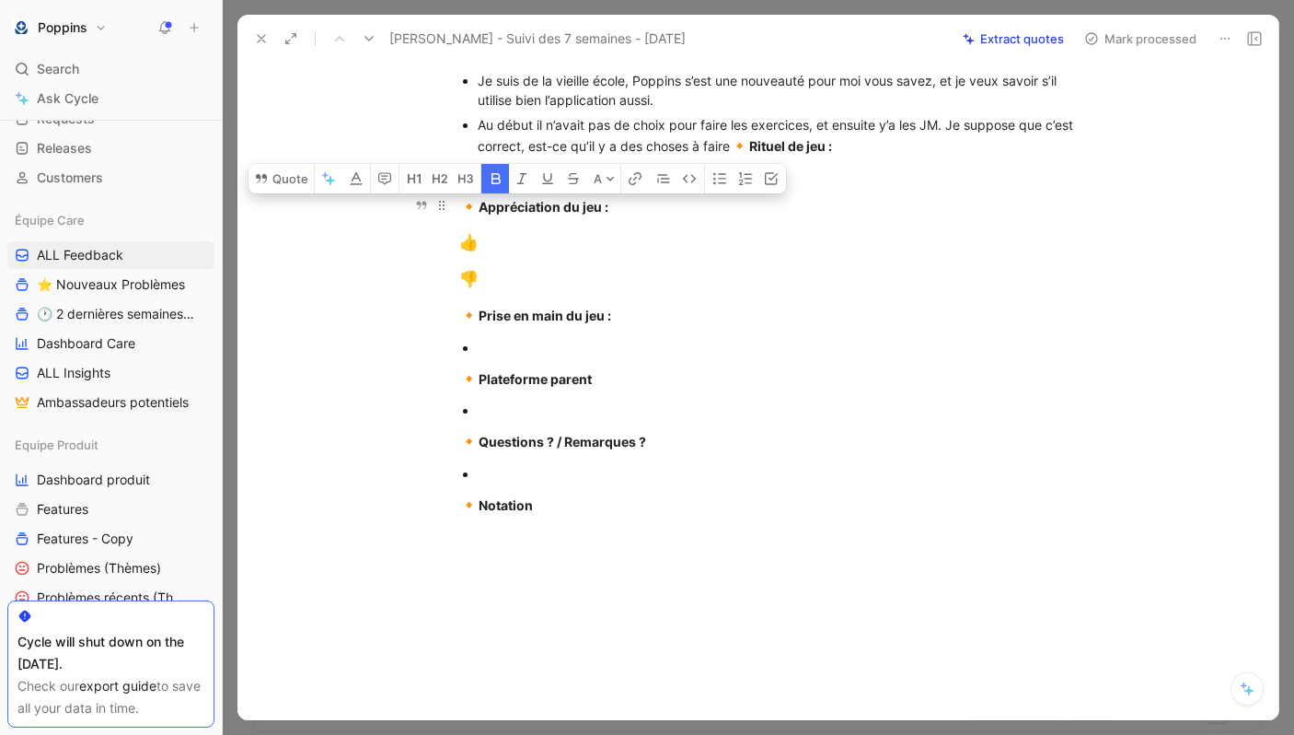
drag, startPoint x: 569, startPoint y: 551, endPoint x: 506, endPoint y: 223, distance: 334.6
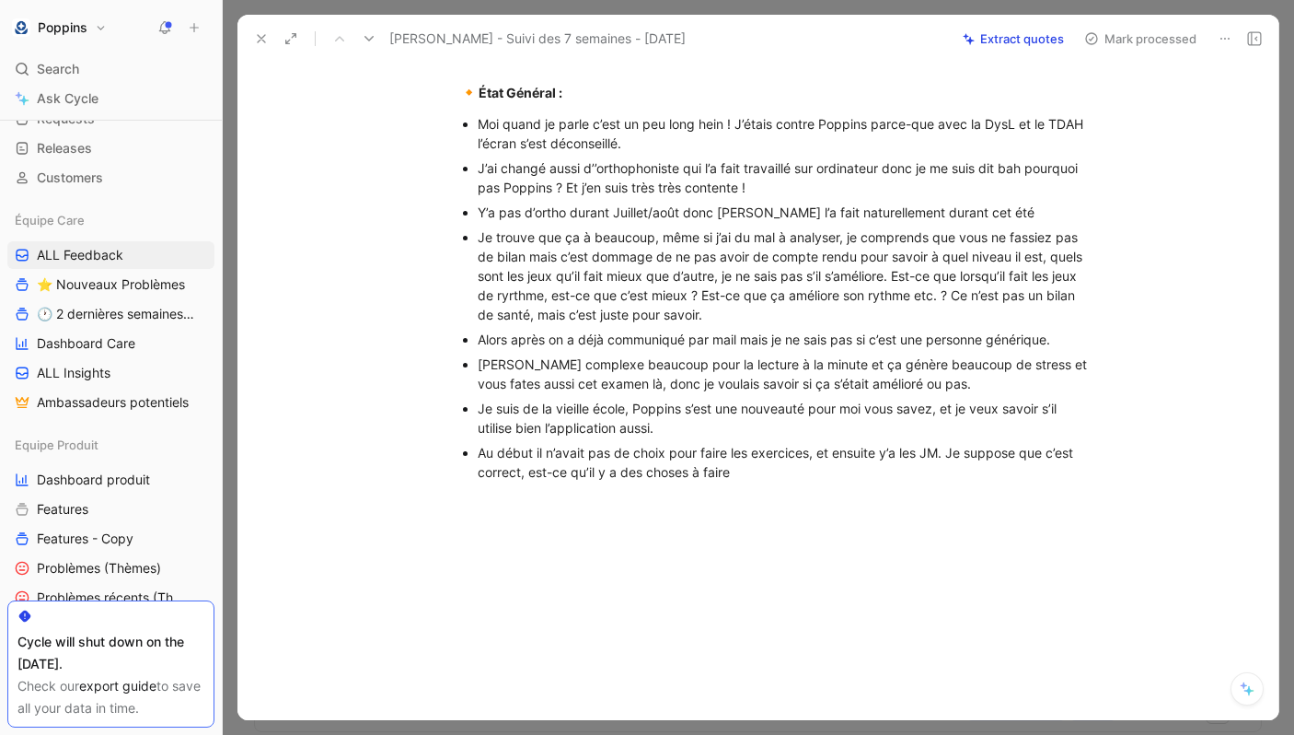
scroll to position [500, 0]
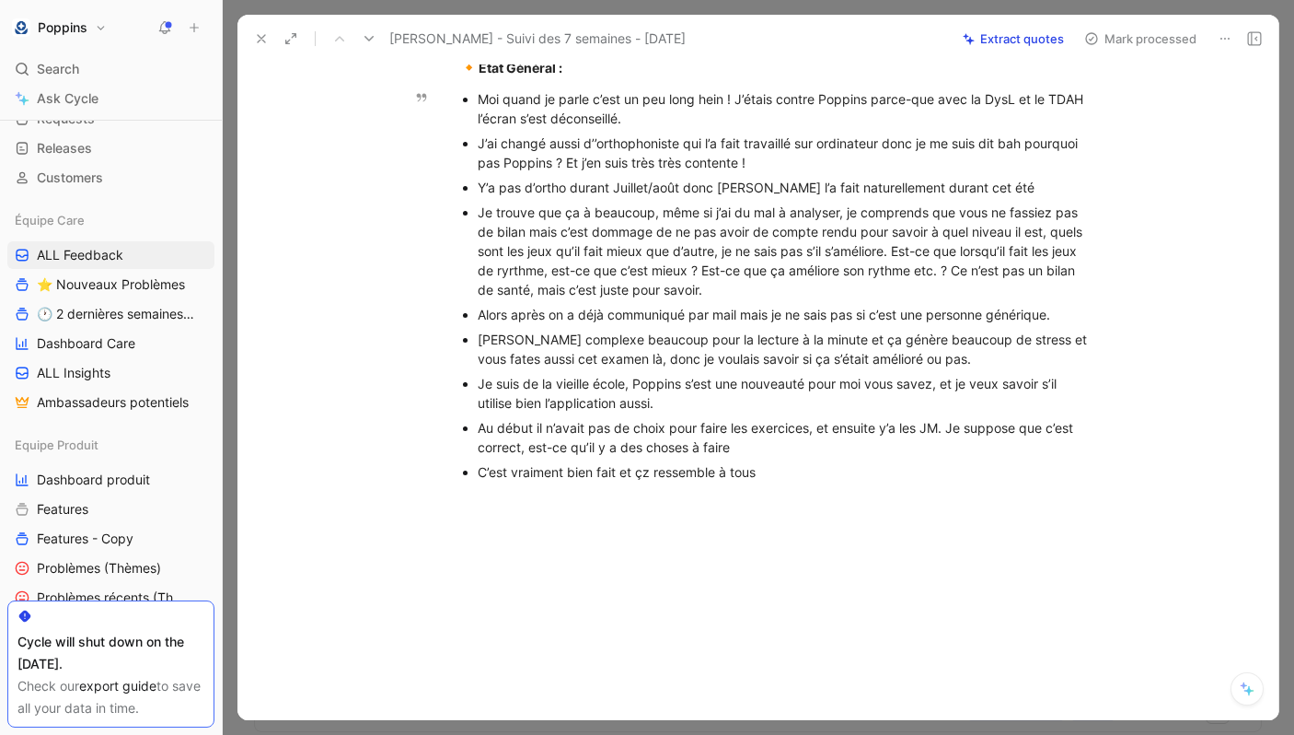
click at [646, 471] on div "C’est vraiment bien fait et çz ressemble à tous" at bounding box center [787, 471] width 619 height 19
click at [795, 475] on div "C’est vraiment bien fait et ça ressemble à tous" at bounding box center [787, 471] width 619 height 19
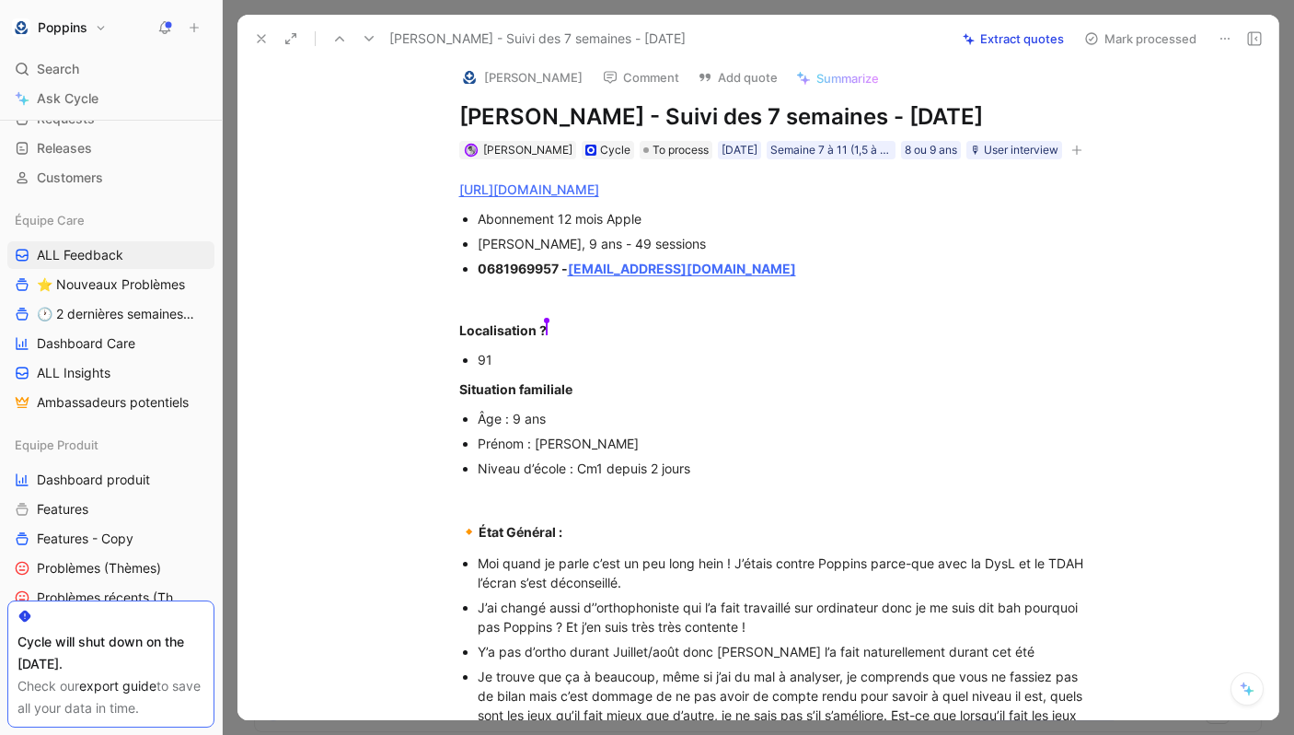
scroll to position [0, 0]
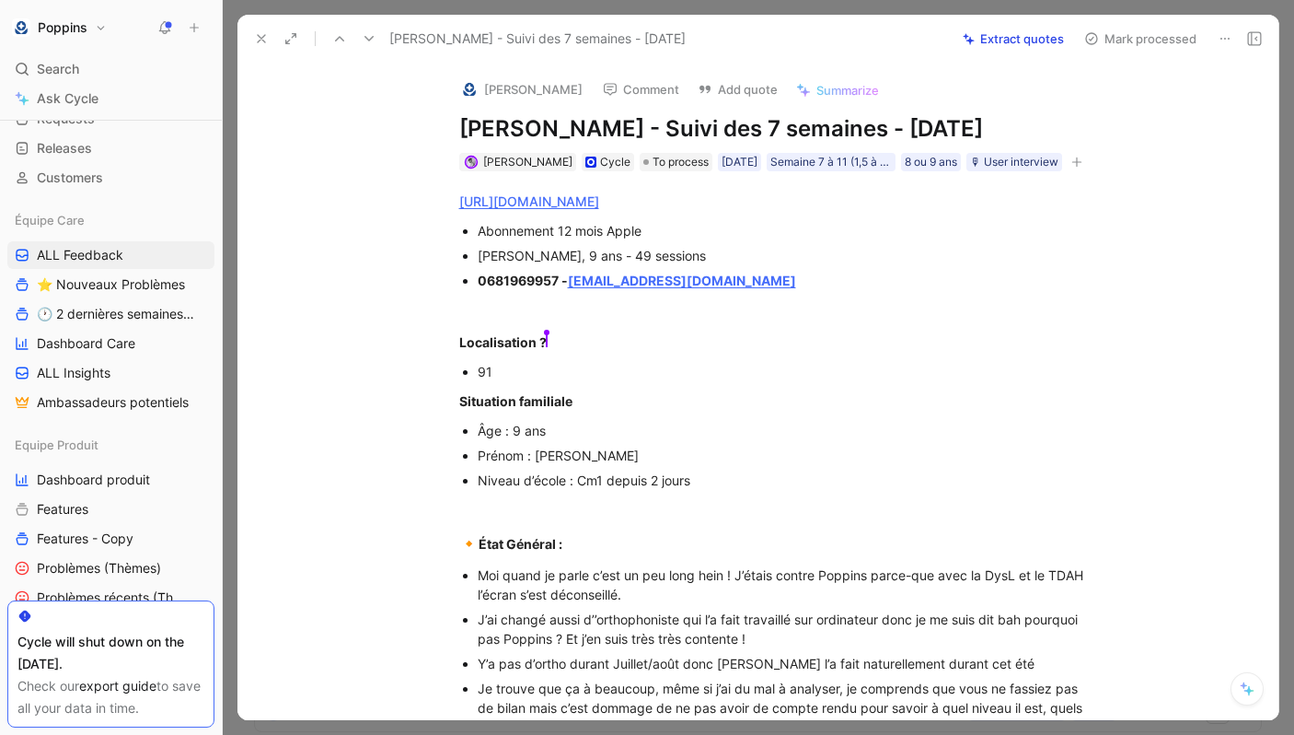
click at [621, 352] on div "Localisation ? [PERSON_NAME]" at bounding box center [777, 341] width 637 height 19
drag, startPoint x: 757, startPoint y: 305, endPoint x: 574, endPoint y: 295, distance: 183.5
click at [574, 290] on div "0681969957 - [EMAIL_ADDRESS][DOMAIN_NAME]" at bounding box center [787, 280] width 619 height 19
copy strong "[EMAIL_ADDRESS][DOMAIN_NAME]"
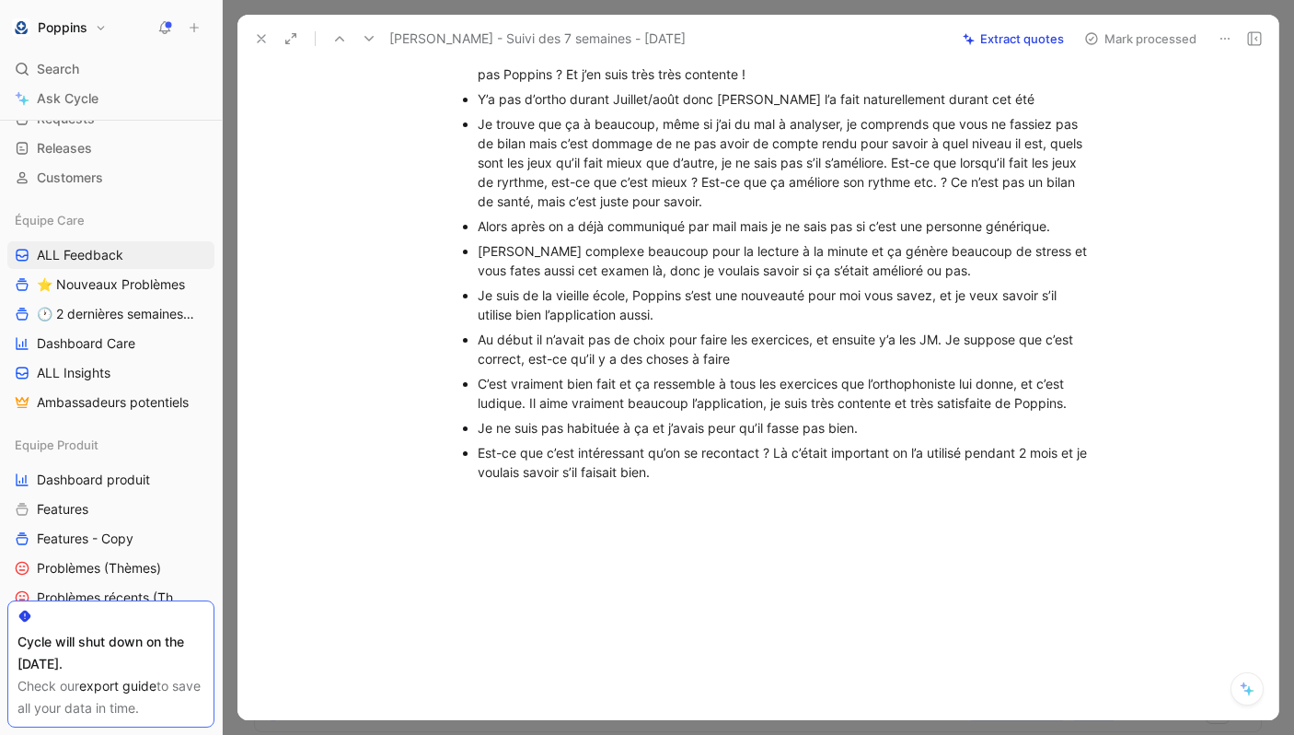
click at [760, 474] on div "Est-ce que c’est intéressant qu’on se recontact ? Là c’était important on l’a u…" at bounding box center [787, 462] width 619 height 39
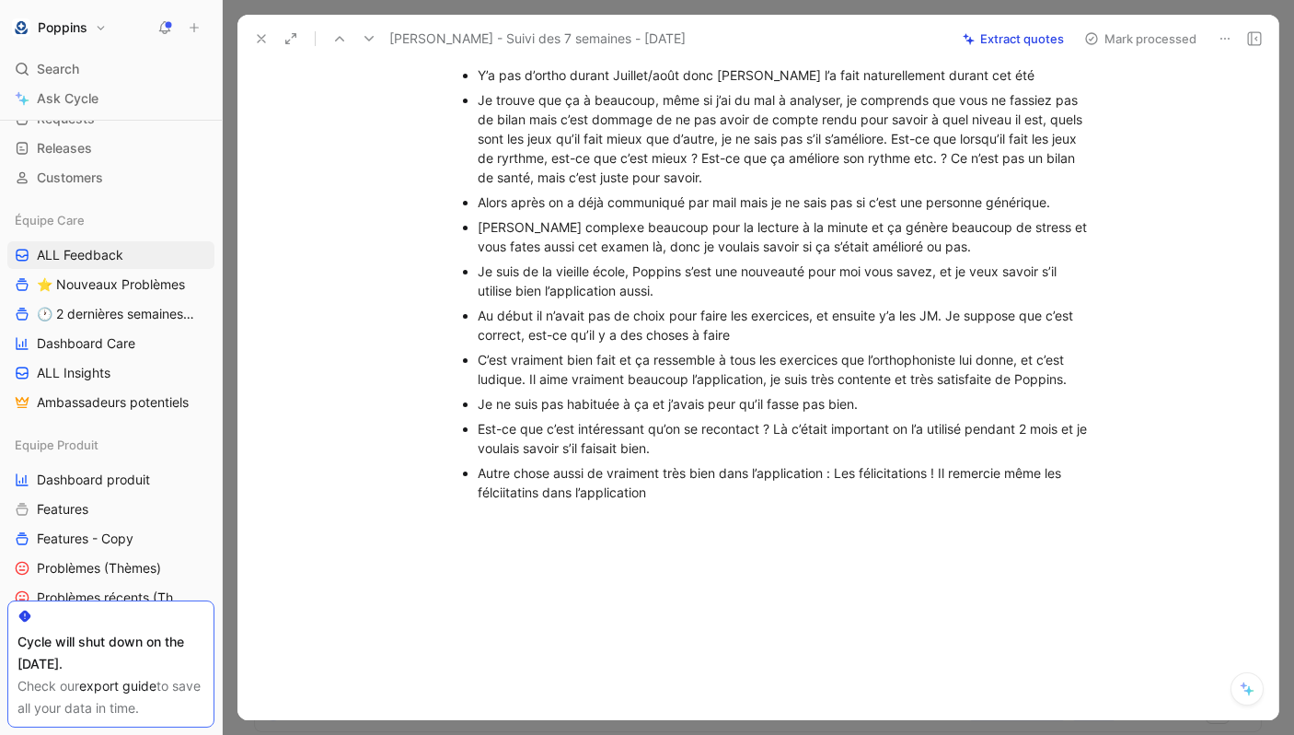
click at [528, 502] on div "Autre chose aussi de vraiment très bien dans l’application : Les félicitations …" at bounding box center [787, 482] width 619 height 39
click at [667, 502] on div "Autre chose aussi de vraiment très bien dans l’application : Les félicitations …" at bounding box center [787, 482] width 619 height 39
click at [979, 502] on div "Autre chose aussi de vraiment très bien dans l’application : Les félicitations …" at bounding box center [787, 482] width 619 height 39
click at [1097, 505] on ul "Moi quand je parle c’est un peu long hein ! J’étais contre Poppins parce-que av…" at bounding box center [777, 239] width 707 height 530
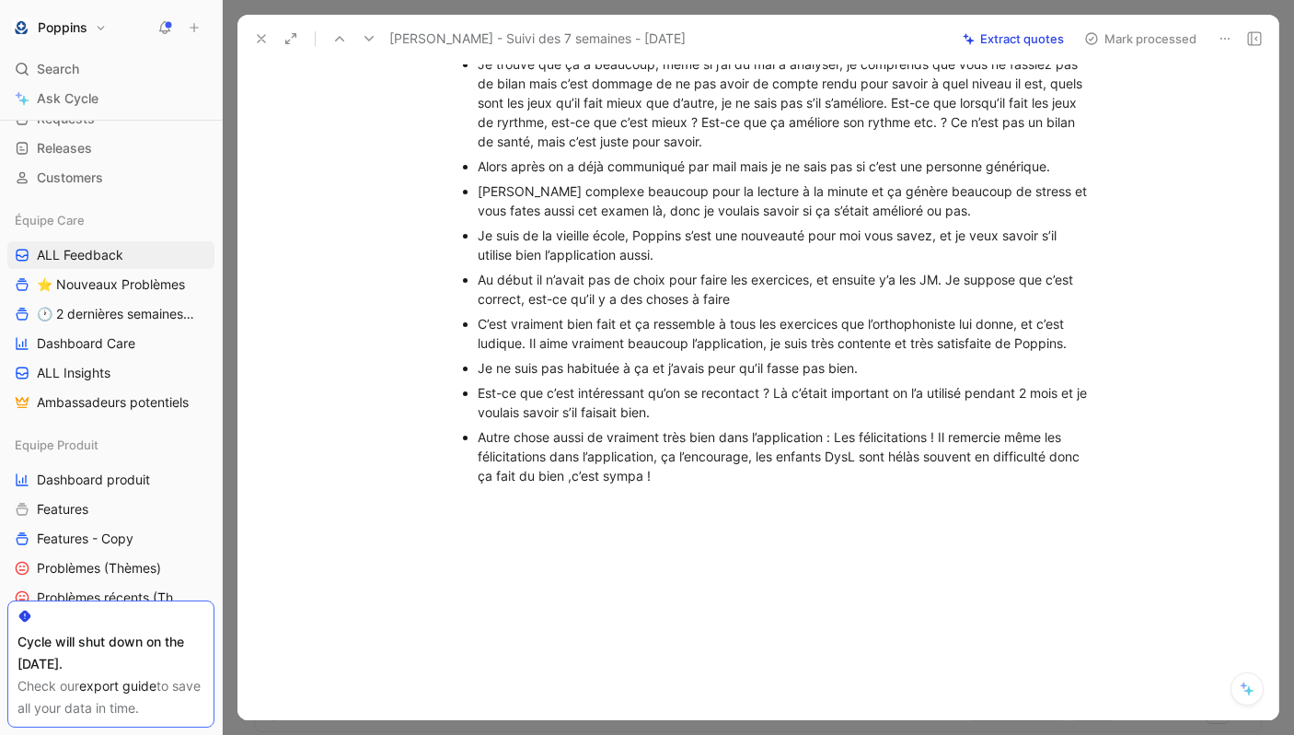
scroll to position [652, 0]
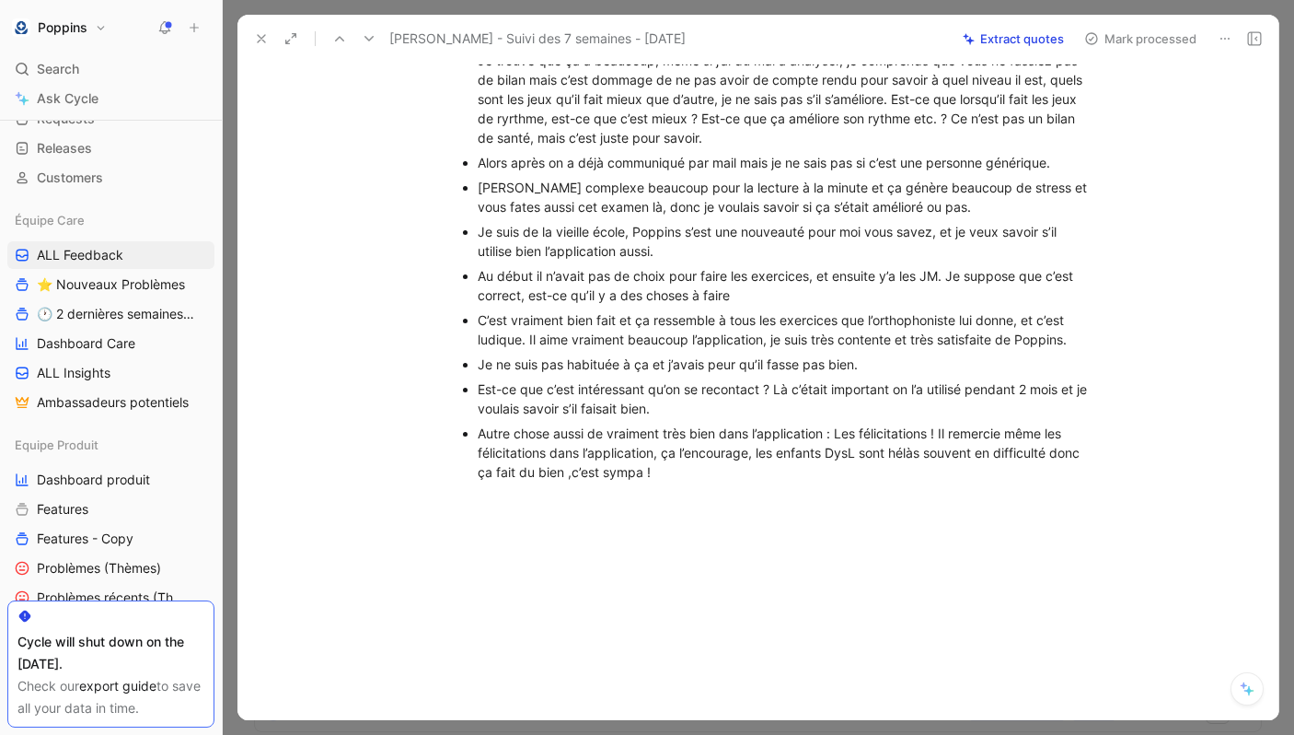
click at [662, 468] on div "Autre chose aussi de vraiment très bien dans l’application : Les félicitations …" at bounding box center [787, 453] width 619 height 58
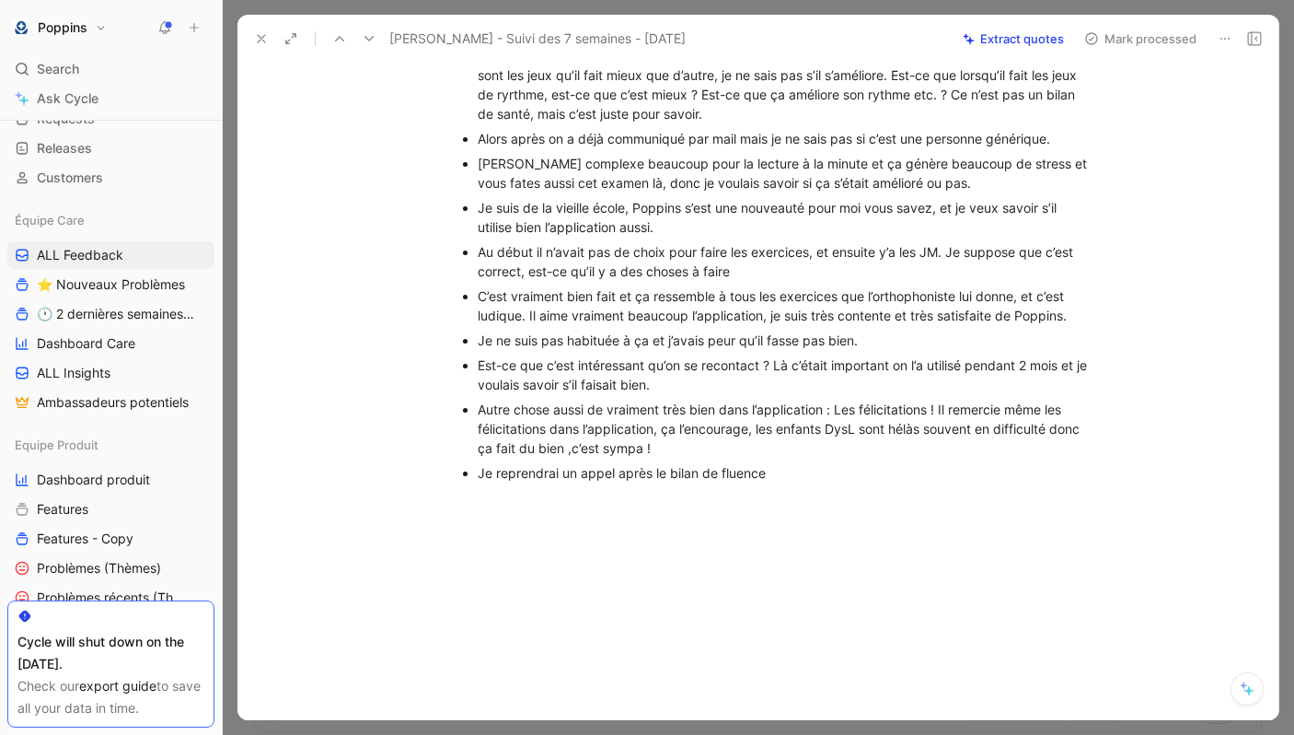
click at [501, 432] on div "Autre chose aussi de vraiment très bien dans l’application : Les félicitations …" at bounding box center [787, 429] width 619 height 58
drag, startPoint x: 473, startPoint y: 319, endPoint x: 1117, endPoint y: 350, distance: 644.3
click at [1117, 350] on ul "Moi quand je parle c’est un peu long hein ! J’étais contre Poppins parce-que av…" at bounding box center [777, 198] width 707 height 574
copy div "C’est vraiment bien fait et ça ressemble à tous les exercices que l’orthophonis…"
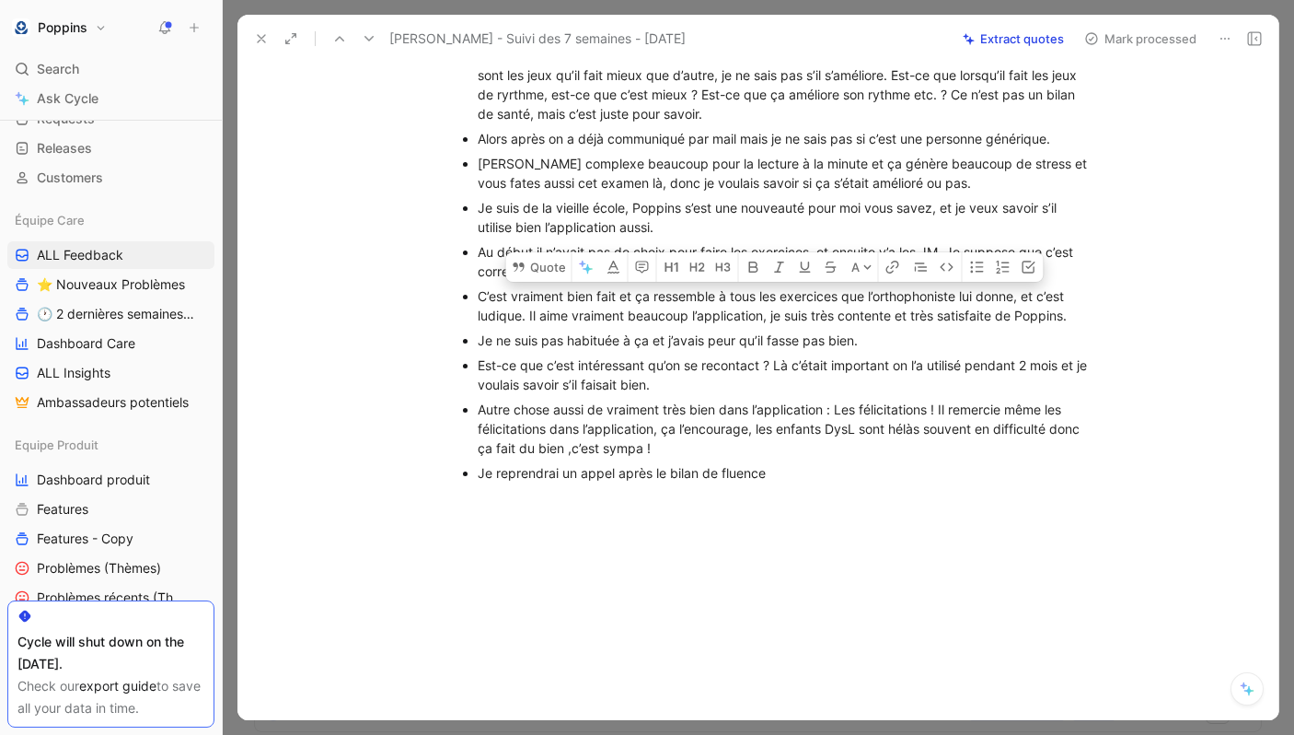
click at [513, 389] on div "Est-ce que c’est intéressant qu’on se recontact ? Là c’était important on l’a u…" at bounding box center [787, 374] width 619 height 39
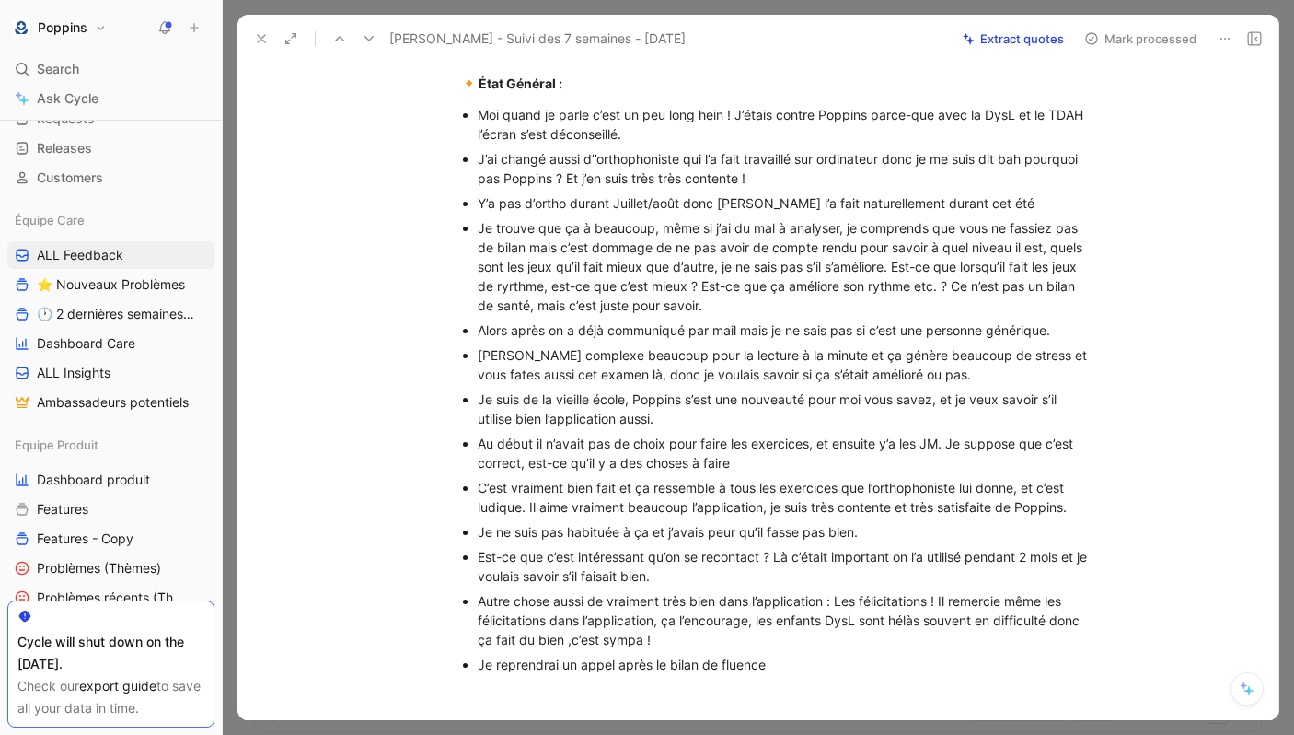
scroll to position [0, 0]
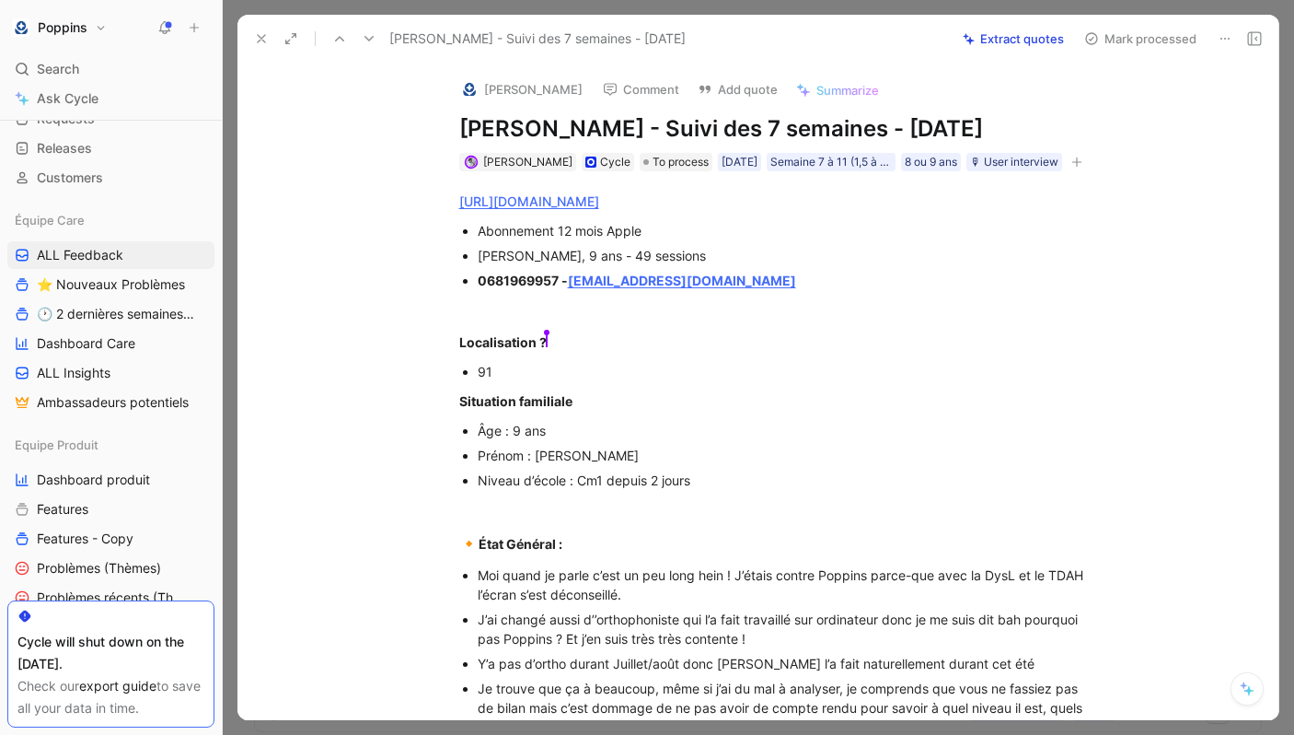
click at [1072, 168] on icon "button" at bounding box center [1077, 162] width 11 height 11
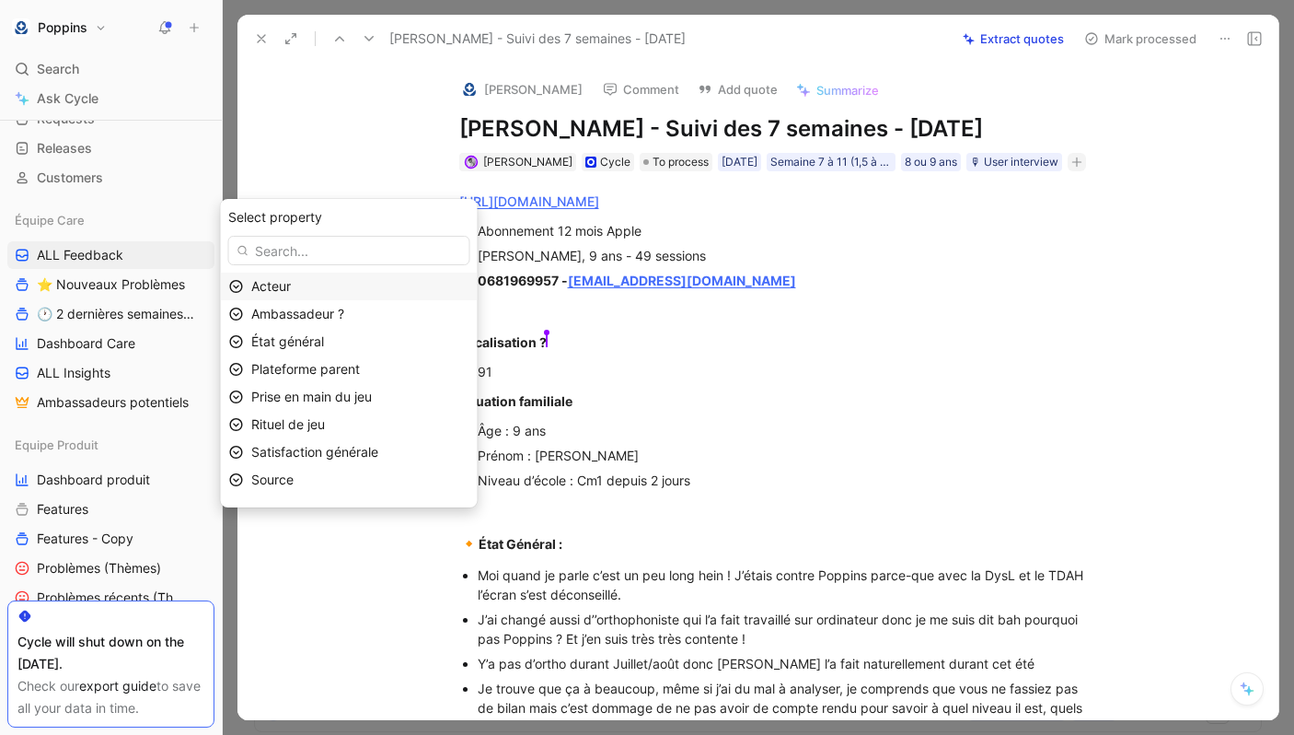
click at [388, 278] on div "Acteur" at bounding box center [360, 286] width 218 height 22
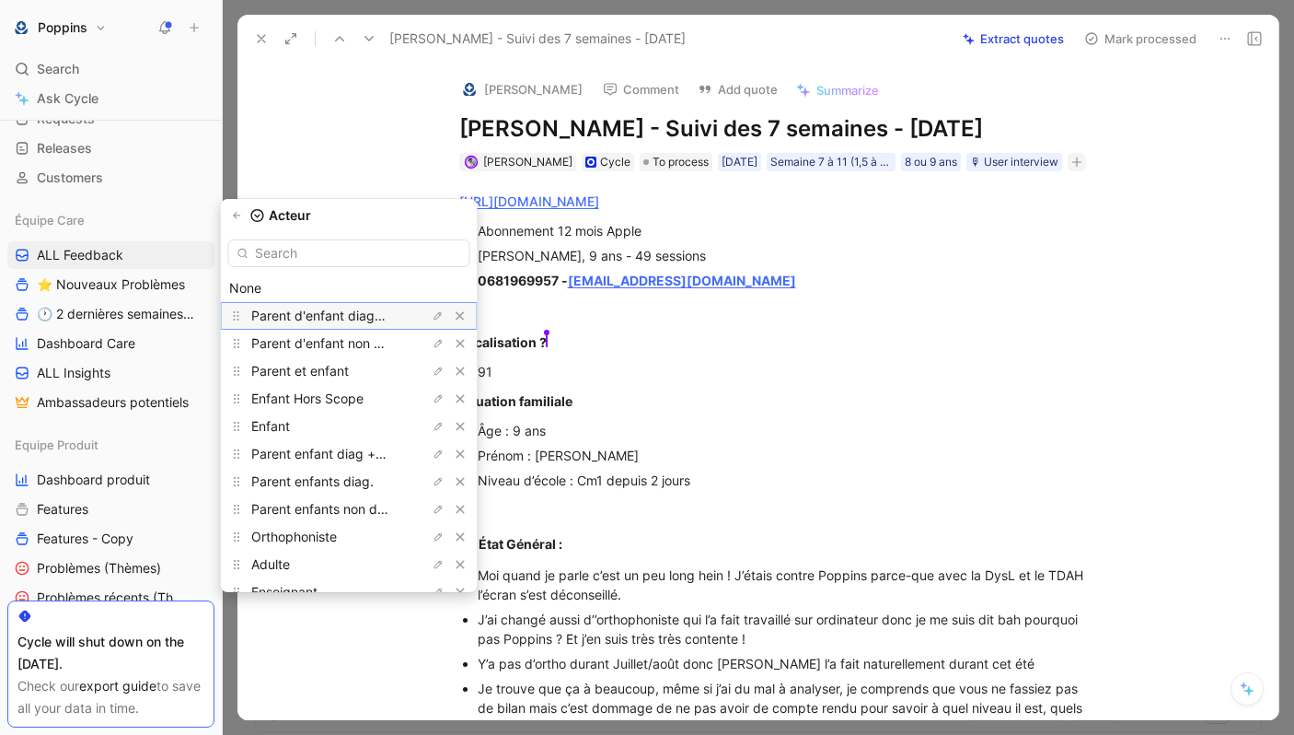
click at [385, 314] on span "Parent d'enfant diagnostiqué" at bounding box center [338, 315] width 175 height 16
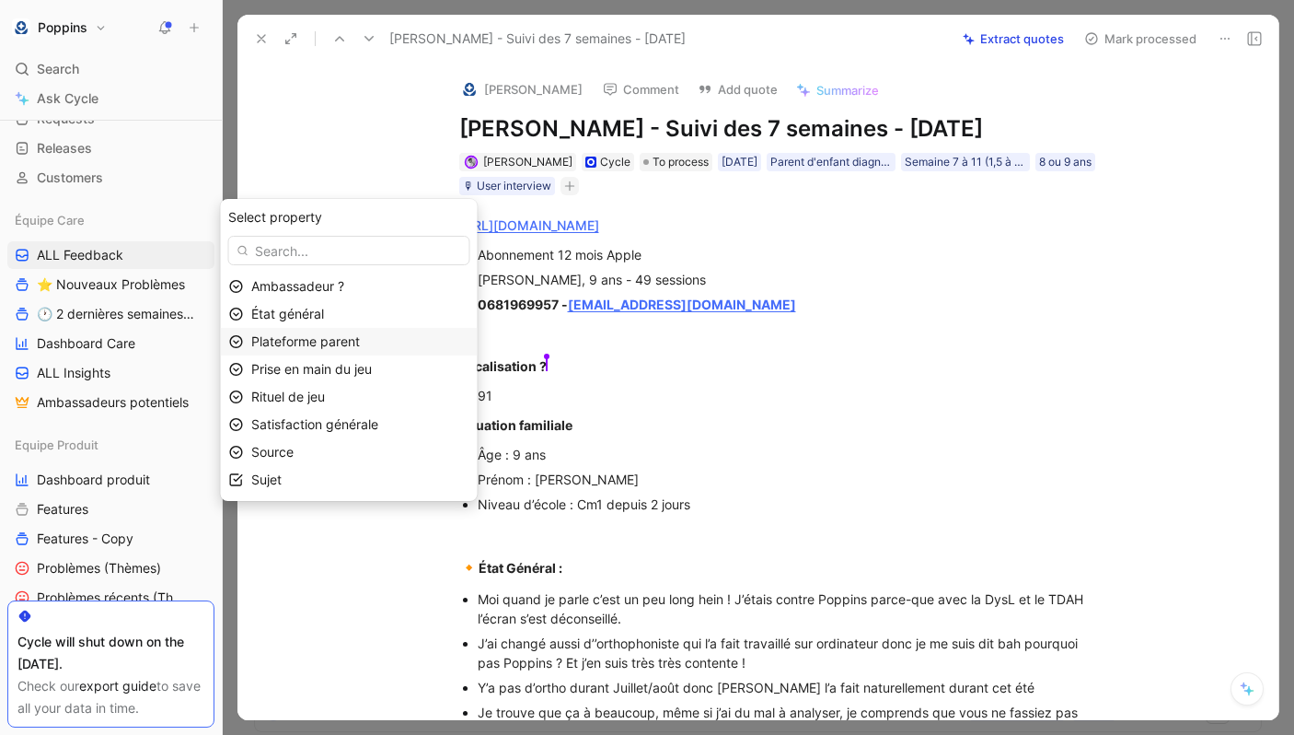
click at [360, 341] on span "Plateforme parent" at bounding box center [305, 341] width 109 height 16
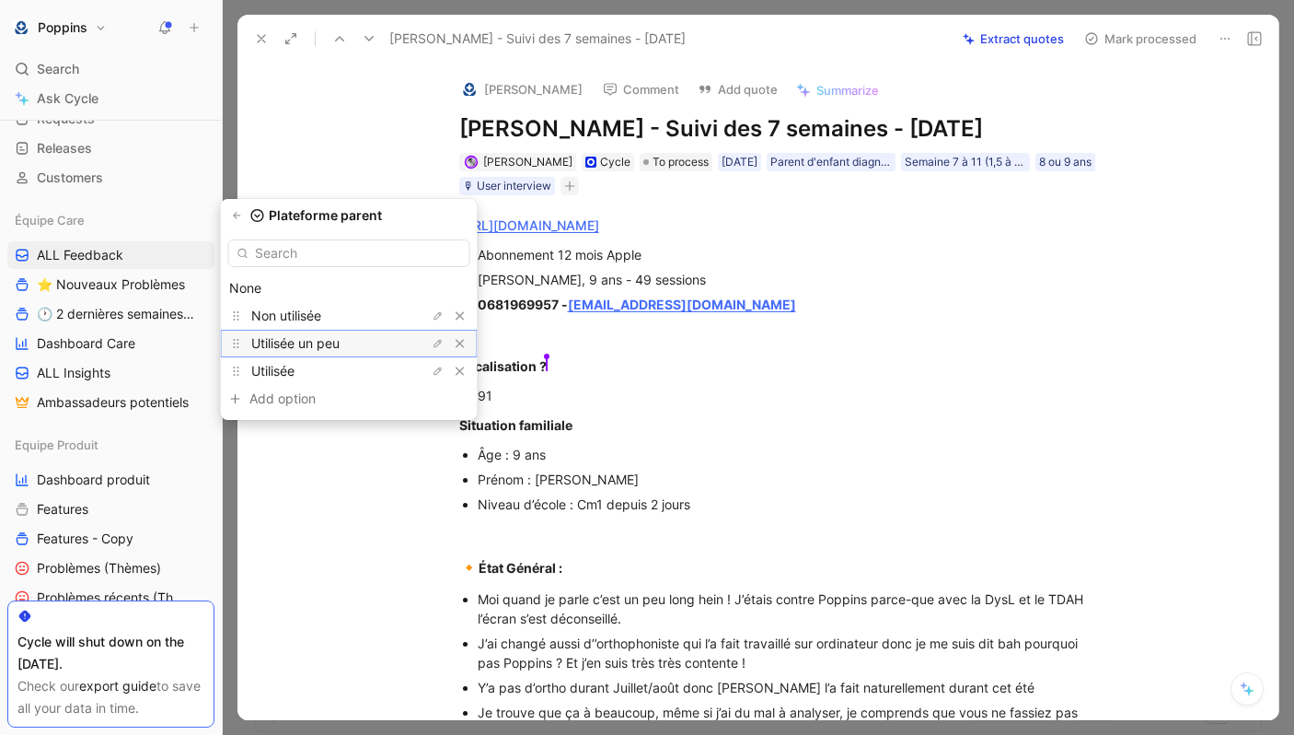
click at [340, 341] on span "Utilisée un peu" at bounding box center [295, 343] width 88 height 16
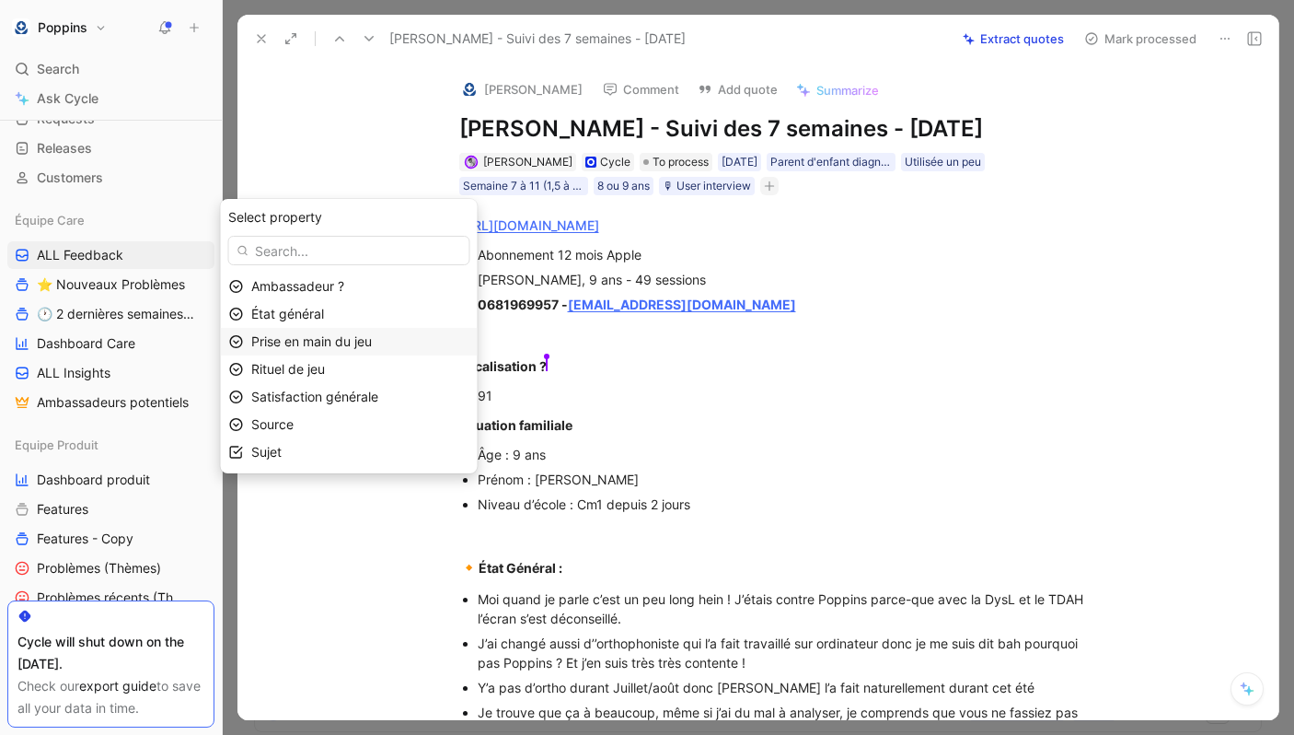
click at [365, 344] on span "Prise en main du jeu" at bounding box center [311, 341] width 121 height 16
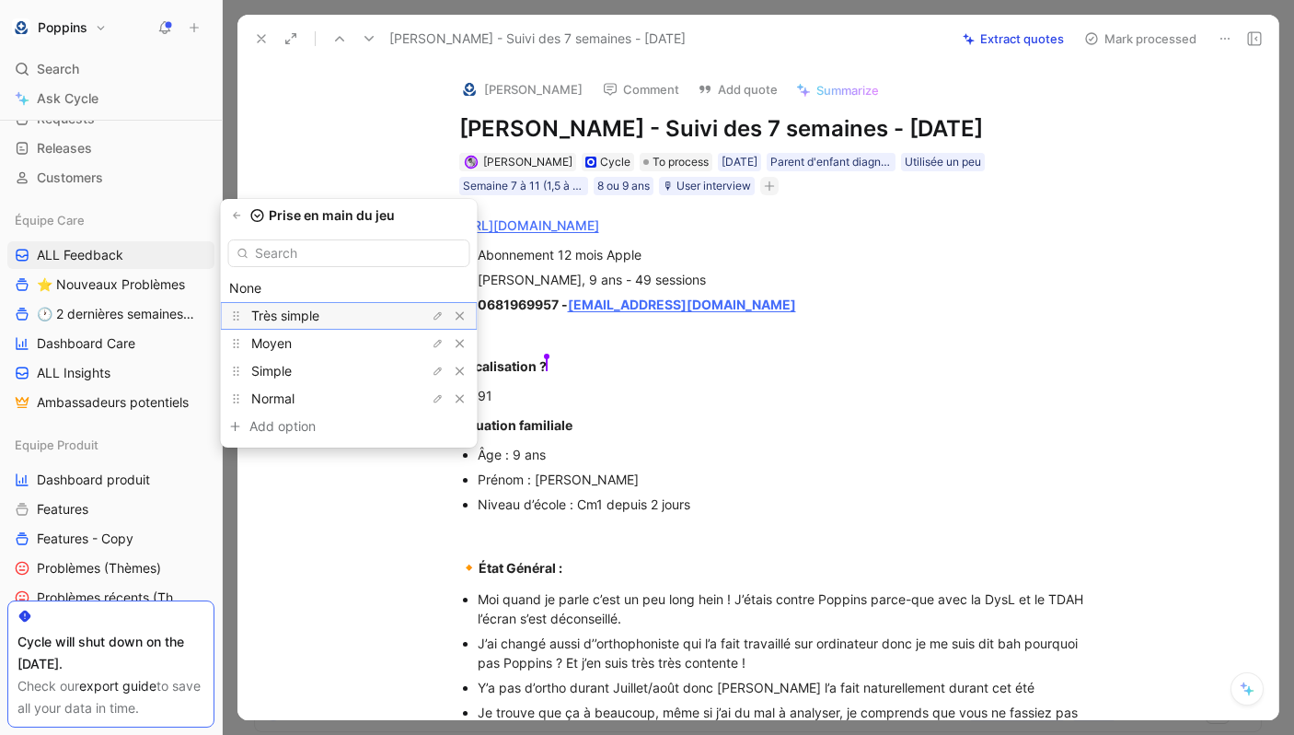
click at [366, 311] on div "Très simple" at bounding box center [320, 316] width 138 height 22
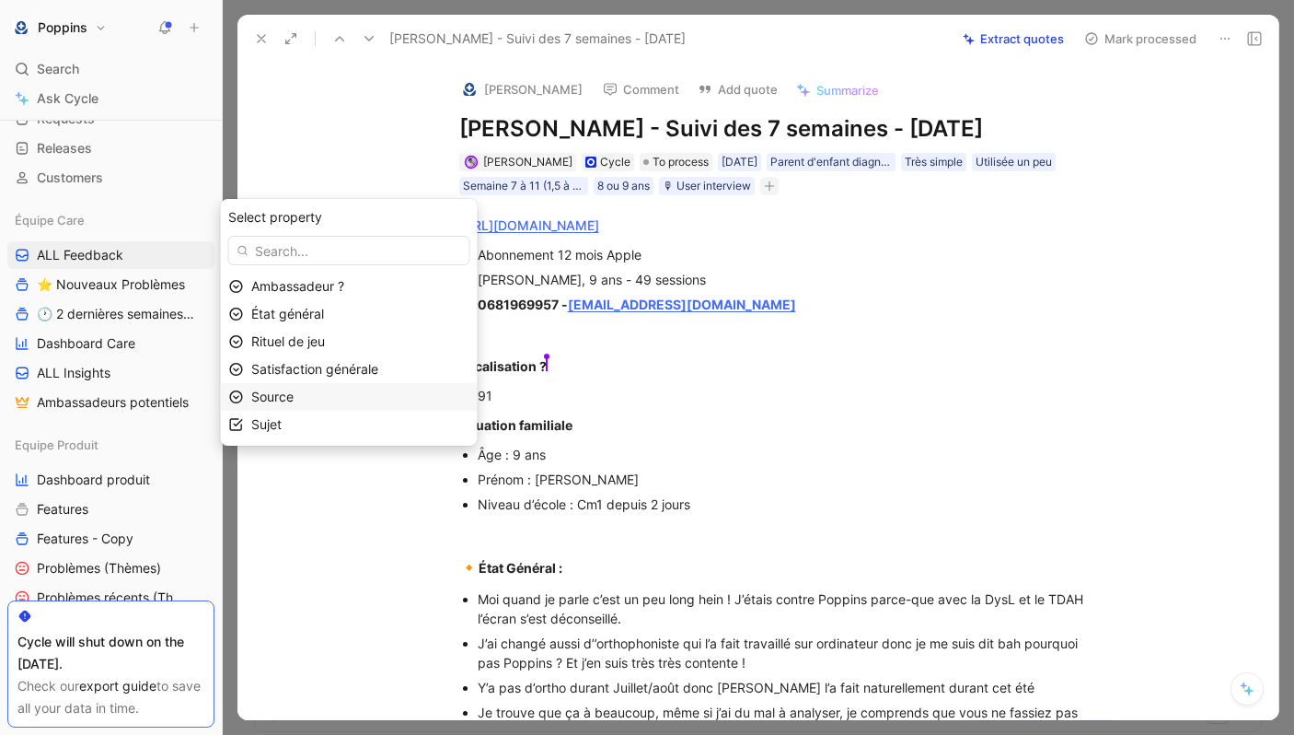
click at [357, 390] on div "Source" at bounding box center [360, 397] width 218 height 22
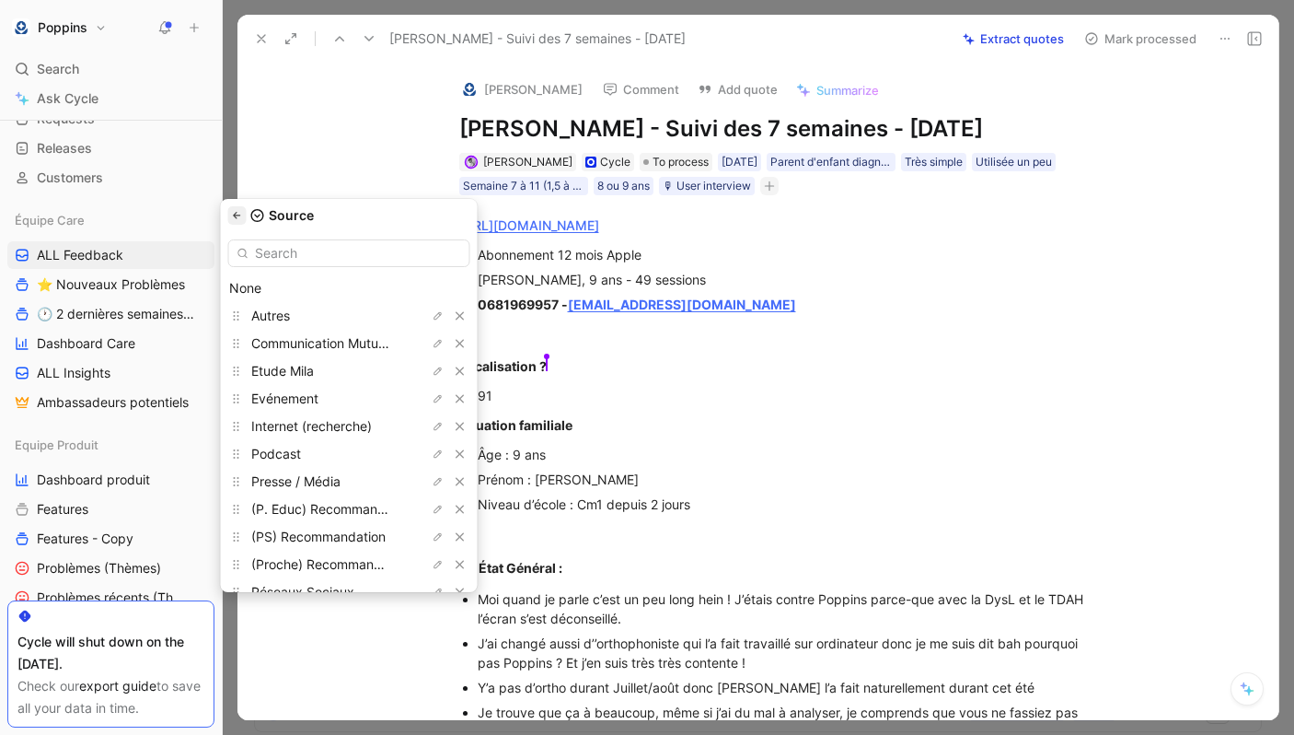
click at [243, 216] on icon "button" at bounding box center [237, 215] width 11 height 11
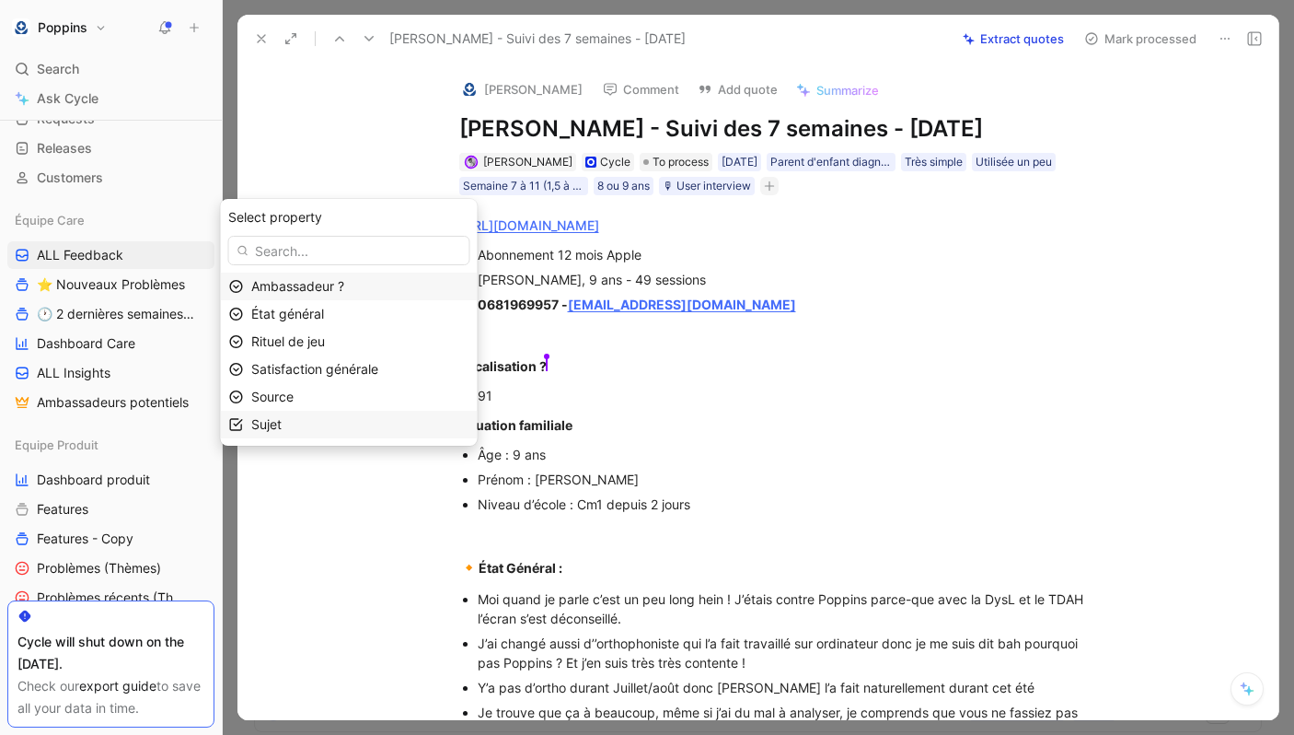
click at [314, 421] on div "Sujet" at bounding box center [360, 424] width 218 height 22
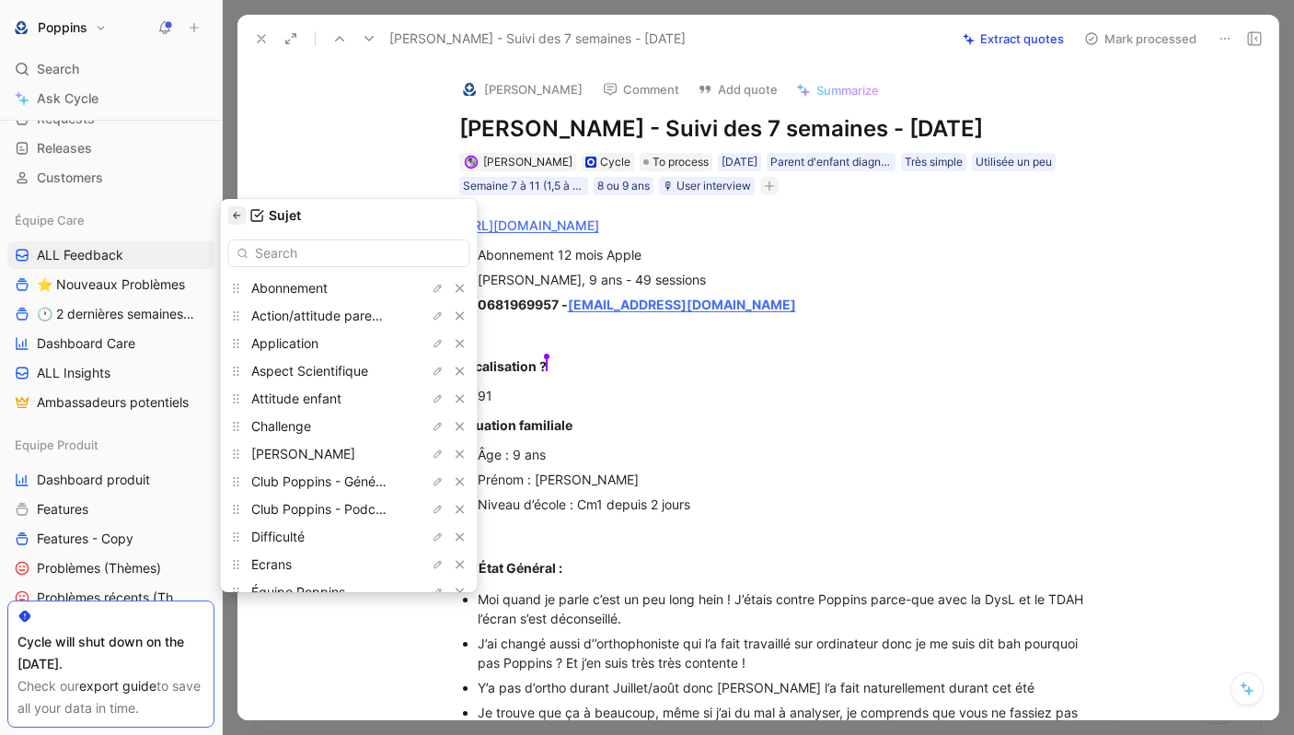
click at [243, 210] on icon "button" at bounding box center [237, 215] width 11 height 11
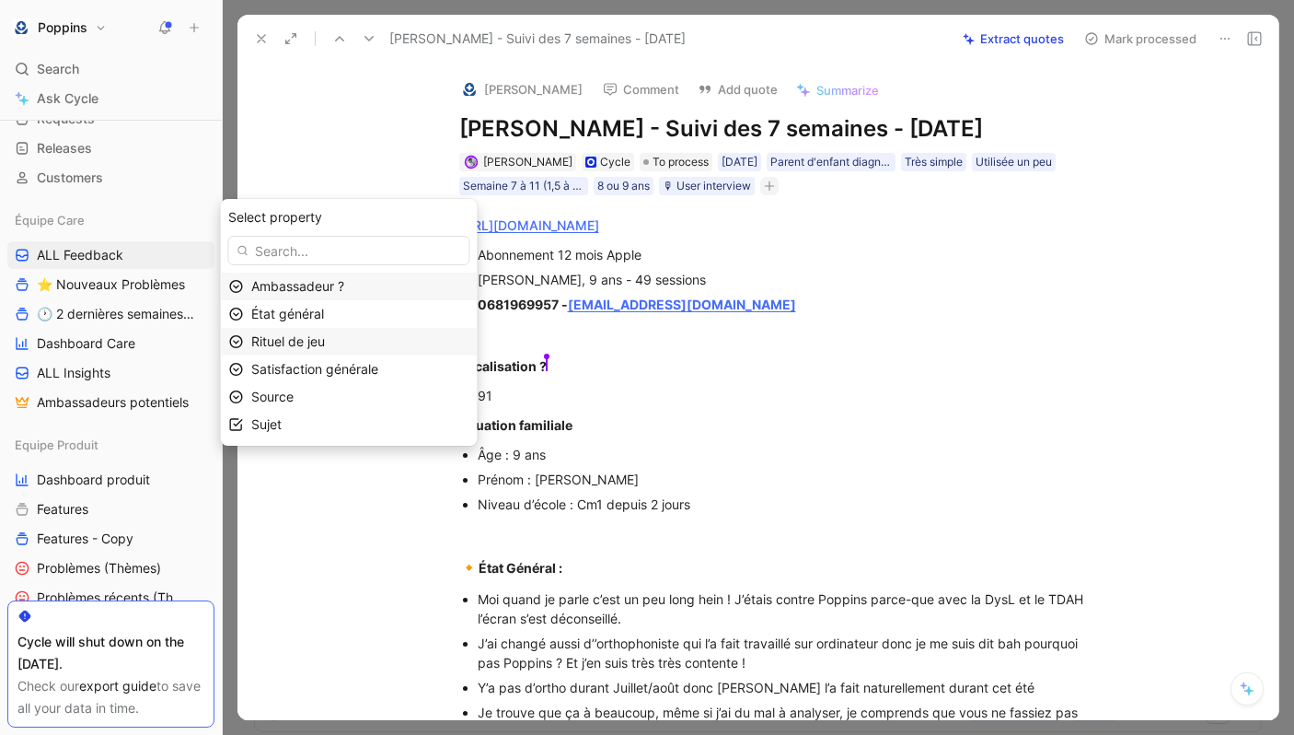
click at [325, 348] on span "Rituel de jeu" at bounding box center [288, 341] width 74 height 16
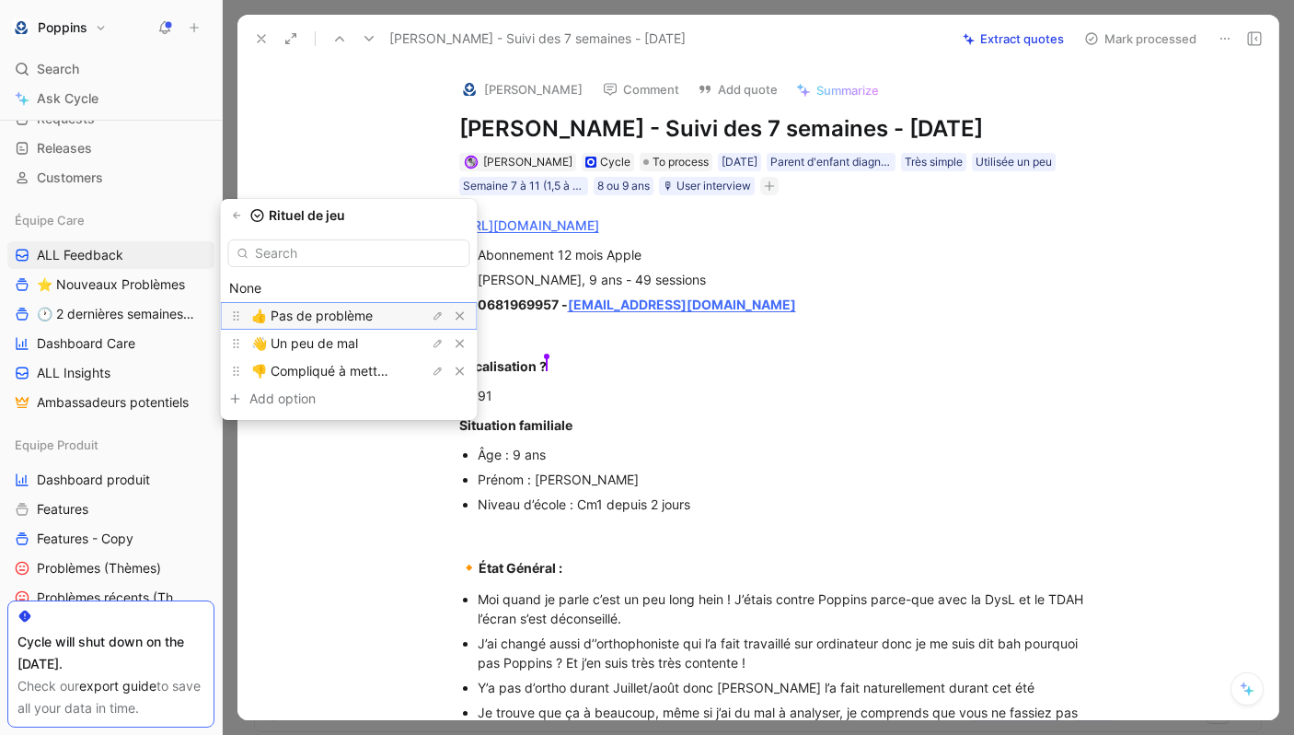
click at [338, 320] on span "👍 Pas de problème" at bounding box center [312, 315] width 122 height 16
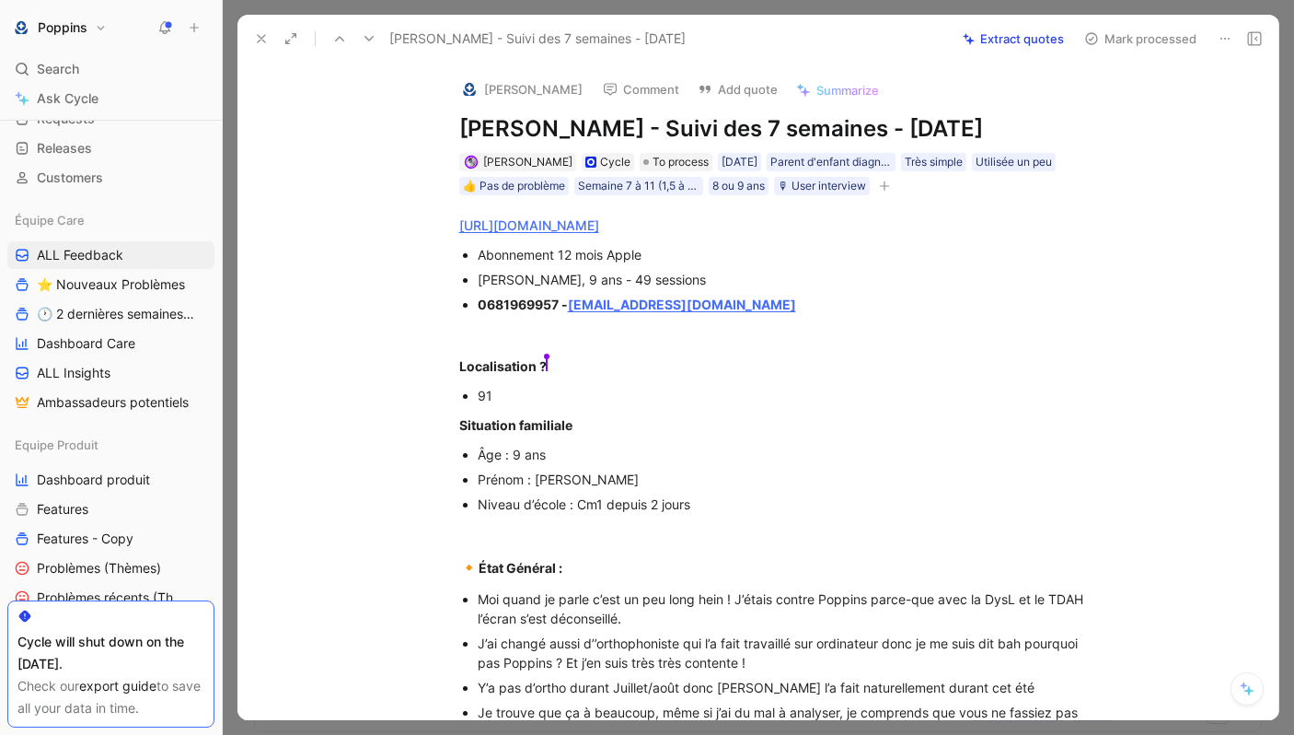
scroll to position [677, 0]
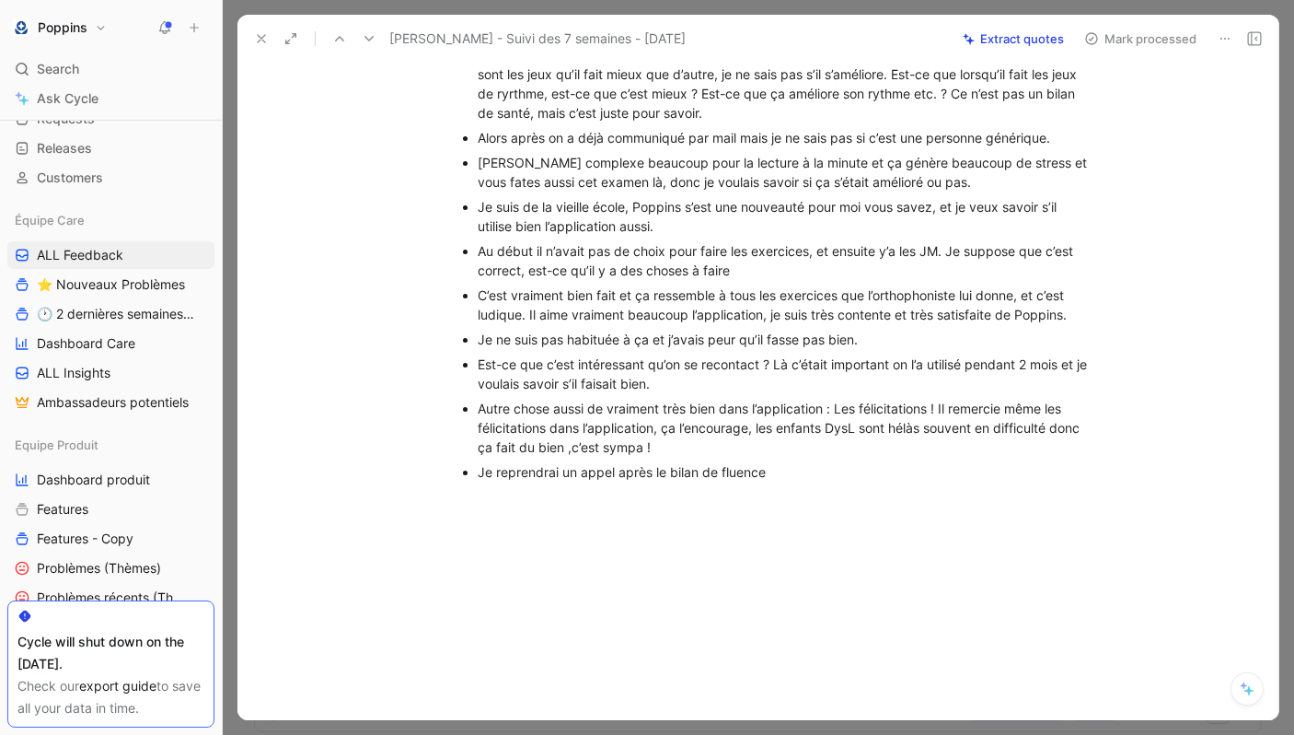
click at [847, 471] on div "Je reprendrai un appel après le bilan de fluence" at bounding box center [787, 471] width 619 height 19
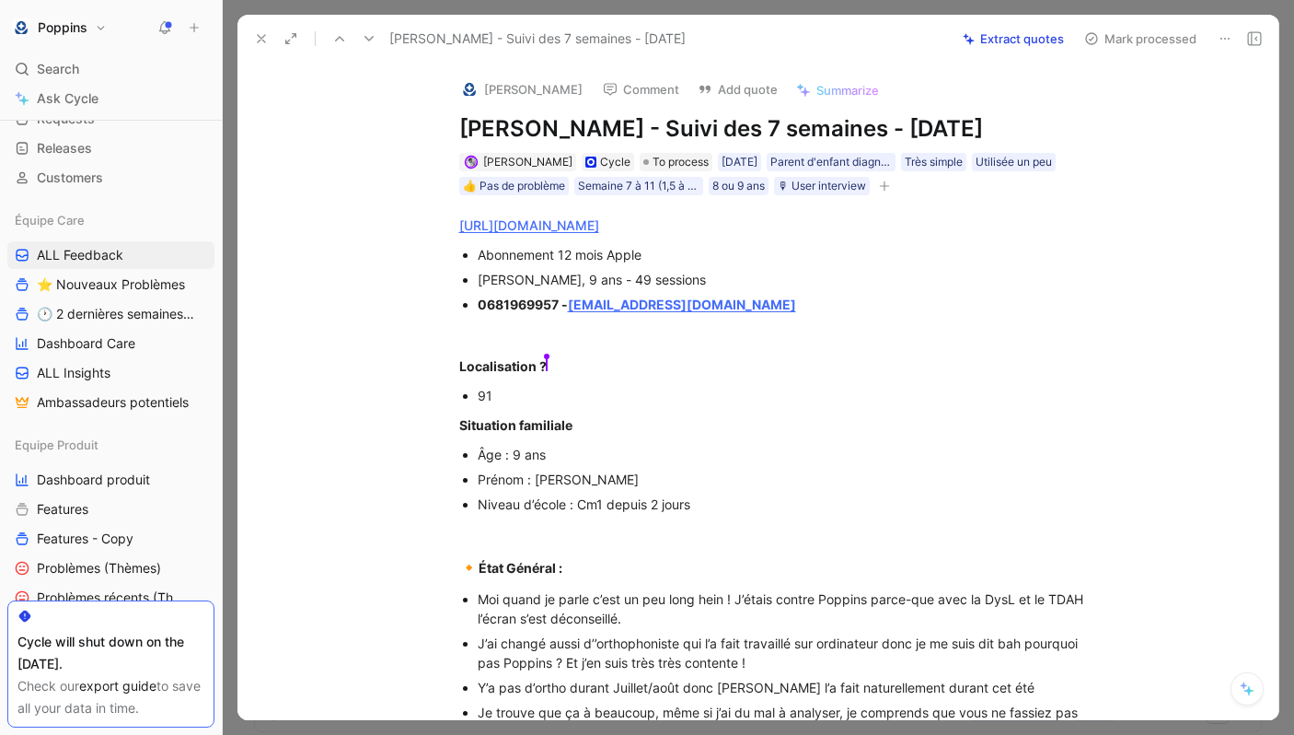
scroll to position [69, 0]
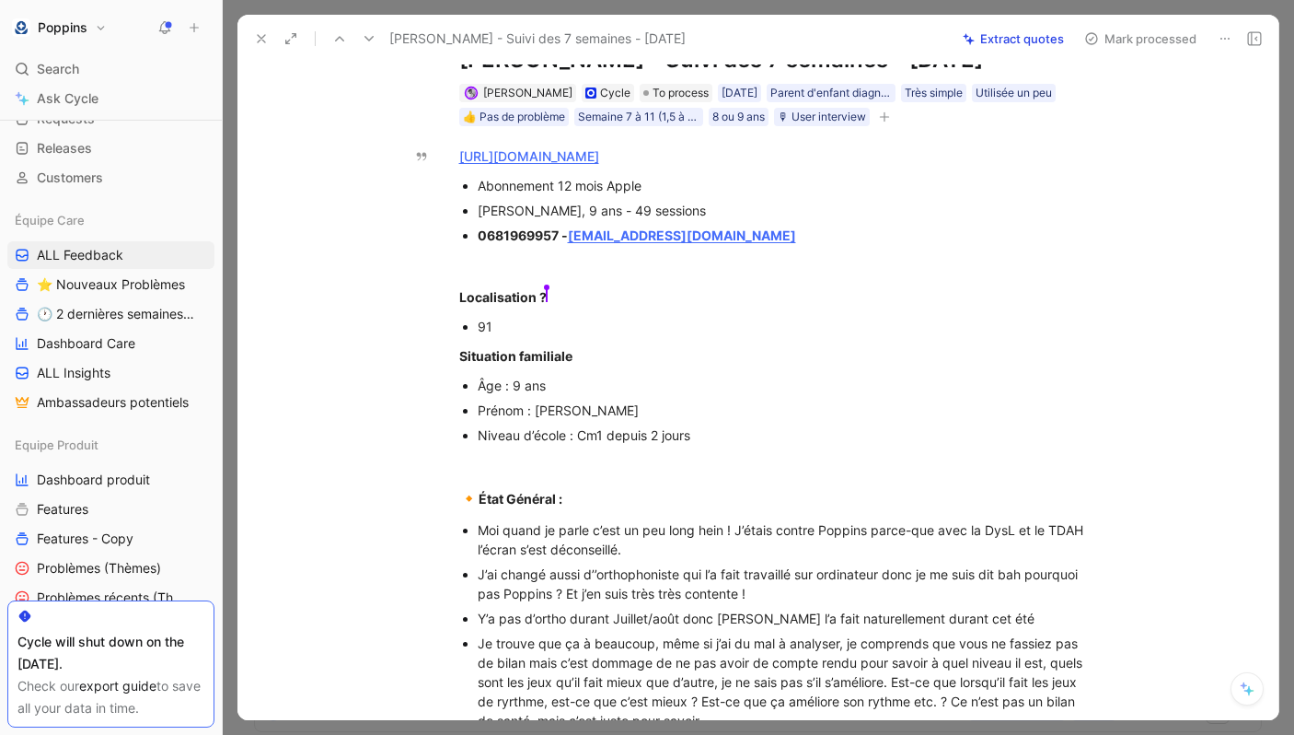
click at [881, 110] on button "button" at bounding box center [885, 117] width 18 height 18
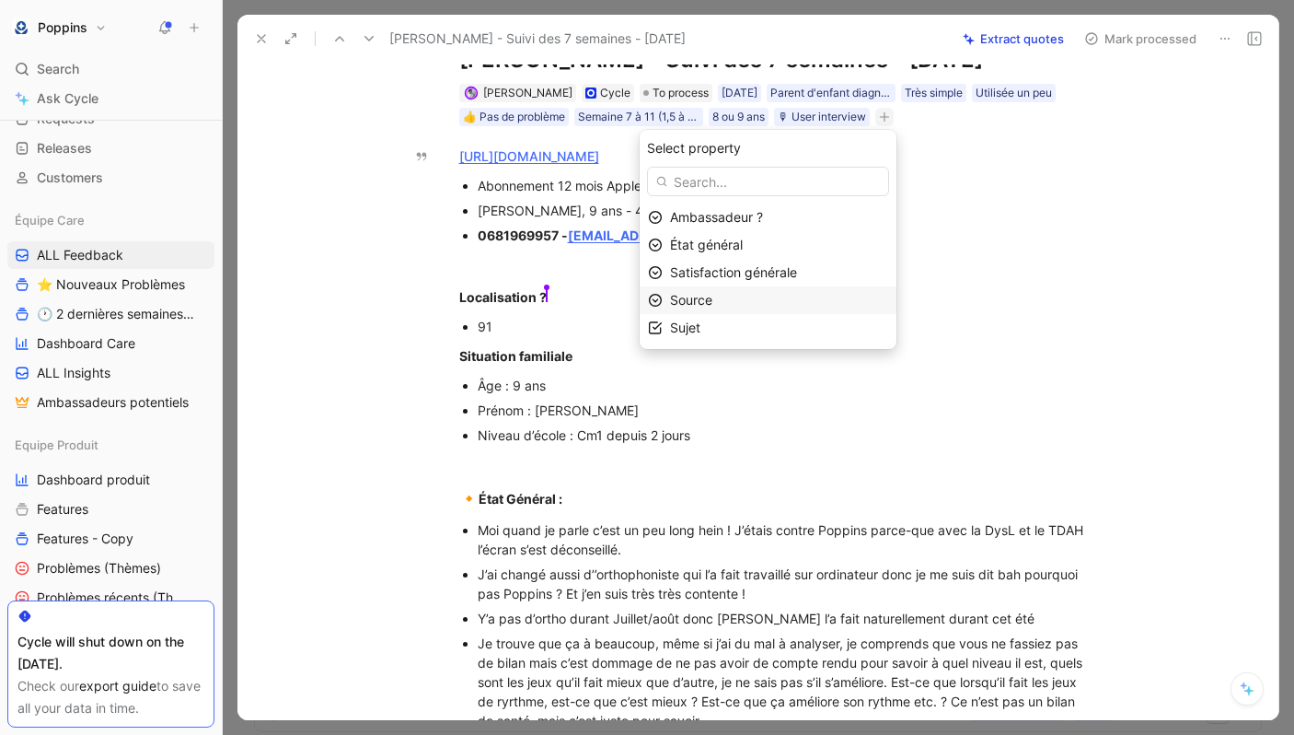
click at [745, 299] on div "Source" at bounding box center [779, 300] width 218 height 22
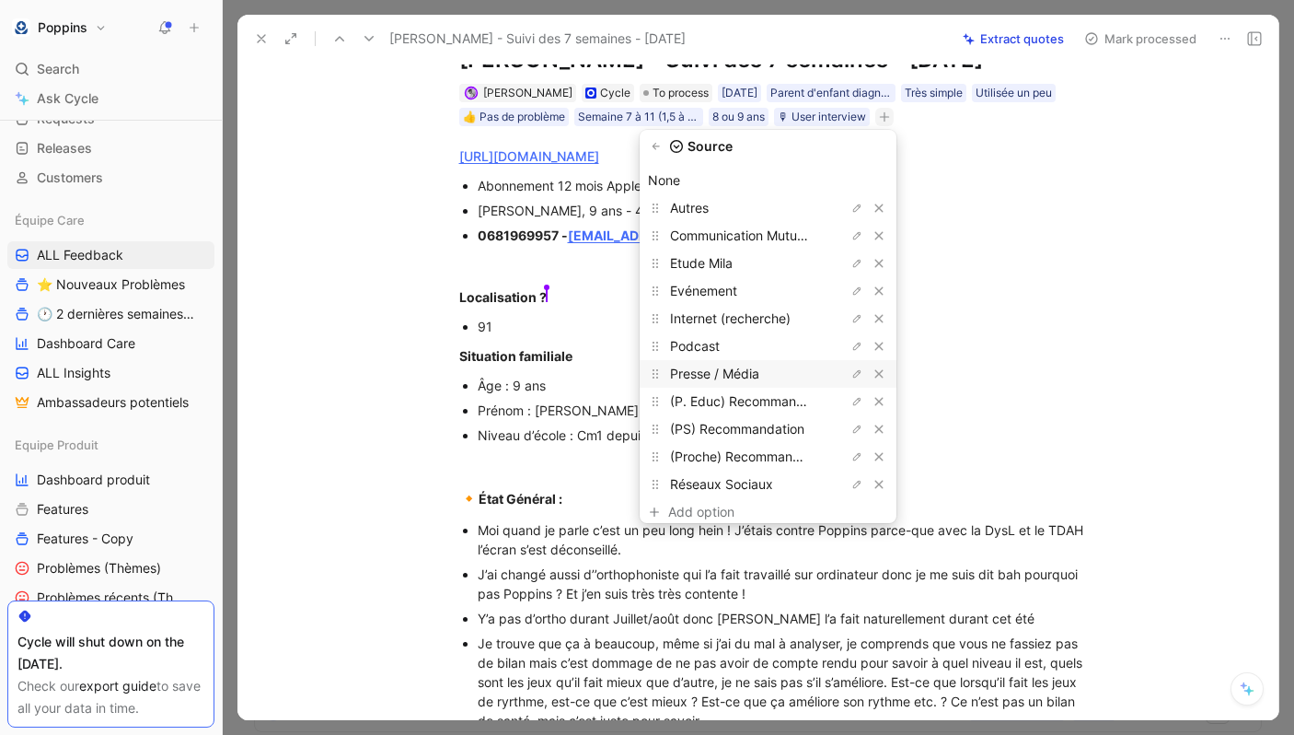
scroll to position [49, 0]
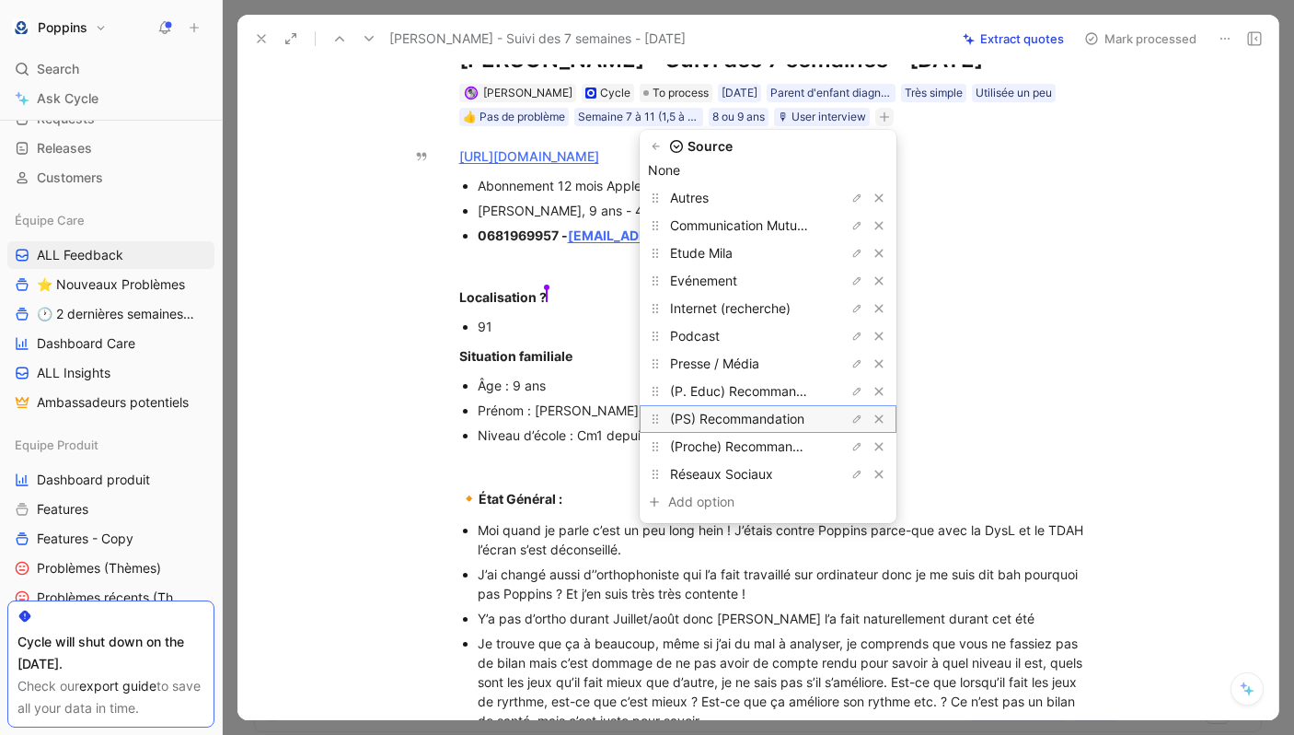
click at [767, 413] on span "(PS) Recommandation" at bounding box center [737, 419] width 134 height 16
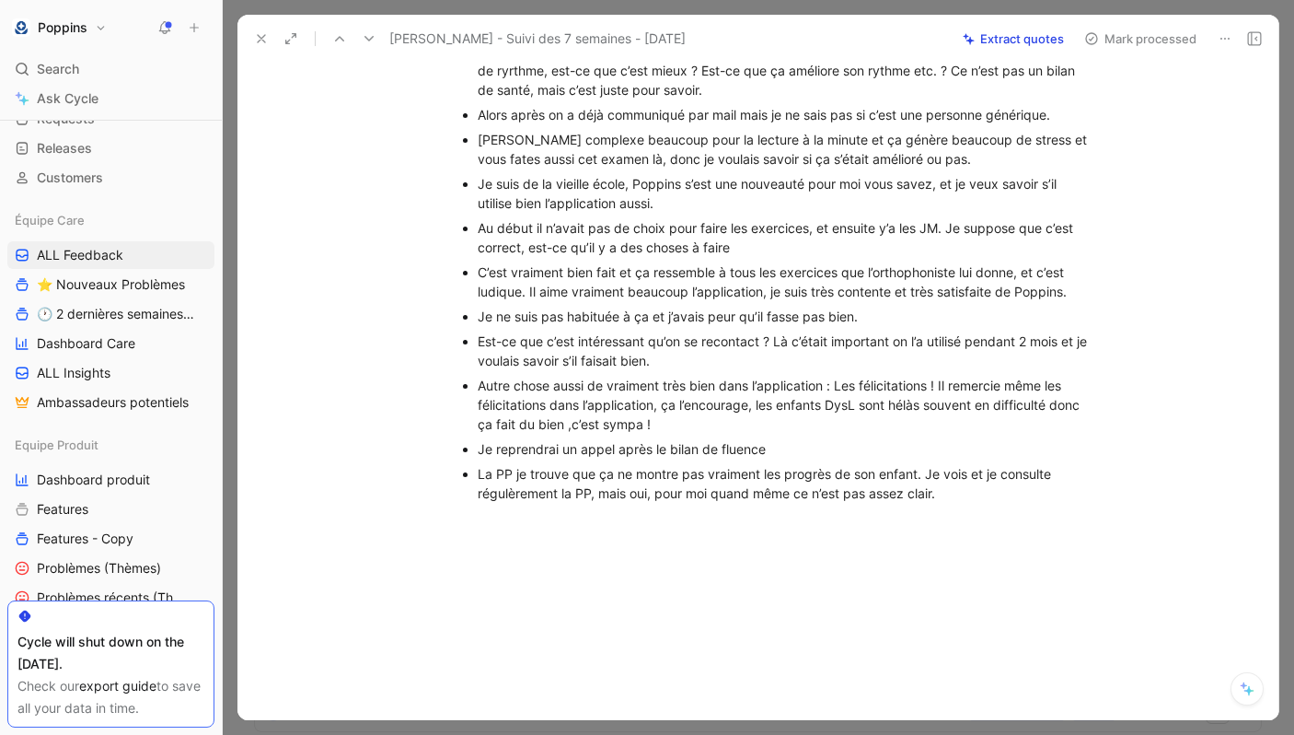
scroll to position [721, 0]
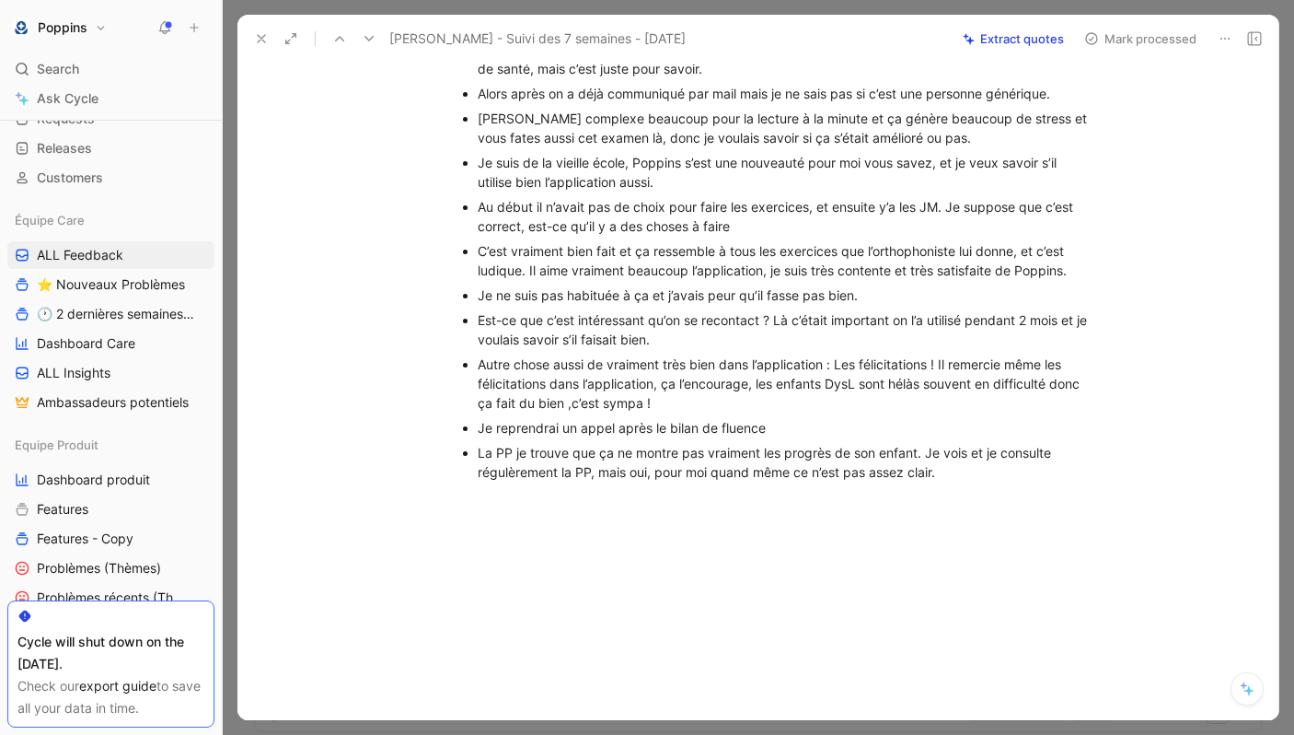
click at [957, 474] on div "La PP je trouve que ça ne montre pas vraiment les progrès de son enfant. Je voi…" at bounding box center [787, 462] width 619 height 39
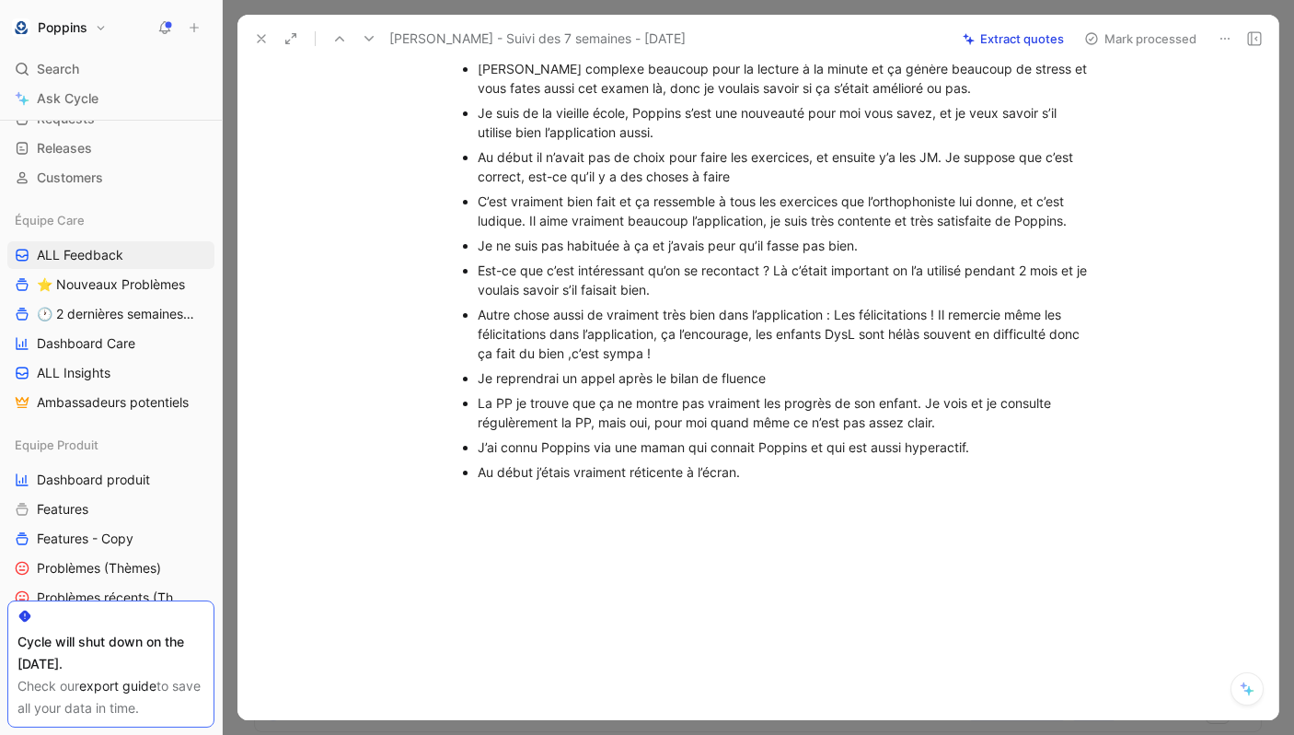
scroll to position [0, 0]
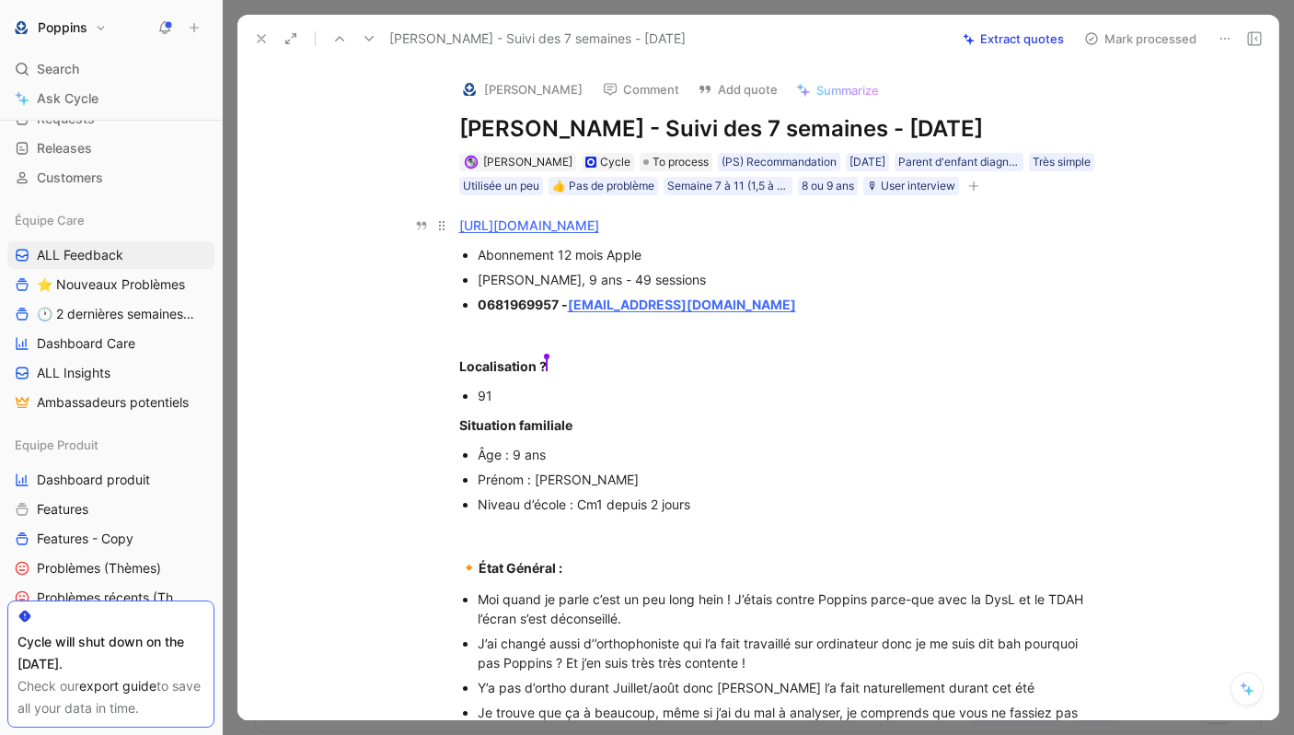
click at [599, 229] on link "[URL][DOMAIN_NAME]" at bounding box center [529, 225] width 140 height 16
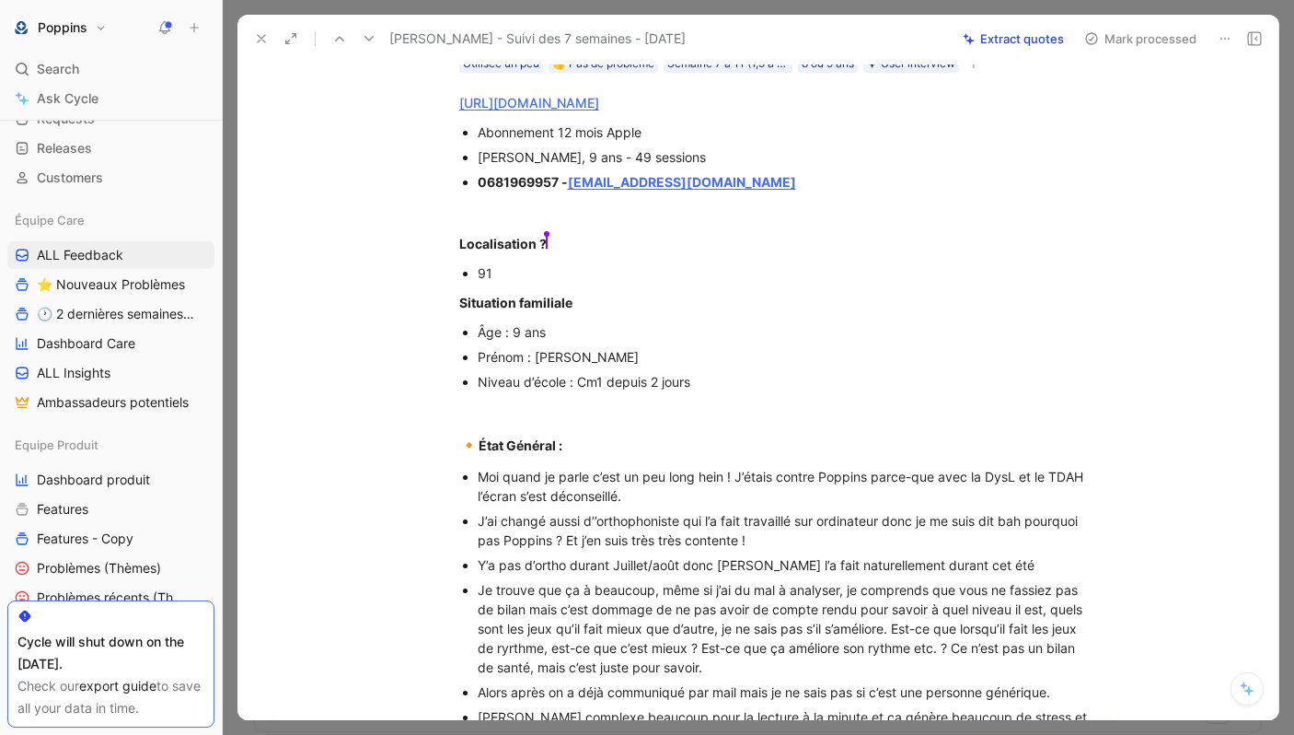
scroll to position [0, 0]
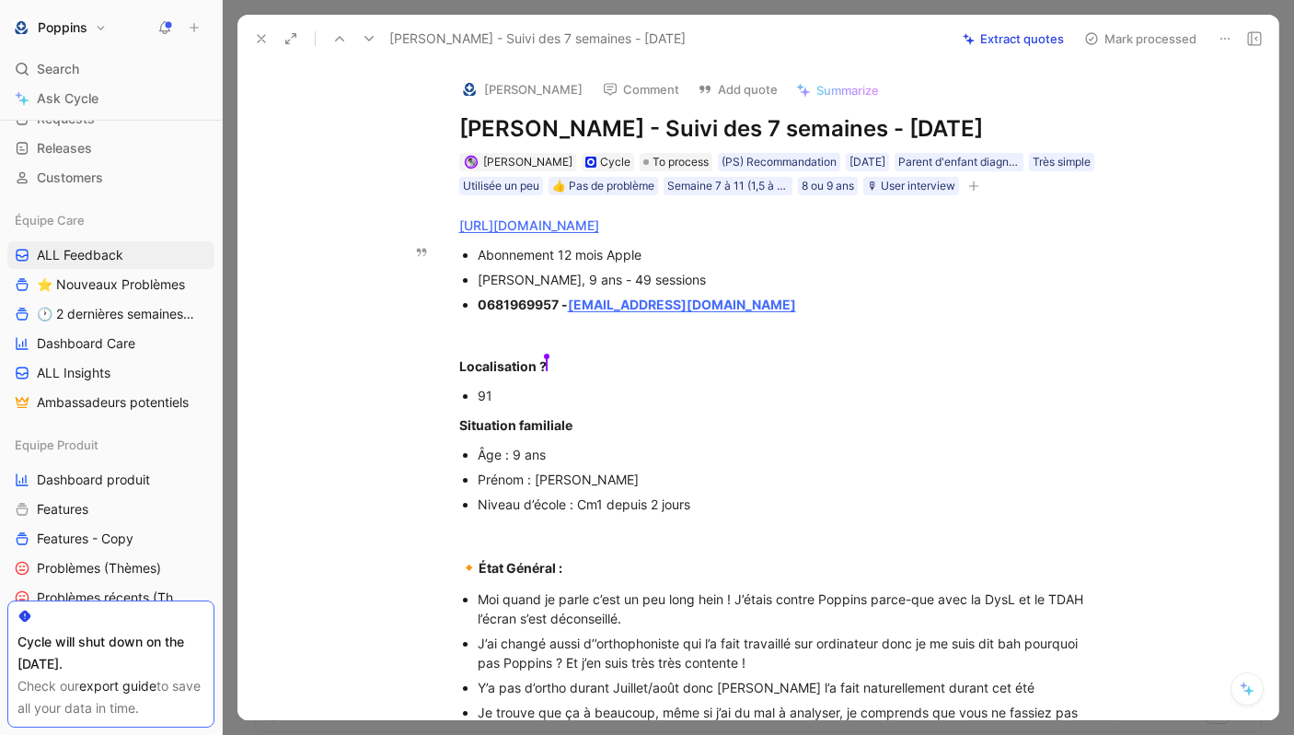
click at [600, 391] on div "91" at bounding box center [787, 395] width 619 height 19
click at [593, 468] on p "Prénom : [PERSON_NAME]" at bounding box center [787, 479] width 619 height 25
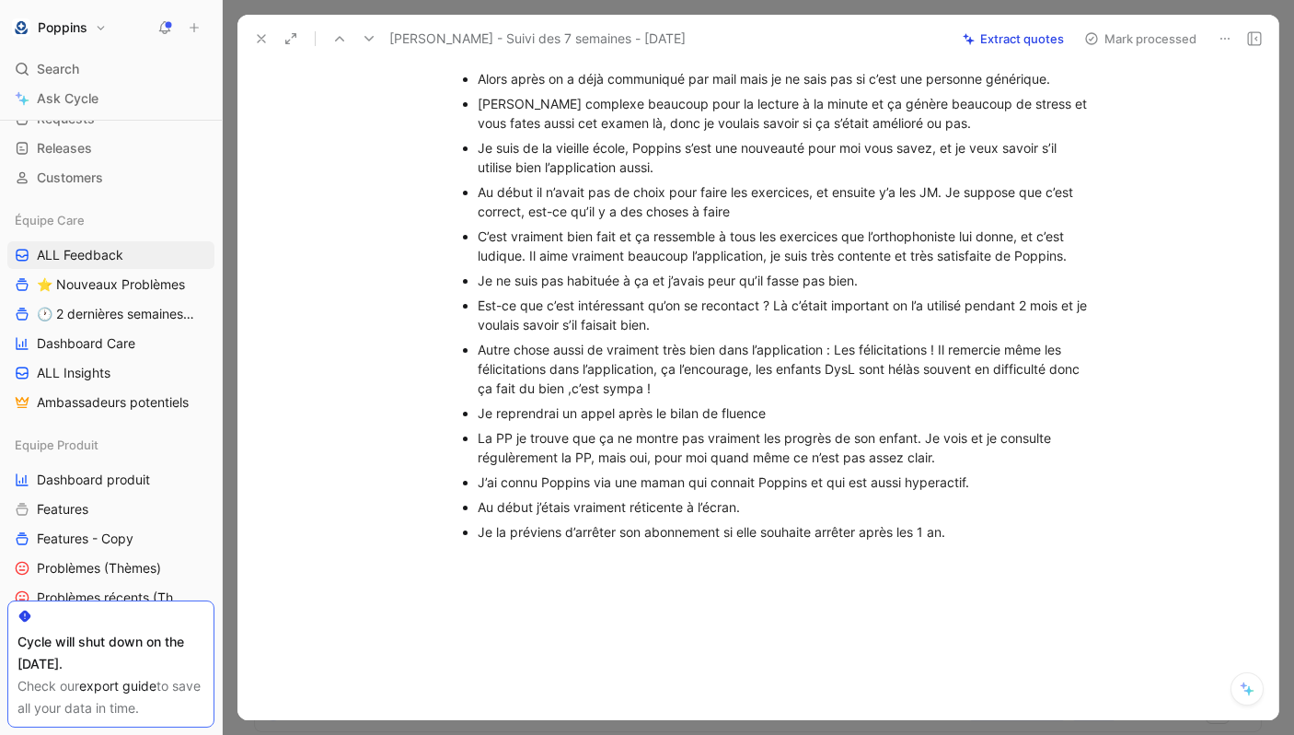
scroll to position [795, 0]
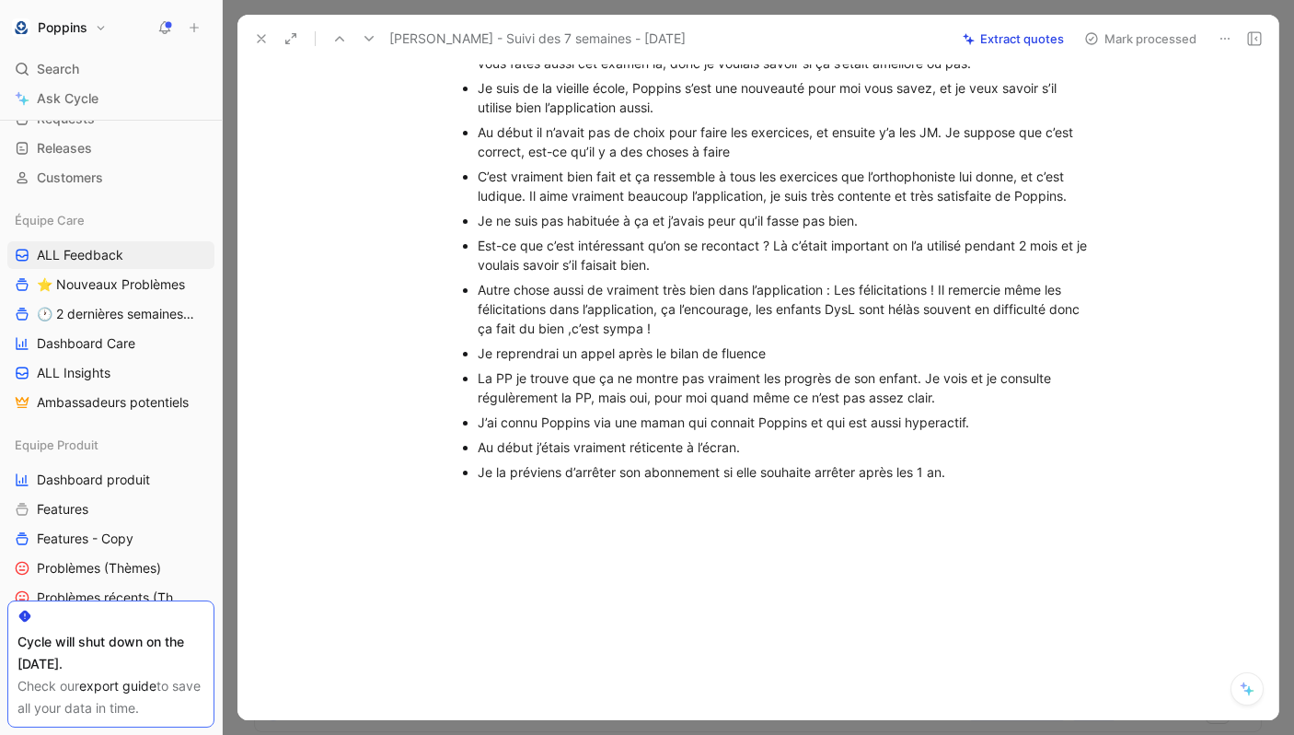
click at [974, 477] on div "Je la préviens d’arrêter son abonnement si elle souhaite arrêter après les 1 an." at bounding box center [787, 471] width 619 height 19
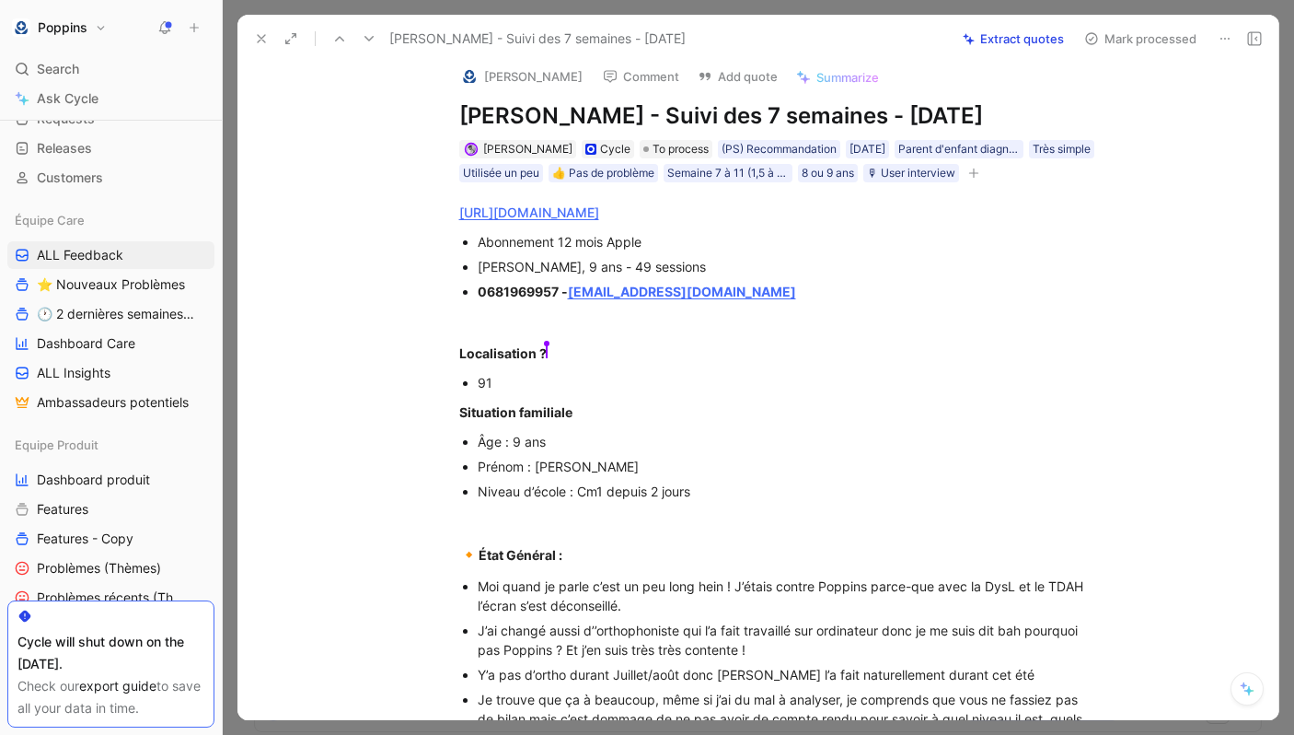
scroll to position [0, 0]
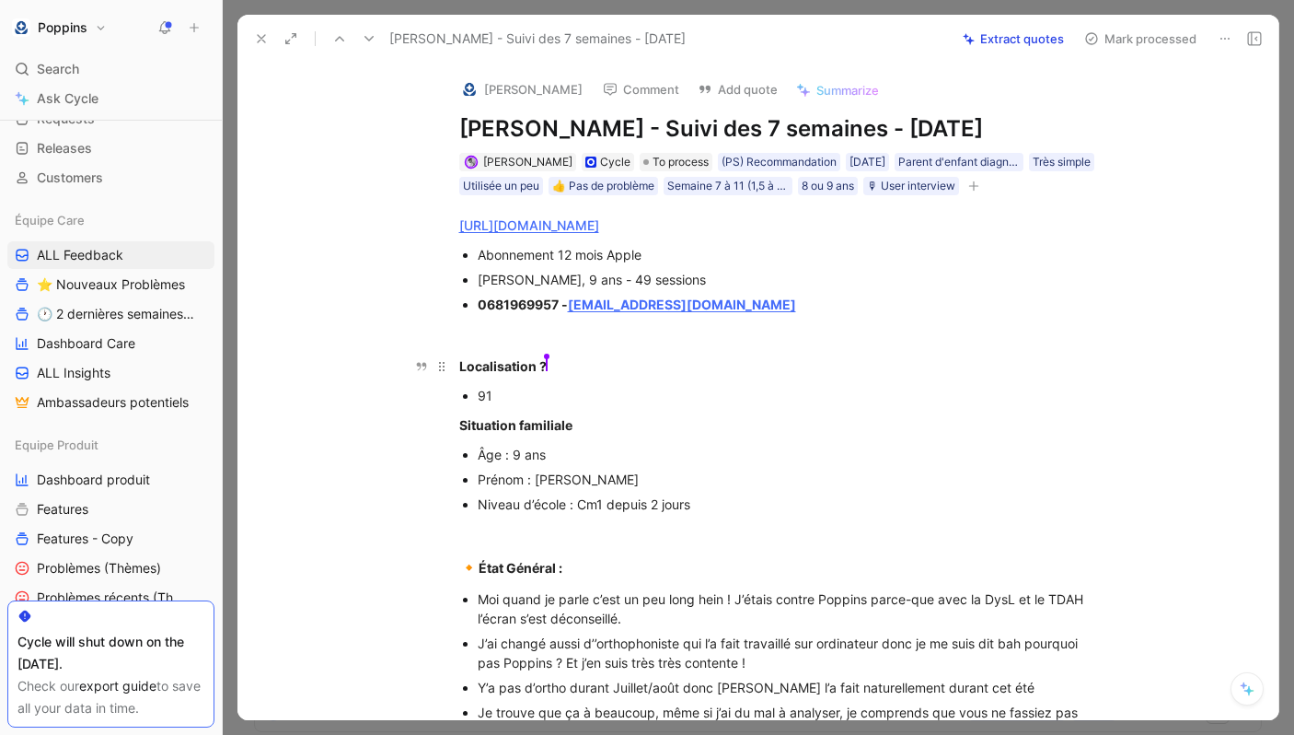
click at [687, 366] on div "Localisation ? [PERSON_NAME]" at bounding box center [777, 365] width 637 height 19
click at [980, 182] on icon "button" at bounding box center [974, 185] width 11 height 11
click at [540, 191] on div "Utilisée un peu" at bounding box center [501, 186] width 76 height 18
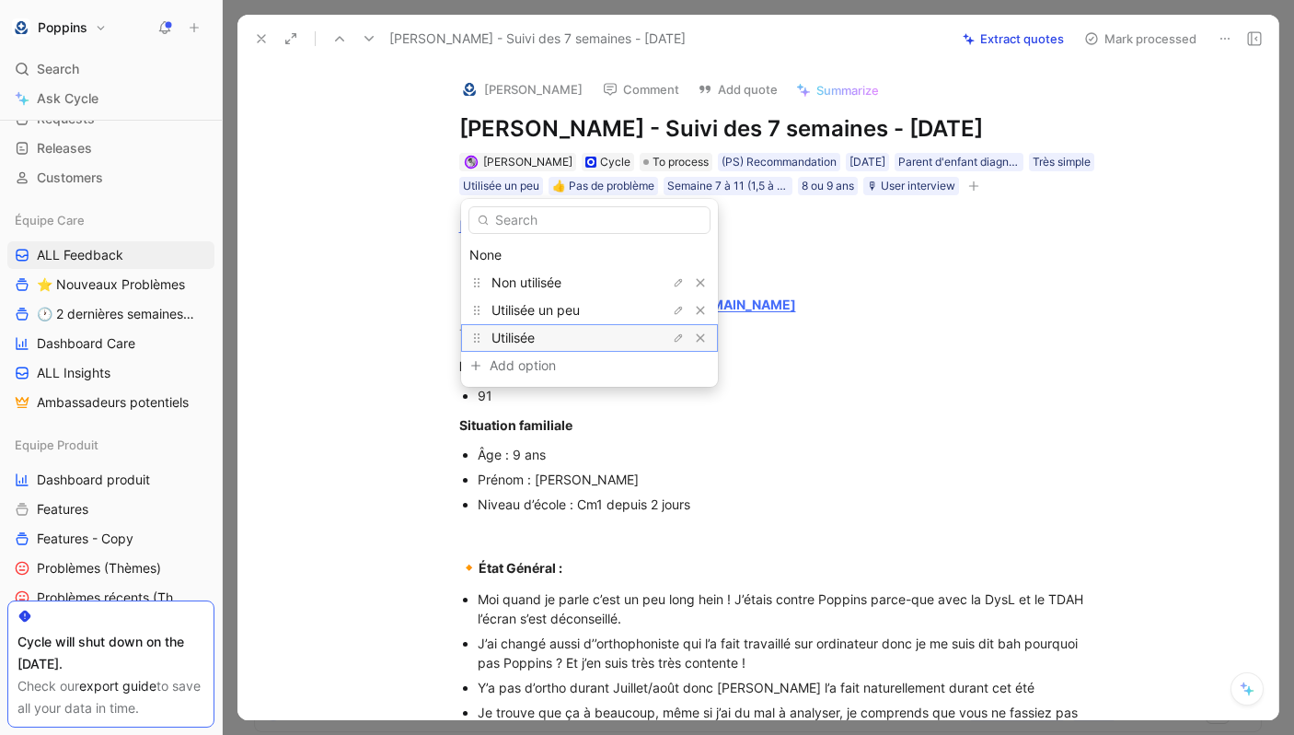
click at [575, 333] on div "Utilisée" at bounding box center [561, 338] width 138 height 22
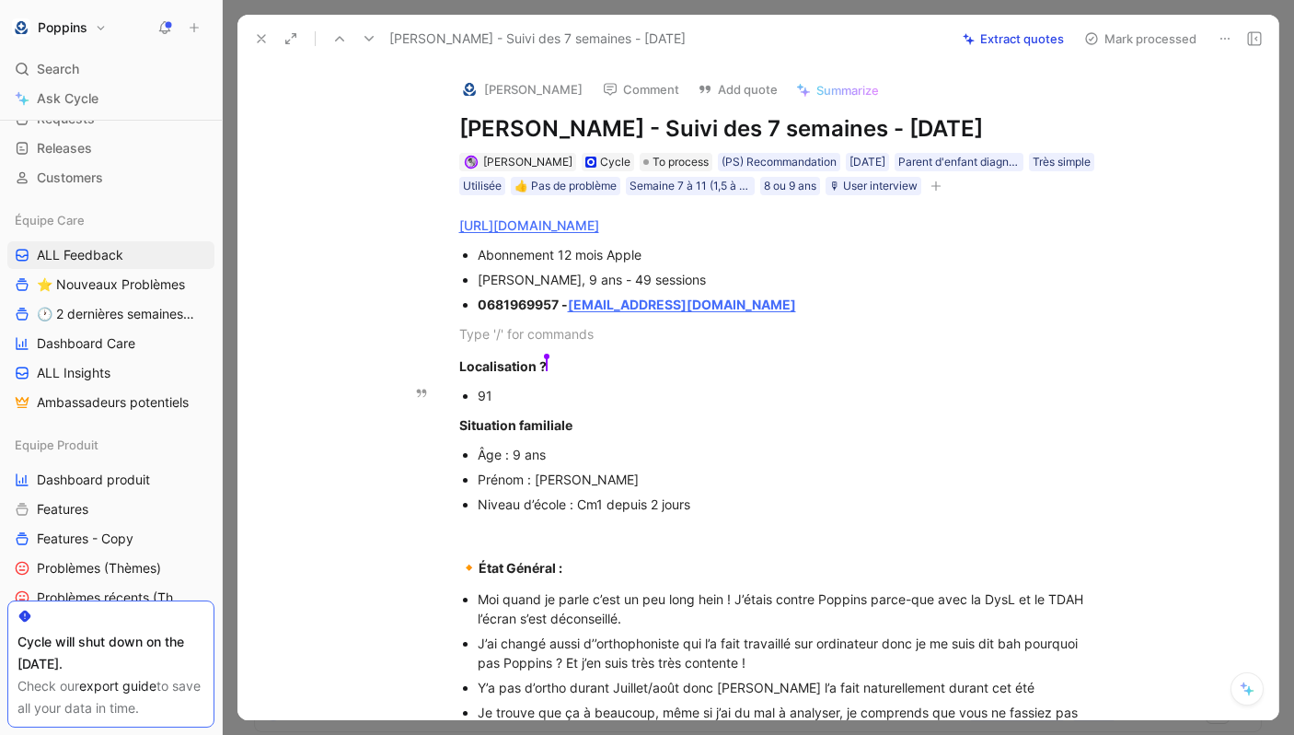
click at [777, 405] on p "91" at bounding box center [787, 395] width 619 height 25
click at [658, 151] on div "[PERSON_NAME] Cycle To process (PS) Recommandation [DATE] Parent d'enfant diagn…" at bounding box center [778, 174] width 641 height 46
click at [662, 161] on span "To process" at bounding box center [681, 162] width 56 height 18
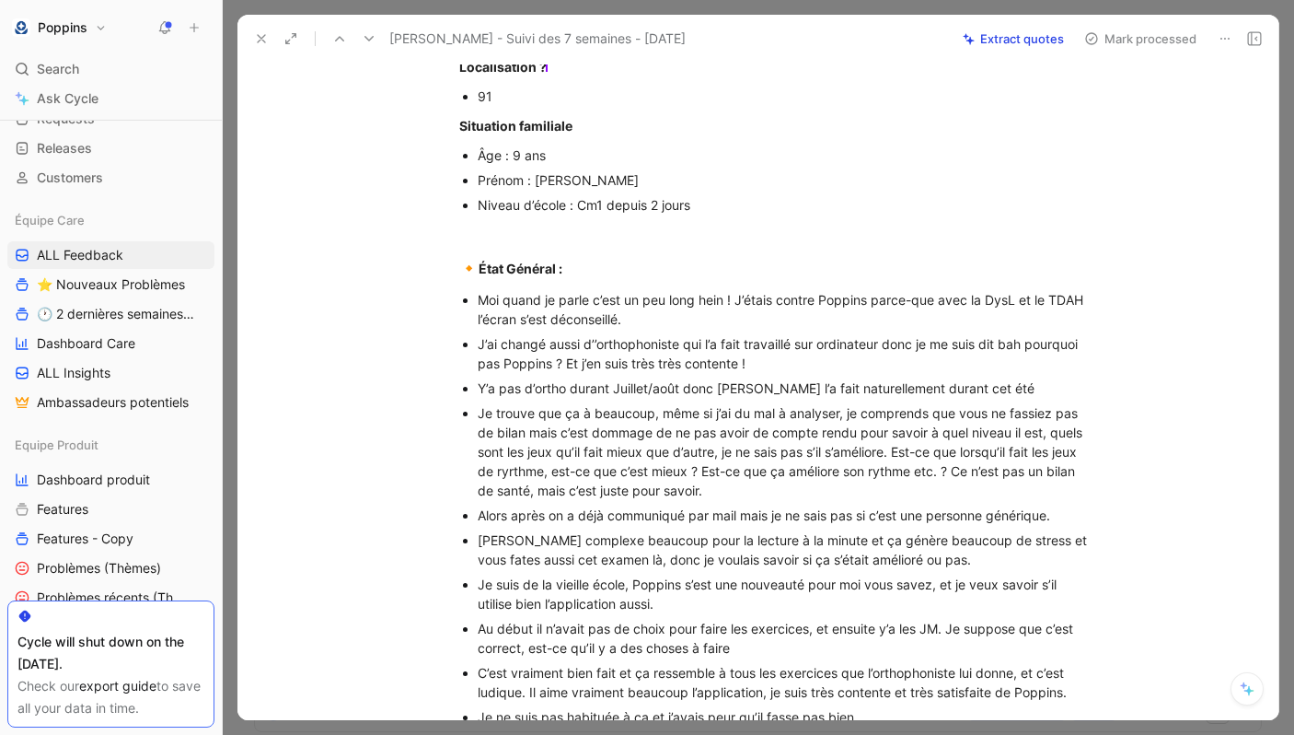
scroll to position [795, 0]
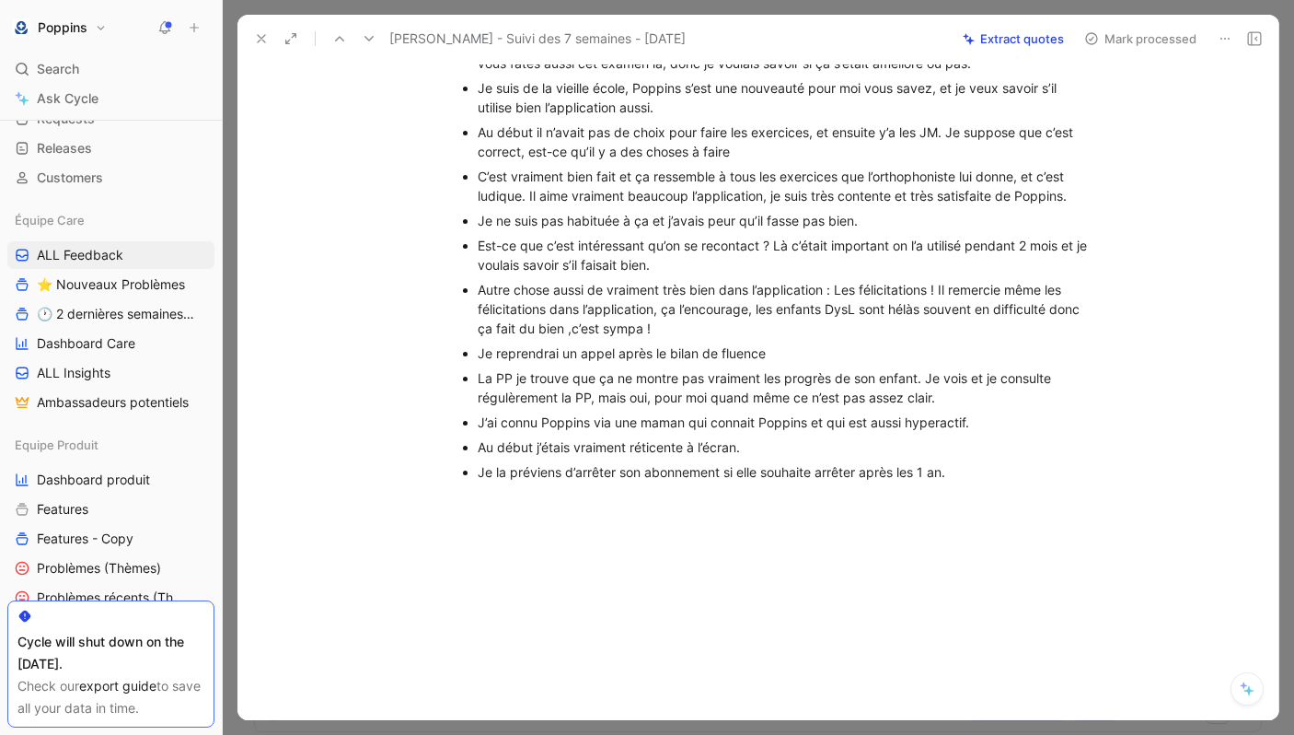
click at [989, 482] on p "Je la préviens d’arrêter son abonnement si elle souhaite arrêter après les 1 an." at bounding box center [787, 471] width 619 height 25
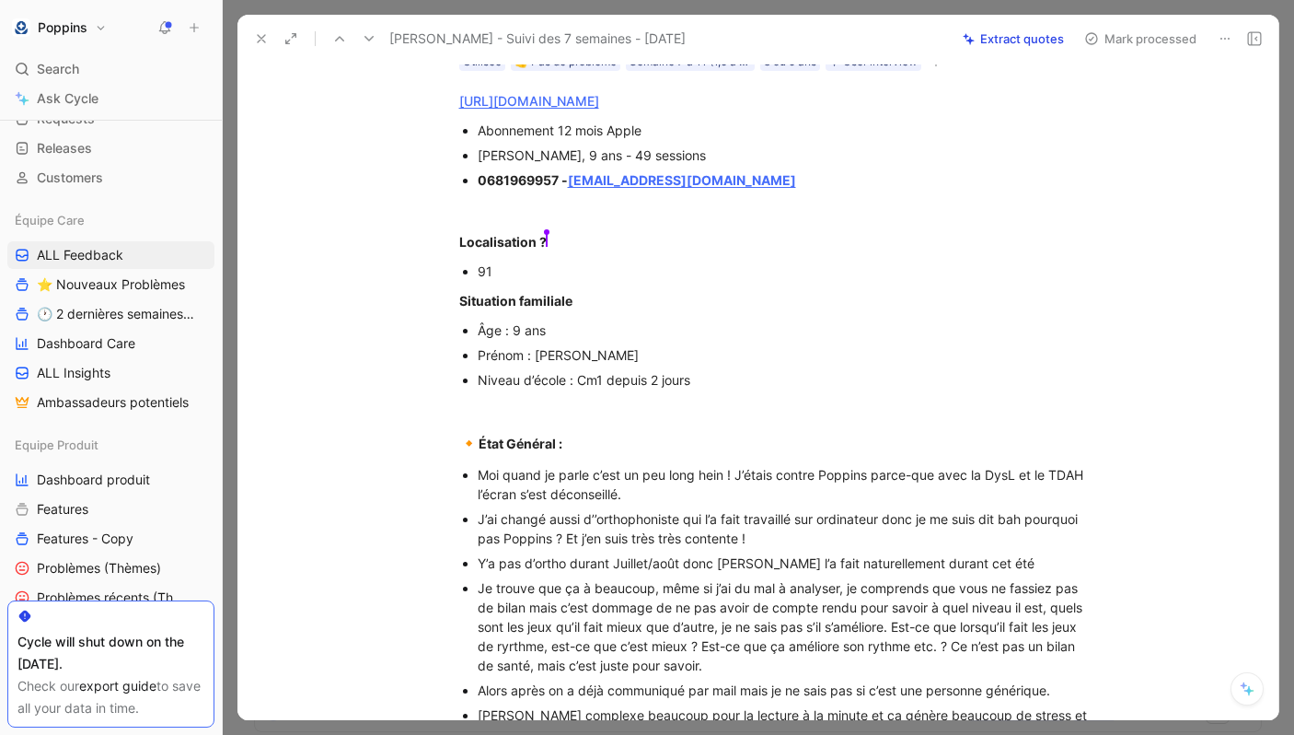
scroll to position [0, 0]
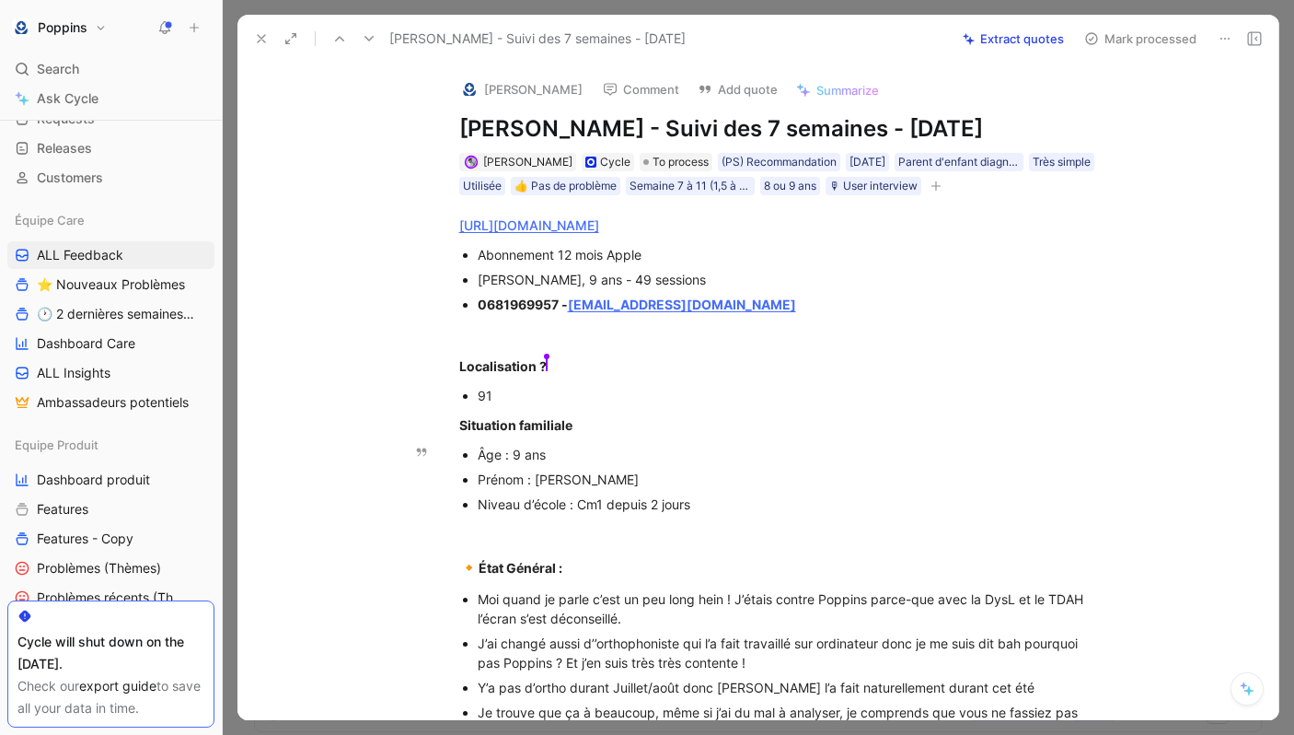
click at [630, 457] on div "Âge : 9 ans" at bounding box center [787, 454] width 619 height 19
click at [273, 34] on button at bounding box center [262, 39] width 26 height 26
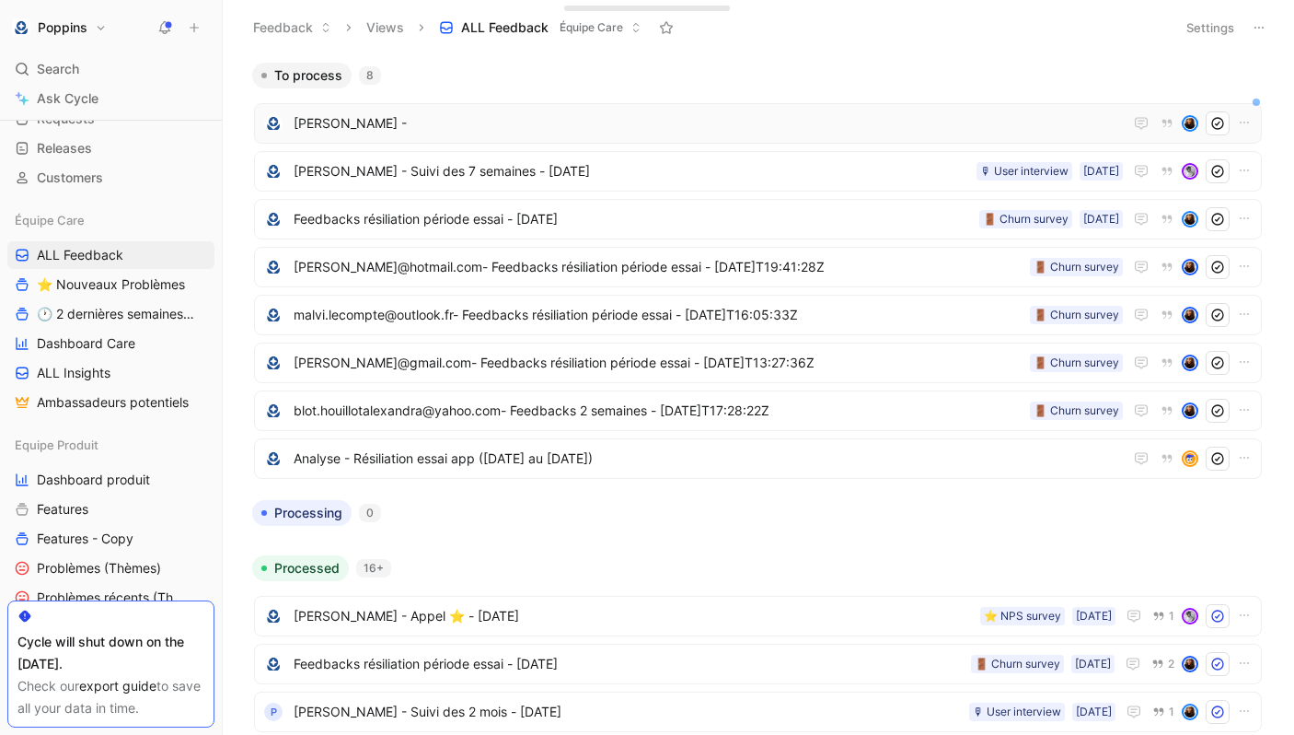
click at [498, 117] on span "[PERSON_NAME] -" at bounding box center [709, 123] width 830 height 22
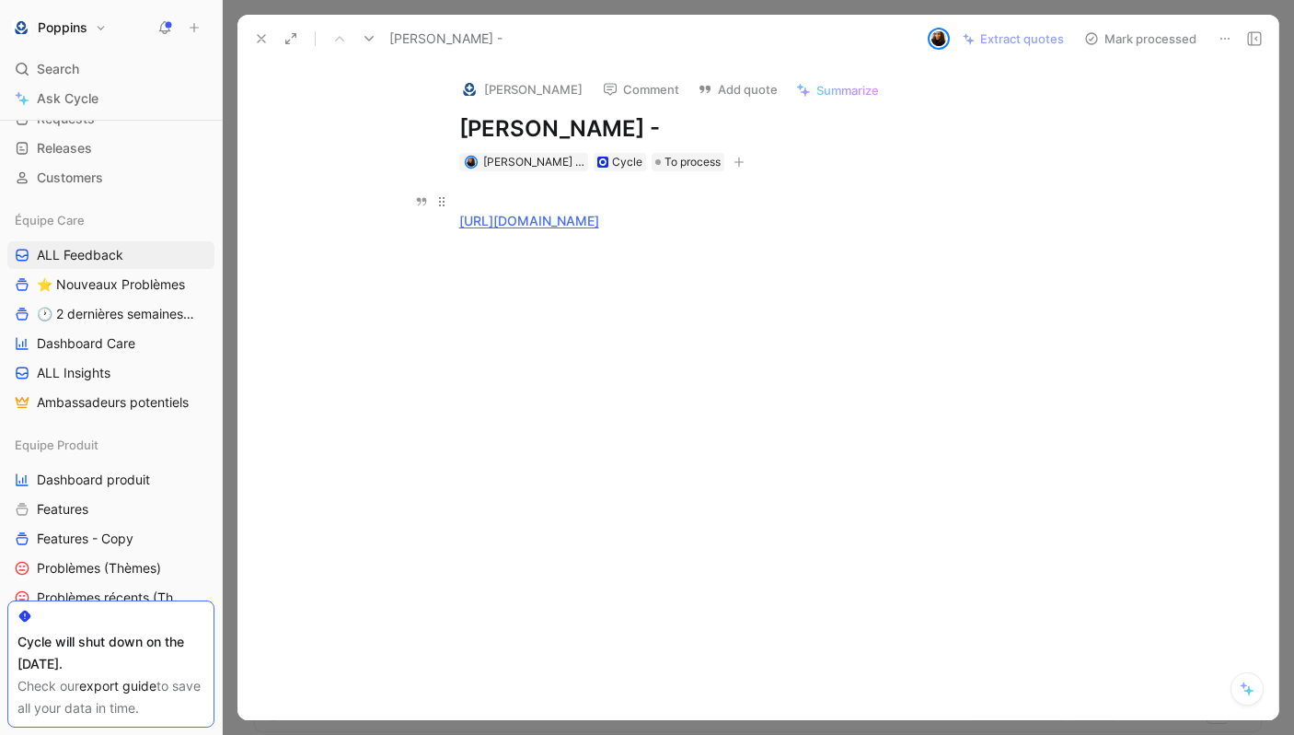
click at [599, 226] on link "[URL][DOMAIN_NAME]" at bounding box center [529, 221] width 140 height 16
paste div
click at [267, 38] on icon at bounding box center [261, 38] width 15 height 15
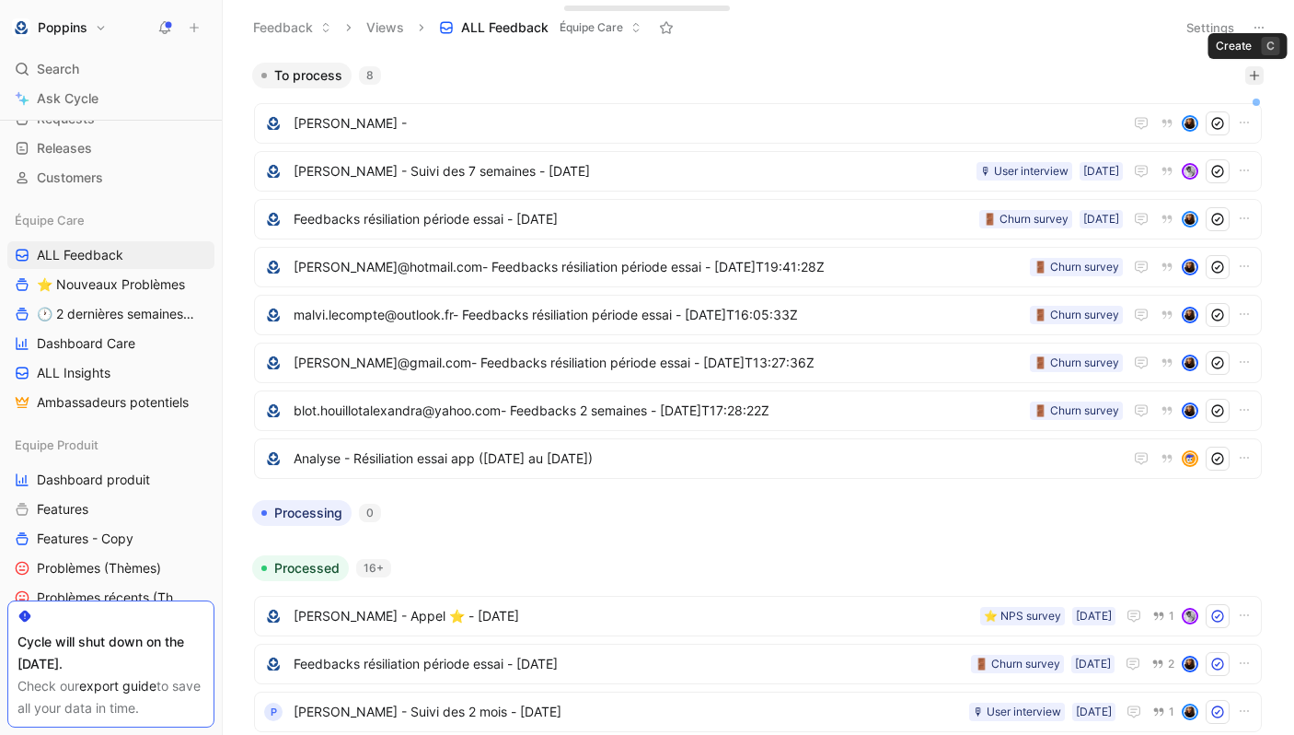
click at [1255, 79] on icon "button" at bounding box center [1254, 75] width 11 height 11
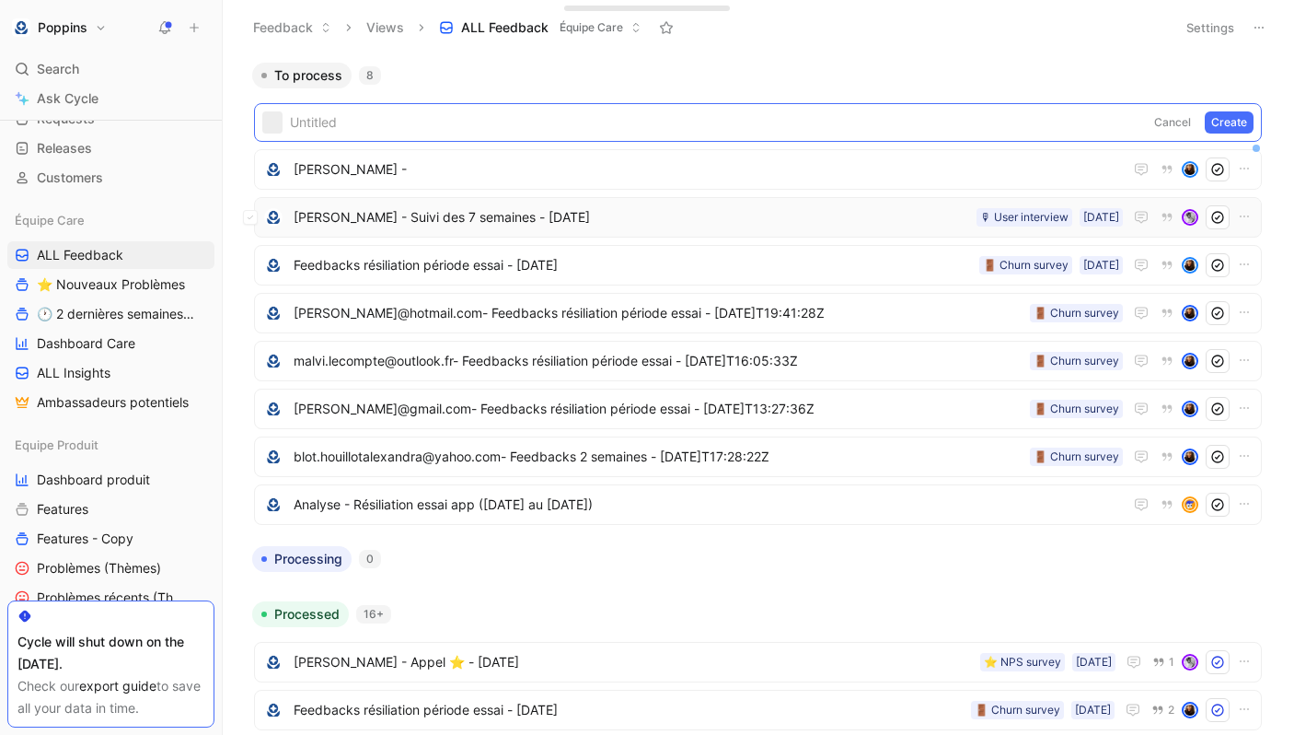
paste span
click at [1227, 117] on button "Create" at bounding box center [1229, 122] width 49 height 22
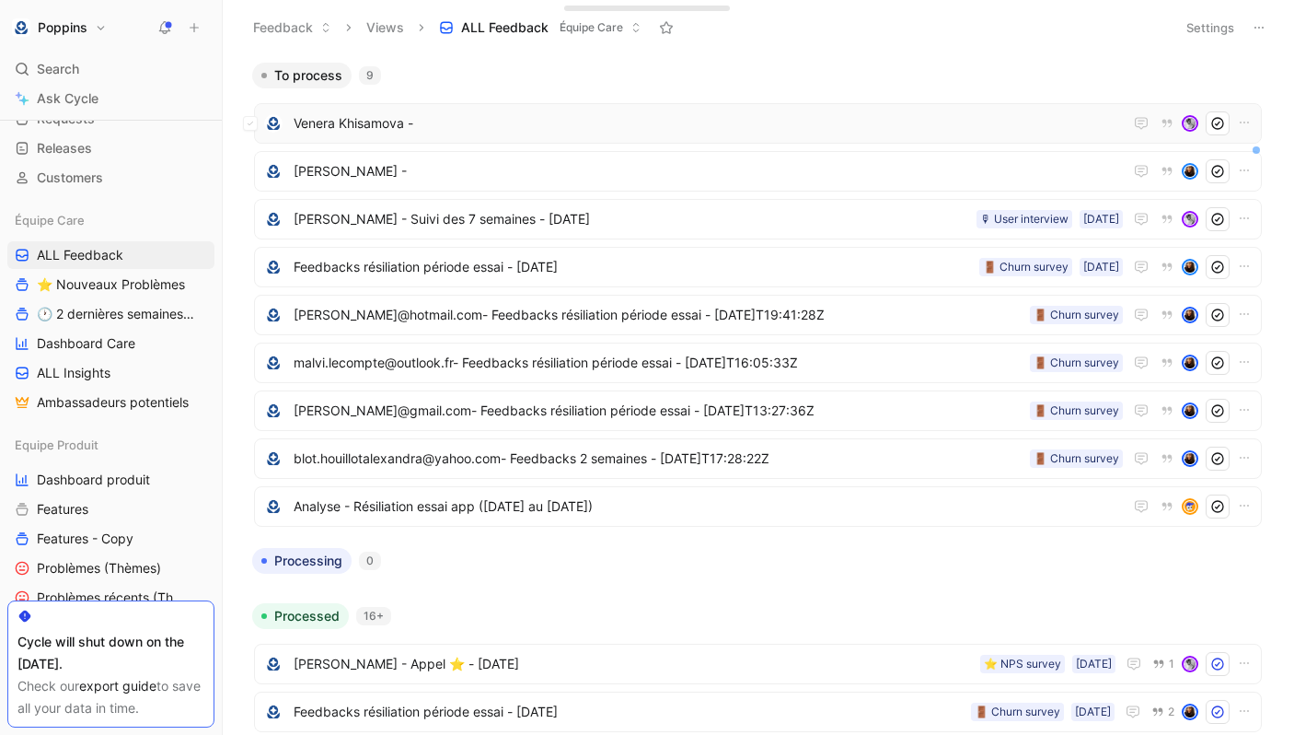
click at [464, 125] on span "Venera Khisamova -" at bounding box center [709, 123] width 830 height 22
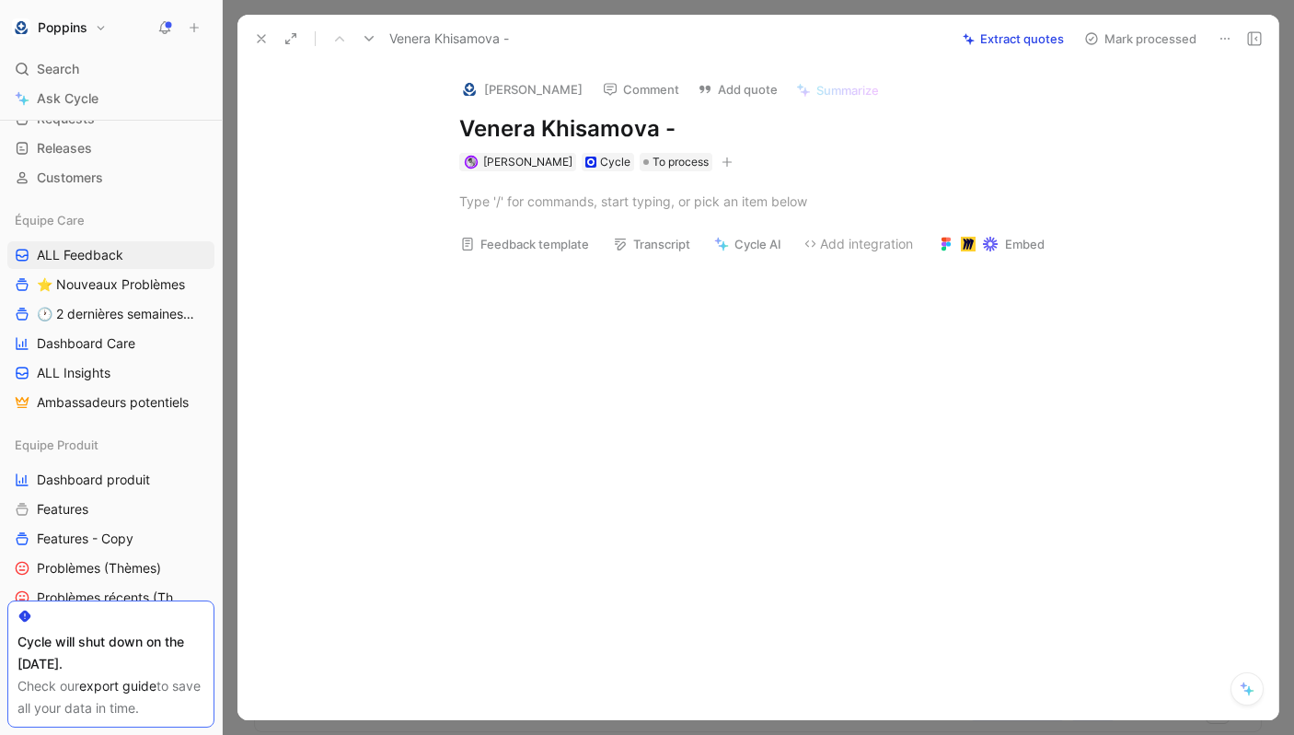
click at [566, 219] on div at bounding box center [777, 201] width 1003 height 60
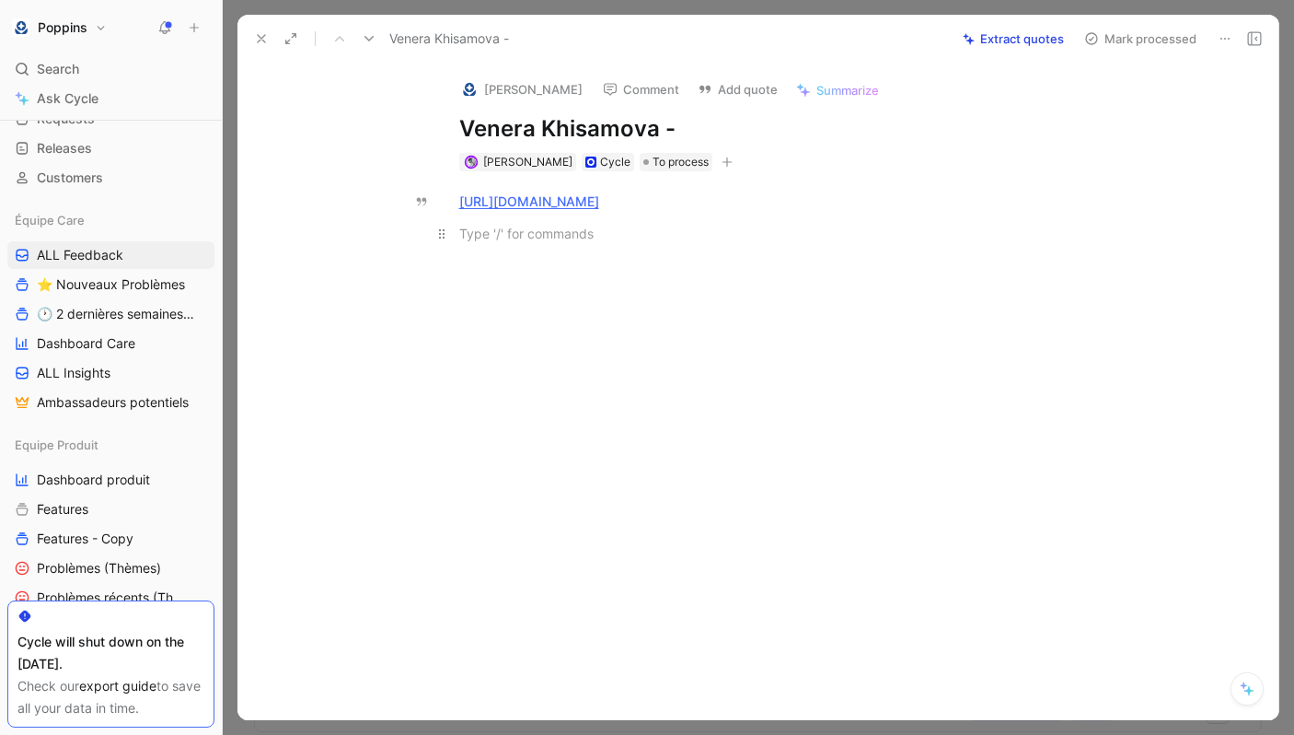
click at [535, 223] on p at bounding box center [777, 233] width 707 height 30
paste div
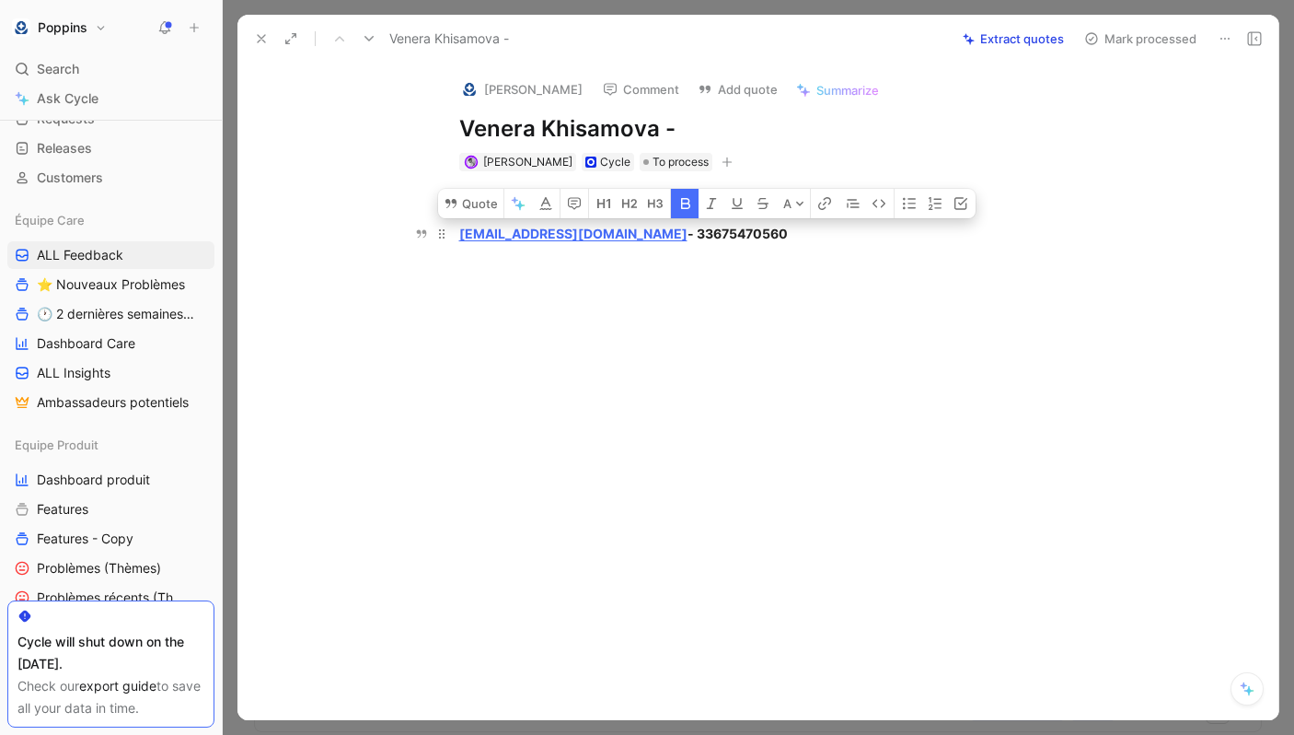
drag, startPoint x: 793, startPoint y: 227, endPoint x: 656, endPoint y: 238, distance: 137.6
click at [656, 238] on div "[EMAIL_ADDRESS][DOMAIN_NAME] - 33675470560" at bounding box center [777, 233] width 637 height 19
click at [690, 204] on icon "button" at bounding box center [685, 203] width 9 height 11
click at [722, 240] on div "[EMAIL_ADDRESS][DOMAIN_NAME] - 33675470560" at bounding box center [777, 233] width 637 height 19
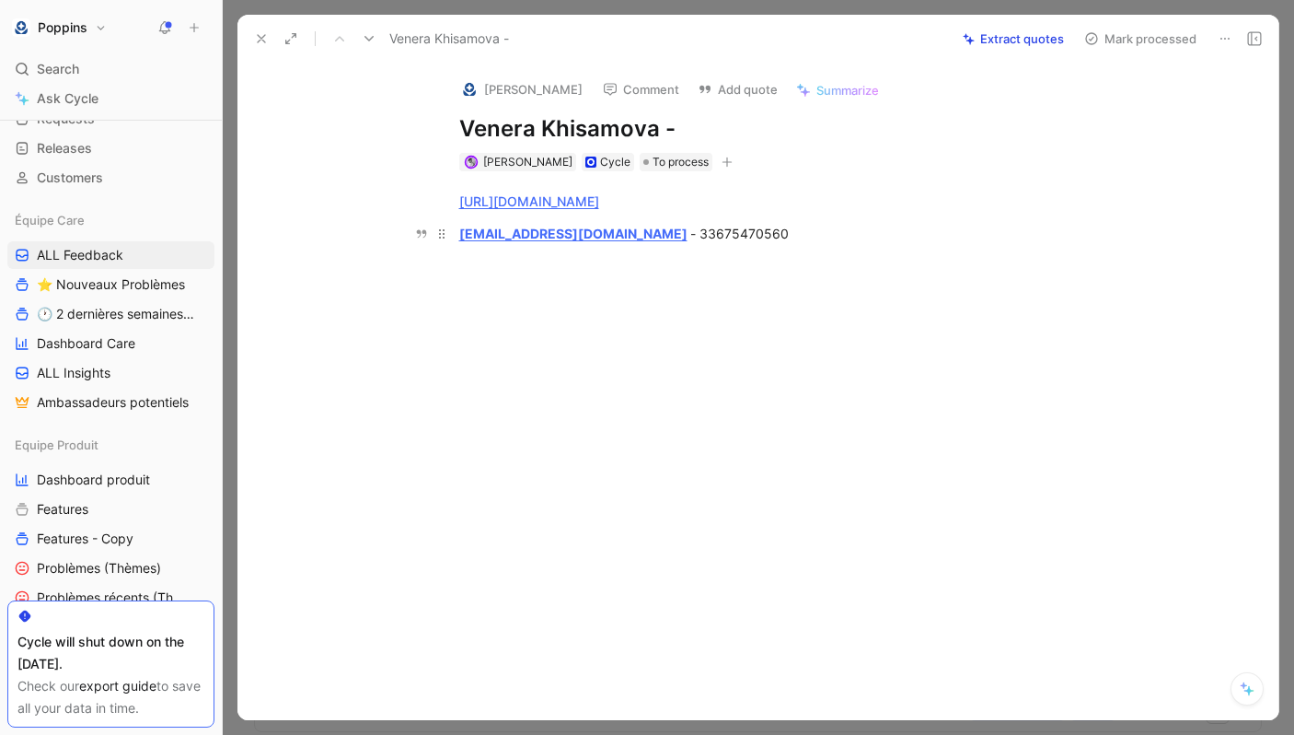
click at [781, 235] on div "[EMAIL_ADDRESS][DOMAIN_NAME] - 33675470560" at bounding box center [777, 233] width 637 height 19
click at [551, 286] on div "[URL][DOMAIN_NAME] [EMAIL_ADDRESS][DOMAIN_NAME] - 33675470560" at bounding box center [777, 233] width 1003 height 124
click at [250, 34] on button at bounding box center [262, 39] width 26 height 26
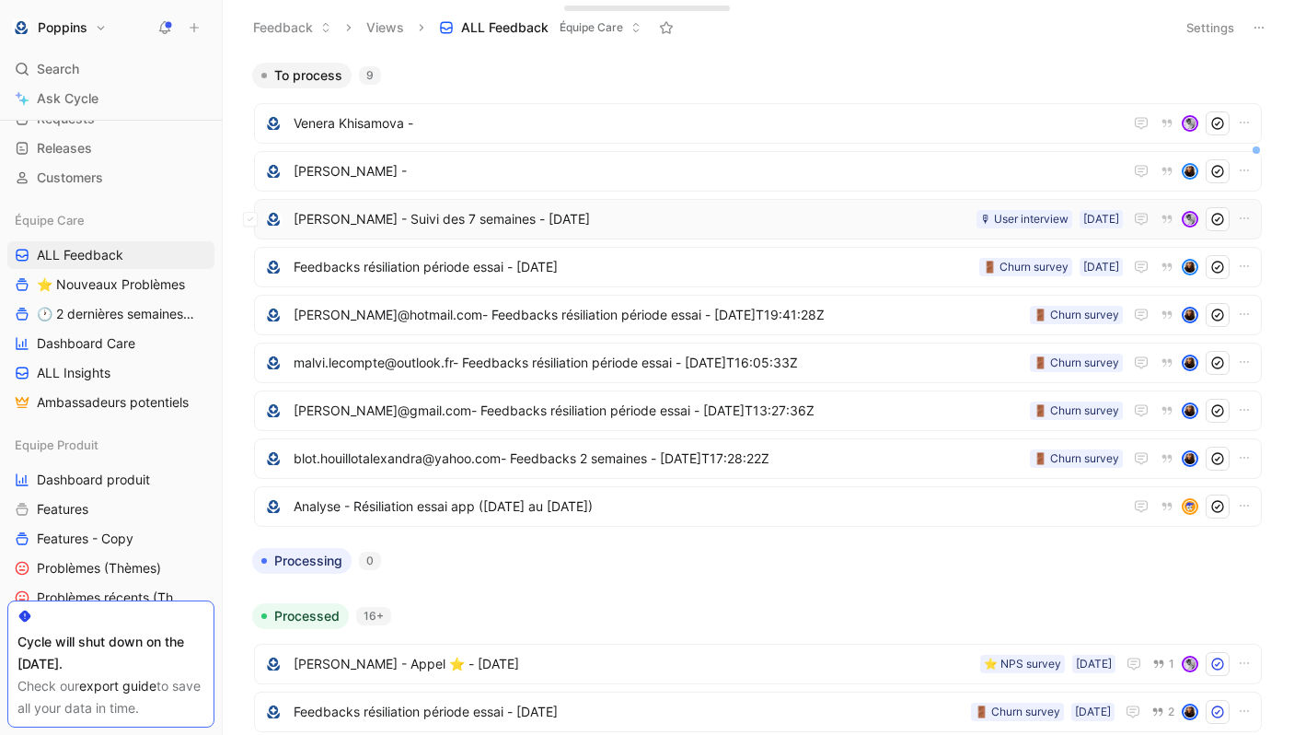
click at [472, 238] on div "[PERSON_NAME] - Suivi des 7 semaines - [DATE] [DATE] 🎙 User interview" at bounding box center [758, 219] width 1008 height 41
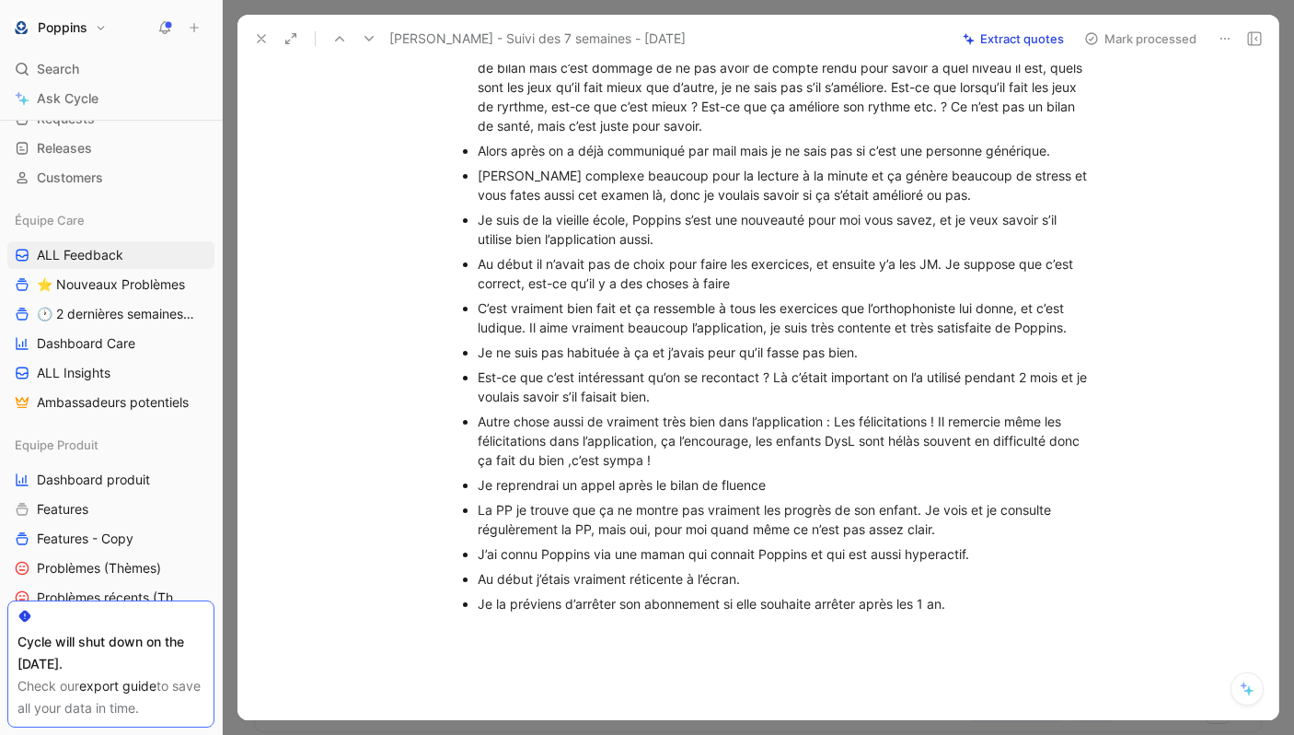
scroll to position [795, 0]
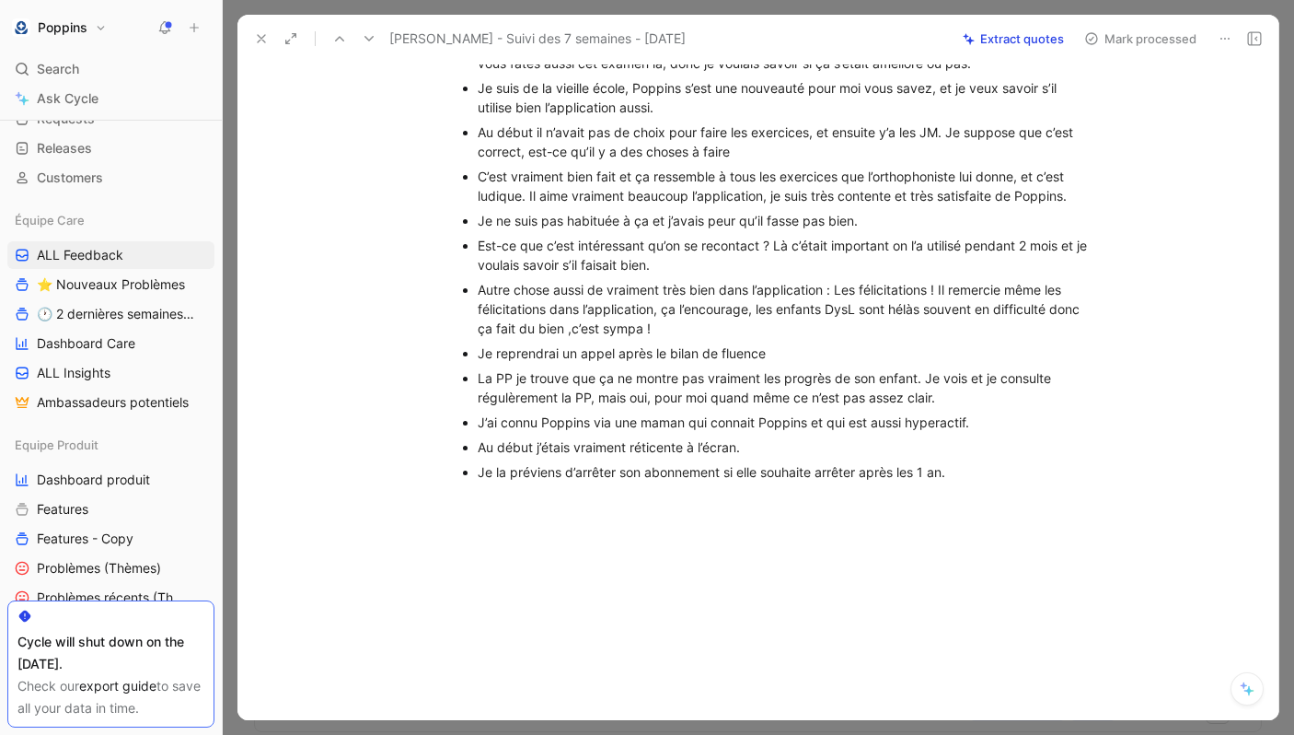
click at [1000, 482] on div "Je la préviens d’arrêter son abonnement si elle souhaite arrêter après les 1 an." at bounding box center [787, 471] width 619 height 19
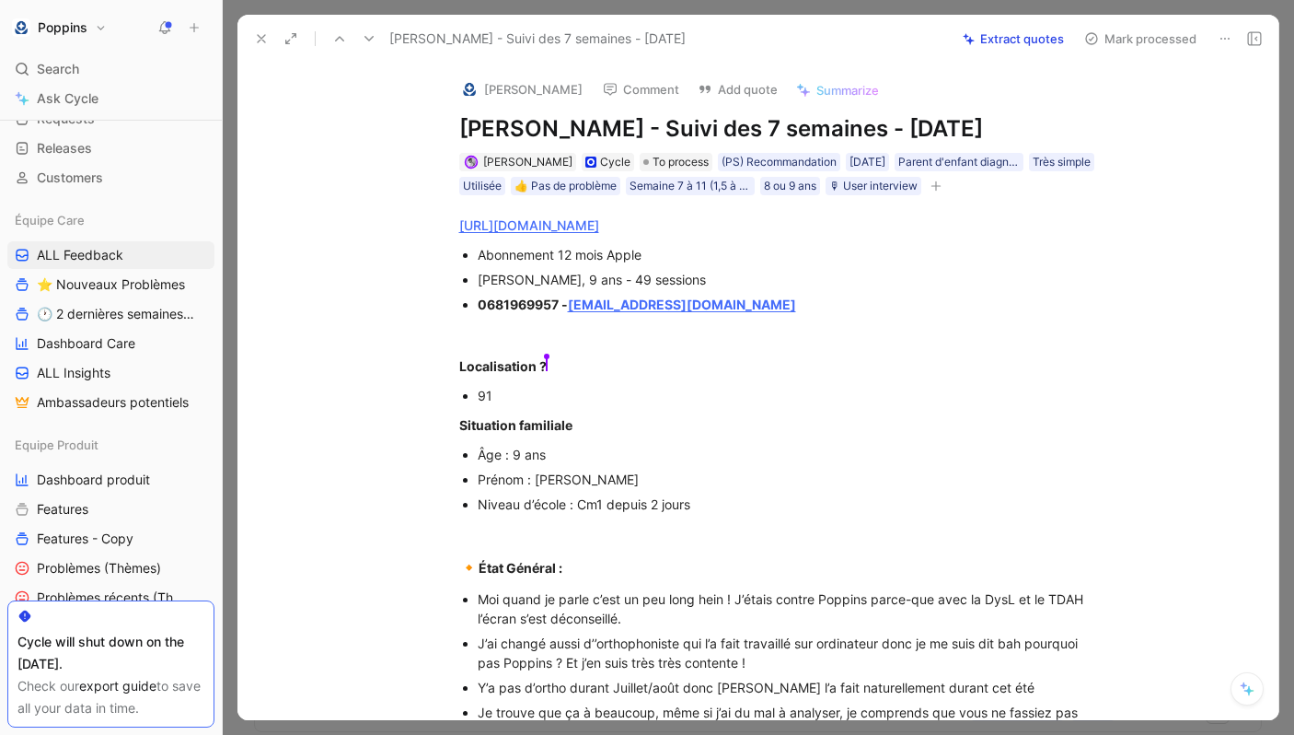
scroll to position [840, 0]
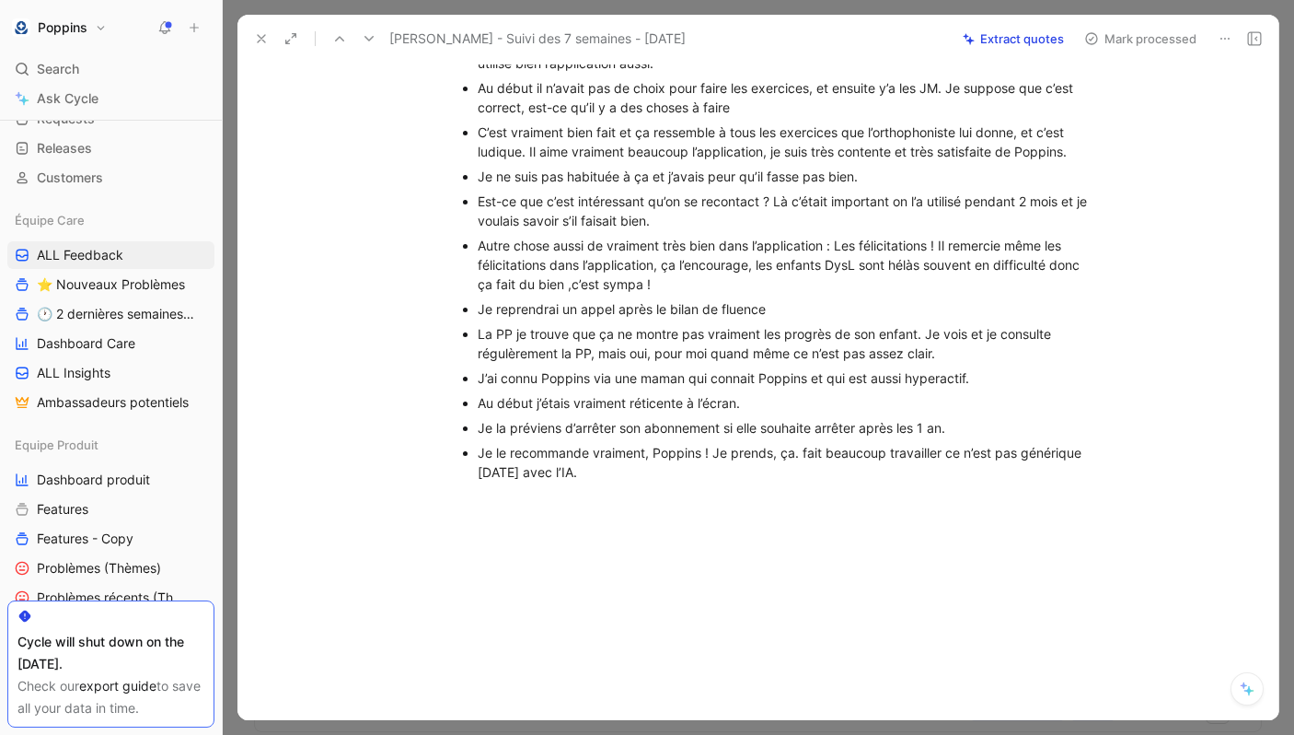
click at [572, 458] on div "Je le recommande vraiment, Poppins ! Je prends, ça. fait beaucoup travailler ce…" at bounding box center [787, 462] width 619 height 39
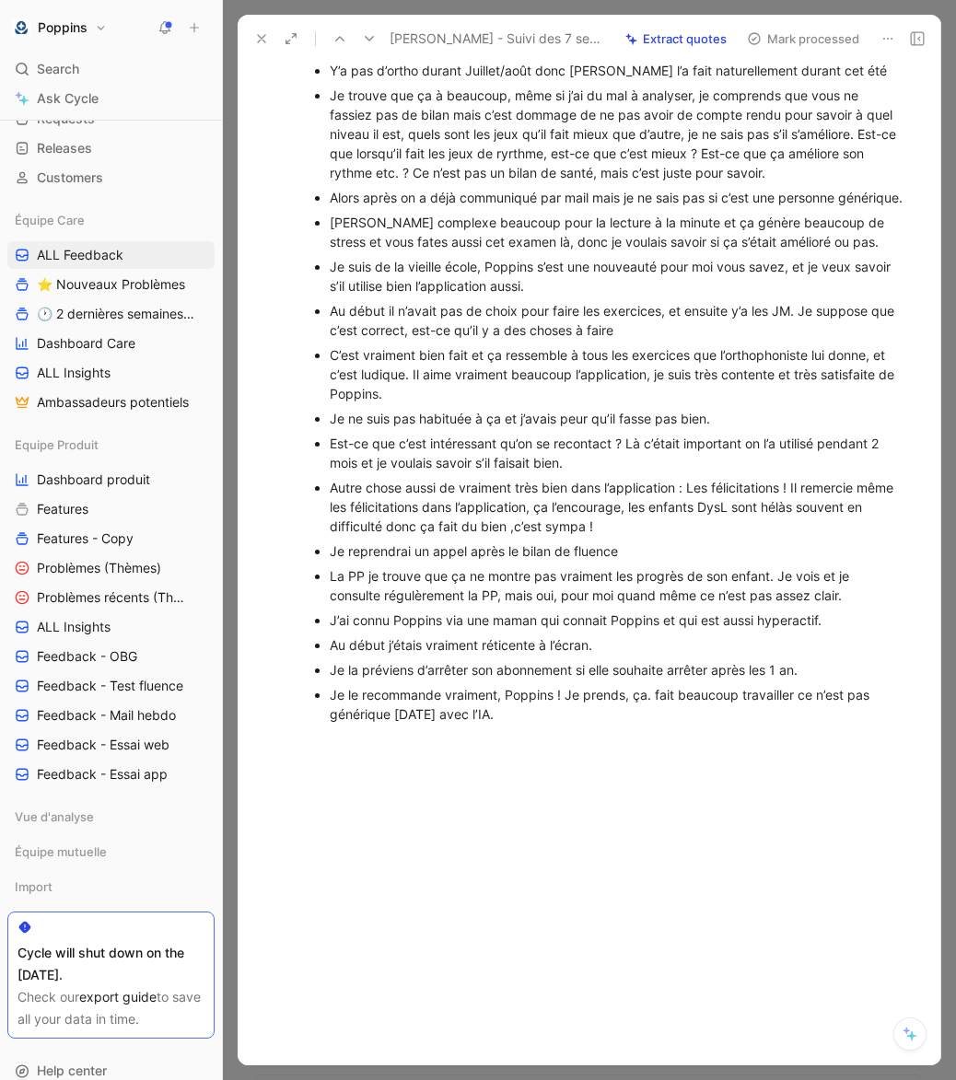
scroll to position [667, 0]
